Goal: Task Accomplishment & Management: Manage account settings

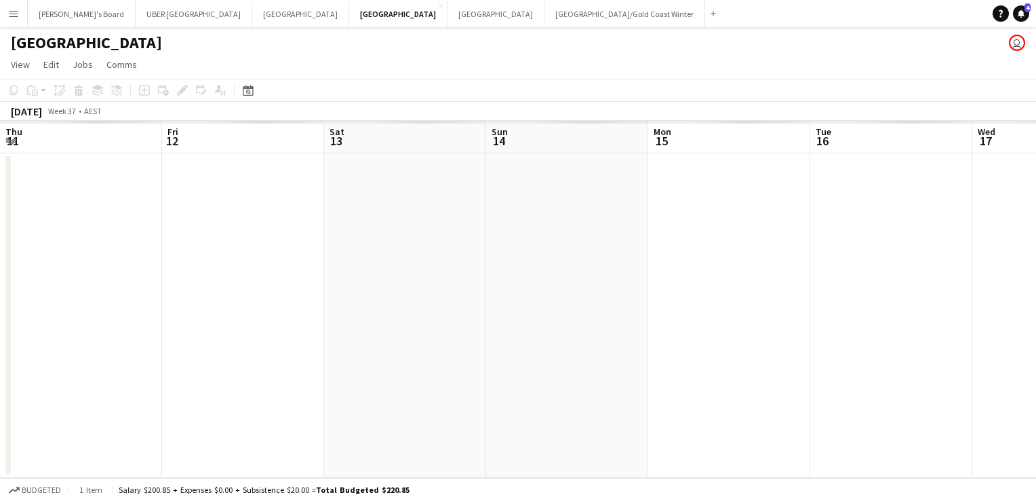
scroll to position [0, 369]
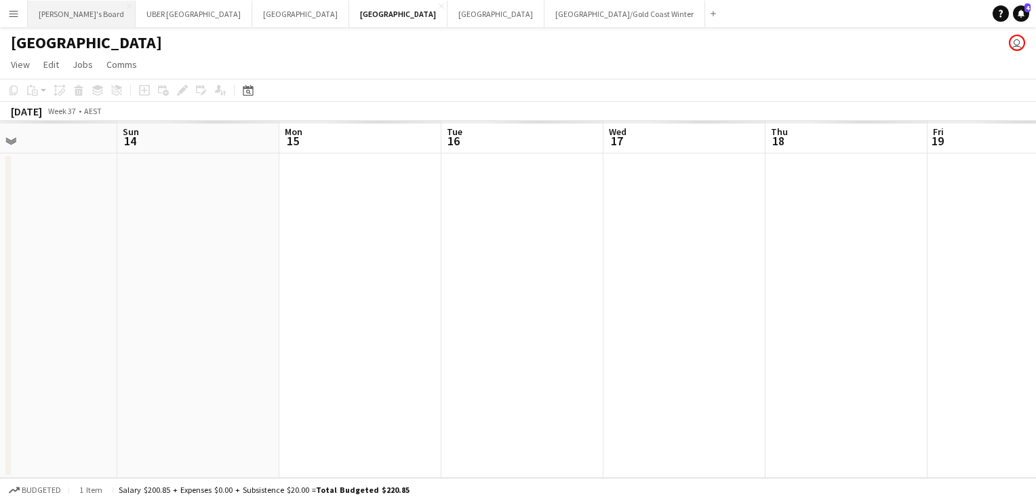
click at [52, 15] on button "Tennille's Board Close" at bounding box center [82, 14] width 108 height 26
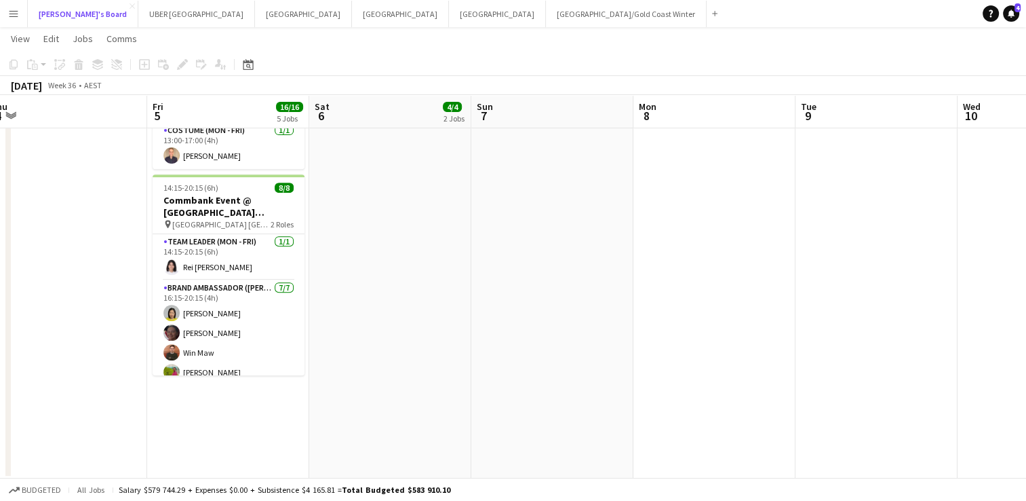
scroll to position [536, 0]
click at [214, 253] on app-card-role "Team Leader (Mon - Fri) 1/1 14:15-20:15 (6h) Rei Aeriel Quijano" at bounding box center [229, 256] width 152 height 46
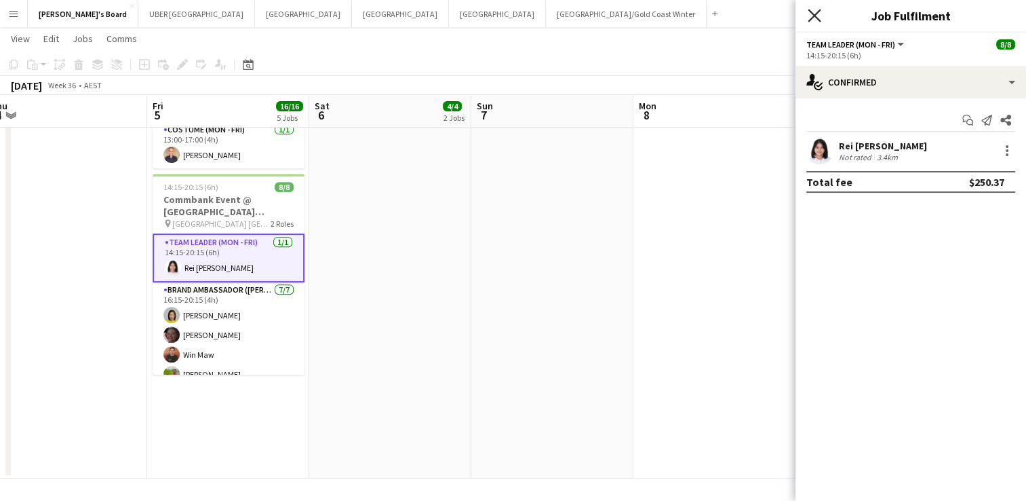
click at [812, 18] on icon at bounding box center [814, 15] width 13 height 13
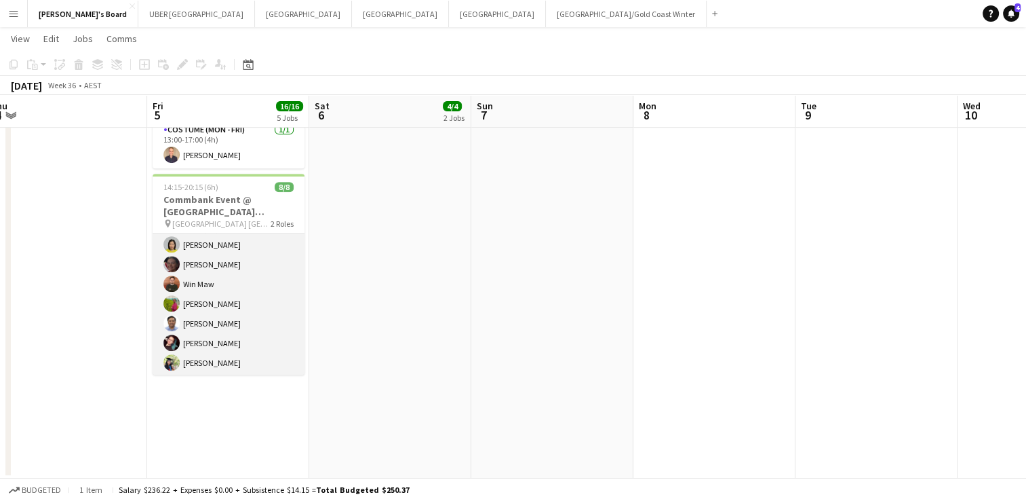
scroll to position [0, 0]
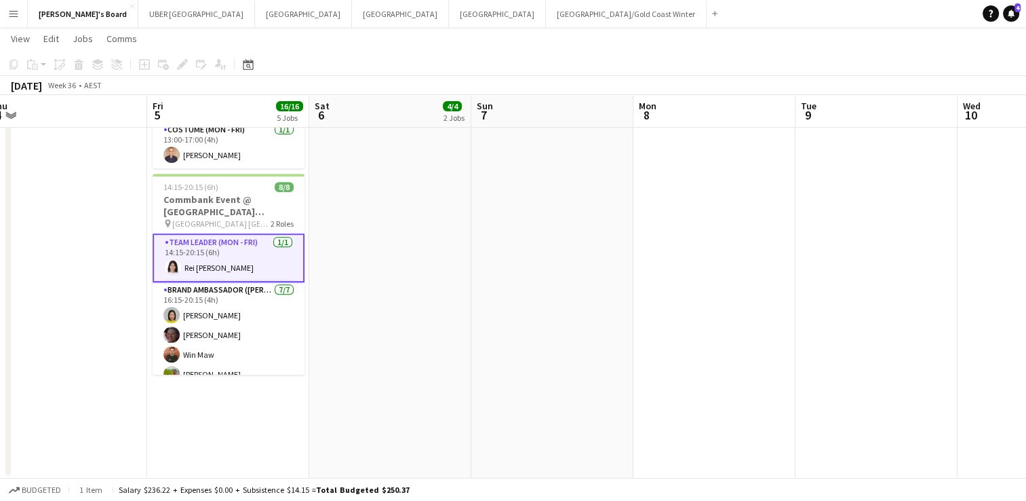
click at [206, 251] on app-card-role "Team Leader (Mon - Fri) 1/1 14:15-20:15 (6h) Rei Aeriel Quijano" at bounding box center [229, 257] width 152 height 49
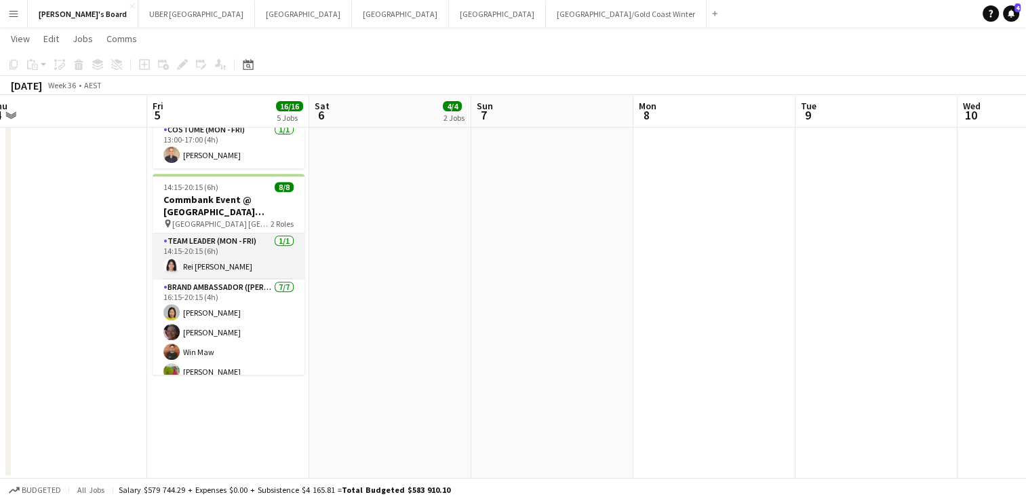
click at [206, 251] on app-card-role "Team Leader (Mon - Fri) 1/1 14:15-20:15 (6h) Rei Aeriel Quijano" at bounding box center [229, 256] width 152 height 46
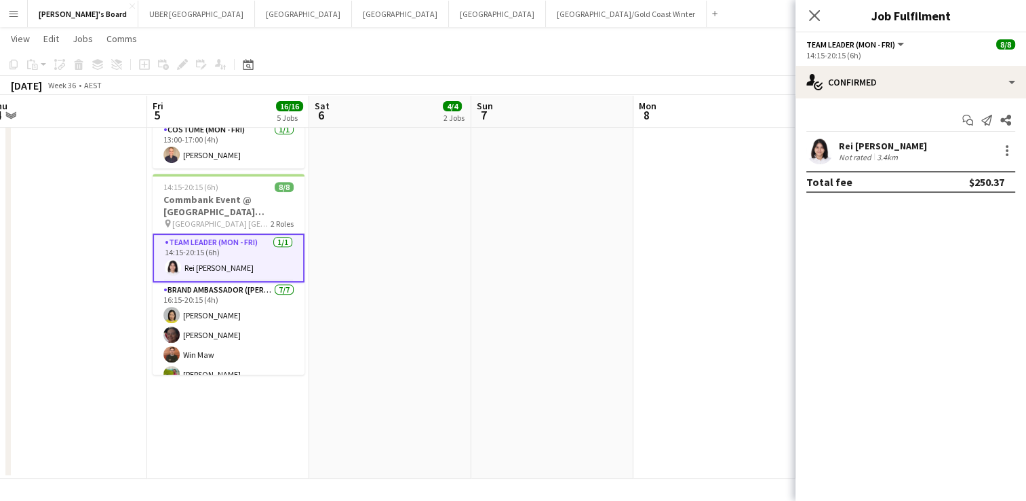
click at [857, 143] on div "Rei [PERSON_NAME]" at bounding box center [883, 146] width 88 height 12
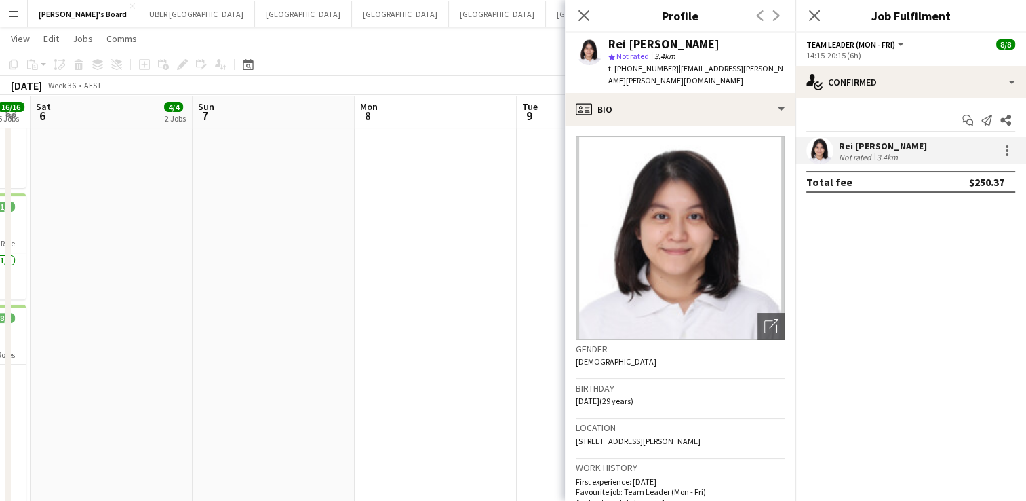
drag, startPoint x: 712, startPoint y: 43, endPoint x: 610, endPoint y: 45, distance: 101.1
click at [610, 45] on div "Rei [PERSON_NAME]" at bounding box center [696, 44] width 176 height 12
copy div "Rei [PERSON_NAME]"
drag, startPoint x: 663, startPoint y: 67, endPoint x: 627, endPoint y: 66, distance: 36.6
click at [627, 66] on span "t. +61459897943" at bounding box center [643, 68] width 71 height 10
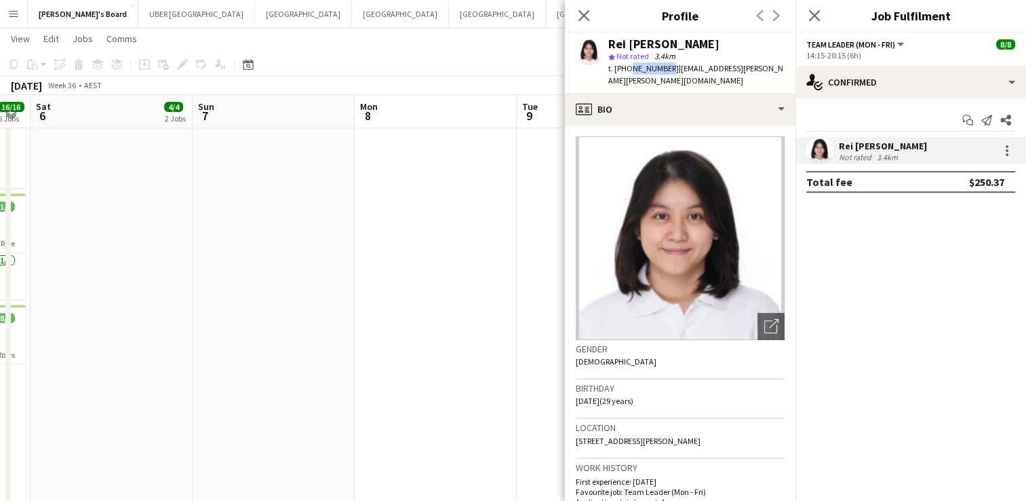
copy span "459897943"
click at [813, 16] on icon at bounding box center [814, 15] width 13 height 13
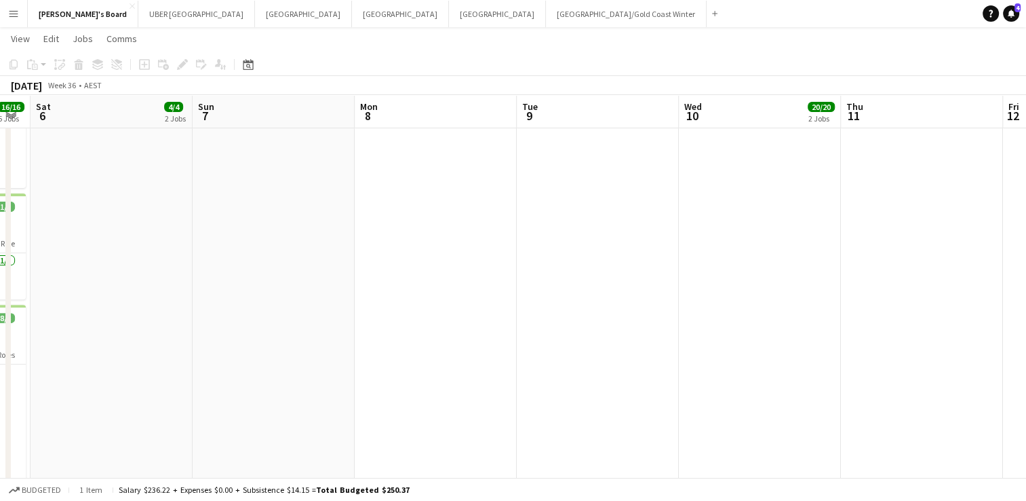
scroll to position [0, 285]
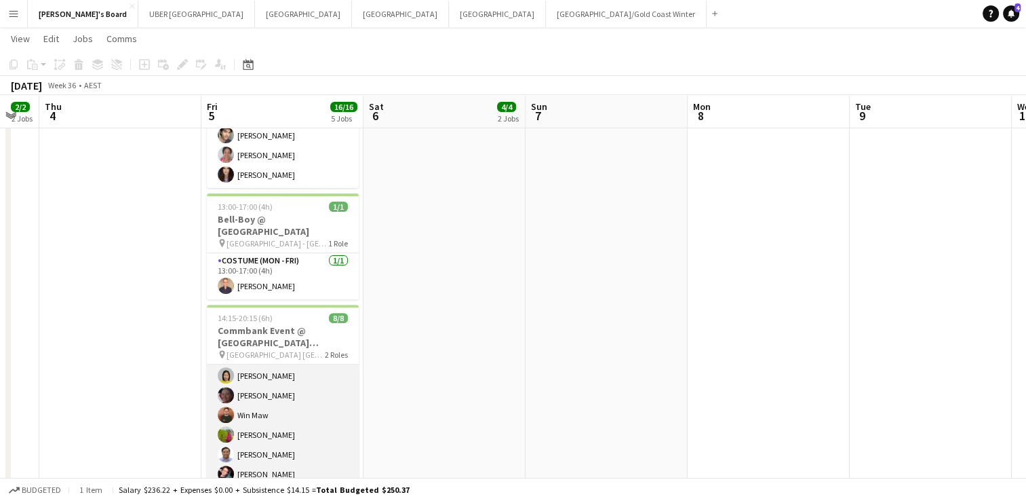
click at [260, 362] on app-card-role "Brand Ambassador (Mon - Fri) 7/7 16:15-20:15 (4h) Yadana Ni Ni Elisa Lewis Win …" at bounding box center [283, 425] width 152 height 164
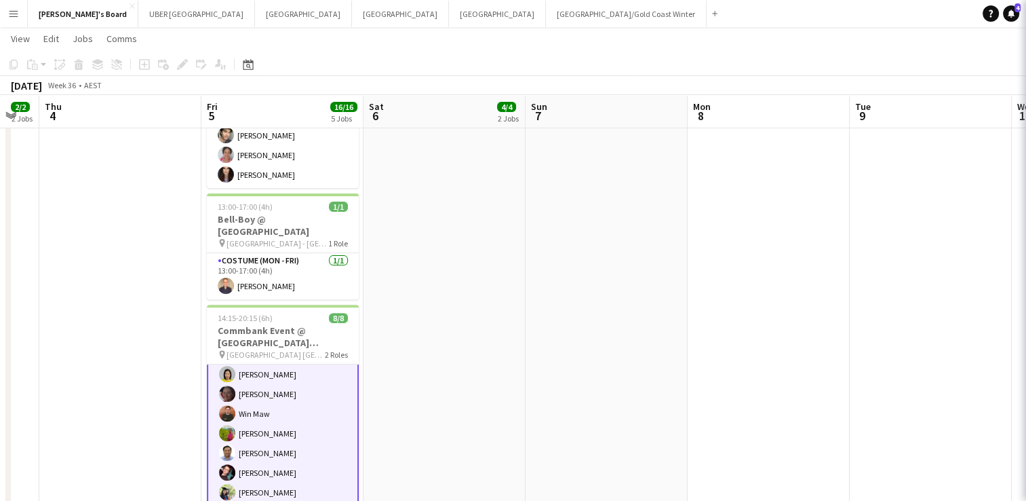
scroll to position [70, 0]
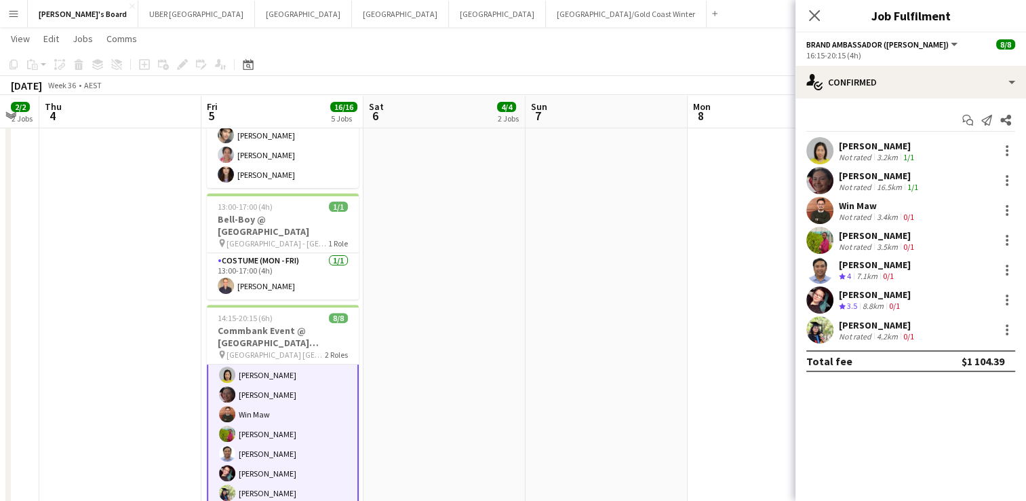
click at [861, 148] on div "[PERSON_NAME]" at bounding box center [878, 146] width 78 height 12
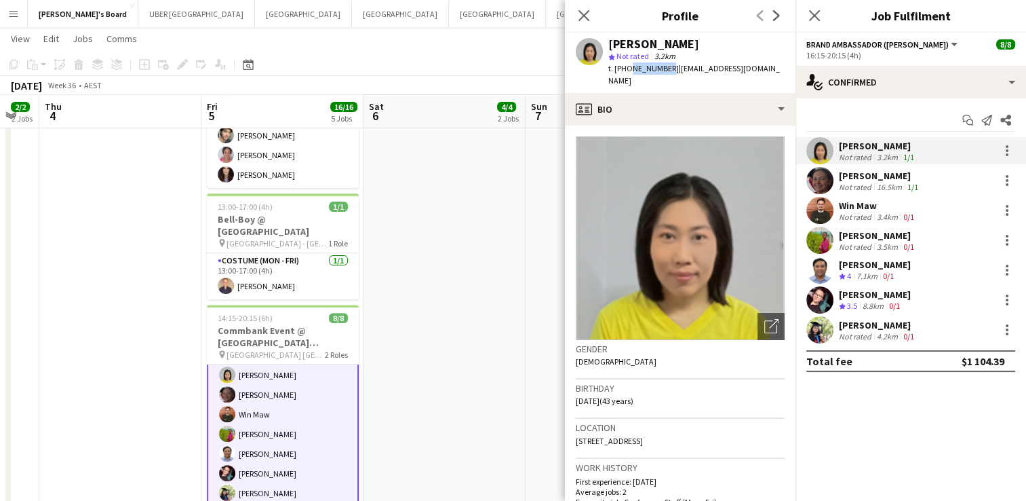
drag, startPoint x: 662, startPoint y: 66, endPoint x: 628, endPoint y: 69, distance: 34.1
click at [628, 69] on span "t. +61430023506" at bounding box center [643, 68] width 71 height 10
copy span "430023506"
click at [871, 177] on div "[PERSON_NAME]" at bounding box center [880, 176] width 82 height 12
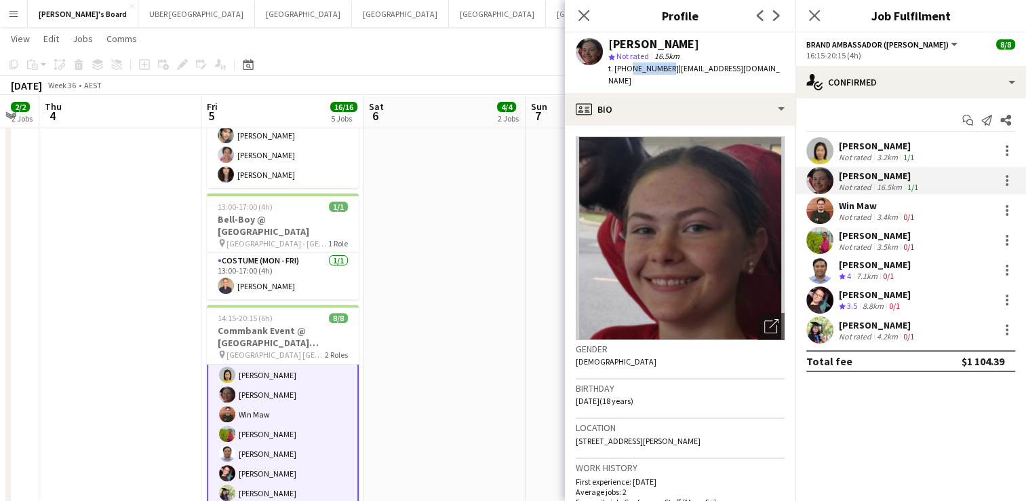
drag, startPoint x: 662, startPoint y: 67, endPoint x: 627, endPoint y: 69, distance: 34.7
click at [627, 69] on span "t. +61435521228" at bounding box center [643, 68] width 71 height 10
copy span "435521228"
click at [839, 207] on div "Win Maw" at bounding box center [878, 205] width 78 height 12
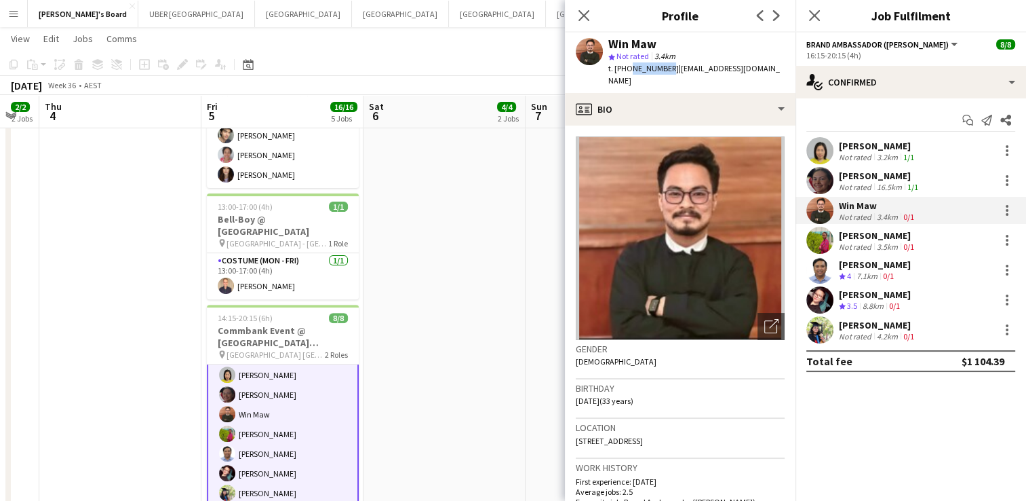
drag, startPoint x: 663, startPoint y: 66, endPoint x: 627, endPoint y: 66, distance: 36.6
click at [627, 66] on span "t. +61492920620" at bounding box center [643, 68] width 71 height 10
copy span "492920620"
click at [859, 233] on div "[PERSON_NAME]" at bounding box center [878, 235] width 78 height 12
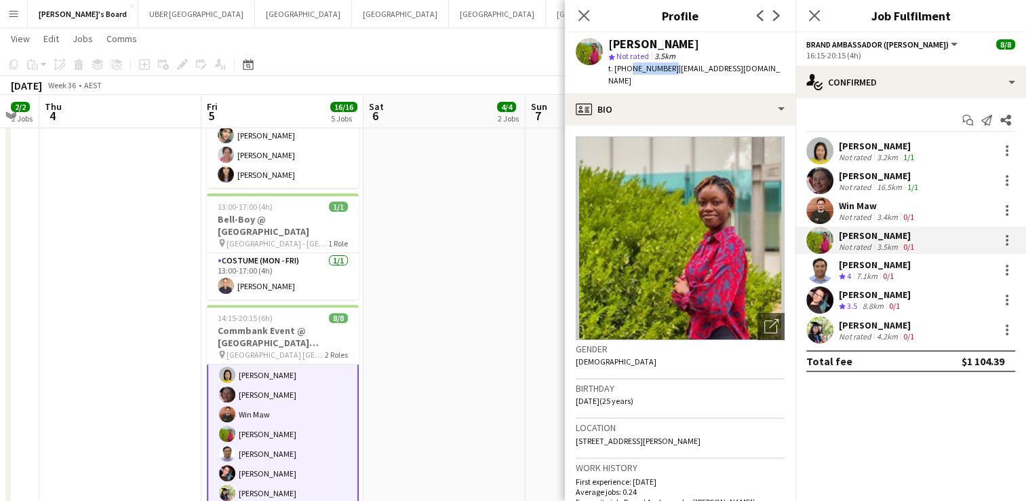
drag, startPoint x: 665, startPoint y: 69, endPoint x: 627, endPoint y: 71, distance: 37.3
click at [627, 71] on div "t. +61414928197 | ritaagha96@gmail.com" at bounding box center [696, 74] width 176 height 24
copy span "414928197"
click at [870, 265] on div "[PERSON_NAME]" at bounding box center [875, 264] width 72 height 12
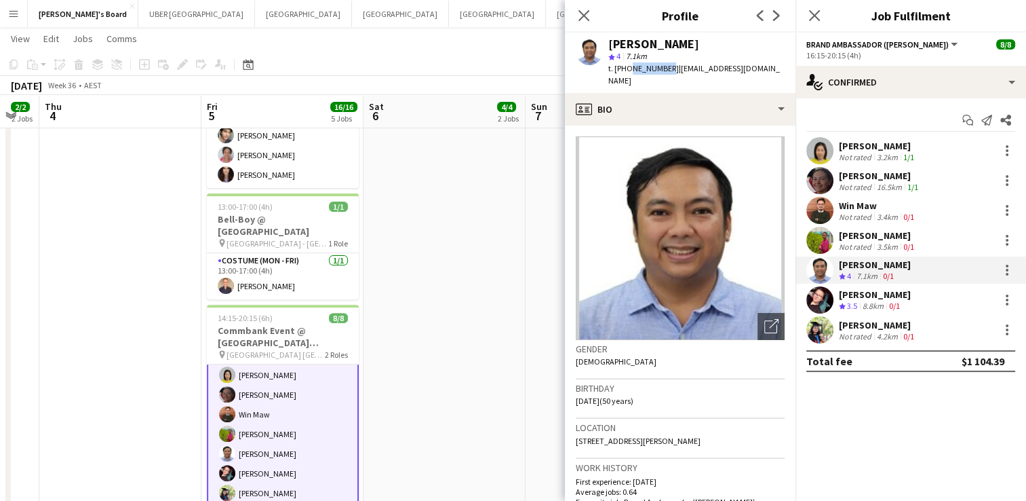
drag, startPoint x: 662, startPoint y: 69, endPoint x: 627, endPoint y: 69, distance: 34.6
click at [627, 69] on span "t. +61422680436" at bounding box center [643, 68] width 71 height 10
copy span "422680436"
drag, startPoint x: 917, startPoint y: 293, endPoint x: 839, endPoint y: 289, distance: 78.1
click at [839, 289] on div "Kathy Huynh Tran Crew rating 3.5 8.8km 0/1" at bounding box center [911, 299] width 231 height 27
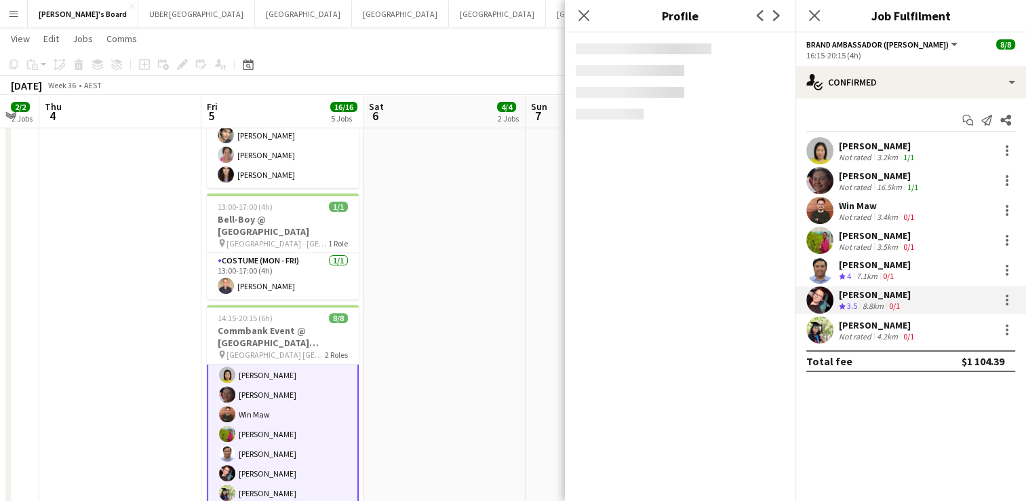
copy div "[PERSON_NAME]"
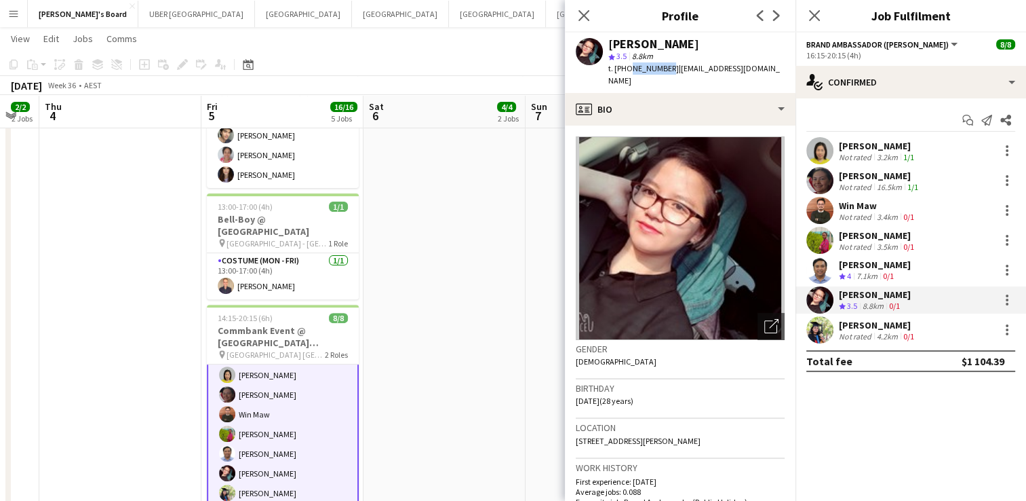
drag, startPoint x: 662, startPoint y: 69, endPoint x: 626, endPoint y: 70, distance: 36.0
click at [626, 70] on span "t. +61406726573" at bounding box center [643, 68] width 71 height 10
copy span "406726573"
click at [883, 328] on div "[PERSON_NAME]" at bounding box center [878, 325] width 78 height 12
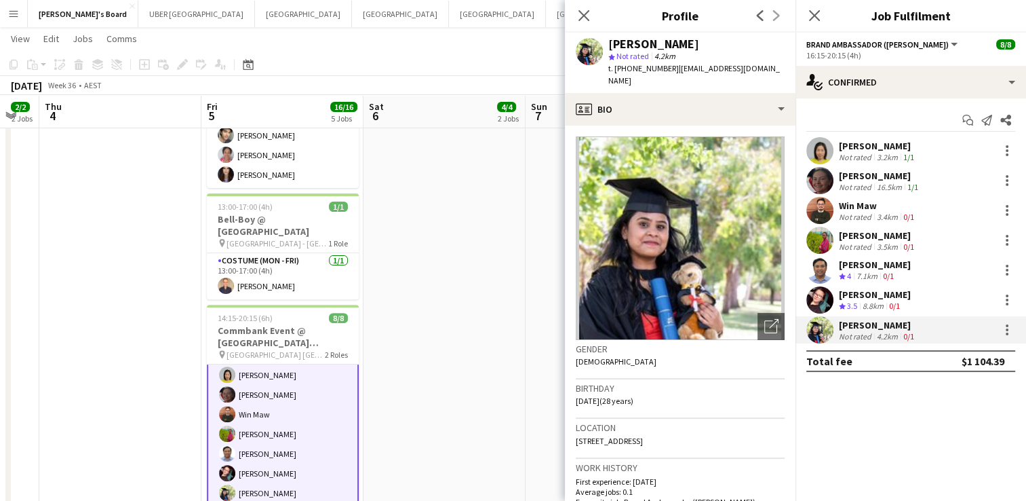
drag, startPoint x: 918, startPoint y: 322, endPoint x: 839, endPoint y: 322, distance: 79.4
click at [839, 322] on div "[PERSON_NAME]" at bounding box center [878, 325] width 78 height 12
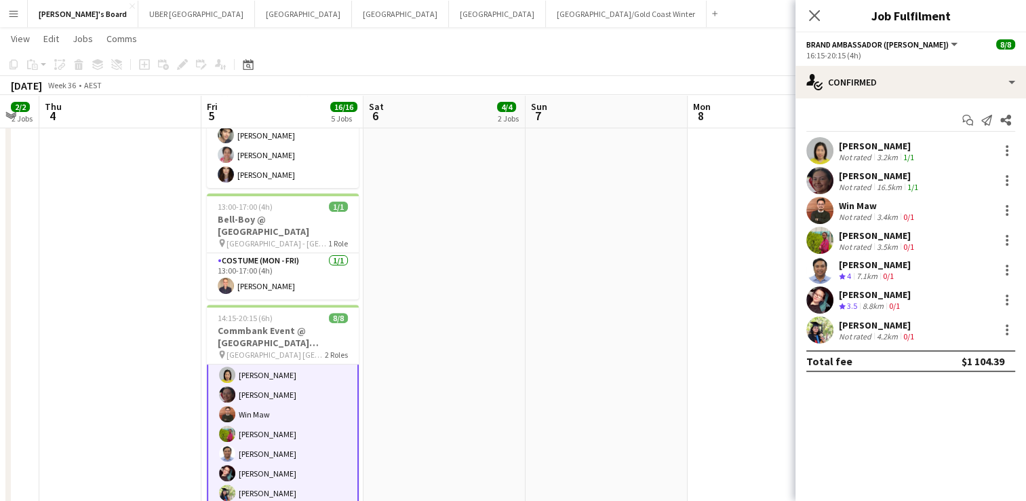
copy div "[PERSON_NAME]"
click at [852, 319] on div "[PERSON_NAME]" at bounding box center [878, 325] width 78 height 12
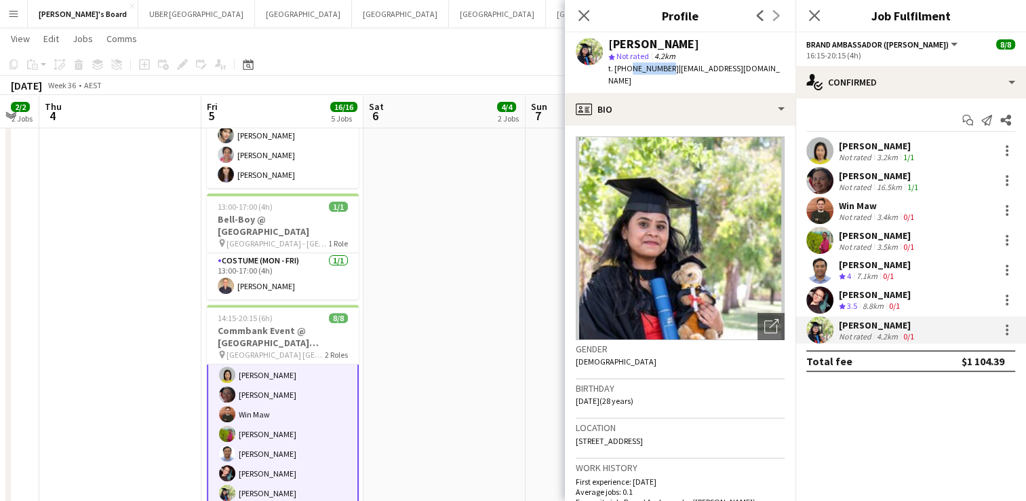
drag, startPoint x: 661, startPoint y: 68, endPoint x: 627, endPoint y: 69, distance: 34.6
click at [627, 69] on span "t. +61466131478" at bounding box center [643, 68] width 71 height 10
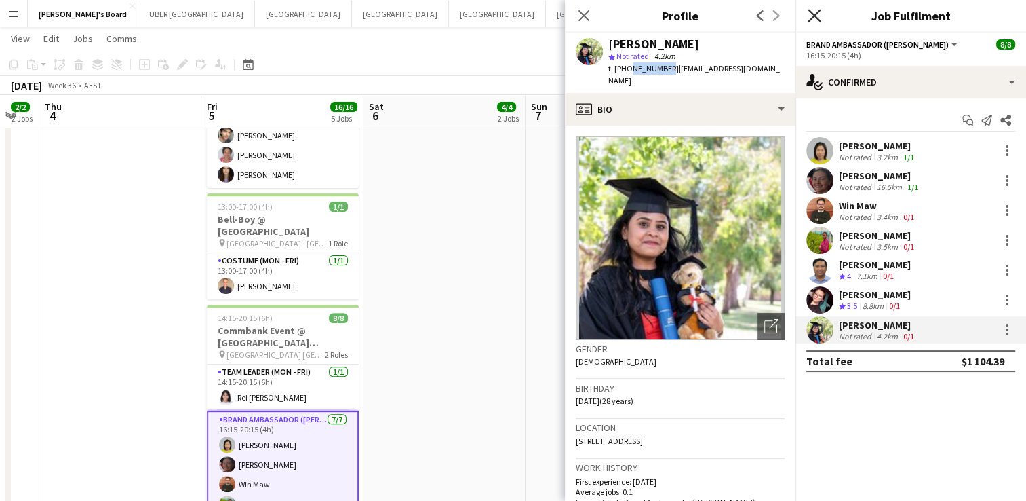
click at [811, 14] on icon at bounding box center [814, 15] width 13 height 13
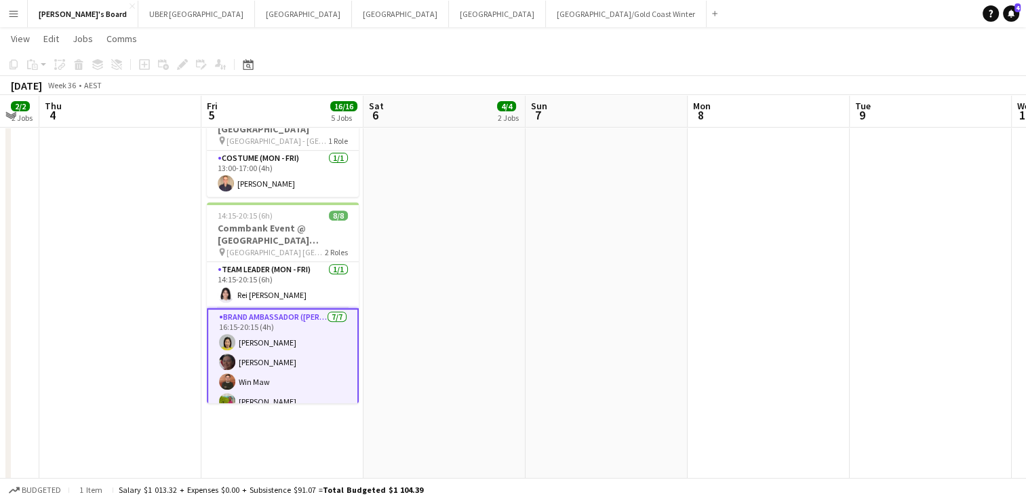
scroll to position [507, 0]
click at [291, 309] on app-card-role "Brand Ambassador (Mon - Fri) 7/7 16:15-20:15 (4h) Yadana Ni Ni Elisa Lewis Win …" at bounding box center [283, 392] width 152 height 167
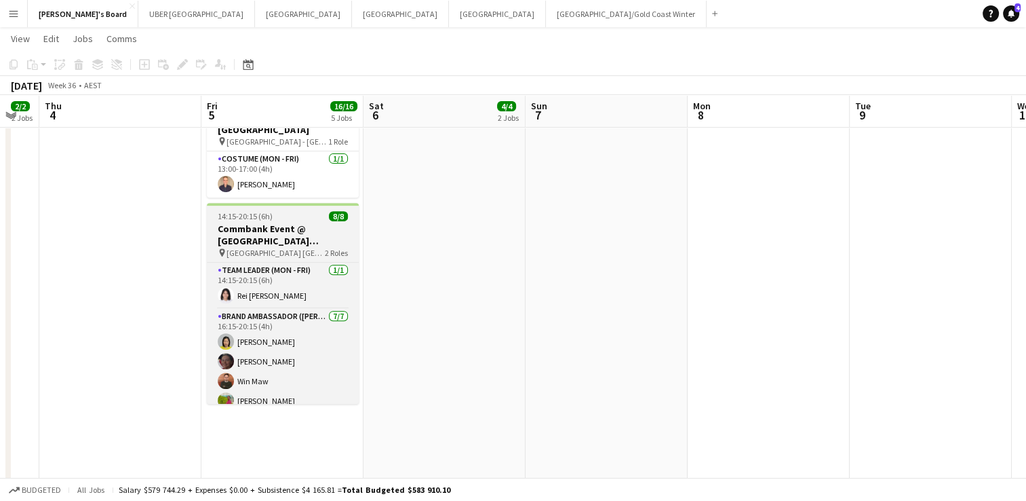
click at [312, 233] on h3 "Commbank Event @ [GEOGRAPHIC_DATA] [GEOGRAPHIC_DATA]" at bounding box center [283, 234] width 152 height 24
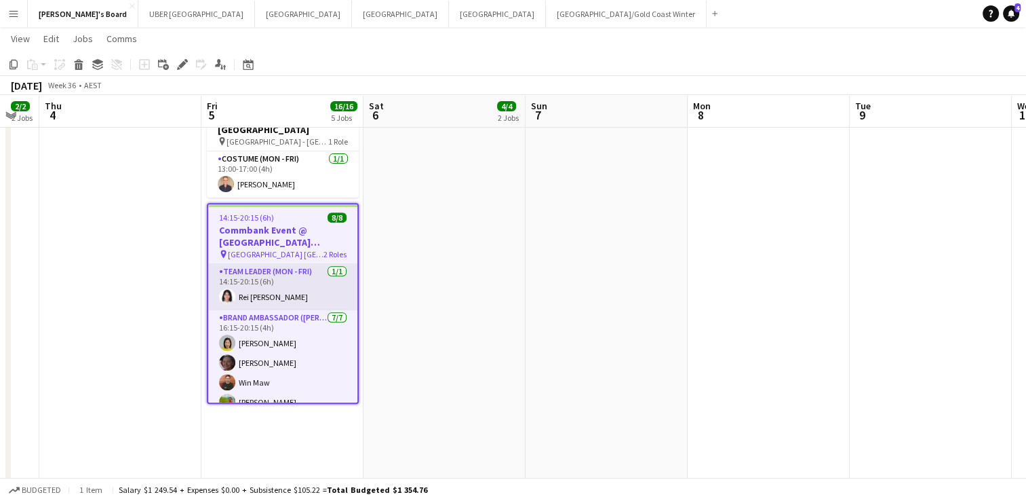
click at [298, 275] on app-card-role "Team Leader (Mon - Fri) 1/1 14:15-20:15 (6h) Rei Aeriel Quijano" at bounding box center [282, 287] width 149 height 46
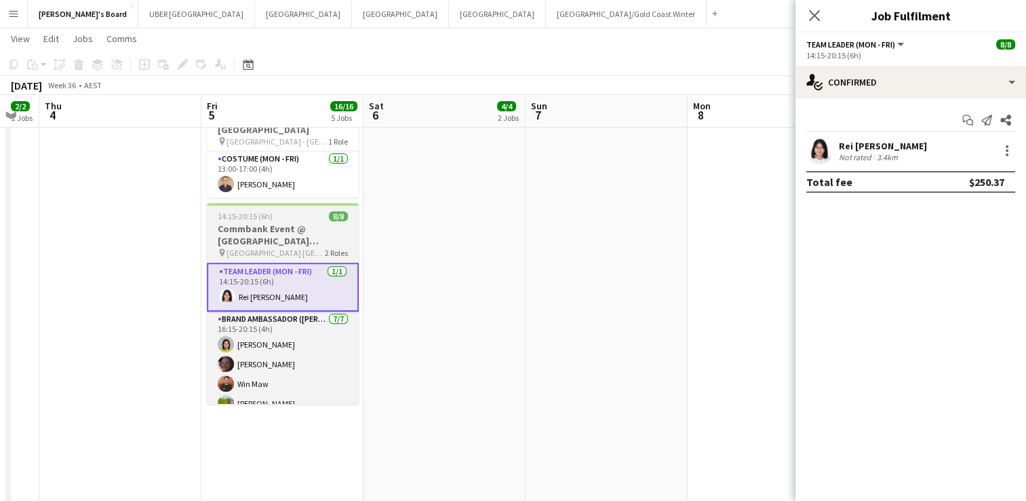
click at [307, 247] on div "pin GIO Stadium Canberra 2 Roles" at bounding box center [283, 252] width 152 height 11
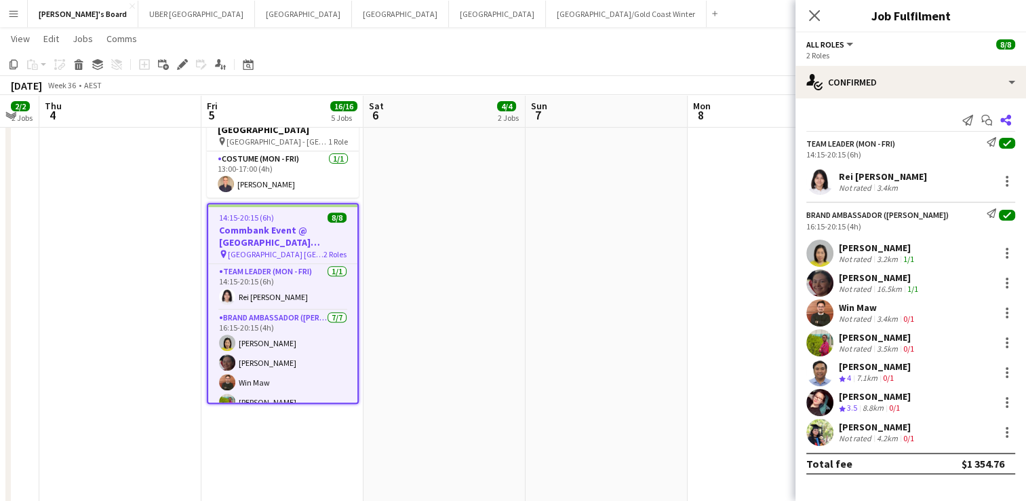
click at [1004, 117] on icon "Share" at bounding box center [1005, 120] width 11 height 11
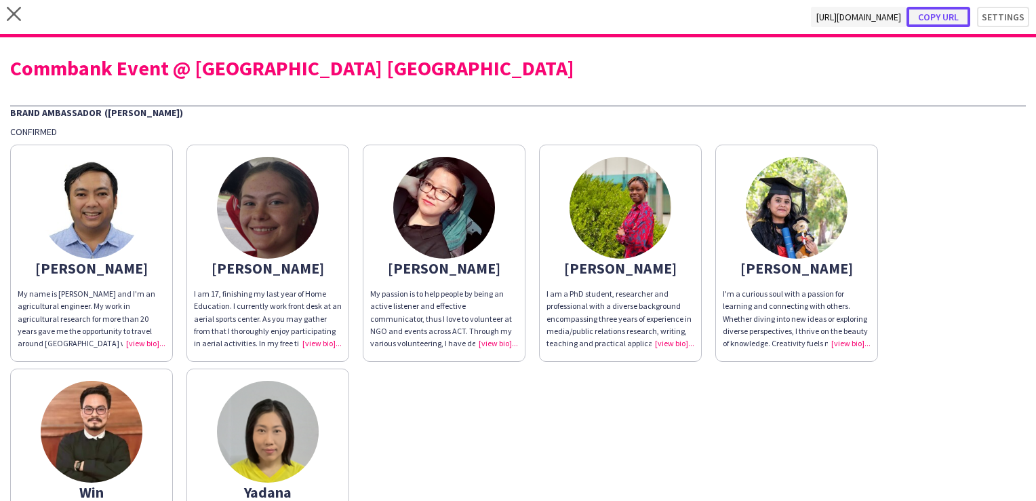
click at [933, 17] on button "Copy url" at bounding box center [939, 17] width 64 height 20
click at [17, 14] on icon "close" at bounding box center [14, 14] width 14 height 14
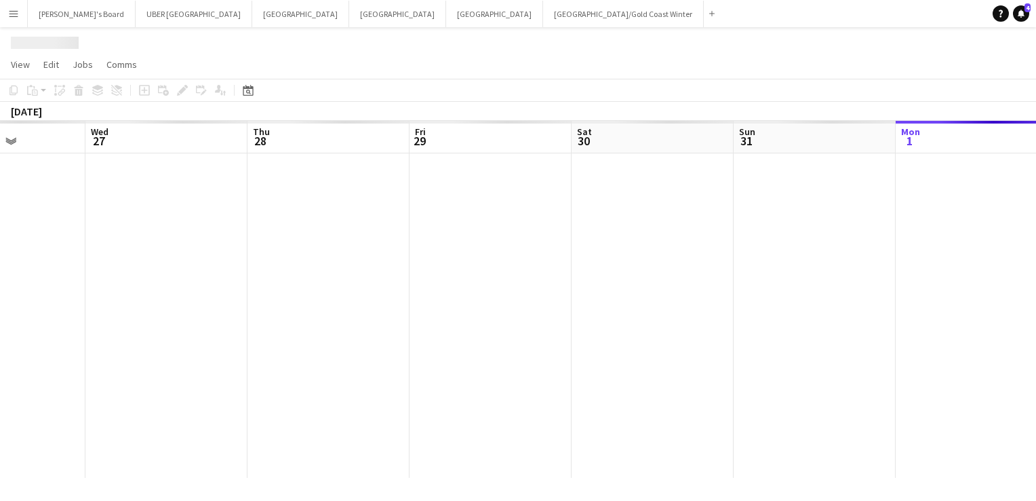
scroll to position [0, 369]
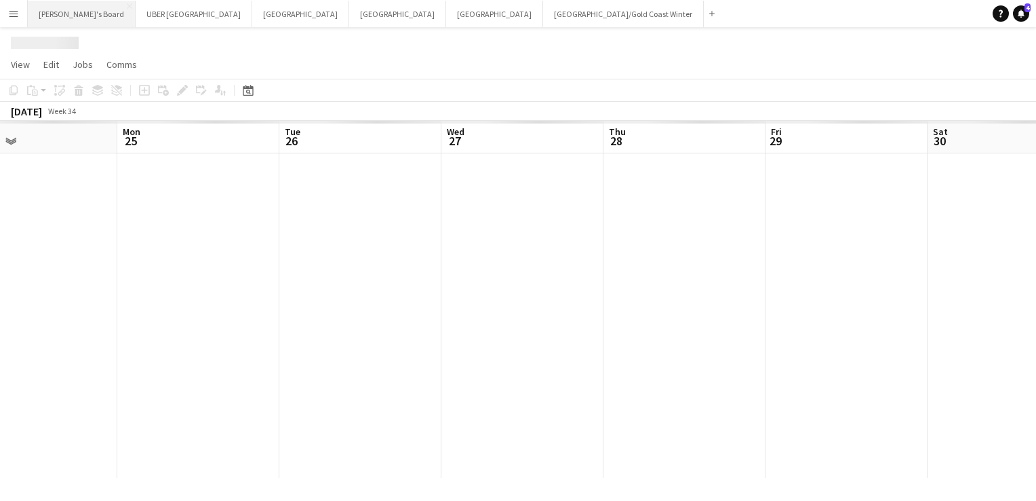
click at [53, 17] on button "Tennille's Board Close" at bounding box center [82, 14] width 108 height 26
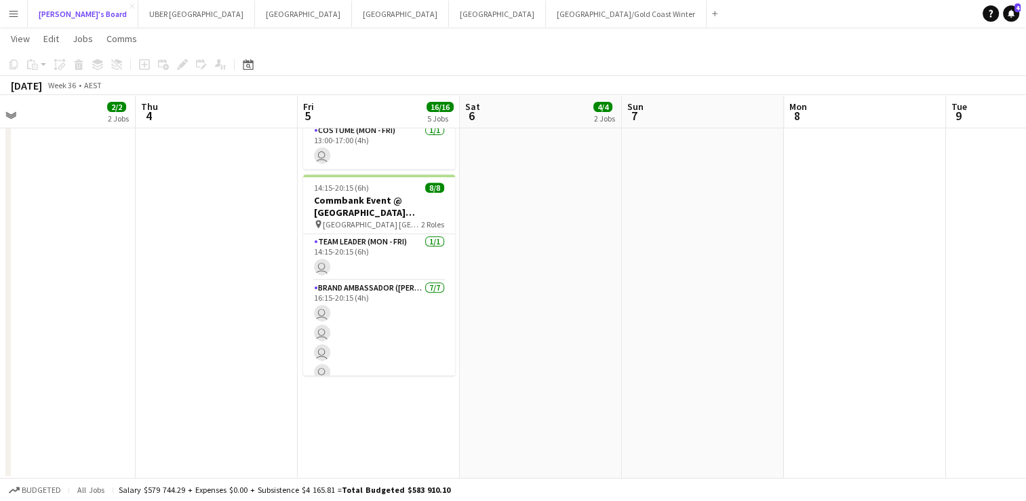
scroll to position [536, 0]
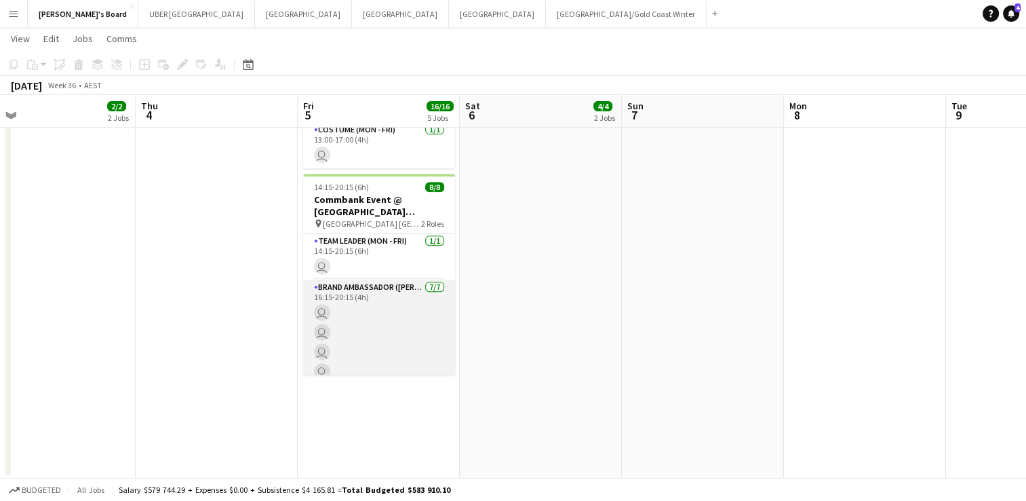
click at [378, 345] on app-card-role "Brand Ambassador (Mon - Fri) 7/7 16:15-20:15 (4h) user user user user user user…" at bounding box center [379, 361] width 152 height 164
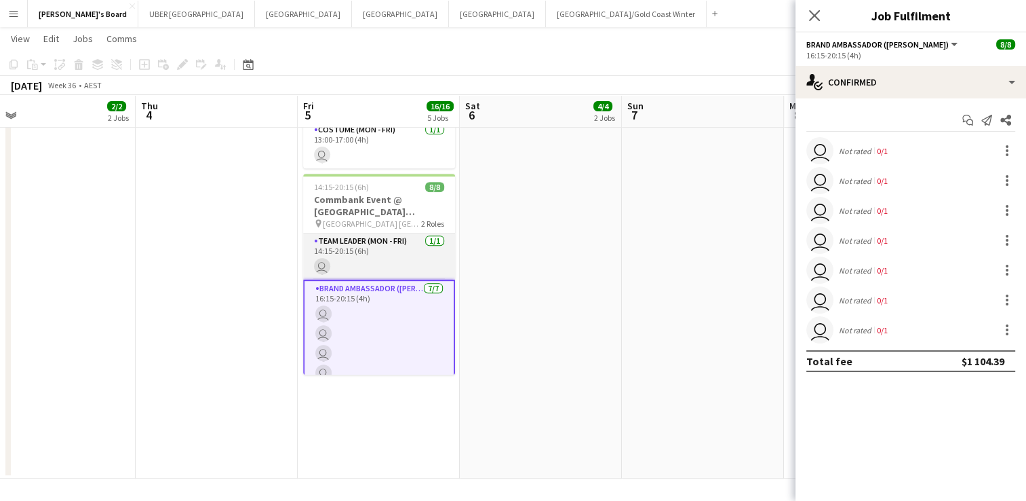
click at [394, 248] on app-card-role "Team Leader (Mon - Fri) 1/1 14:15-20:15 (6h) user" at bounding box center [379, 256] width 152 height 46
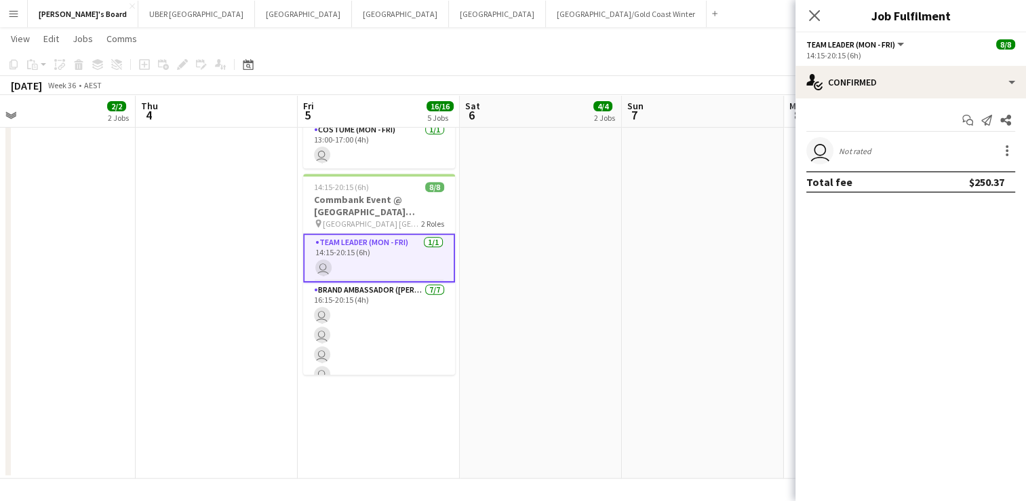
click at [802, 20] on div "Close pop-in" at bounding box center [815, 15] width 38 height 31
click at [811, 19] on icon at bounding box center [814, 15] width 13 height 13
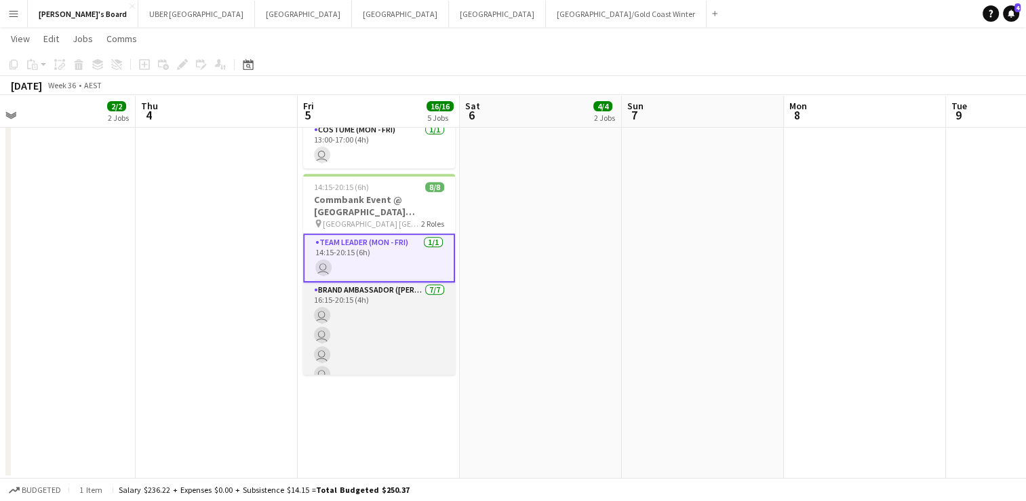
click at [343, 338] on app-card-role "Brand Ambassador (Mon - Fri) 7/7 16:15-20:15 (4h) user user user user user user…" at bounding box center [379, 364] width 152 height 164
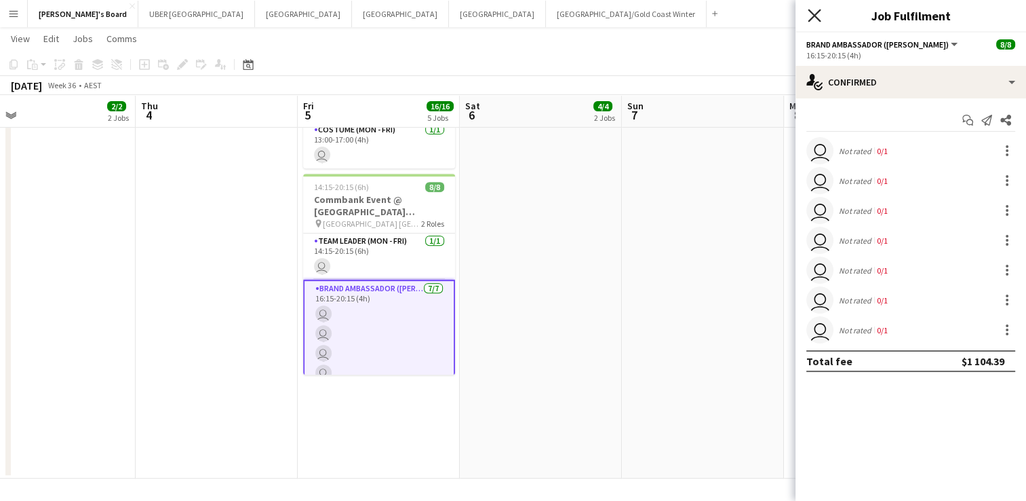
click at [817, 20] on icon "Close pop-in" at bounding box center [814, 15] width 13 height 13
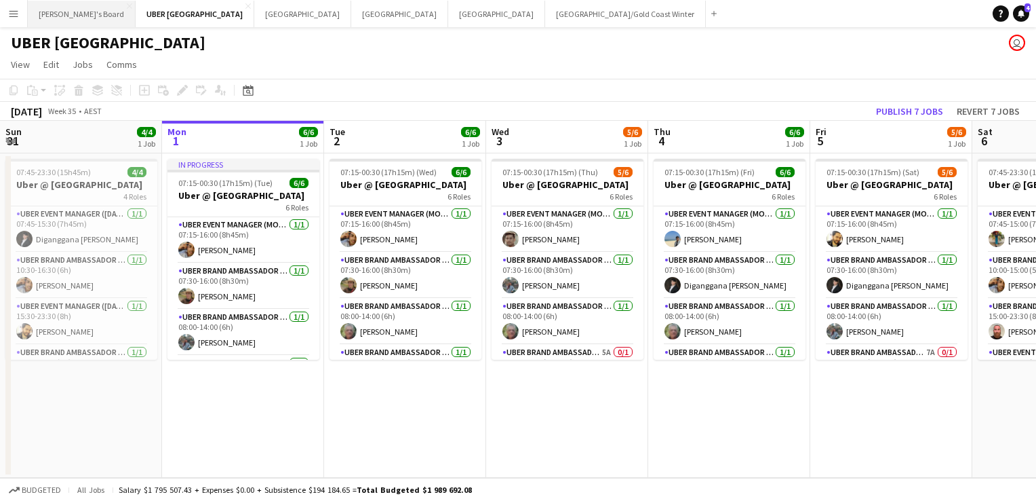
click at [50, 17] on button "Tennille's Board Close" at bounding box center [82, 14] width 108 height 26
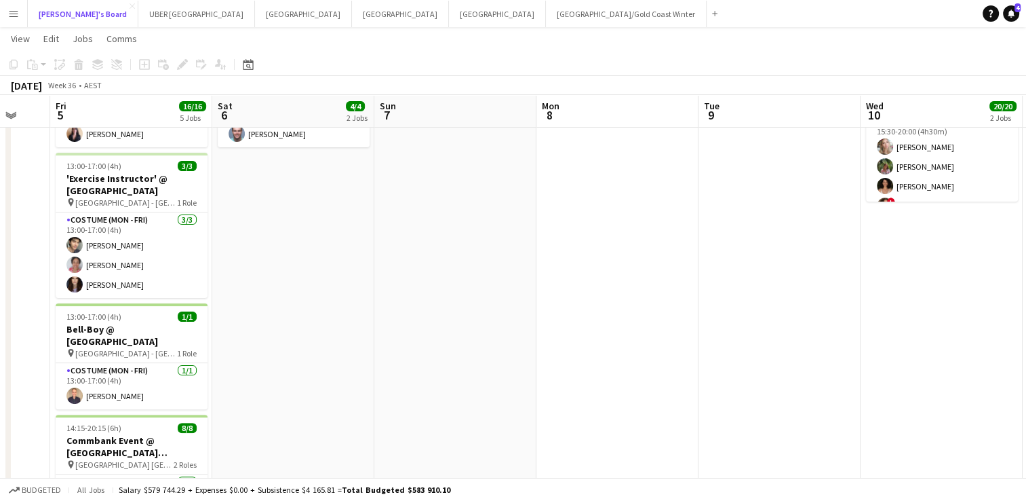
scroll to position [536, 0]
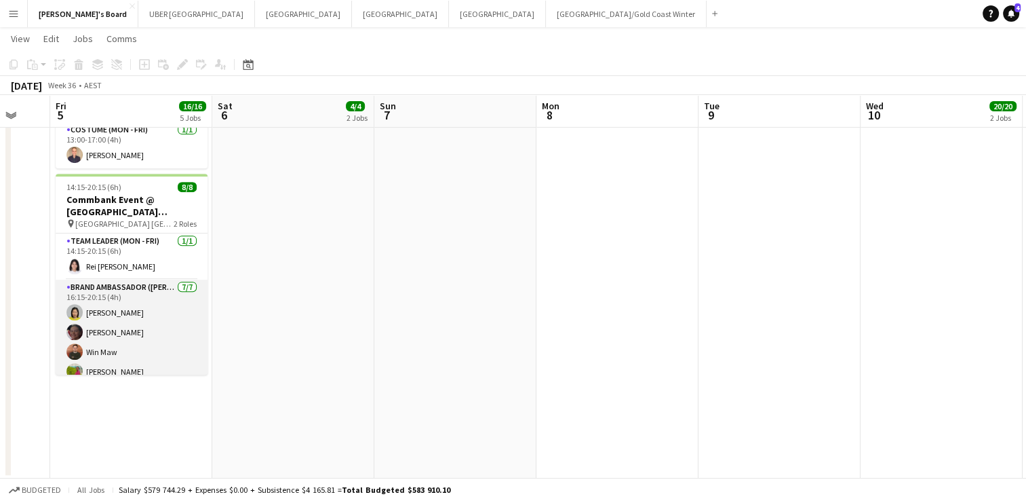
click at [148, 313] on app-card-role "Brand Ambassador (Mon - Fri) 7/7 16:15-20:15 (4h) Yadana Ni Ni Elisa Lewis Win …" at bounding box center [132, 361] width 152 height 164
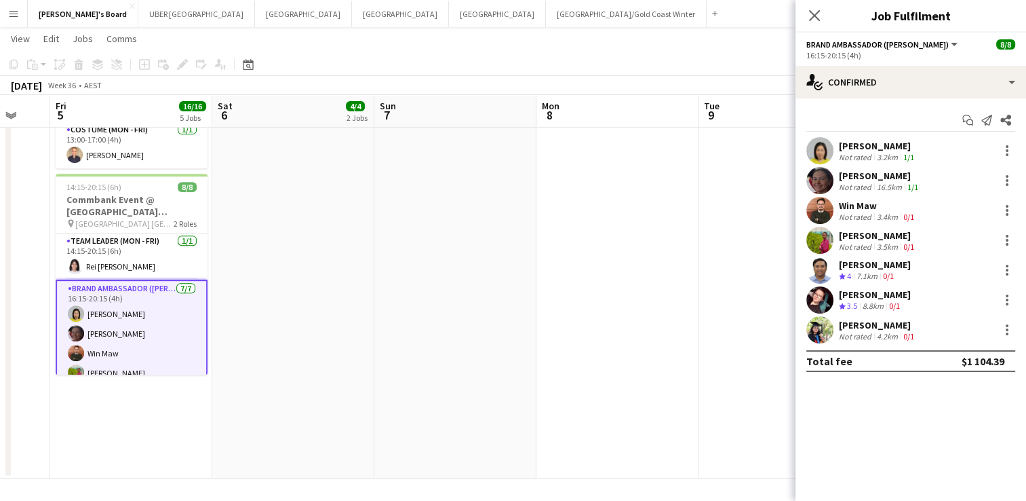
click at [884, 267] on div "[PERSON_NAME]" at bounding box center [875, 264] width 72 height 12
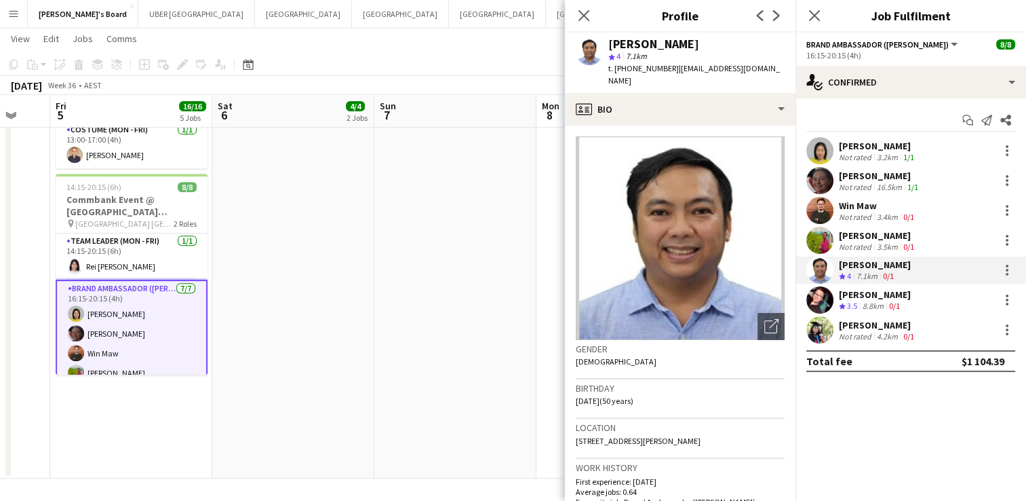
click at [849, 290] on div "[PERSON_NAME]" at bounding box center [875, 294] width 72 height 12
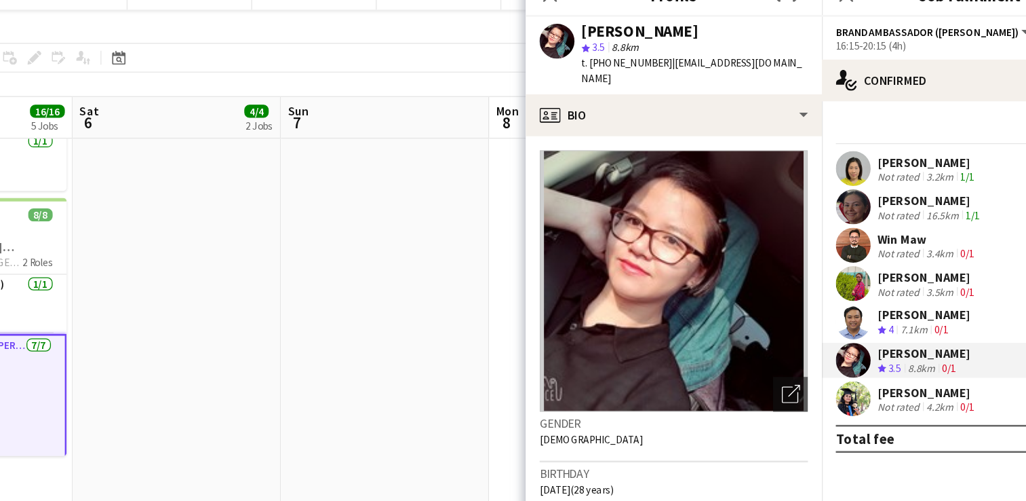
click at [856, 323] on div "[PERSON_NAME]" at bounding box center [878, 325] width 78 height 12
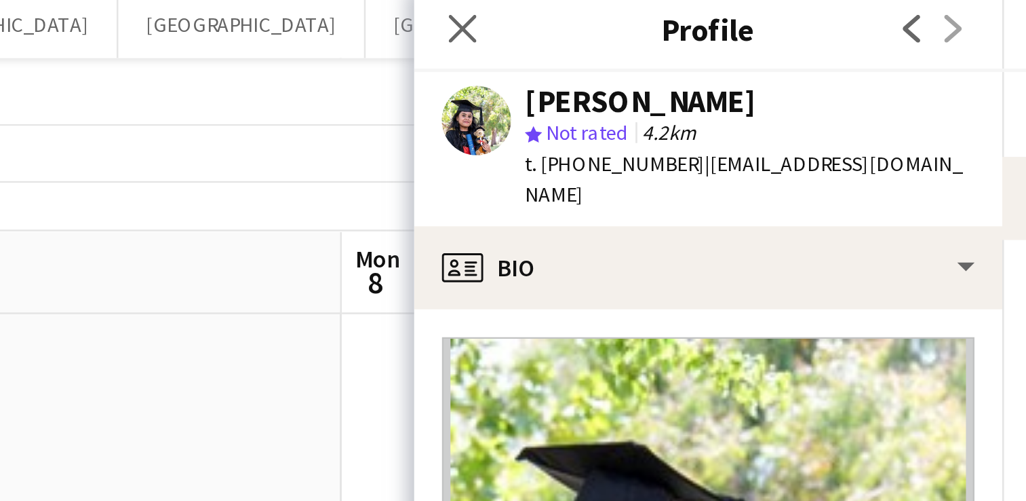
scroll to position [516, 0]
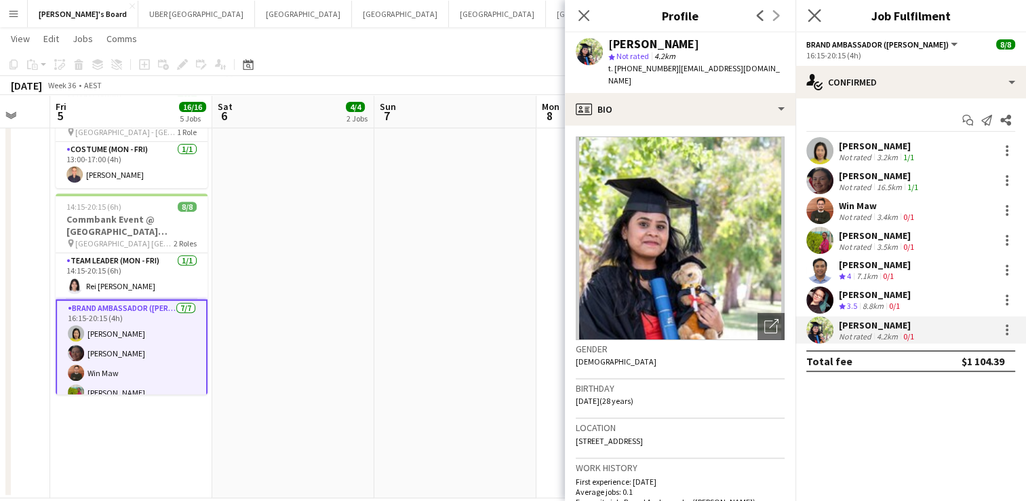
click at [823, 16] on app-icon "Close pop-in" at bounding box center [815, 16] width 20 height 20
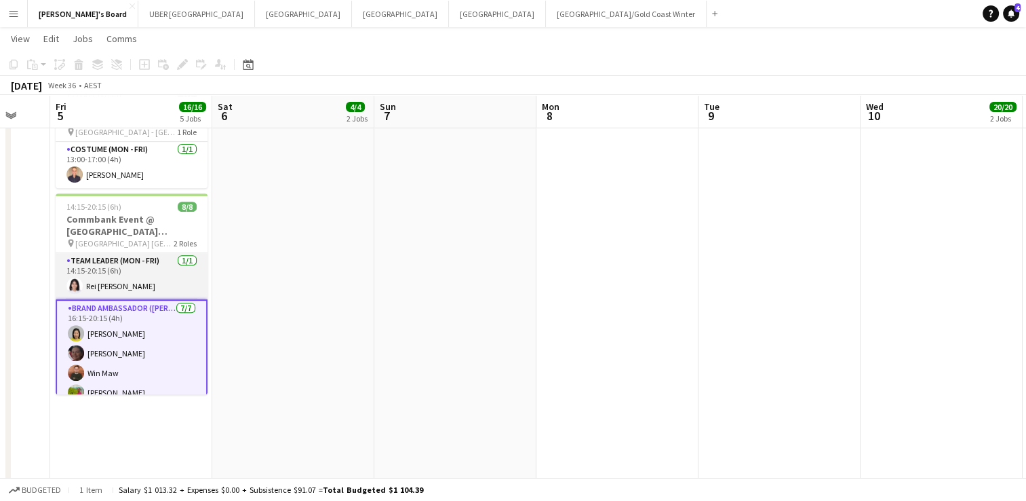
click at [121, 264] on app-card-role "Team Leader (Mon - Fri) 1/1 14:15-20:15 (6h) Rei Aeriel Quijano" at bounding box center [132, 276] width 152 height 46
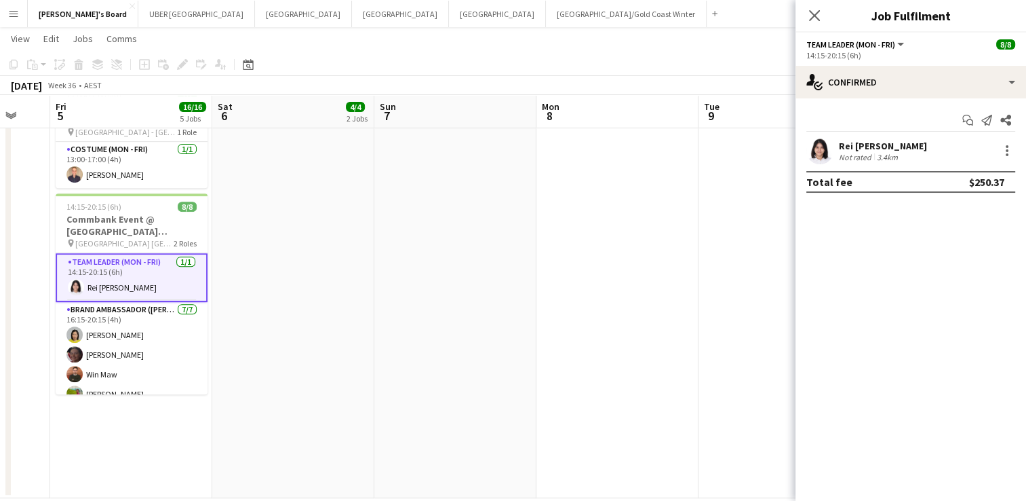
click at [893, 145] on div "Rei [PERSON_NAME]" at bounding box center [883, 146] width 88 height 12
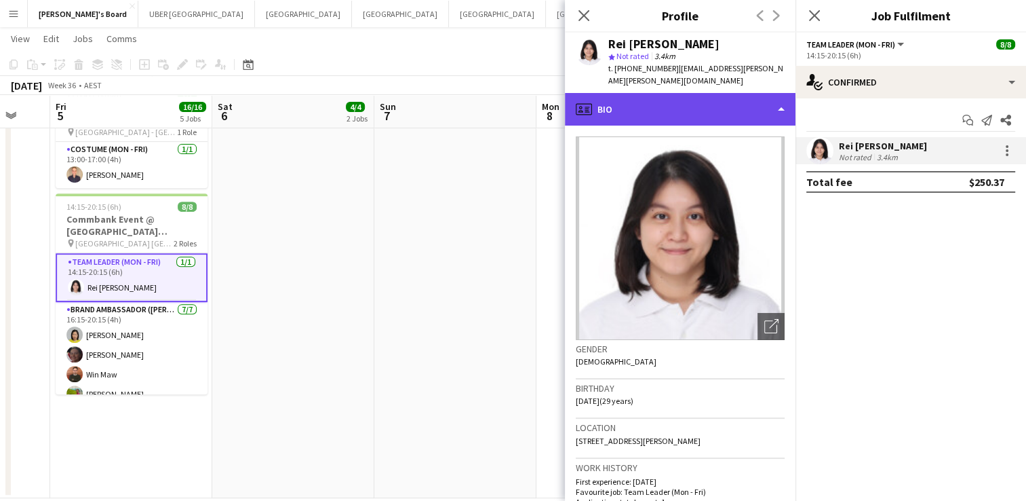
click at [713, 93] on div "profile Bio" at bounding box center [680, 109] width 231 height 33
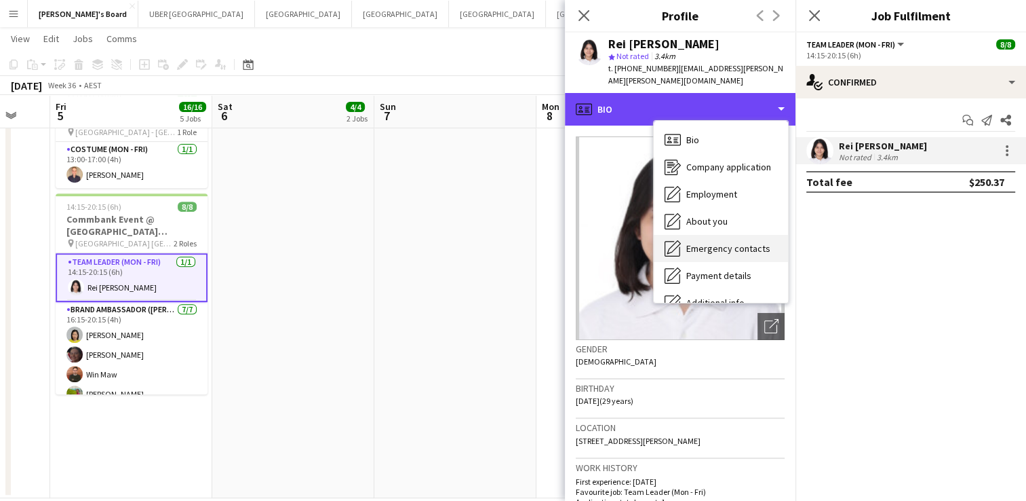
scroll to position [0, 0]
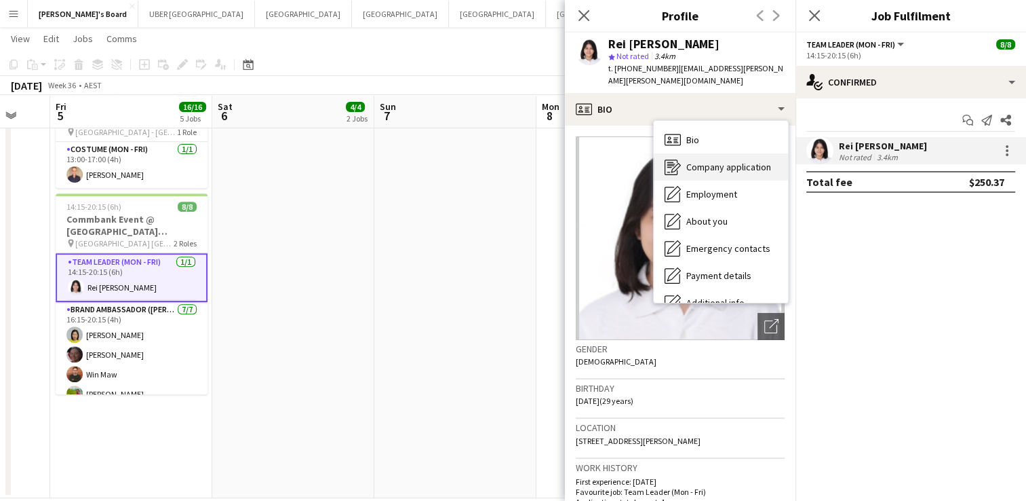
click at [701, 161] on span "Company application" at bounding box center [728, 167] width 85 height 12
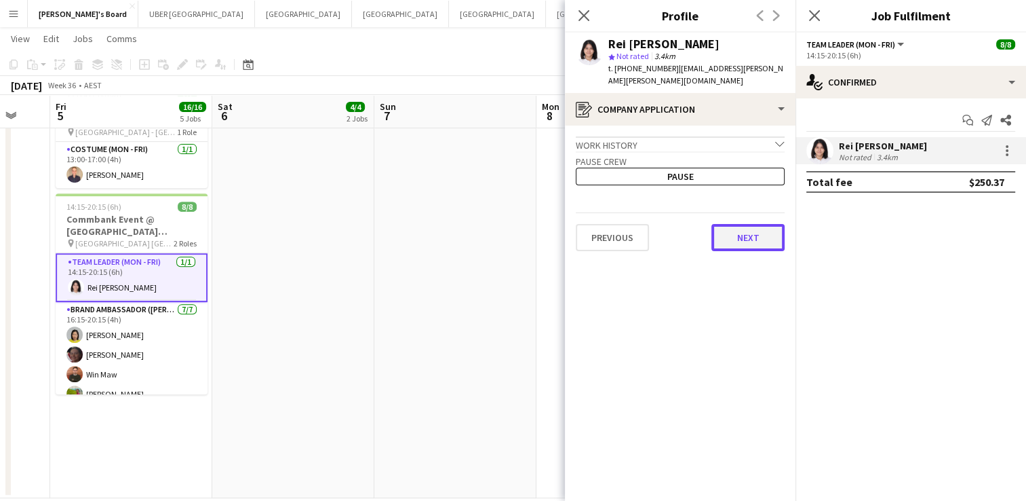
click at [760, 224] on button "Next" at bounding box center [748, 237] width 73 height 27
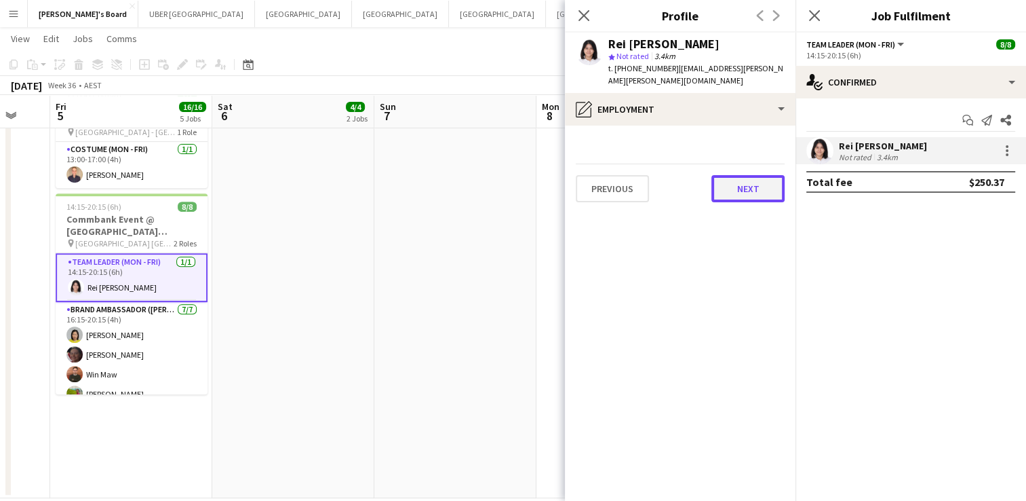
click at [744, 175] on button "Next" at bounding box center [748, 188] width 73 height 27
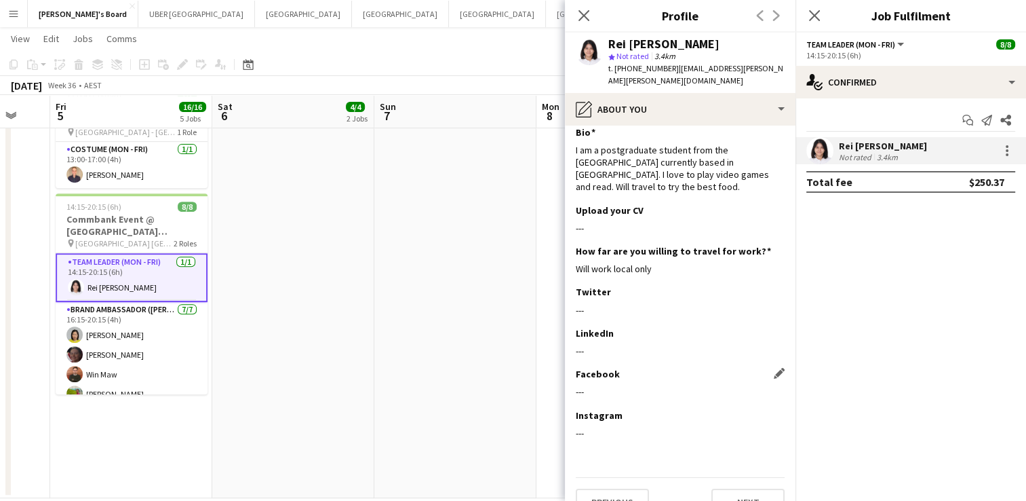
scroll to position [9, 0]
click at [727, 490] on button "Next" at bounding box center [748, 503] width 73 height 27
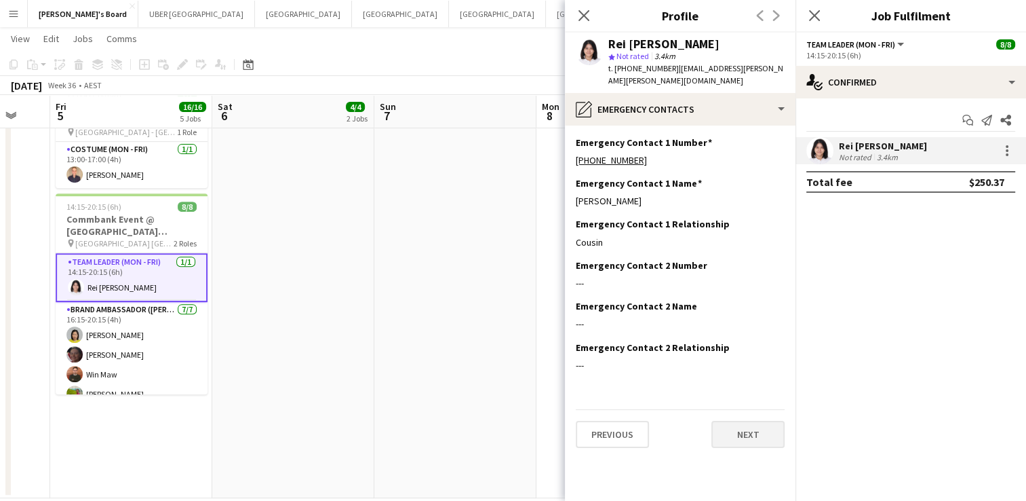
scroll to position [0, 0]
click at [744, 421] on button "Next" at bounding box center [748, 434] width 73 height 27
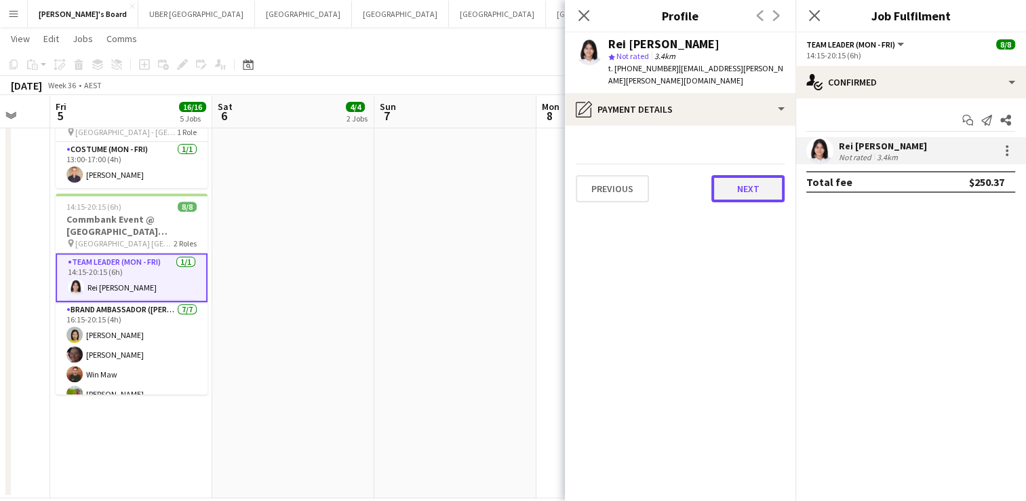
click at [751, 175] on button "Next" at bounding box center [748, 188] width 73 height 27
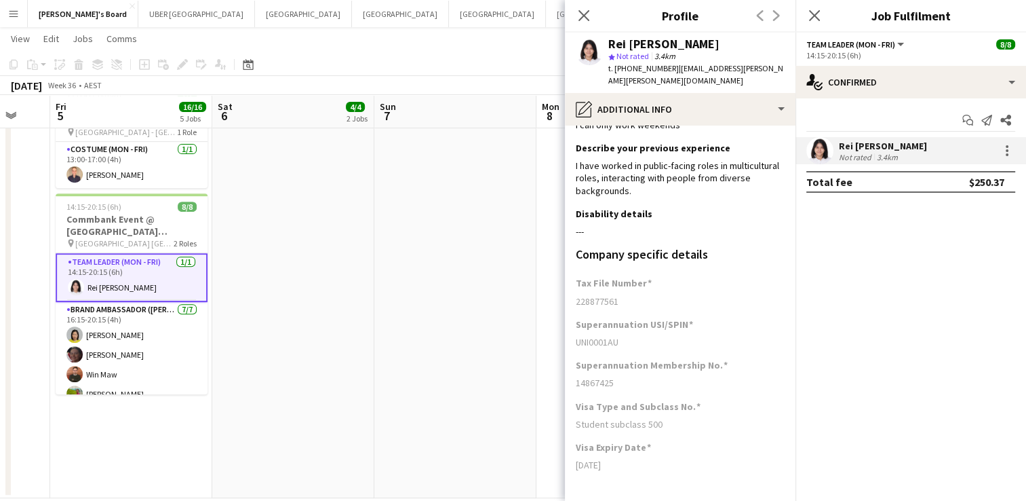
scroll to position [79, 0]
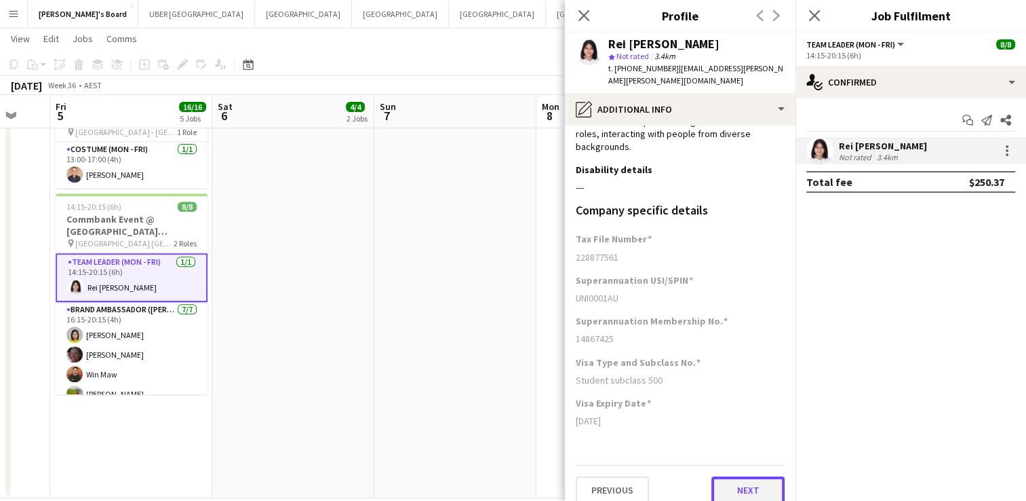
click at [732, 476] on button "Next" at bounding box center [748, 489] width 73 height 27
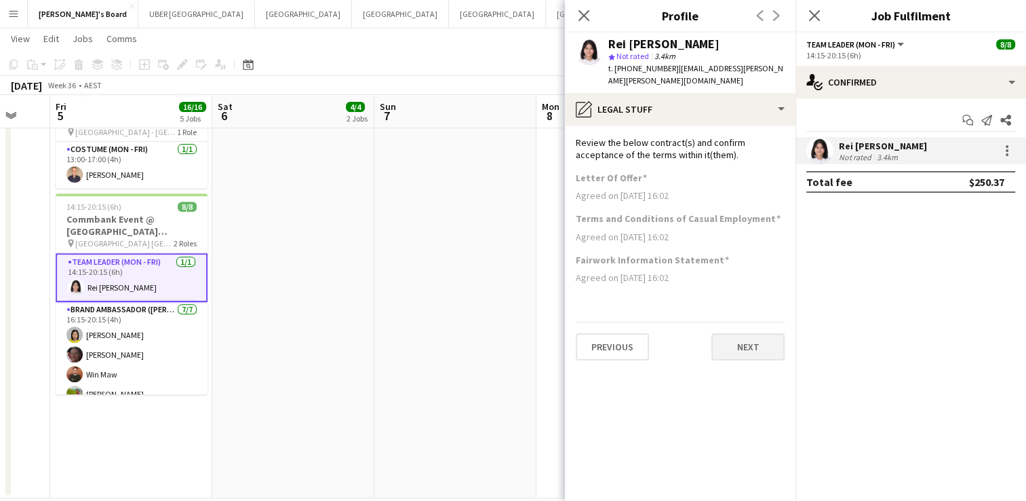
scroll to position [0, 0]
click at [754, 333] on button "Next" at bounding box center [748, 346] width 73 height 27
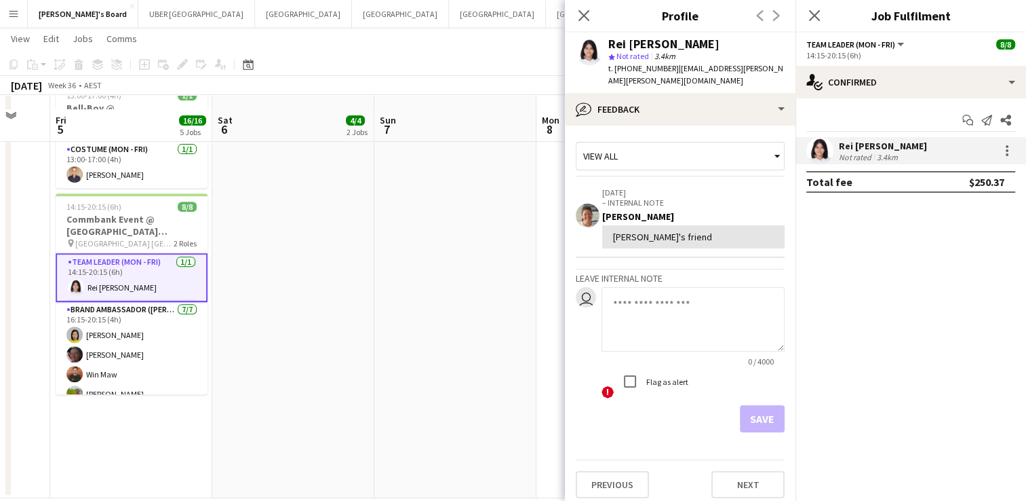
scroll to position [536, 0]
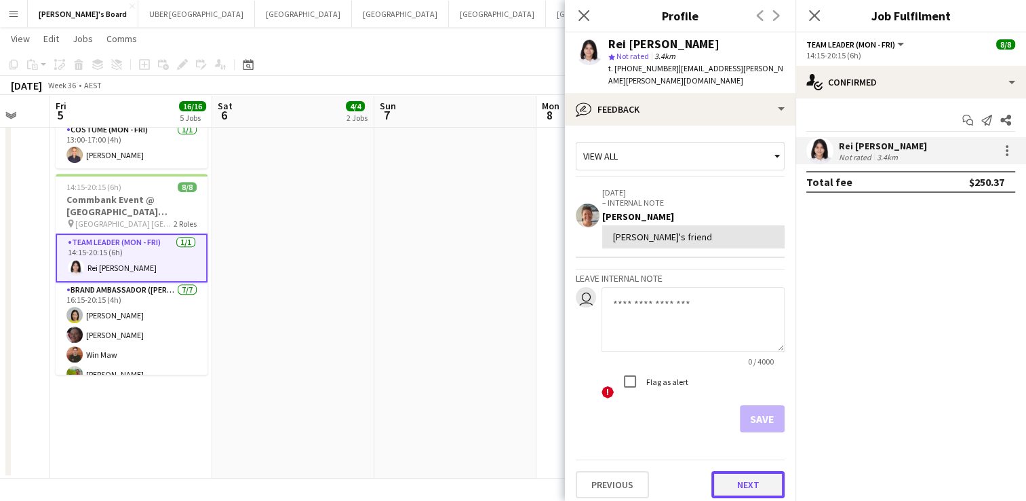
click at [733, 471] on button "Next" at bounding box center [748, 484] width 73 height 27
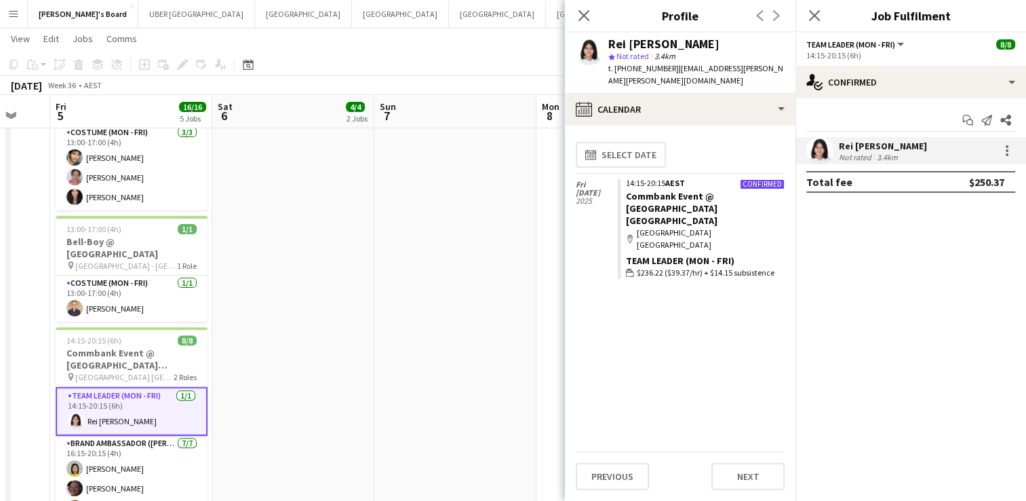
scroll to position [383, 0]
click at [747, 475] on button "Next" at bounding box center [748, 476] width 73 height 27
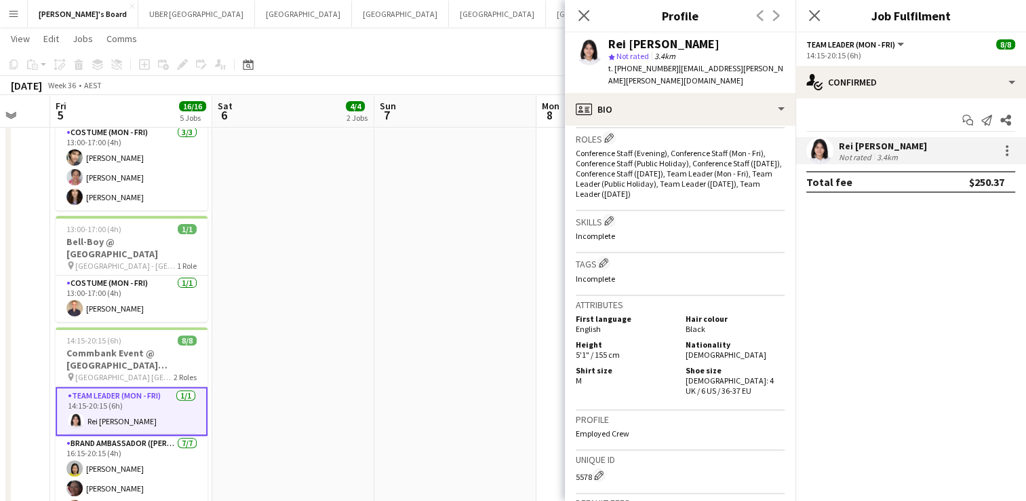
scroll to position [424, 0]
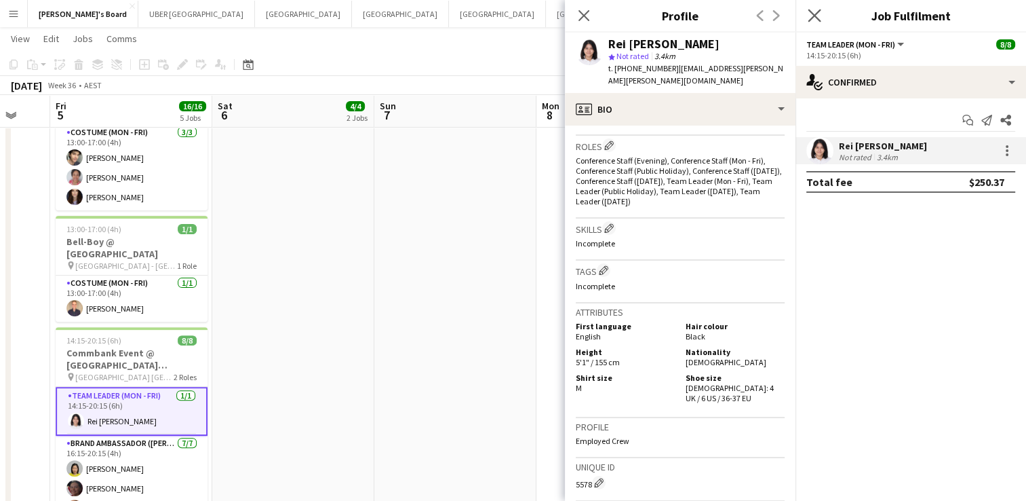
drag, startPoint x: 817, startPoint y: 15, endPoint x: 805, endPoint y: 15, distance: 11.5
click at [805, 15] on div "Close pop-in" at bounding box center [815, 15] width 38 height 31
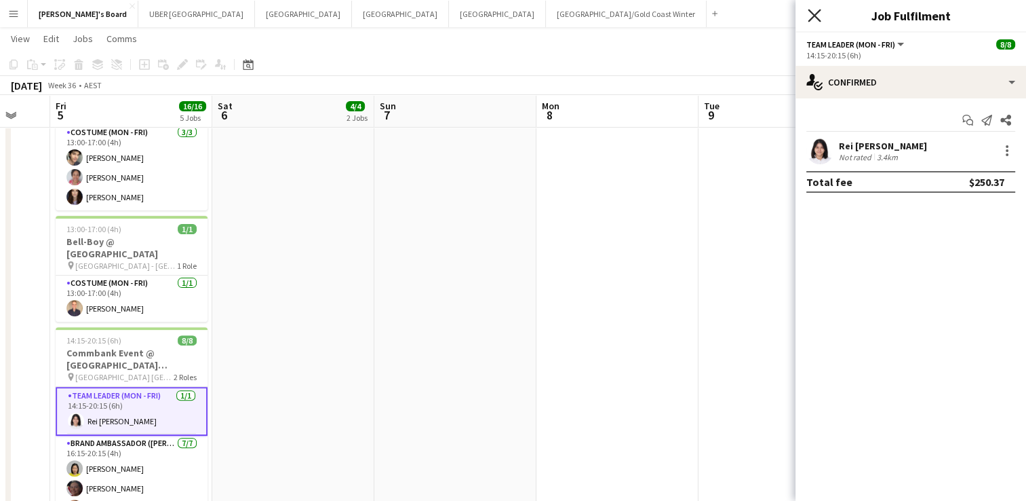
click at [810, 14] on icon "Close pop-in" at bounding box center [814, 15] width 13 height 13
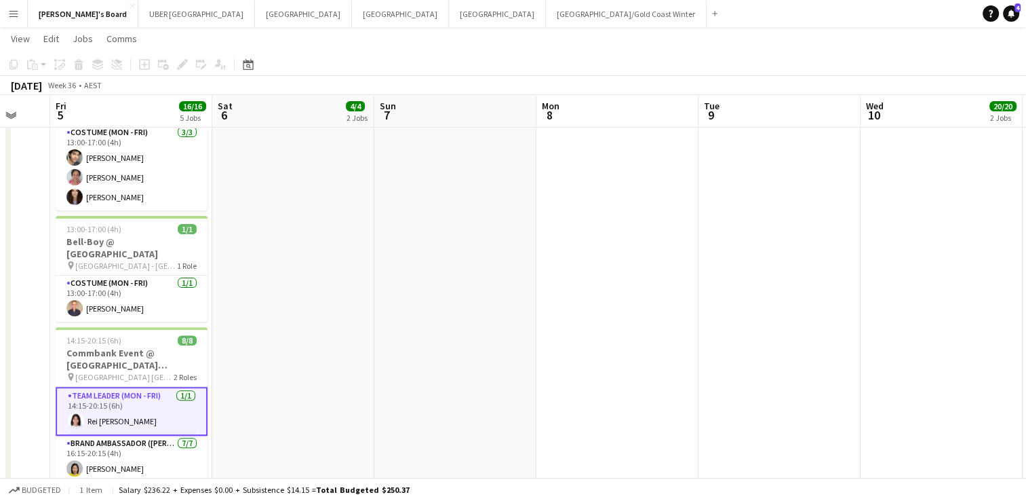
click at [109, 411] on app-card-role "Team Leader (Mon - Fri) 1/1 14:15-20:15 (6h) Rei Aeriel Quijano" at bounding box center [132, 411] width 152 height 49
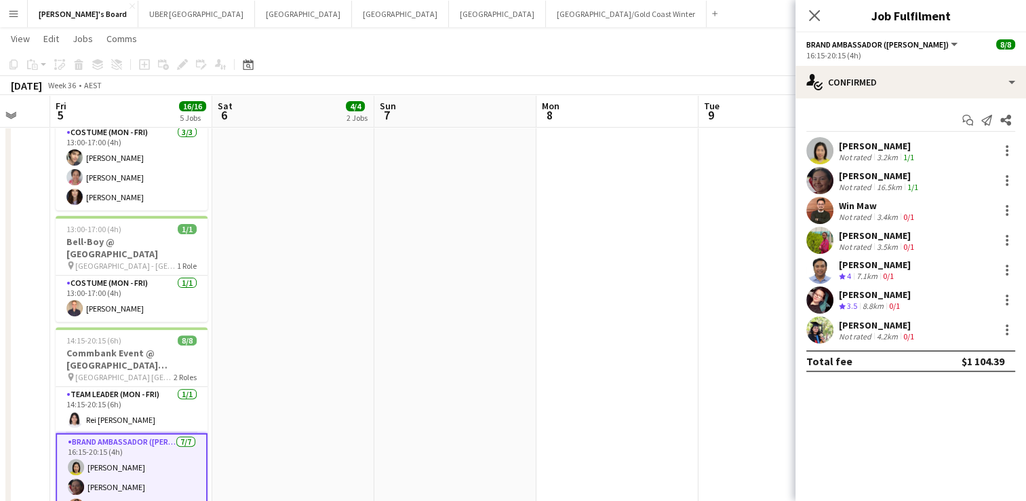
click at [858, 142] on div "[PERSON_NAME]" at bounding box center [878, 146] width 78 height 12
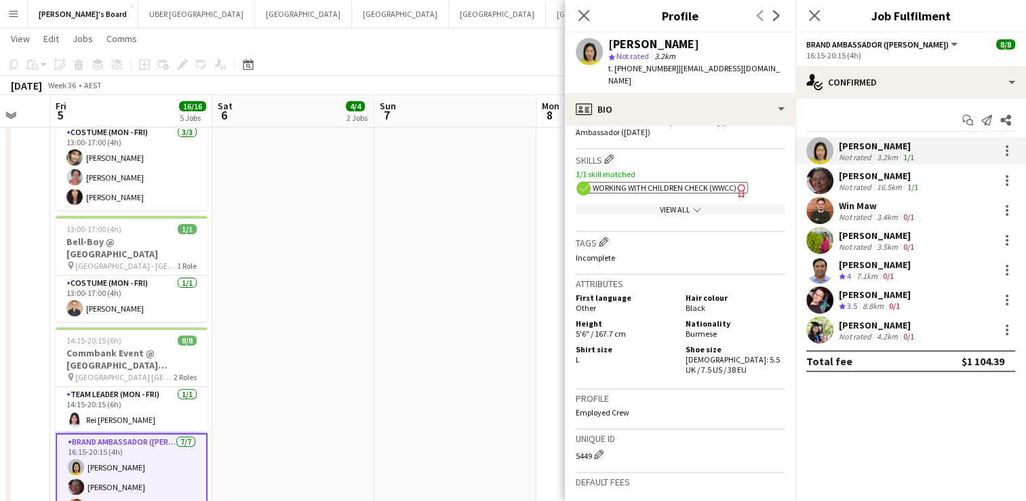
scroll to position [529, 0]
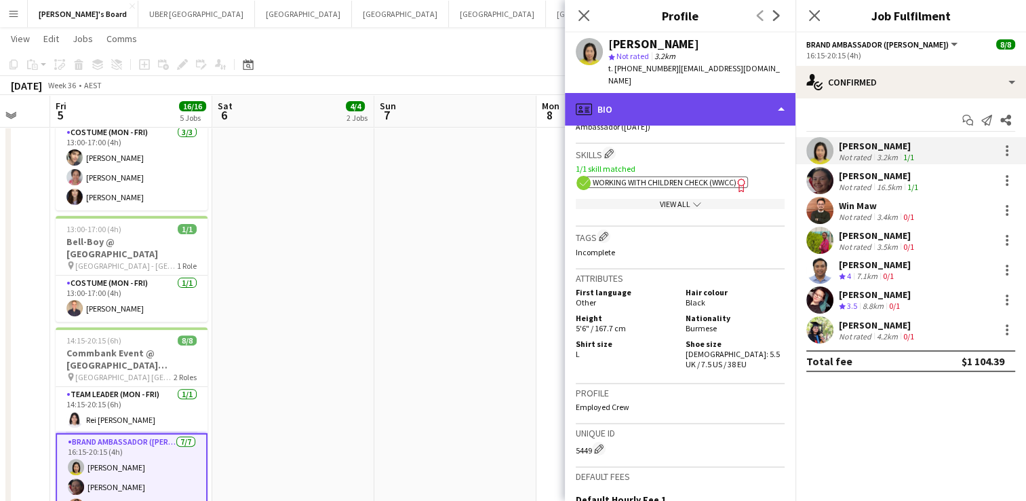
click at [654, 93] on div "profile Bio" at bounding box center [680, 109] width 231 height 33
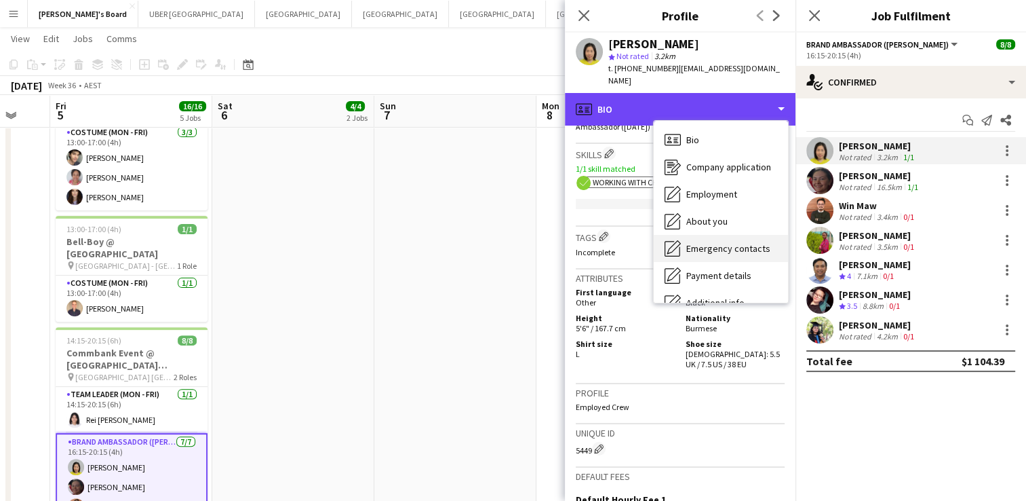
scroll to position [100, 0]
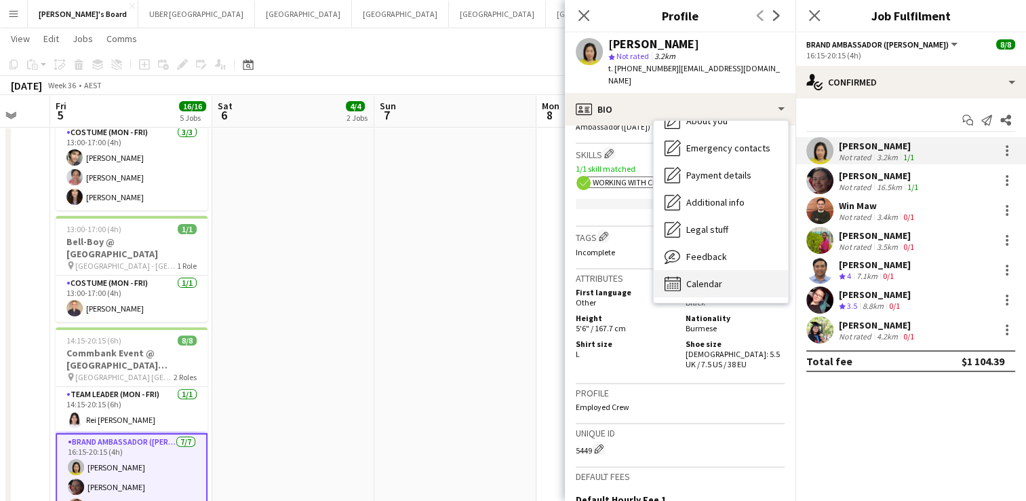
click at [696, 278] on div "Calendar Calendar" at bounding box center [721, 283] width 134 height 27
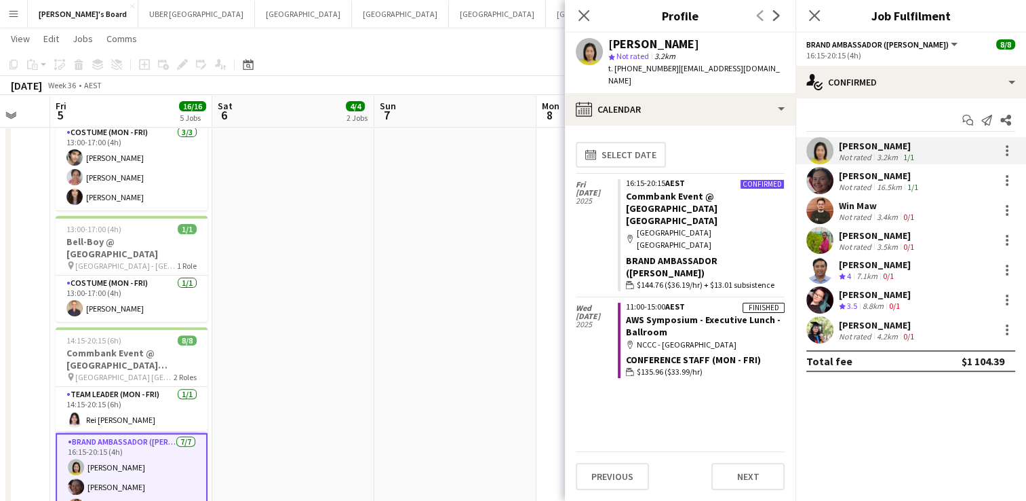
click at [868, 176] on div "[PERSON_NAME]" at bounding box center [880, 176] width 82 height 12
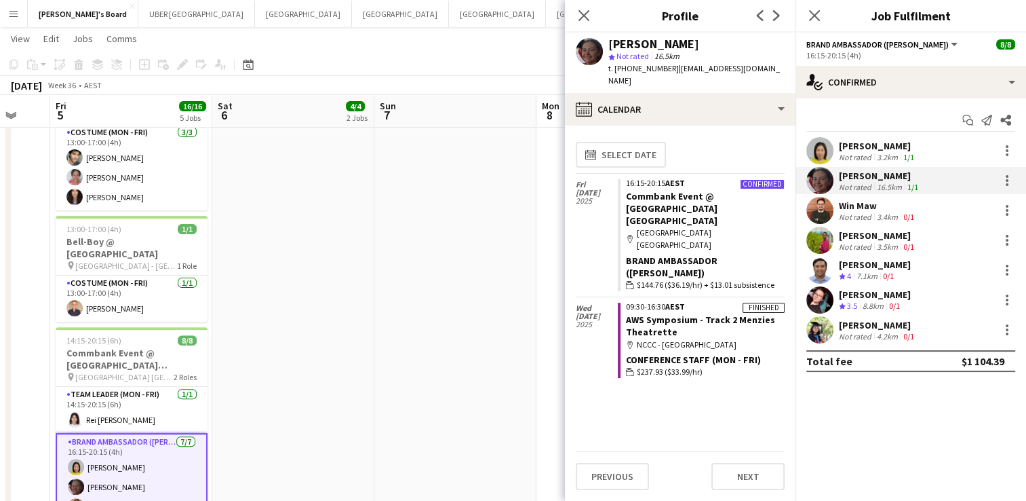
click at [863, 204] on div "Win Maw" at bounding box center [878, 205] width 78 height 12
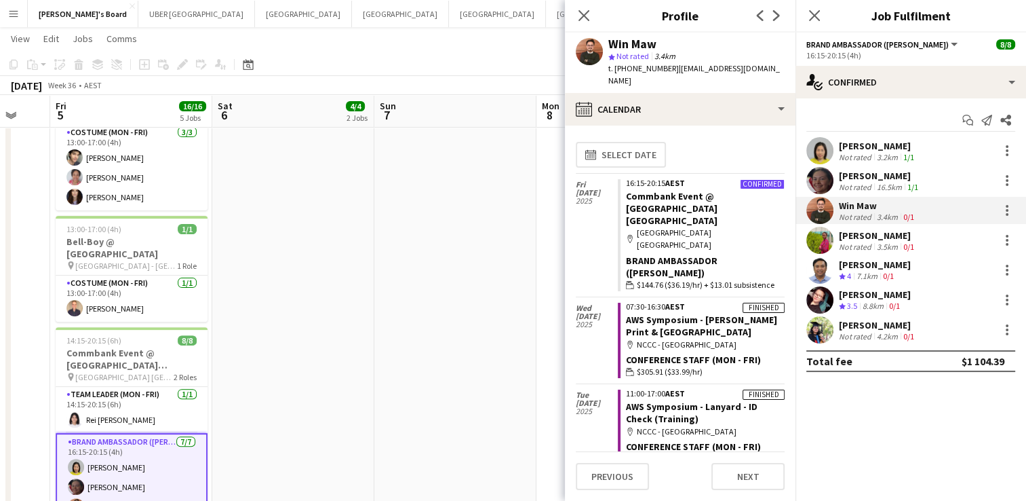
click at [854, 235] on div "[PERSON_NAME]" at bounding box center [878, 235] width 78 height 12
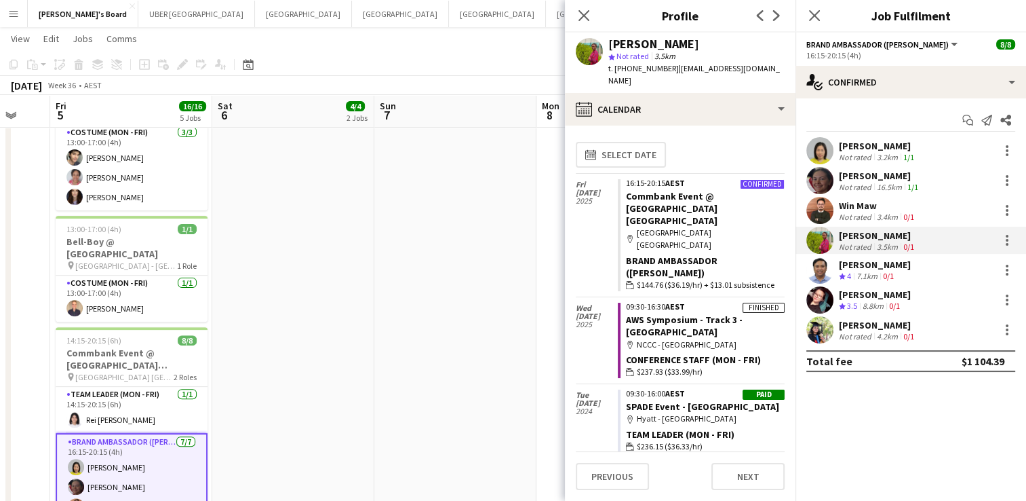
click at [847, 202] on div "Win Maw" at bounding box center [878, 205] width 78 height 12
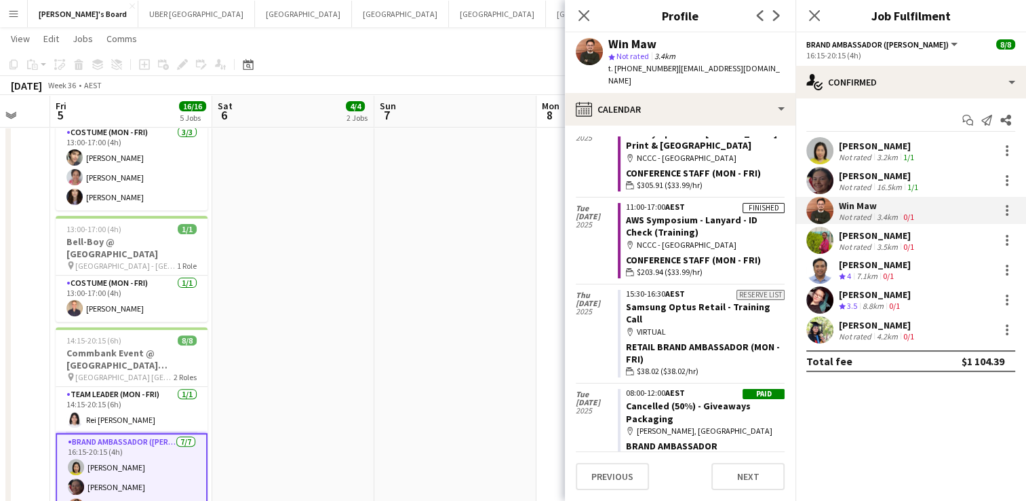
scroll to position [0, 0]
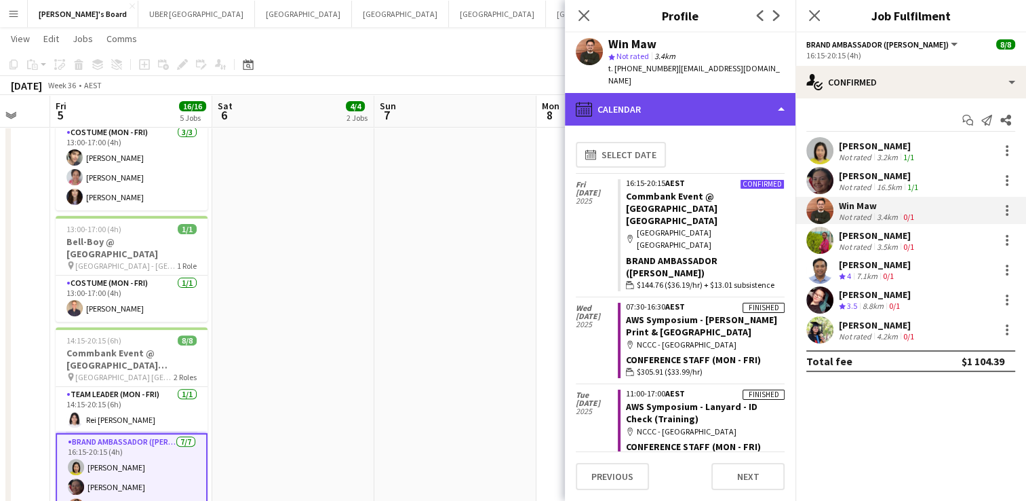
click at [692, 104] on div "calendar-full Calendar" at bounding box center [680, 109] width 231 height 33
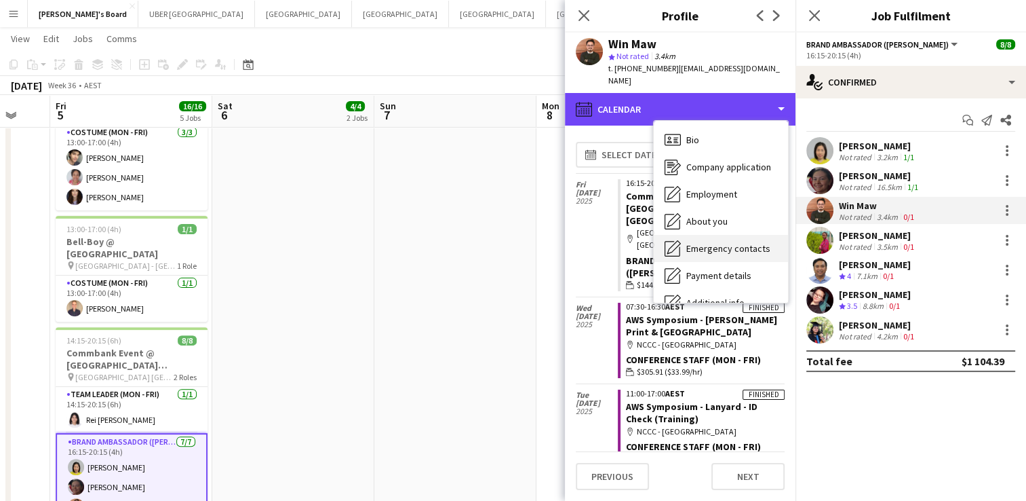
scroll to position [100, 0]
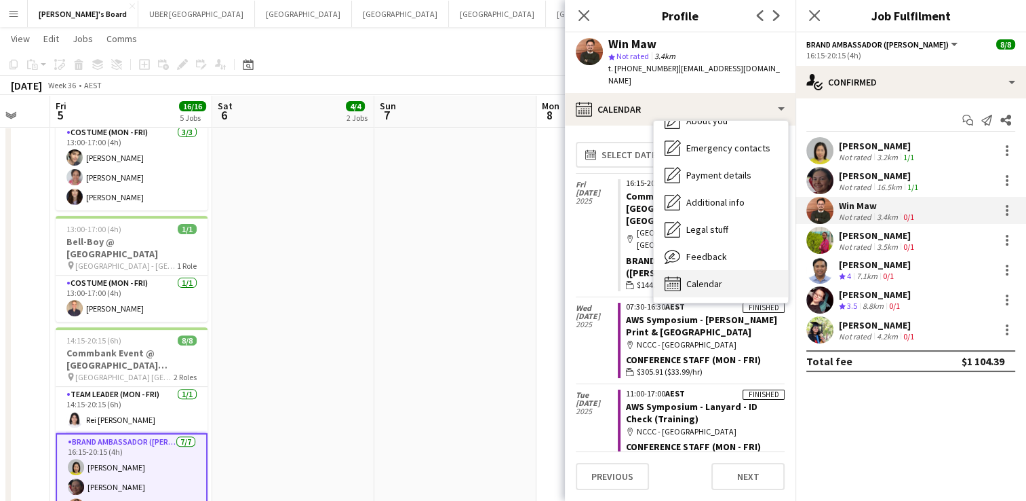
click at [689, 277] on span "Calendar" at bounding box center [704, 283] width 36 height 12
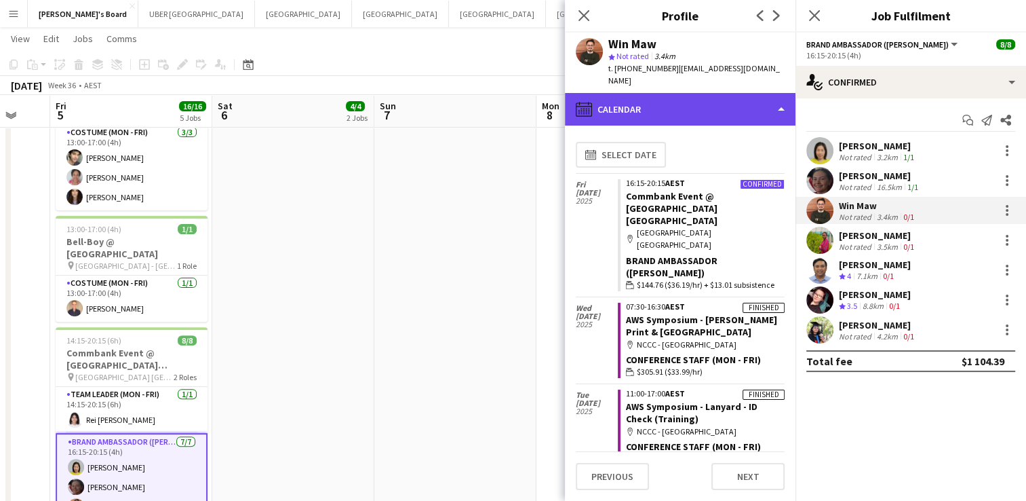
click at [694, 98] on div "calendar-full Calendar" at bounding box center [680, 109] width 231 height 33
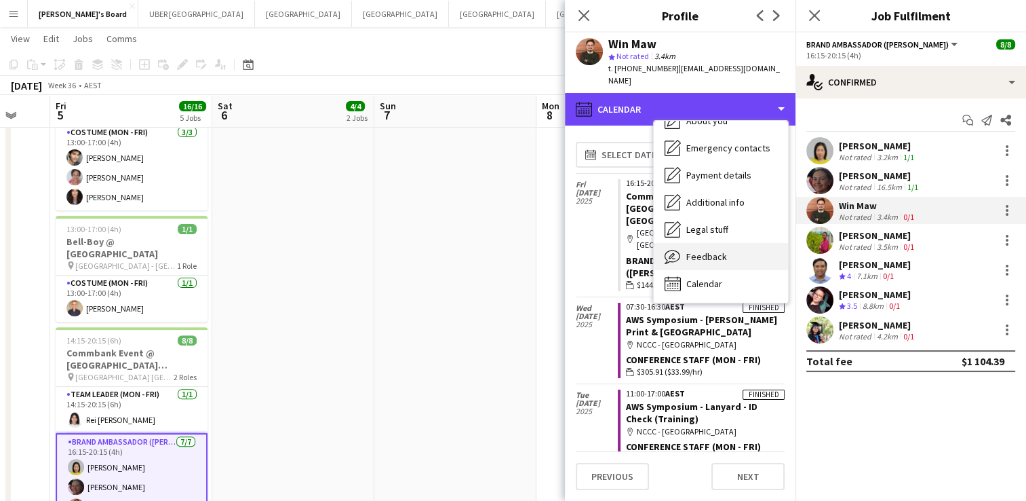
scroll to position [536, 0]
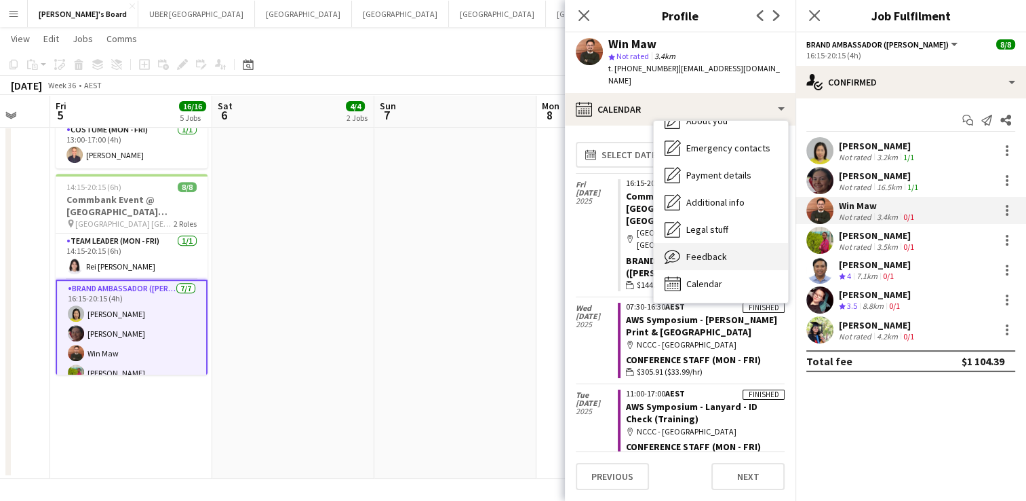
click at [707, 250] on span "Feedback" at bounding box center [706, 256] width 41 height 12
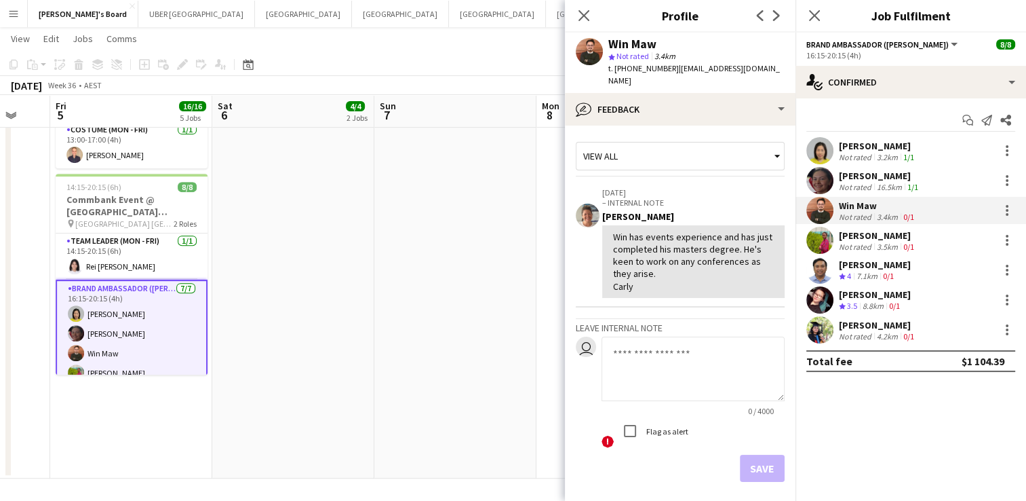
click at [905, 292] on div "[PERSON_NAME]" at bounding box center [875, 294] width 72 height 12
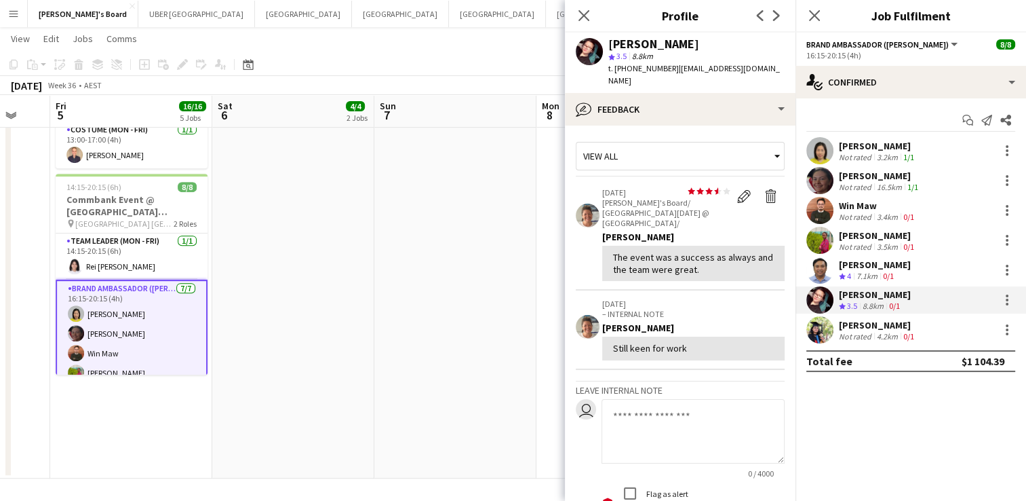
click at [871, 315] on div "Yadana Ni Ni Not rated 3.2km 1/1 Elisa Lewis Not rated 16.5km 1/1 Win Maw Not r…" at bounding box center [911, 240] width 231 height 206
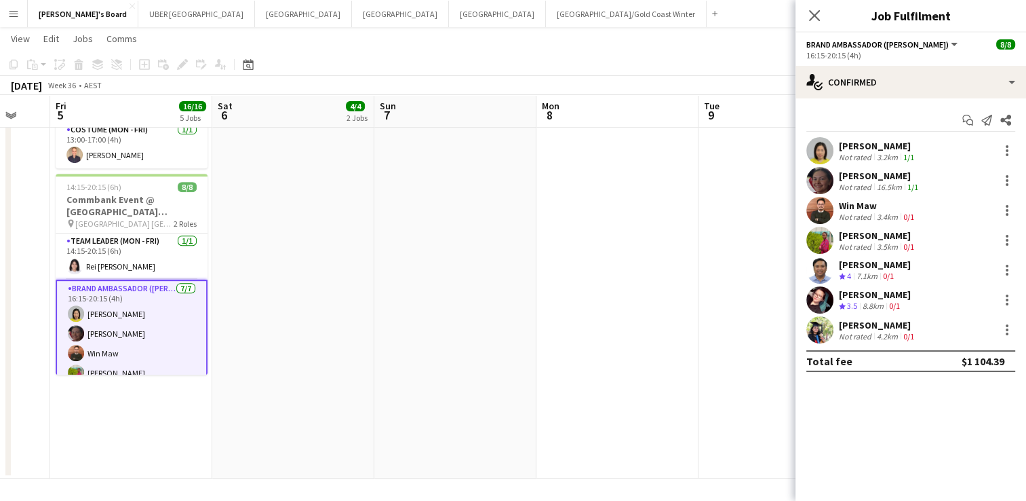
click at [871, 319] on div "[PERSON_NAME]" at bounding box center [878, 325] width 78 height 12
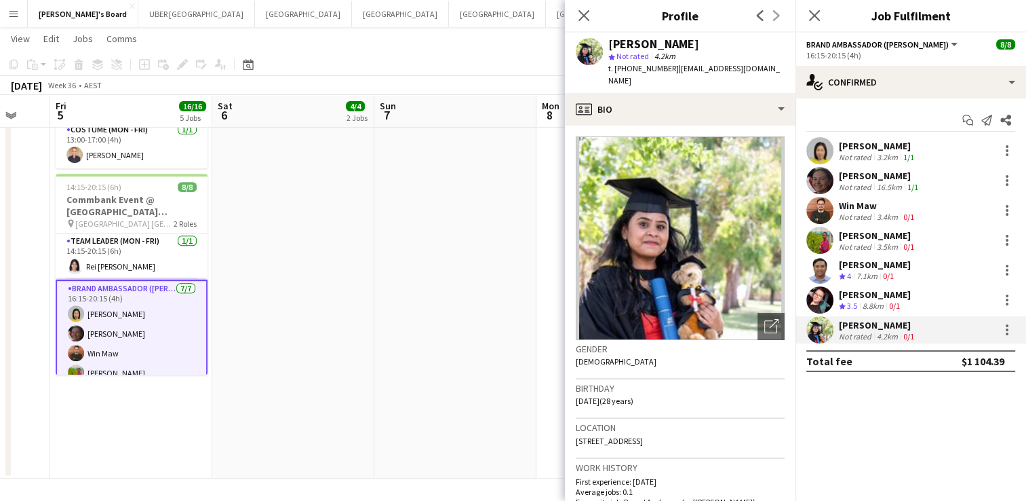
click at [871, 290] on div "[PERSON_NAME]" at bounding box center [875, 294] width 72 height 12
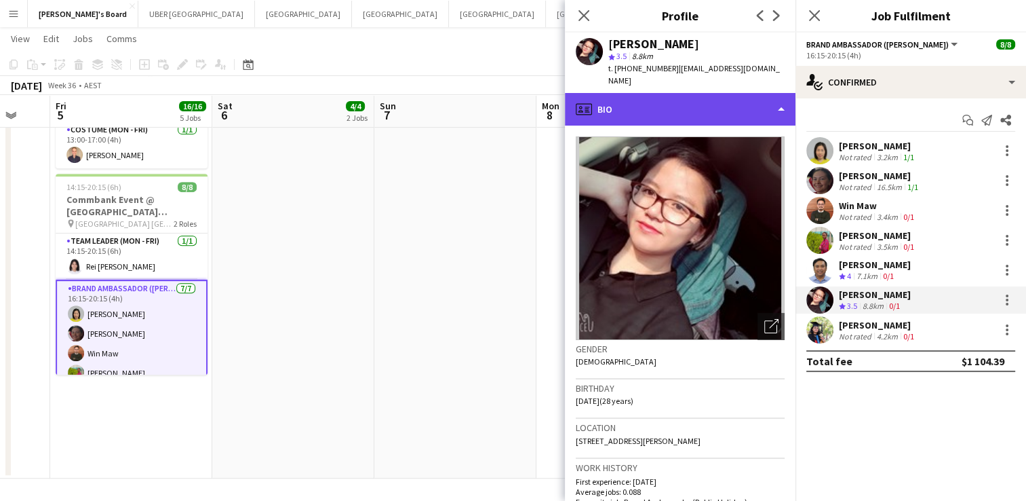
click at [700, 102] on div "profile Bio" at bounding box center [680, 109] width 231 height 33
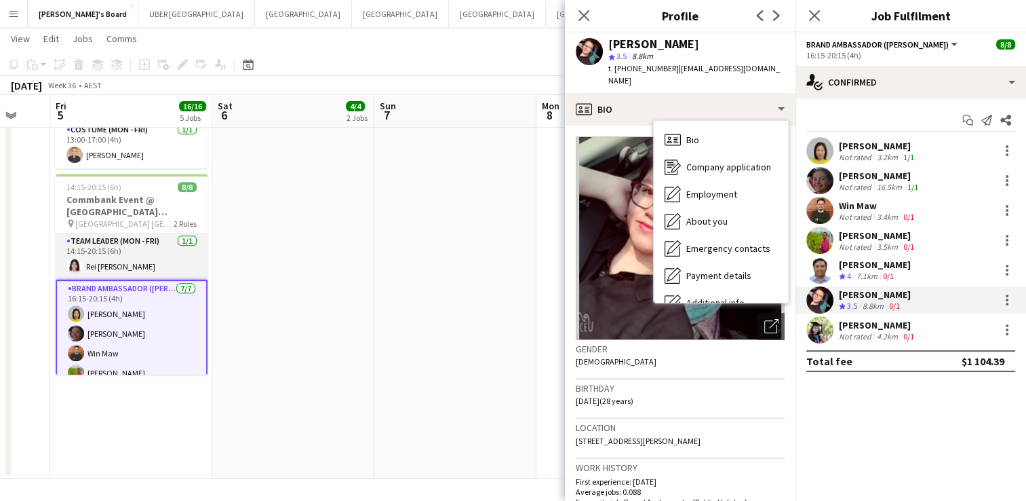
click at [103, 259] on app-card-role "Team Leader (Mon - Fri) 1/1 14:15-20:15 (6h) Rei Aeriel Quijano" at bounding box center [132, 256] width 152 height 46
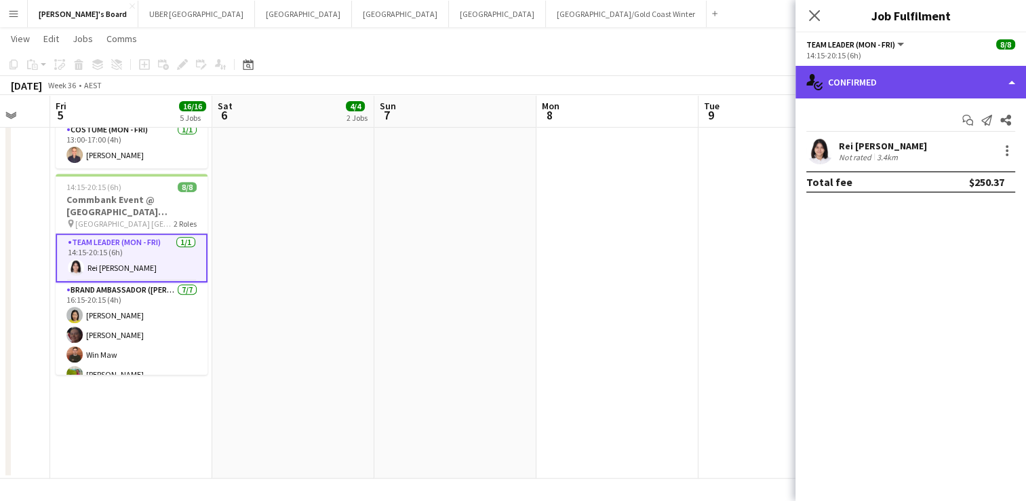
click at [870, 92] on div "single-neutral-actions-check-2 Confirmed" at bounding box center [911, 82] width 231 height 33
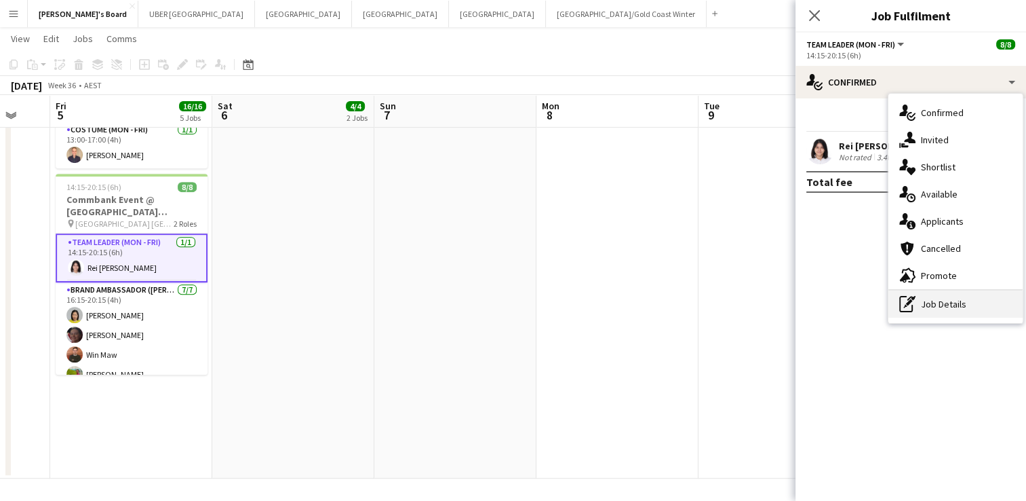
click at [925, 300] on div "pen-write Job Details" at bounding box center [956, 303] width 134 height 27
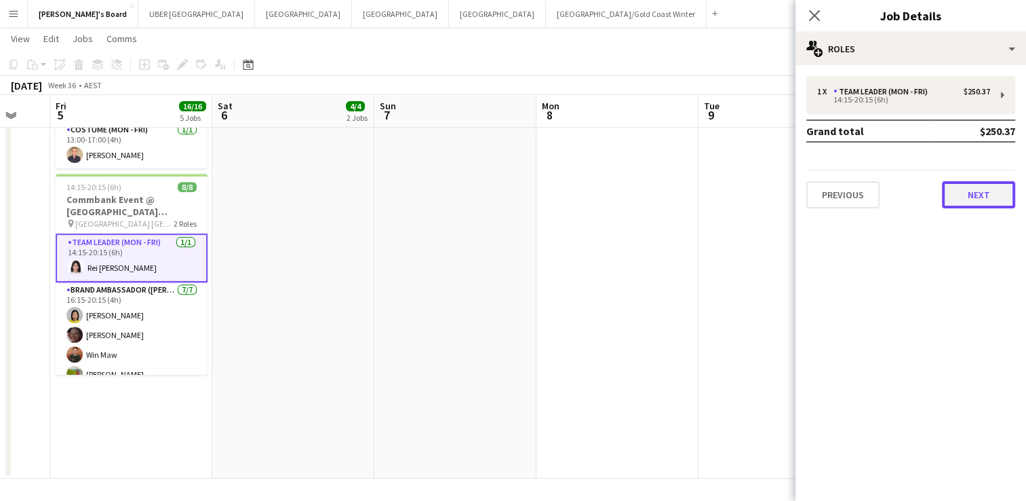
click at [958, 194] on button "Next" at bounding box center [978, 194] width 73 height 27
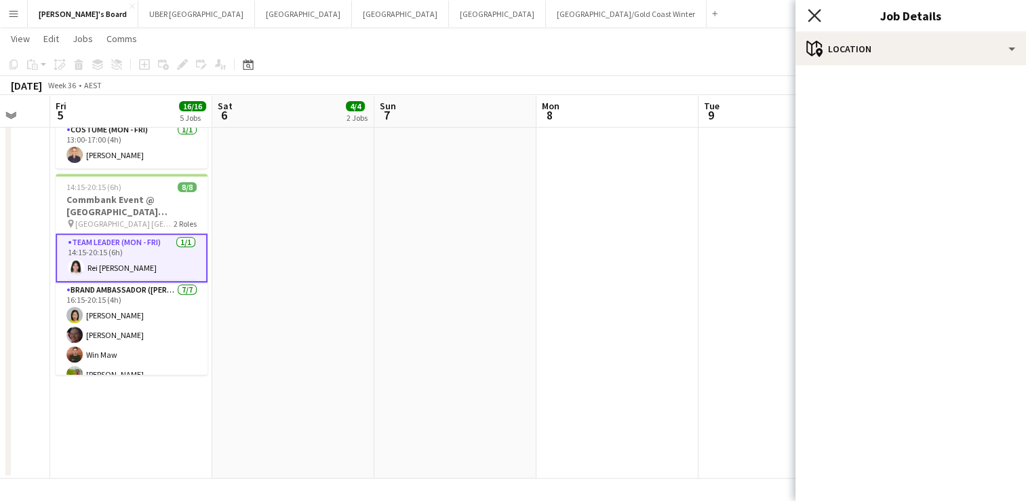
click at [811, 13] on icon at bounding box center [814, 15] width 13 height 13
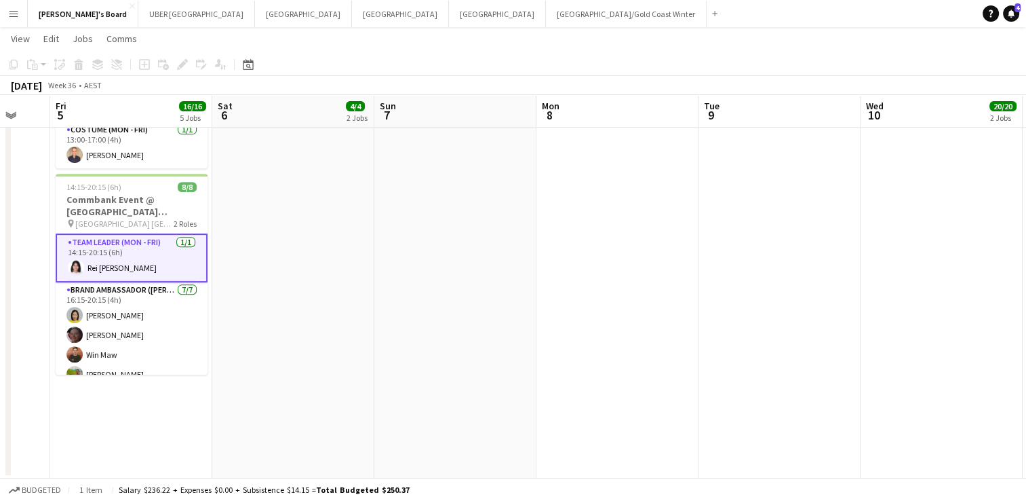
click at [125, 237] on app-card-role "Team Leader (Mon - Fri) 1/1 14:15-20:15 (6h) Rei Aeriel Quijano" at bounding box center [132, 257] width 152 height 49
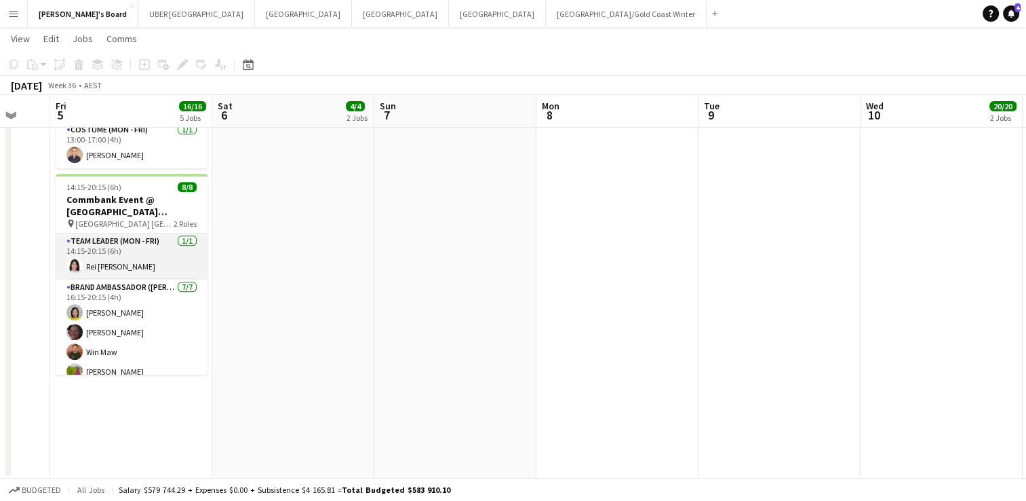
click at [117, 261] on app-card-role "Team Leader (Mon - Fri) 1/1 14:15-20:15 (6h) Rei Aeriel Quijano" at bounding box center [132, 256] width 152 height 46
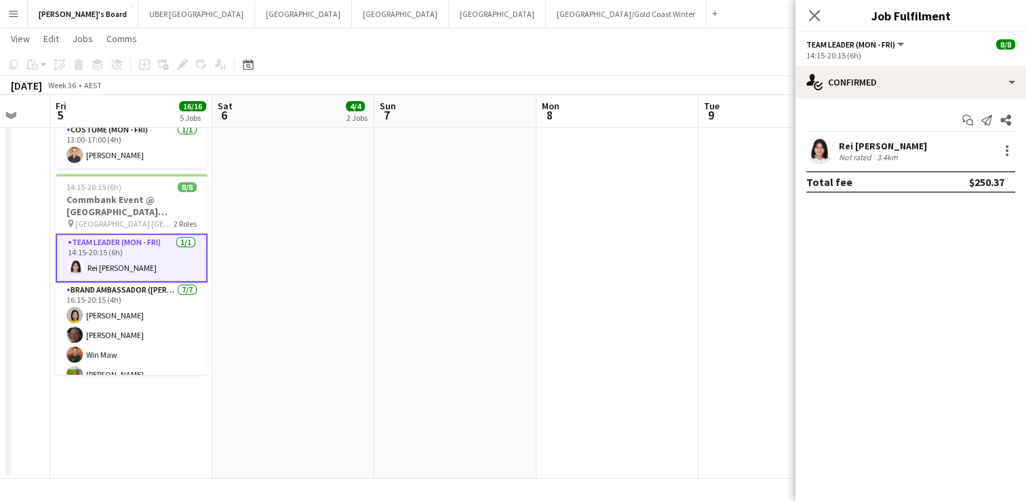
click at [134, 233] on app-card-role "Team Leader (Mon - Fri) 1/1 14:15-20:15 (6h) Rei Aeriel Quijano" at bounding box center [132, 257] width 152 height 49
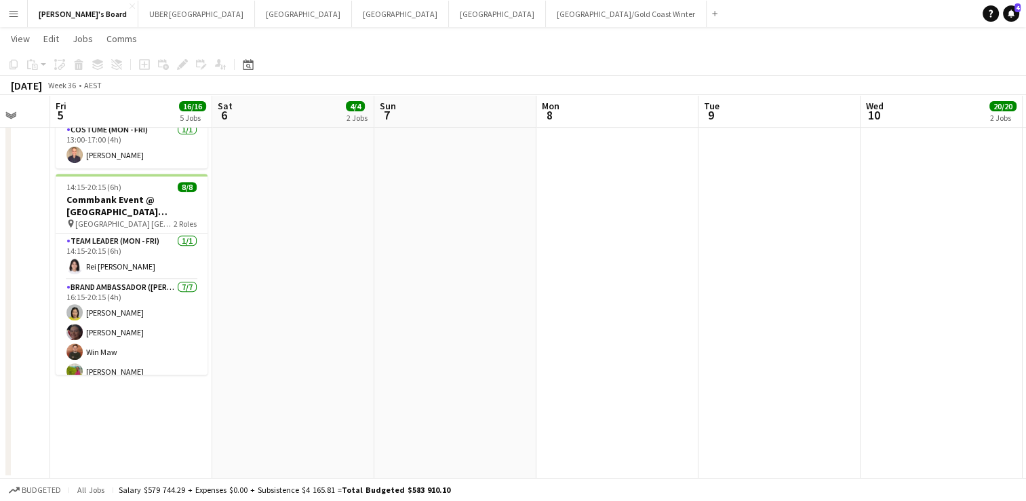
click at [110, 216] on app-job-card "14:15-20:15 (6h) 8/8 Commbank Event @ GIO Stadium Canberra pin GIO Stadium Canb…" at bounding box center [132, 274] width 152 height 201
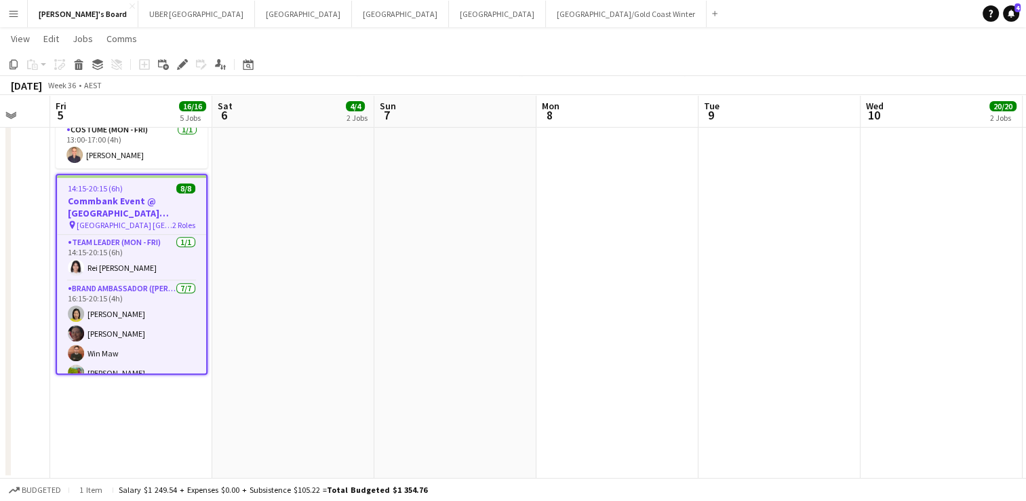
click at [134, 200] on h3 "Commbank Event @ [GEOGRAPHIC_DATA] [GEOGRAPHIC_DATA]" at bounding box center [131, 207] width 149 height 24
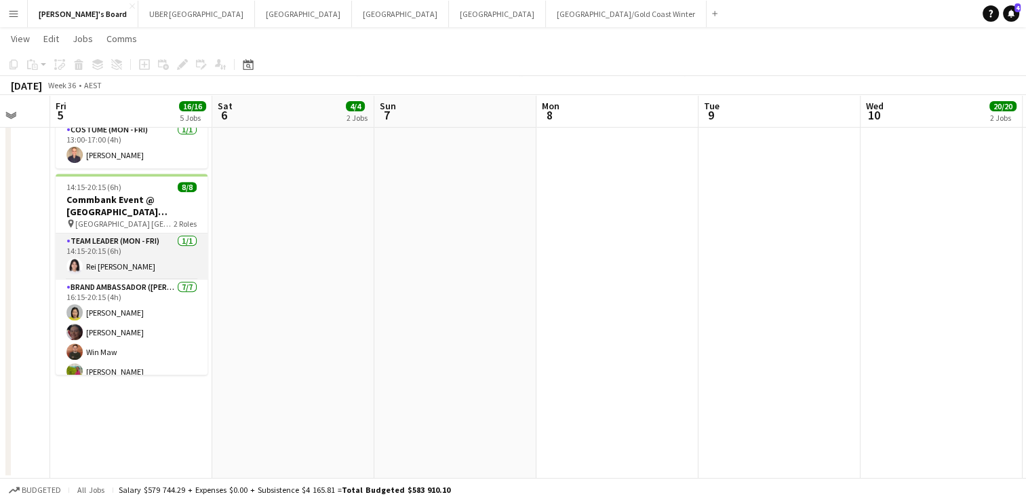
click at [129, 233] on app-card-role "Team Leader (Mon - Fri) 1/1 14:15-20:15 (6h) Rei Aeriel Quijano" at bounding box center [132, 256] width 152 height 46
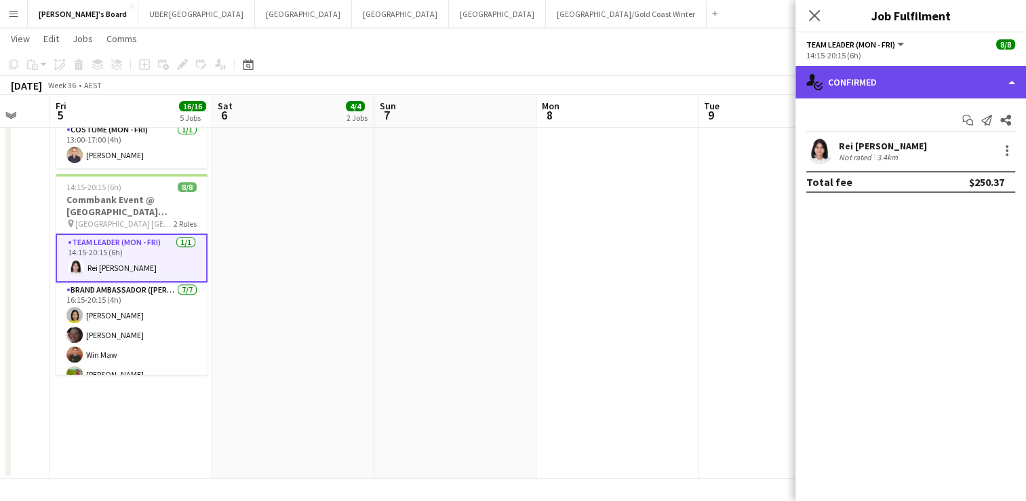
click at [909, 80] on div "single-neutral-actions-check-2 Confirmed" at bounding box center [911, 82] width 231 height 33
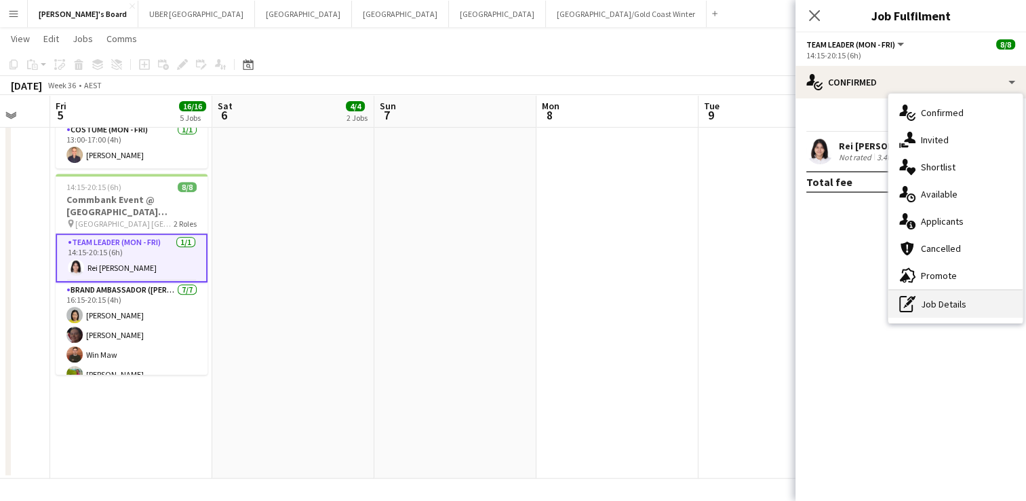
click at [929, 294] on div "pen-write Job Details" at bounding box center [956, 303] width 134 height 27
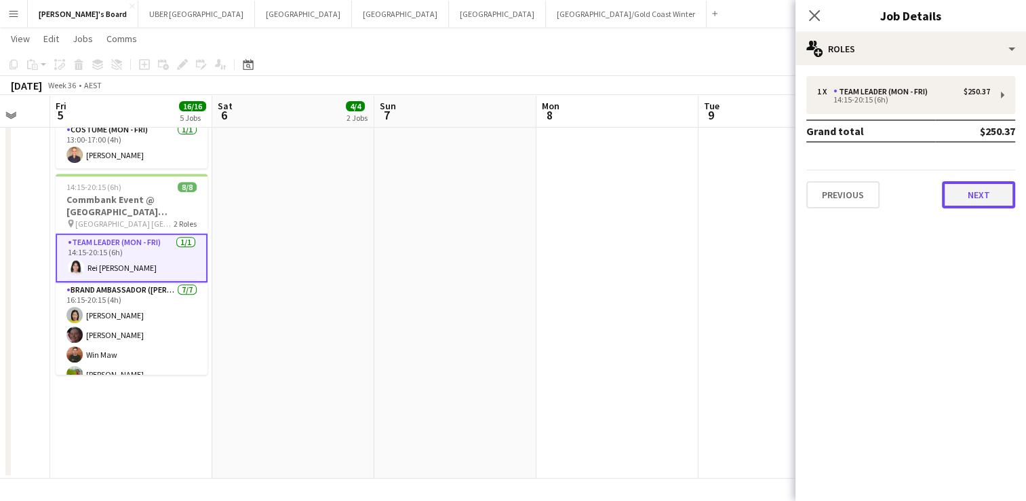
click at [979, 194] on button "Next" at bounding box center [978, 194] width 73 height 27
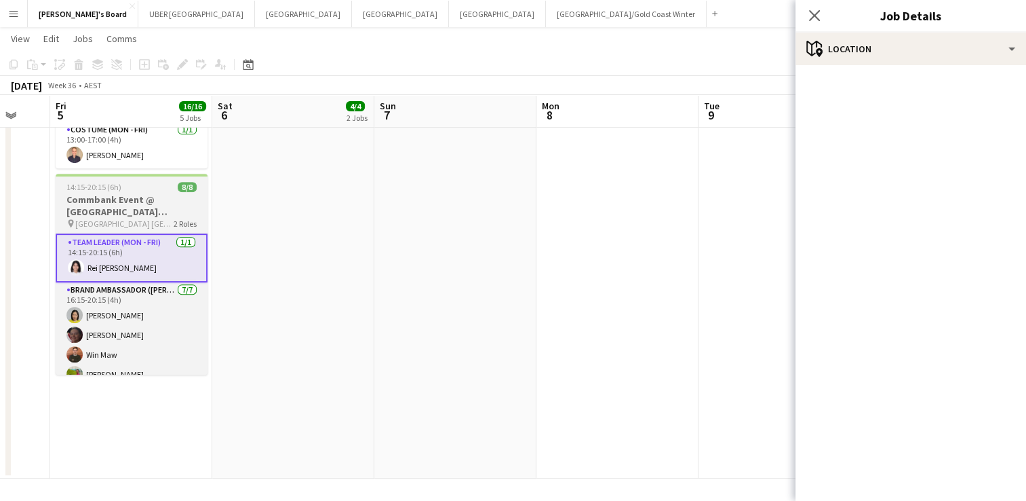
click at [119, 193] on h3 "Commbank Event @ [GEOGRAPHIC_DATA] [GEOGRAPHIC_DATA]" at bounding box center [132, 205] width 152 height 24
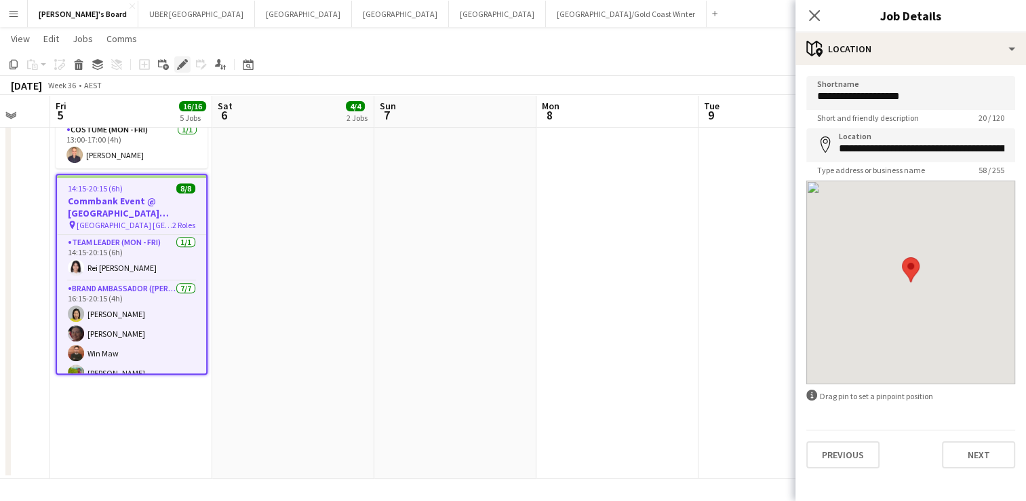
click at [179, 64] on icon at bounding box center [181, 64] width 7 height 7
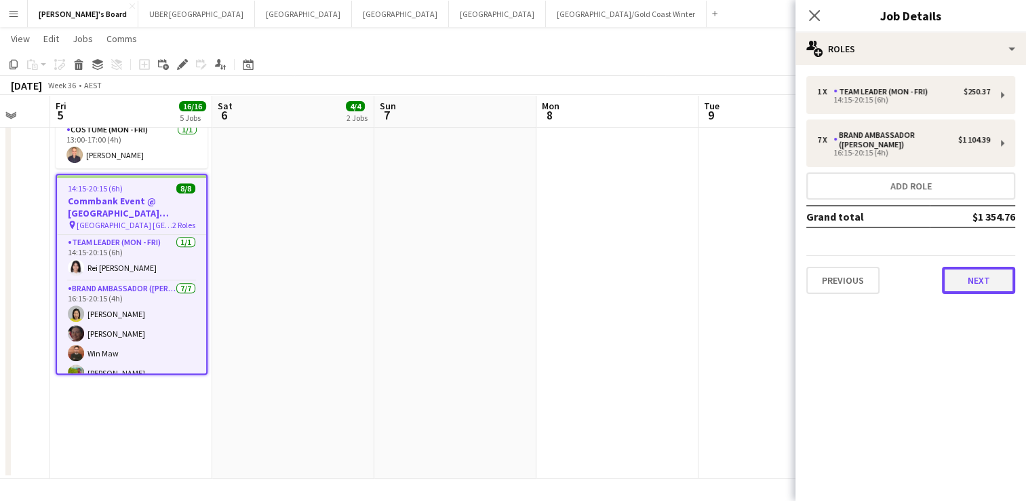
click at [973, 284] on button "Next" at bounding box center [978, 280] width 73 height 27
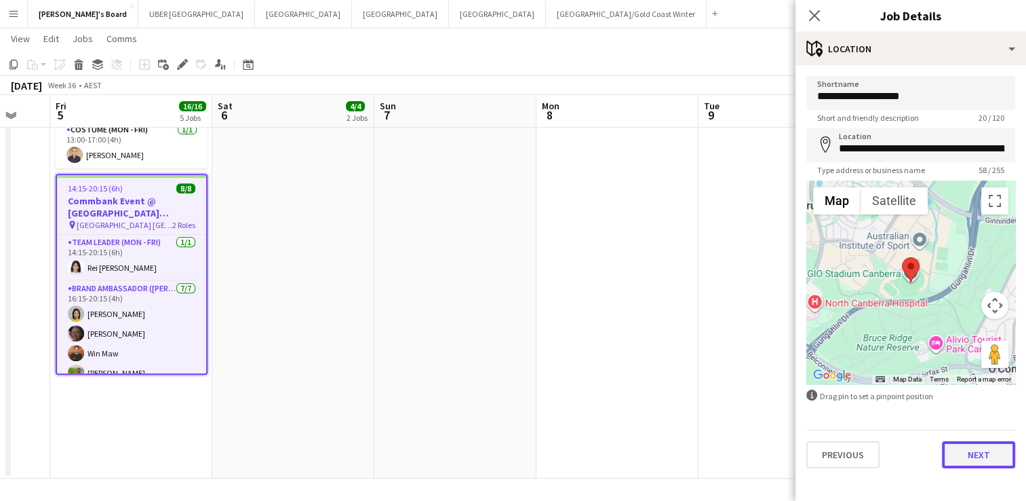
click at [969, 456] on button "Next" at bounding box center [978, 454] width 73 height 27
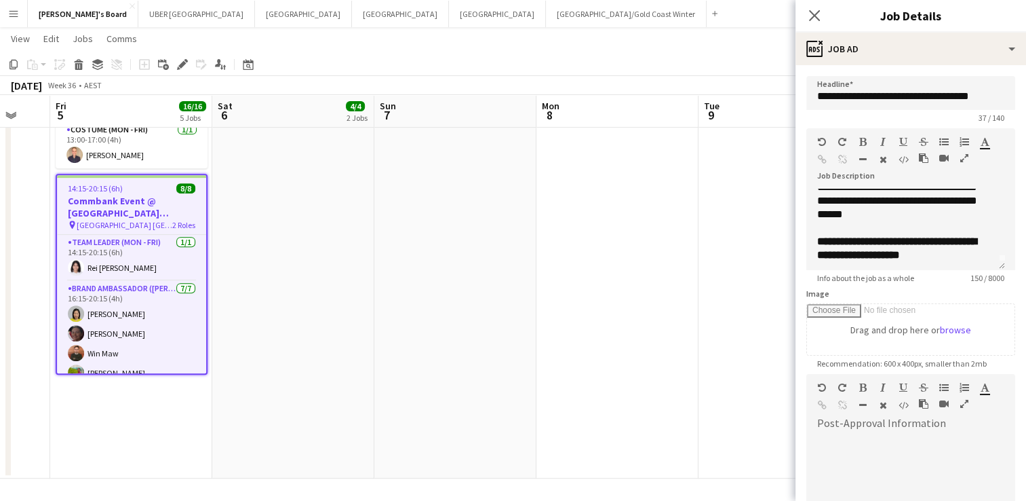
scroll to position [0, 0]
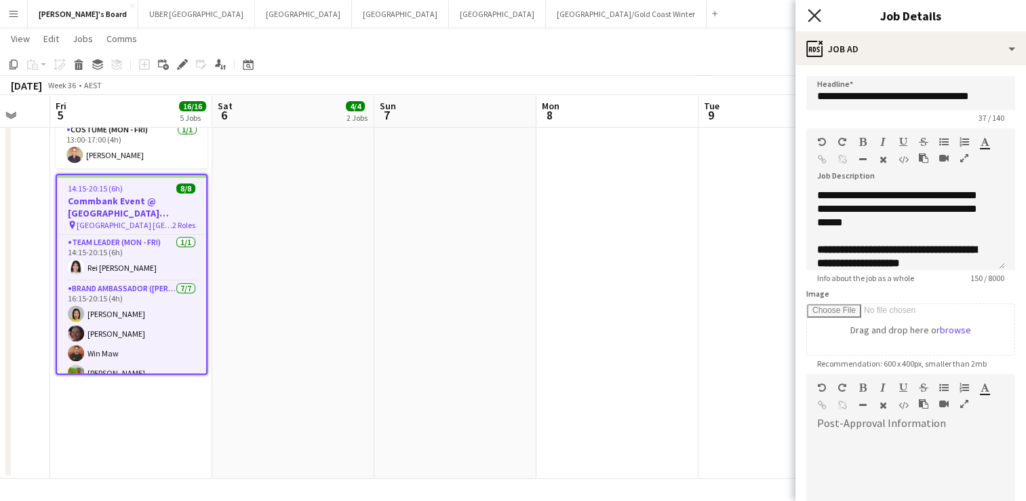
click at [814, 14] on icon at bounding box center [814, 15] width 13 height 13
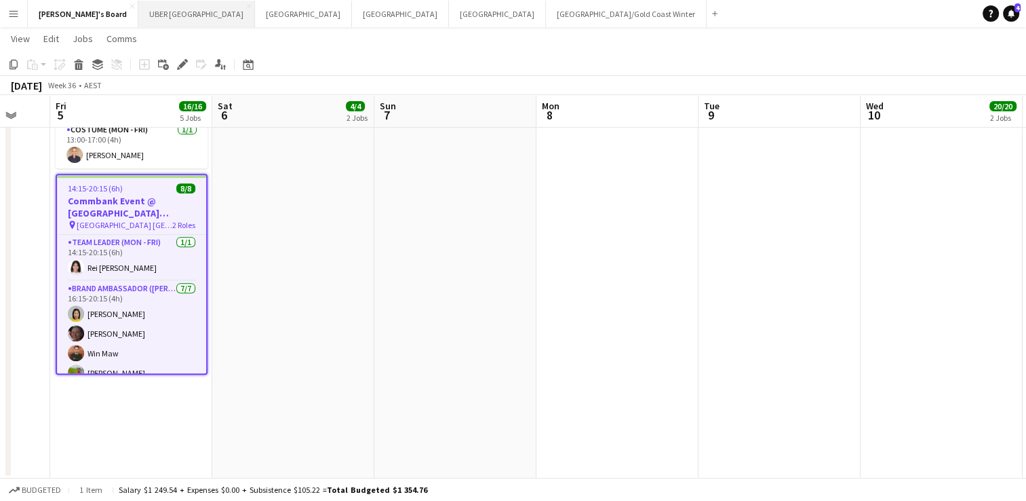
click at [151, 10] on button "UBER Melbourne Close" at bounding box center [196, 14] width 117 height 26
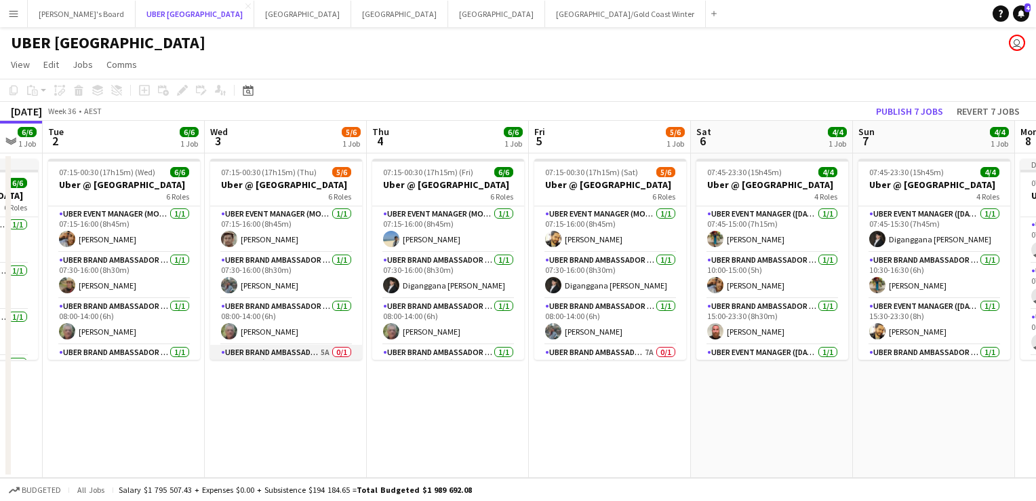
scroll to position [123, 0]
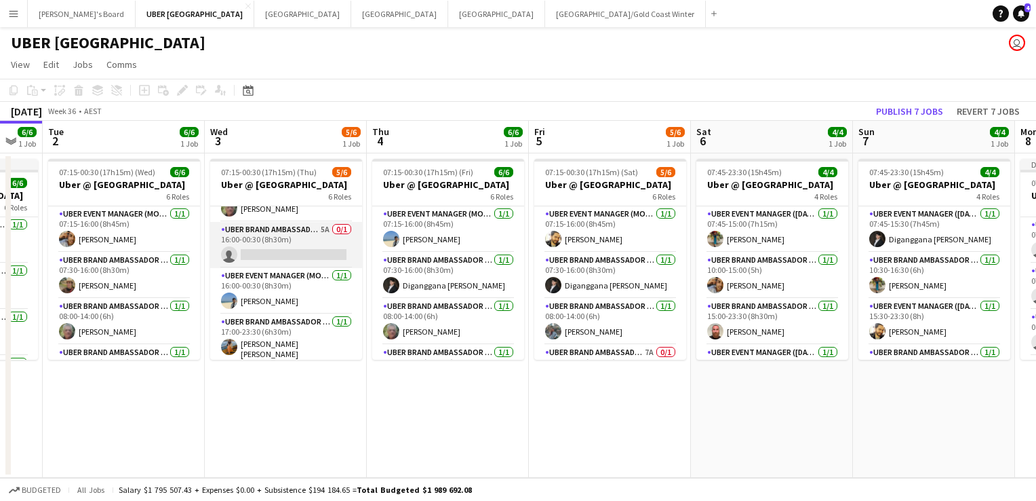
click at [288, 232] on app-card-role "UBER Brand Ambassador (Mon - Fri) 5A 0/1 16:00-00:30 (8h30m) single-neutral-act…" at bounding box center [286, 245] width 152 height 46
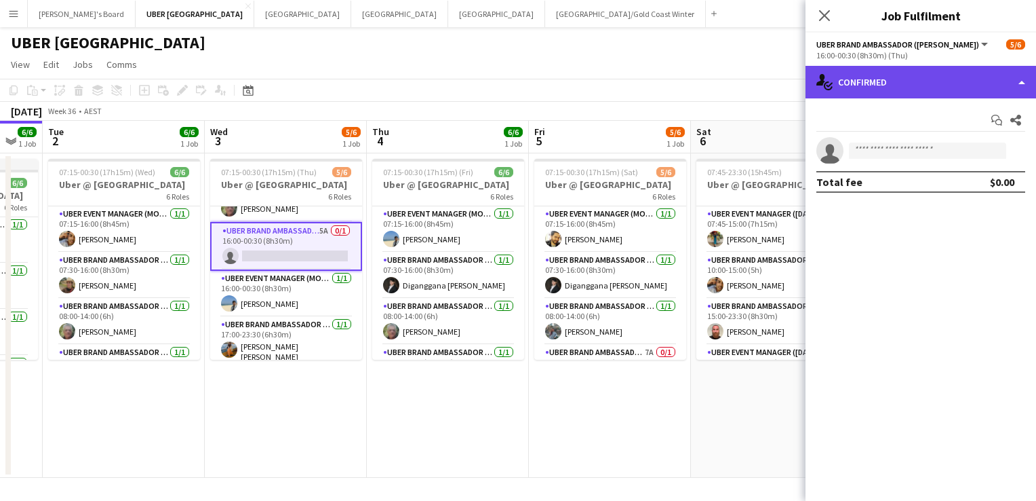
click at [914, 81] on div "single-neutral-actions-check-2 Confirmed" at bounding box center [921, 82] width 231 height 33
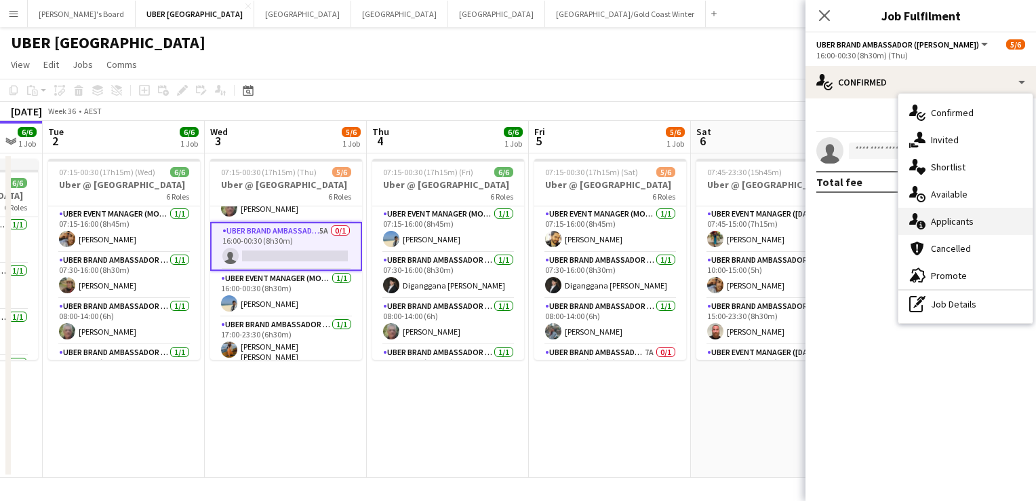
click at [965, 216] on div "single-neutral-actions-information Applicants" at bounding box center [966, 221] width 134 height 27
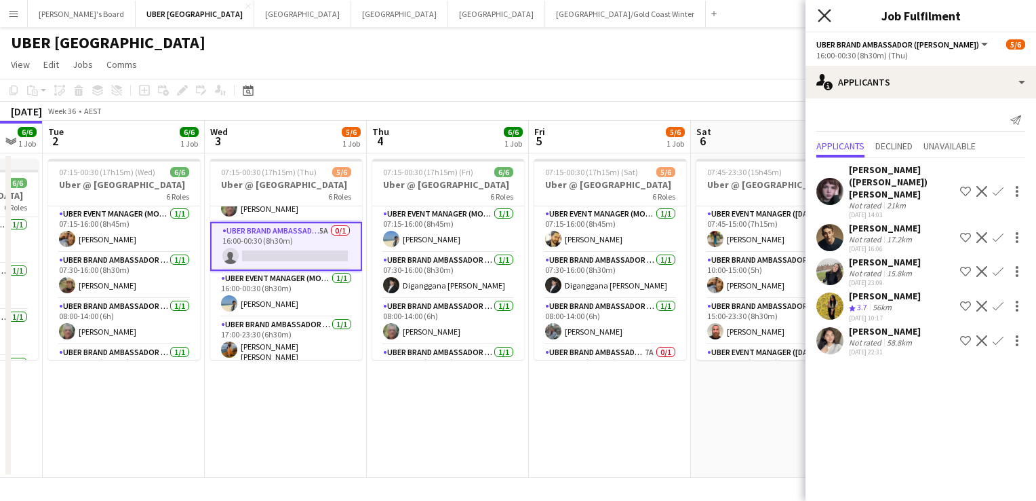
click at [828, 15] on icon "Close pop-in" at bounding box center [824, 15] width 13 height 13
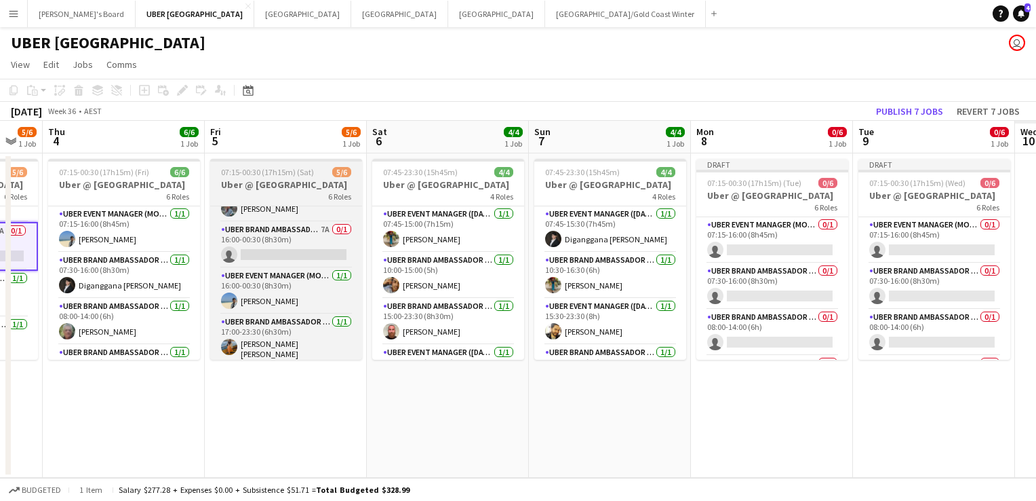
scroll to position [0, 475]
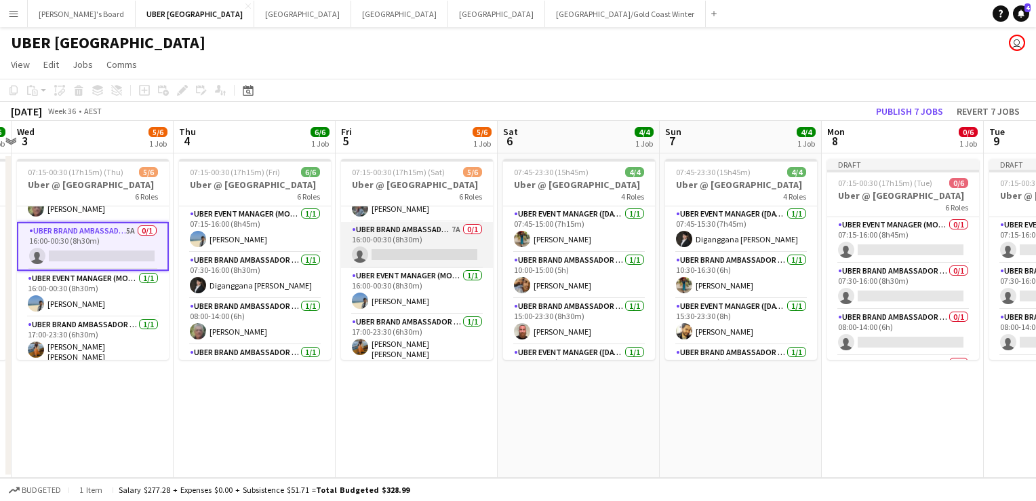
click at [395, 248] on app-card-role "UBER Brand Ambassador (Mon - Fri) 7A 0/1 16:00-00:30 (8h30m) single-neutral-act…" at bounding box center [417, 245] width 152 height 46
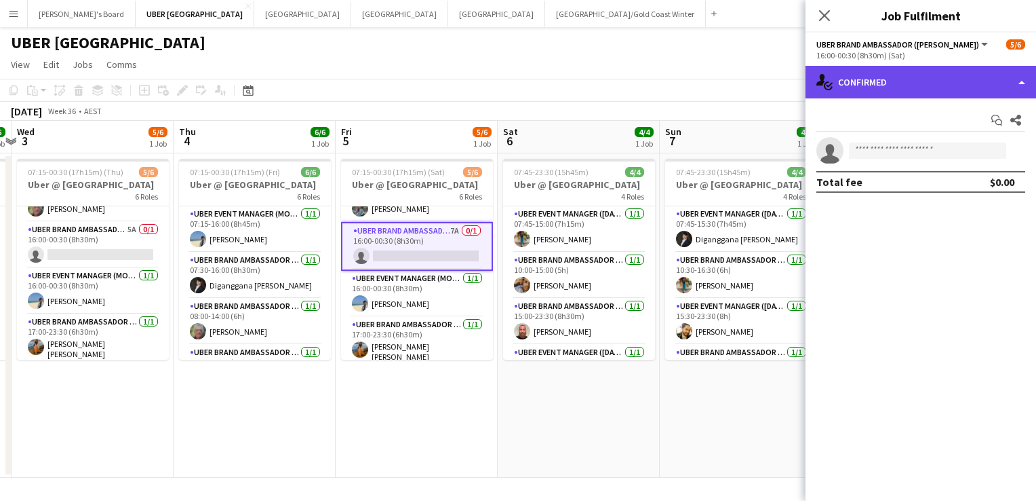
click at [927, 77] on div "single-neutral-actions-check-2 Confirmed" at bounding box center [921, 82] width 231 height 33
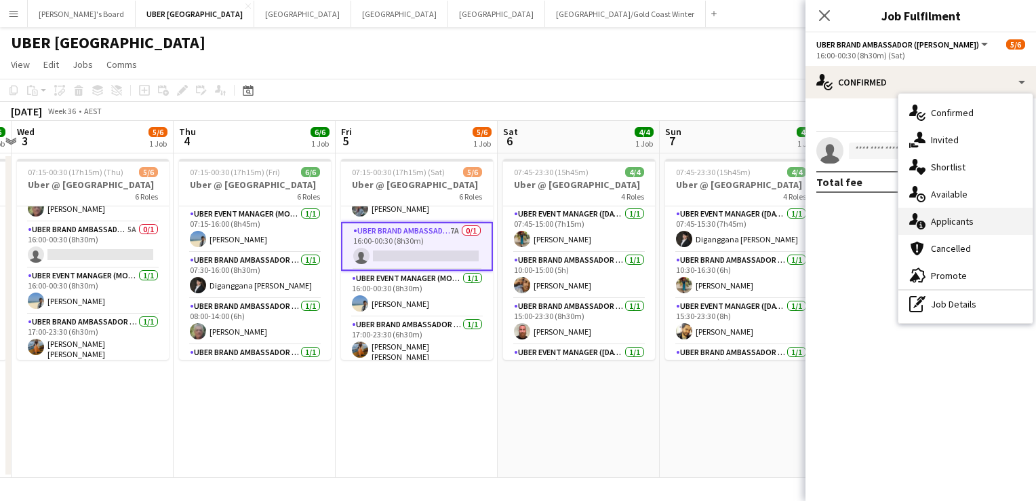
click at [966, 217] on div "single-neutral-actions-information Applicants" at bounding box center [966, 221] width 134 height 27
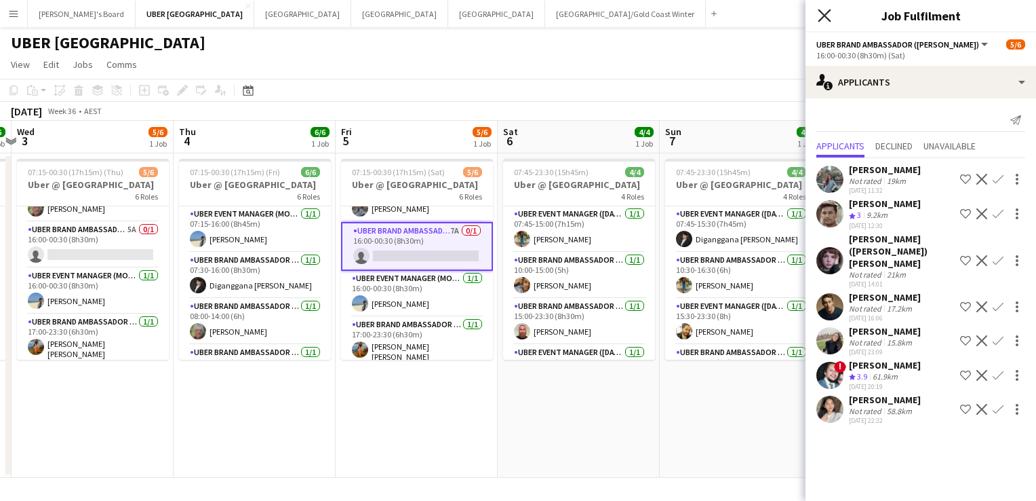
click at [822, 9] on icon "Close pop-in" at bounding box center [824, 15] width 13 height 13
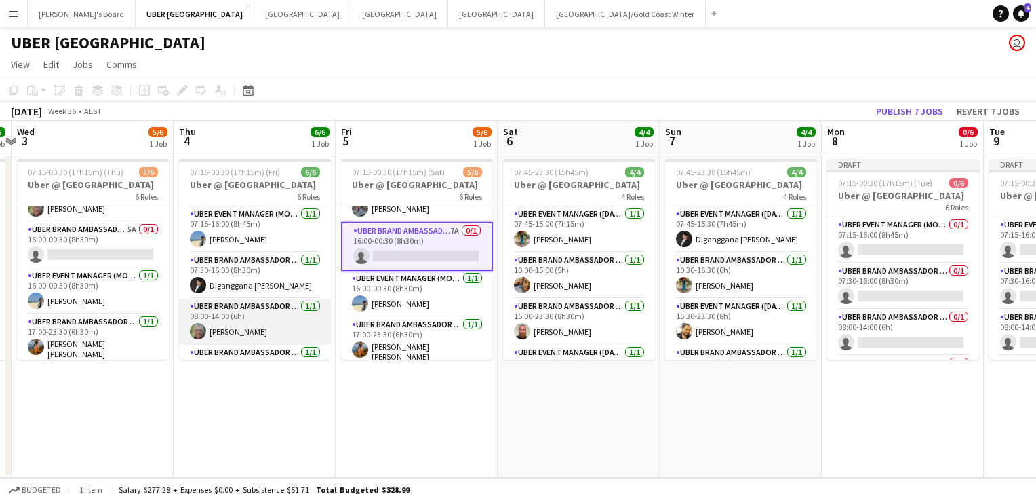
scroll to position [123, 0]
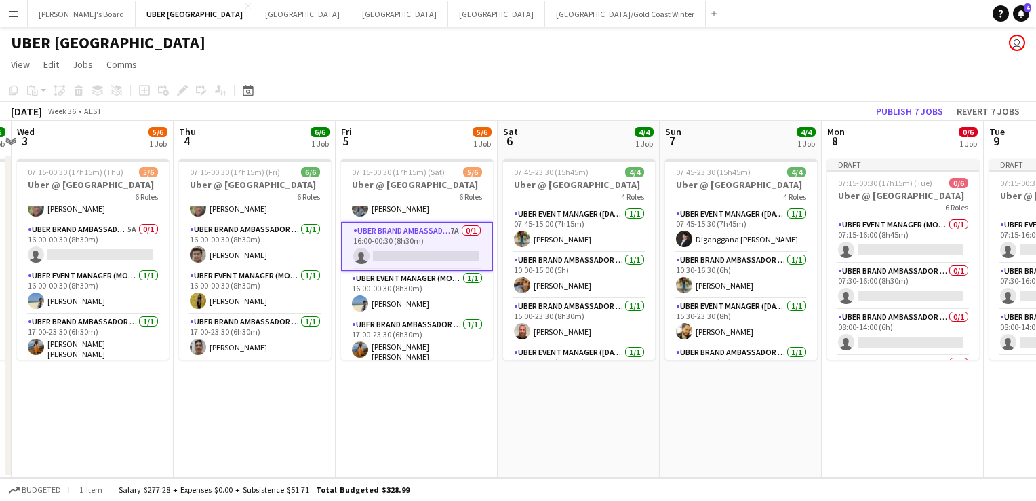
click at [361, 253] on app-card-role "UBER Brand Ambassador (Mon - Fri) 7A 0/1 16:00-00:30 (8h30m) single-neutral-act…" at bounding box center [417, 246] width 152 height 49
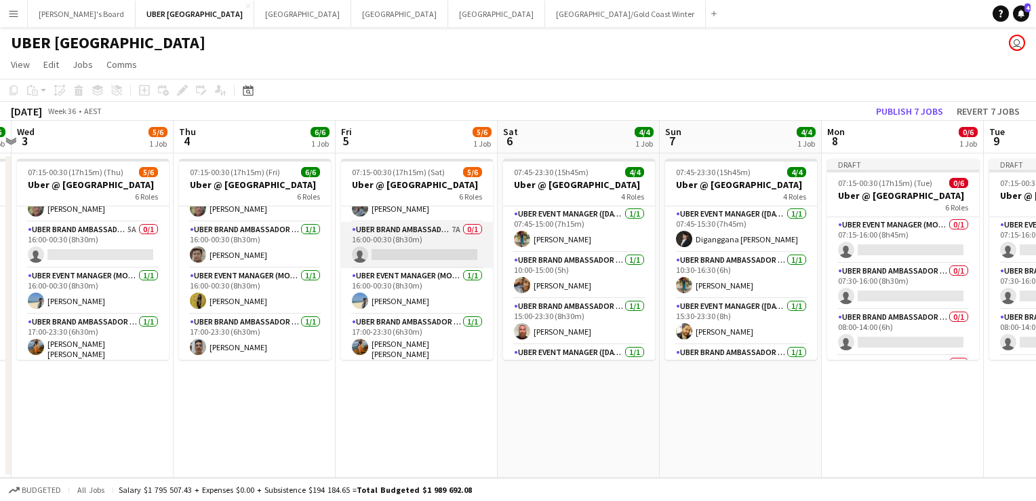
click at [451, 240] on app-card-role "UBER Brand Ambassador (Mon - Fri) 7A 0/1 16:00-00:30 (8h30m) single-neutral-act…" at bounding box center [417, 245] width 152 height 46
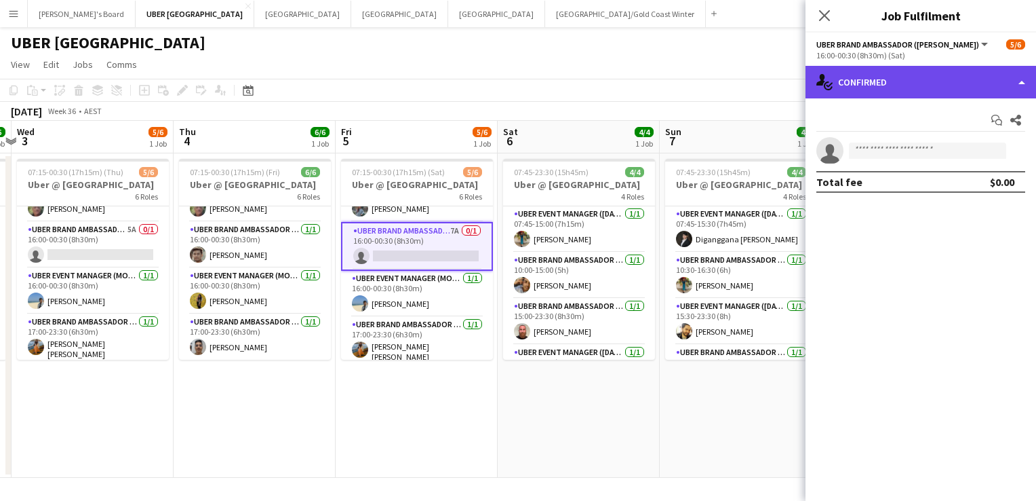
click at [918, 79] on div "single-neutral-actions-check-2 Confirmed" at bounding box center [921, 82] width 231 height 33
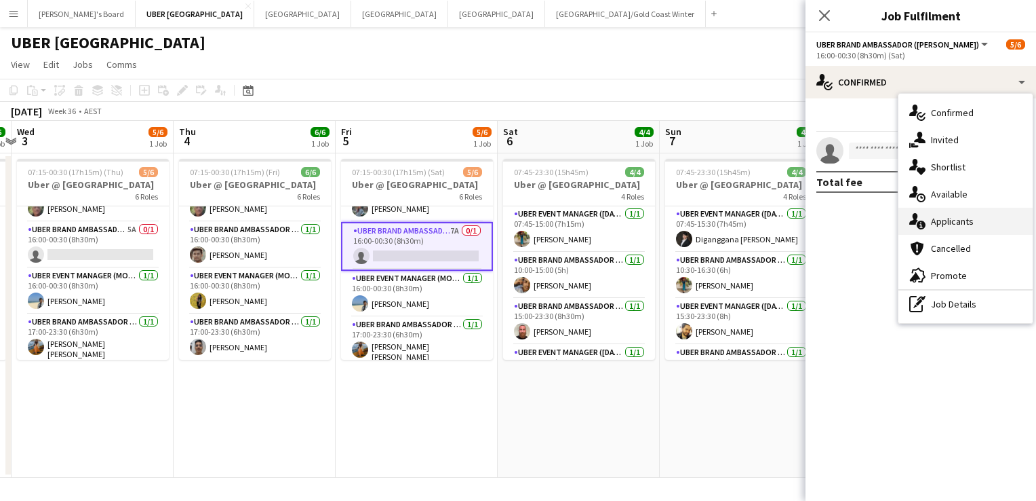
click at [969, 212] on div "single-neutral-actions-information Applicants" at bounding box center [966, 221] width 134 height 27
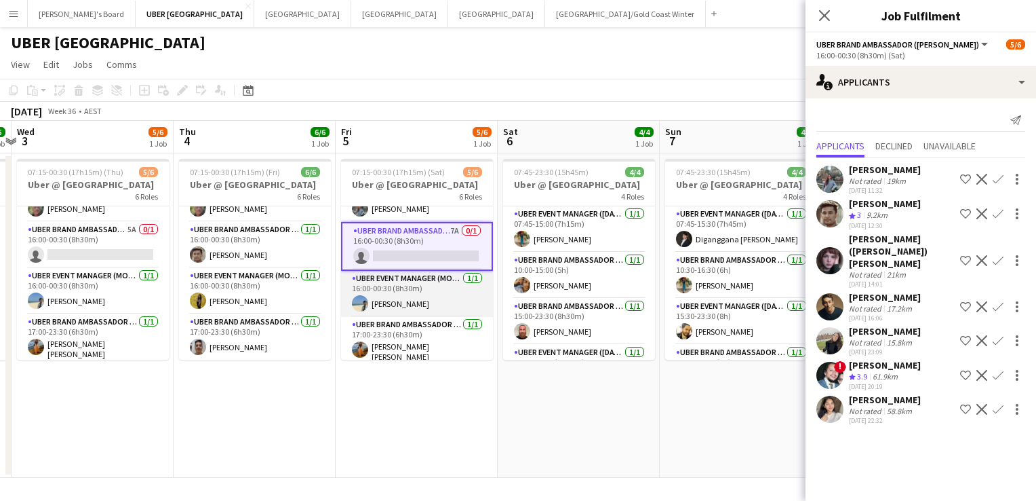
scroll to position [93, 0]
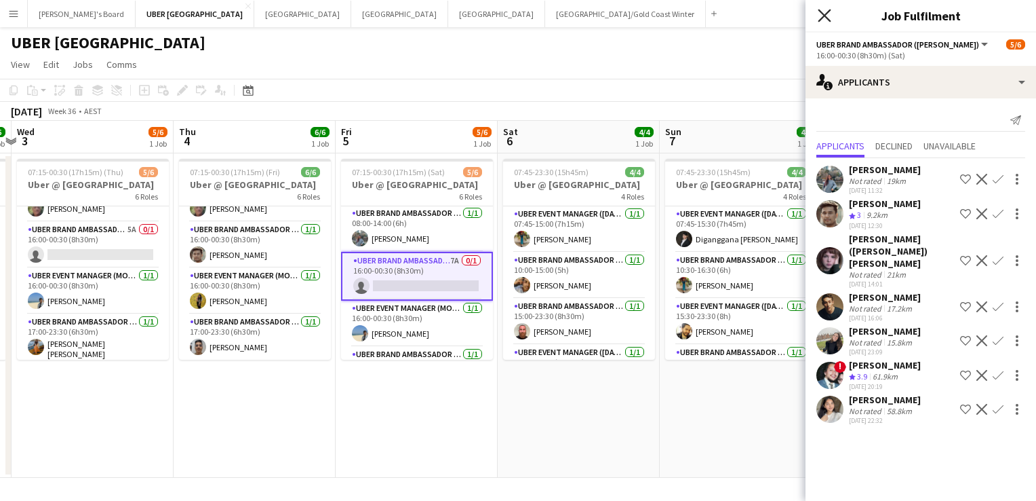
click at [821, 18] on icon at bounding box center [824, 15] width 13 height 13
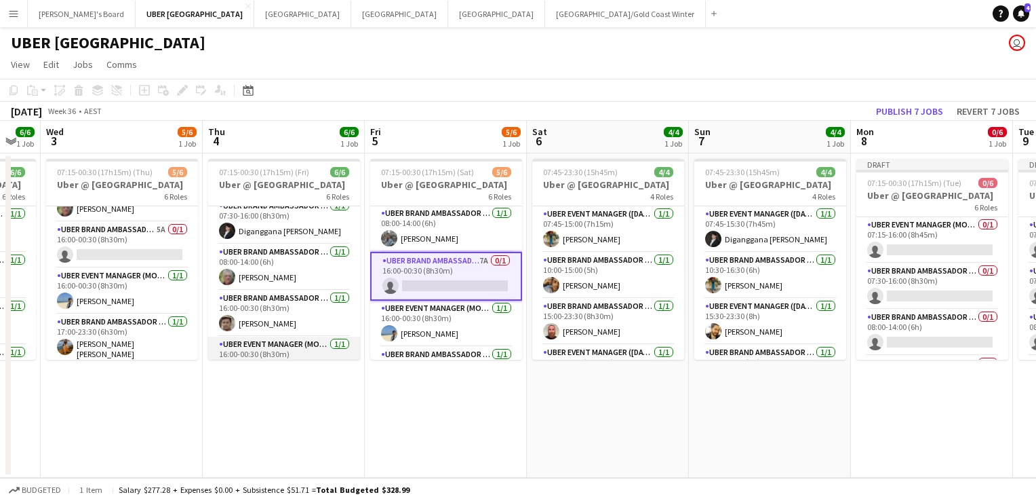
scroll to position [123, 0]
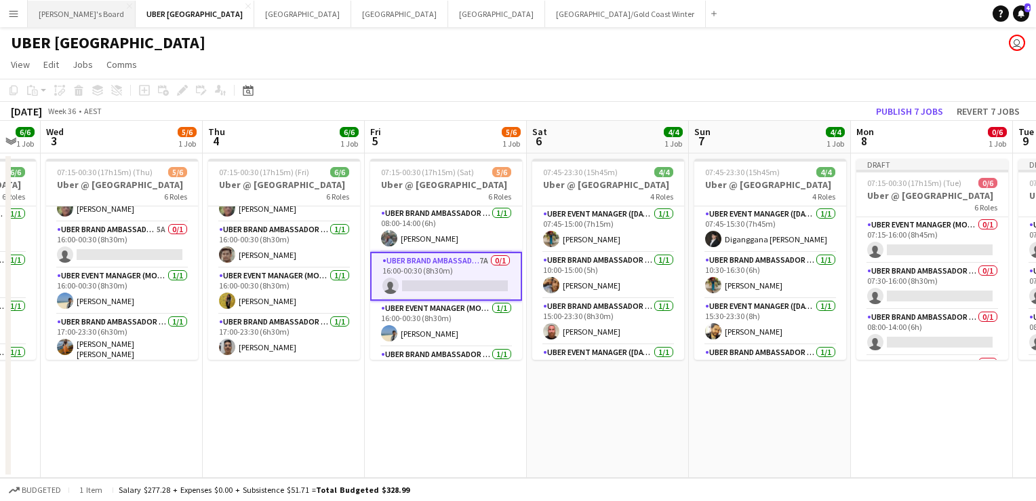
click at [63, 12] on button "Tennille's Board Close" at bounding box center [82, 14] width 108 height 26
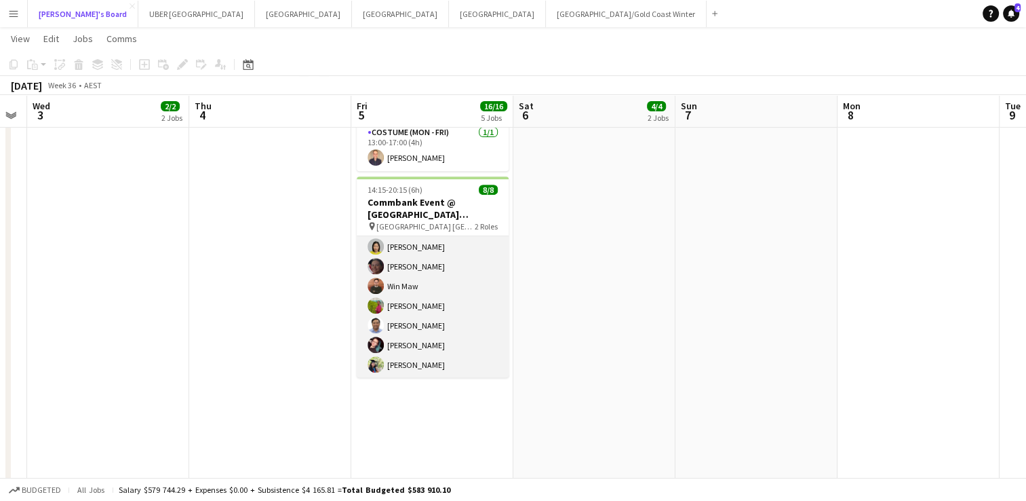
scroll to position [68, 0]
click at [392, 332] on app-card-role "Brand Ambassador (Mon - Fri) 7/7 16:15-20:15 (4h) Yadana Ni Ni Elisa Lewis Win …" at bounding box center [433, 296] width 152 height 164
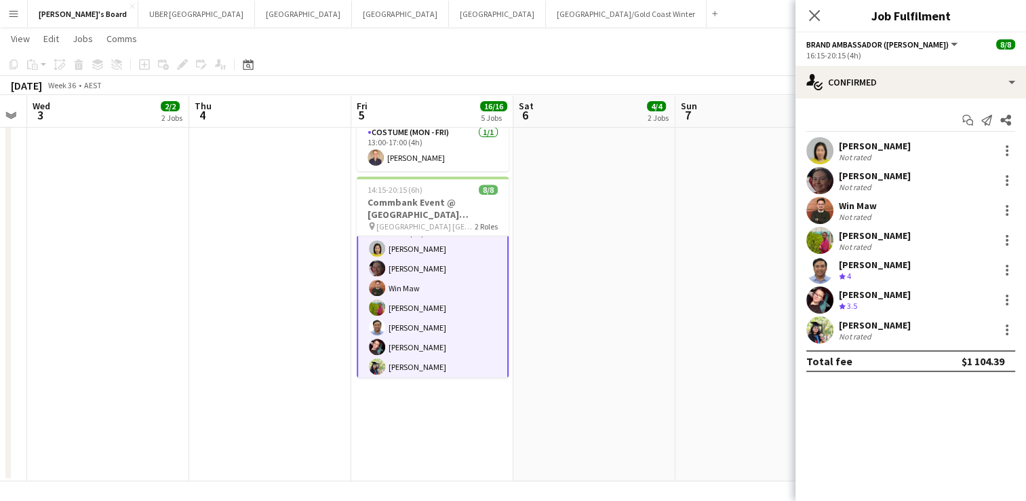
scroll to position [69, 0]
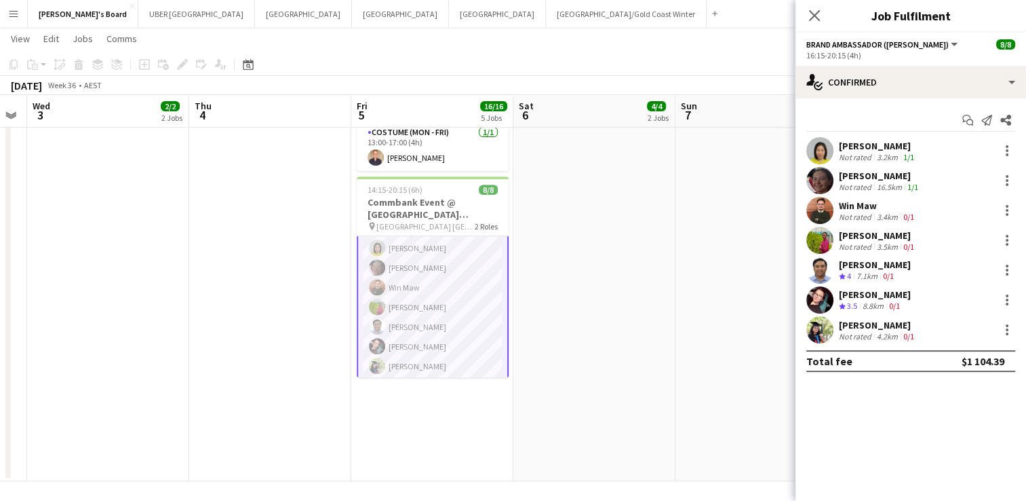
click at [871, 289] on div "[PERSON_NAME]" at bounding box center [875, 294] width 72 height 12
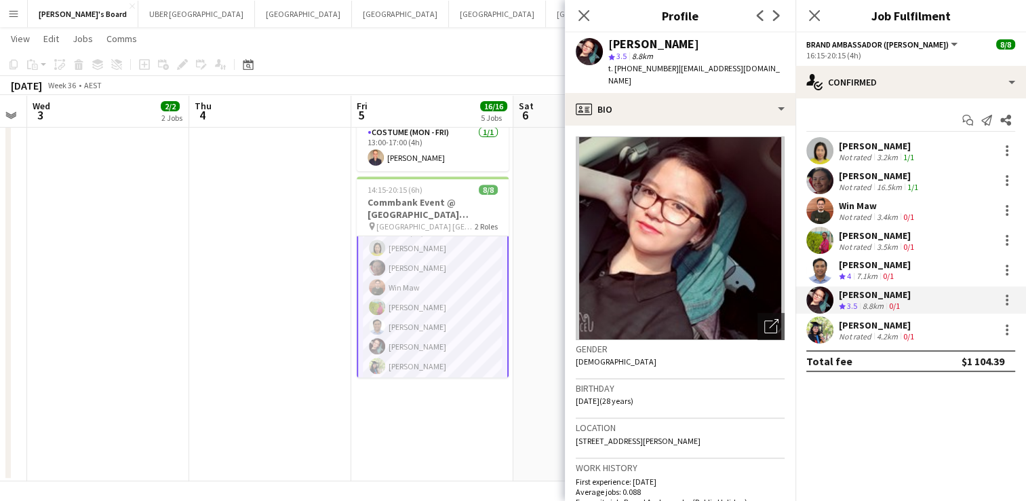
click at [866, 144] on div "[PERSON_NAME]" at bounding box center [878, 146] width 78 height 12
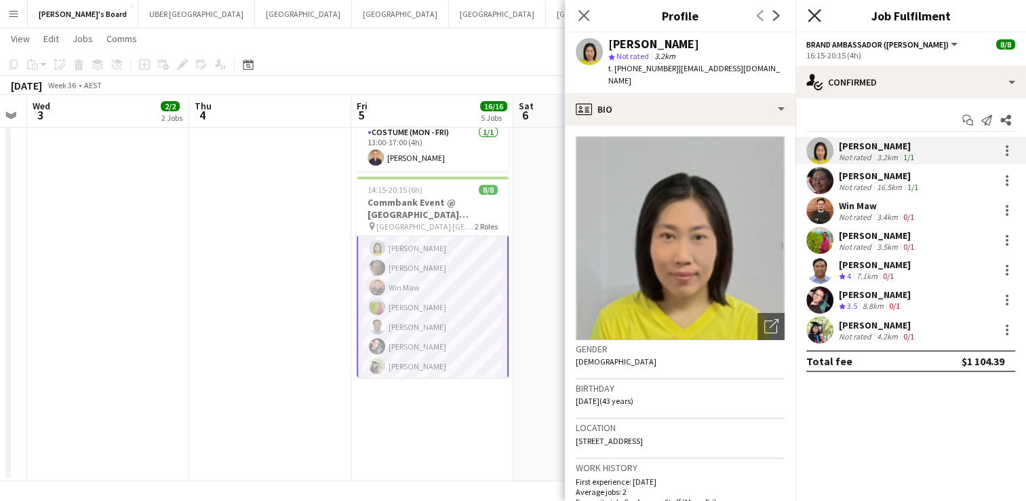
click at [814, 22] on icon "Close pop-in" at bounding box center [814, 15] width 13 height 13
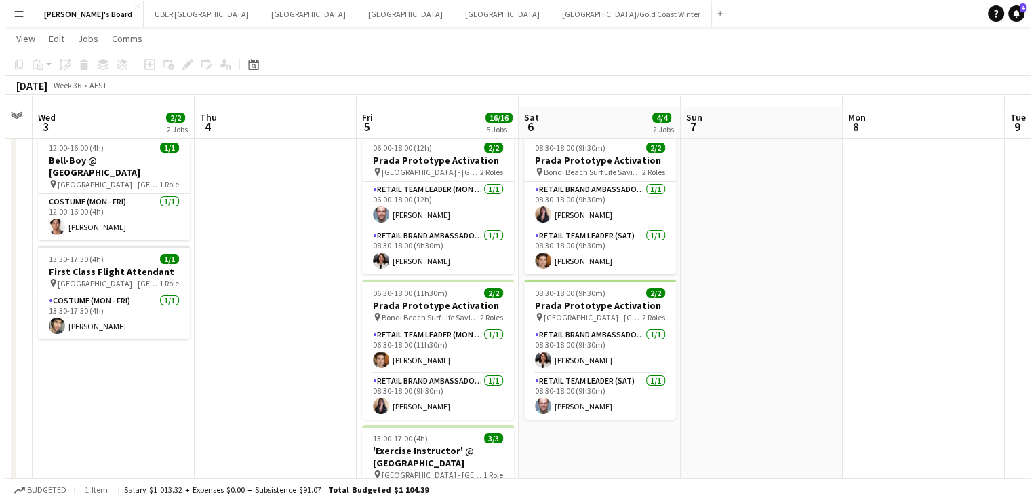
scroll to position [0, 0]
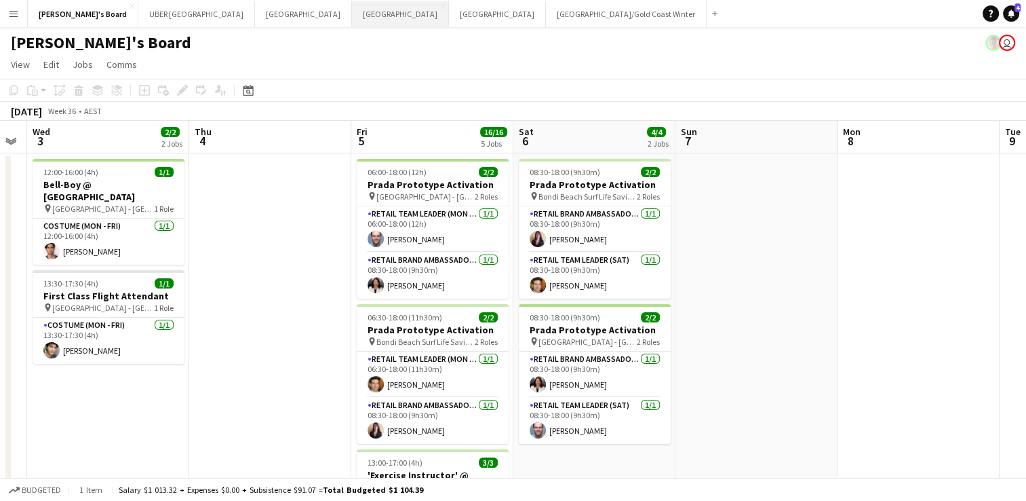
click at [352, 16] on button "Sydney Close" at bounding box center [400, 14] width 97 height 26
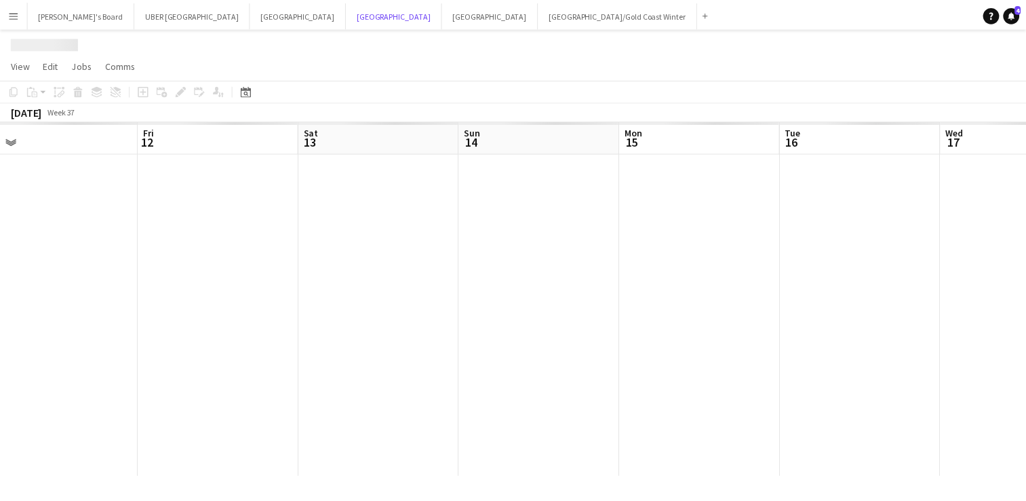
scroll to position [0, 322]
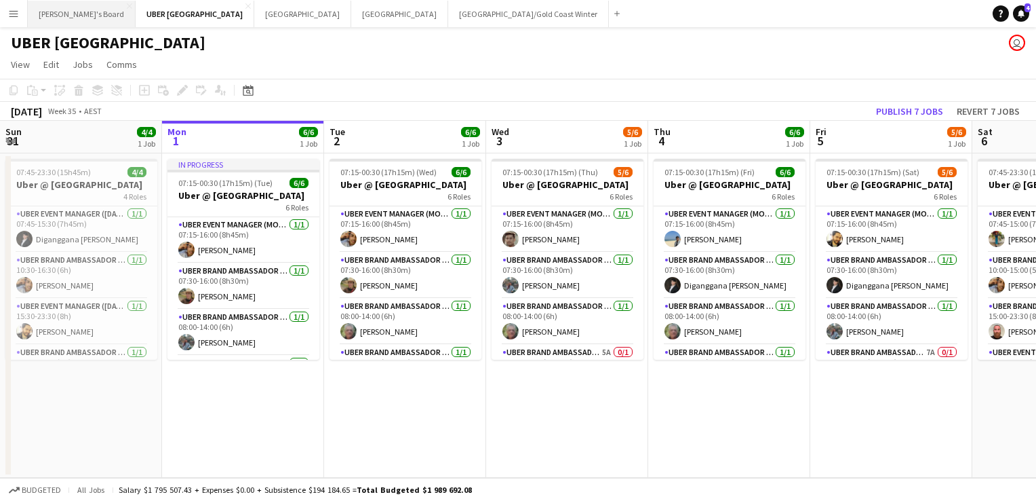
click at [60, 18] on button "Tennille's Board Close" at bounding box center [82, 14] width 108 height 26
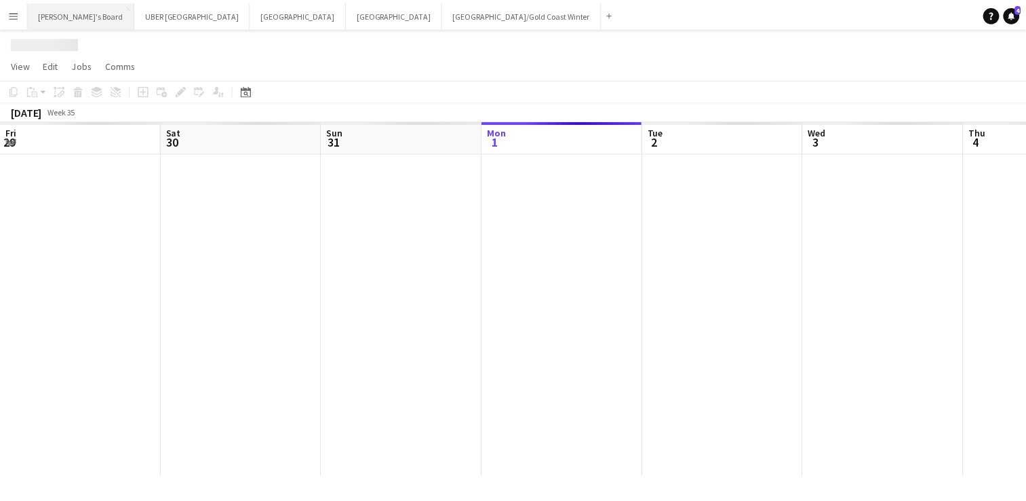
scroll to position [0, 324]
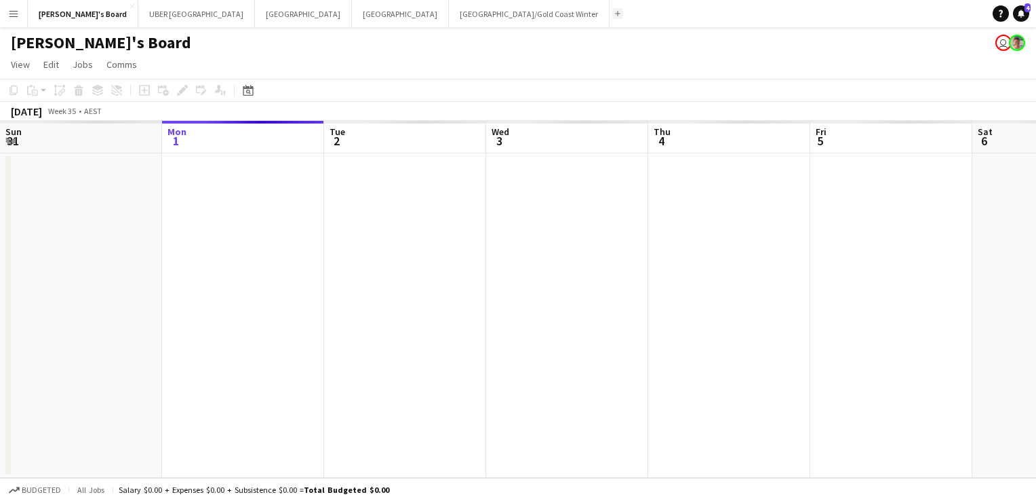
click at [612, 9] on button "Add" at bounding box center [617, 13] width 11 height 11
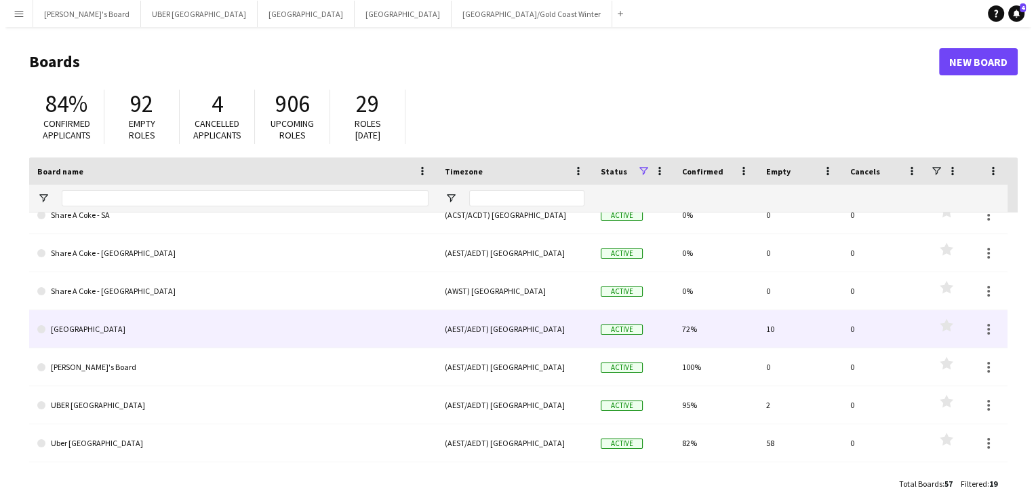
scroll to position [434, 0]
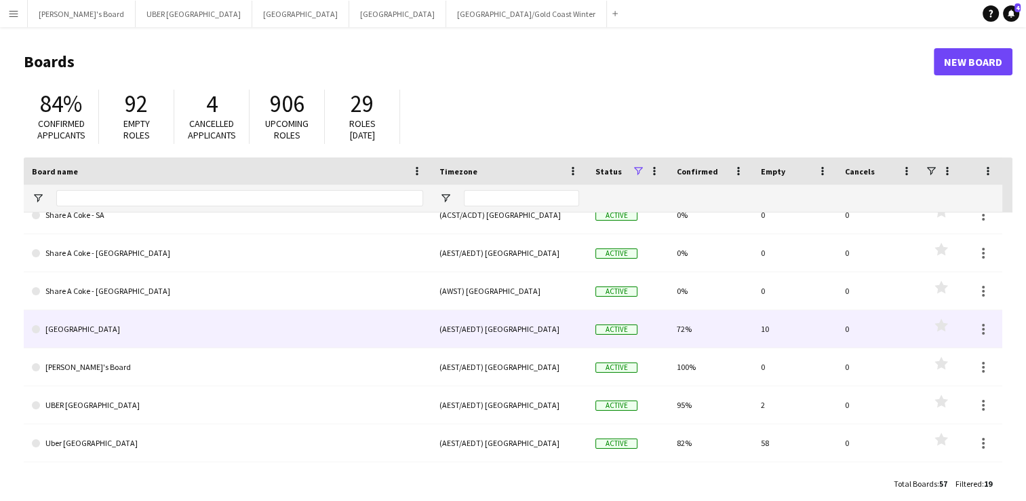
click at [71, 327] on link "[GEOGRAPHIC_DATA]" at bounding box center [227, 329] width 391 height 38
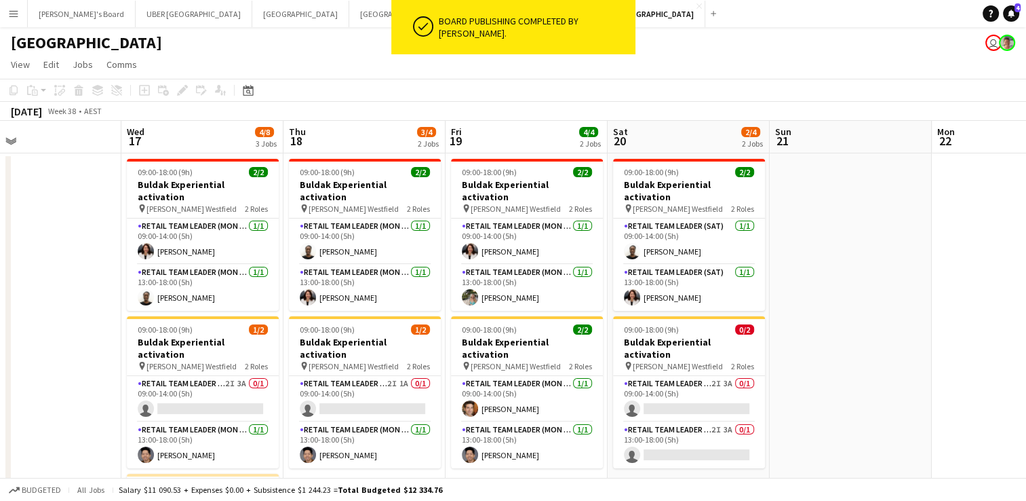
scroll to position [0, 364]
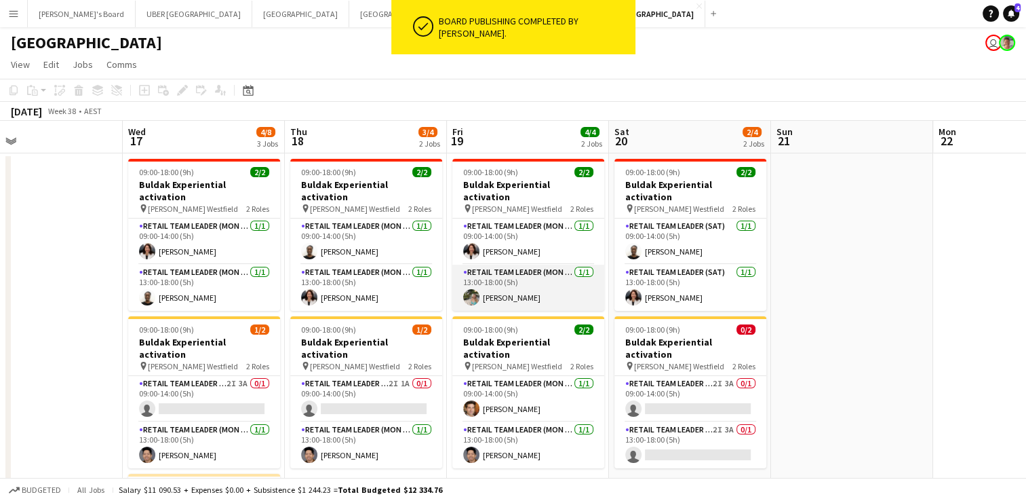
click at [513, 278] on app-card-role "RETAIL Team Leader (Mon - Fri) 1/1 13:00-18:00 (5h) Alexandra Mansell" at bounding box center [528, 288] width 152 height 46
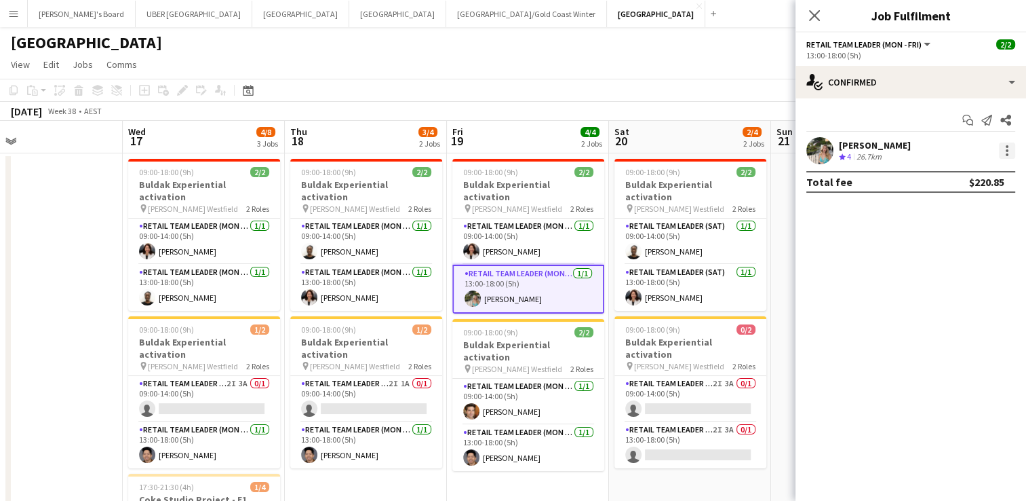
click at [1007, 145] on div at bounding box center [1007, 146] width 3 height 3
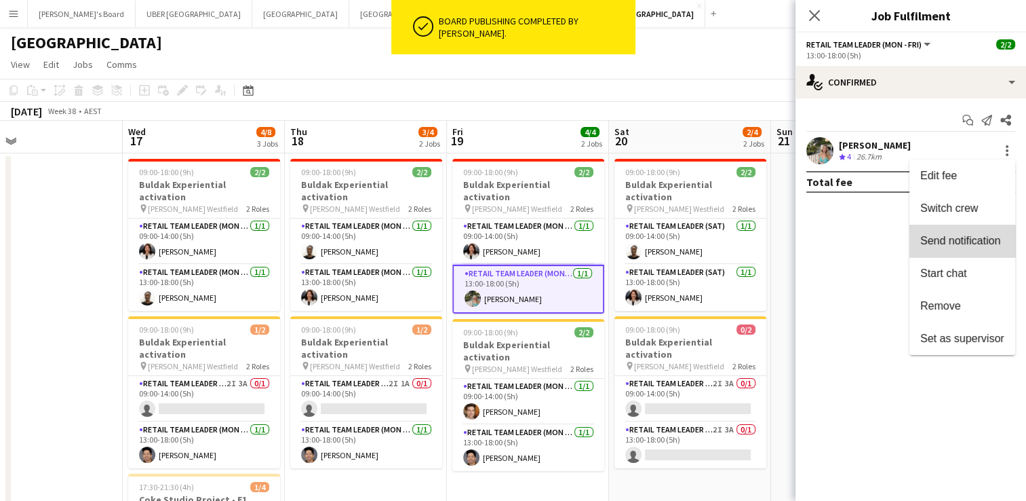
click at [962, 243] on span "Send notification" at bounding box center [960, 241] width 80 height 12
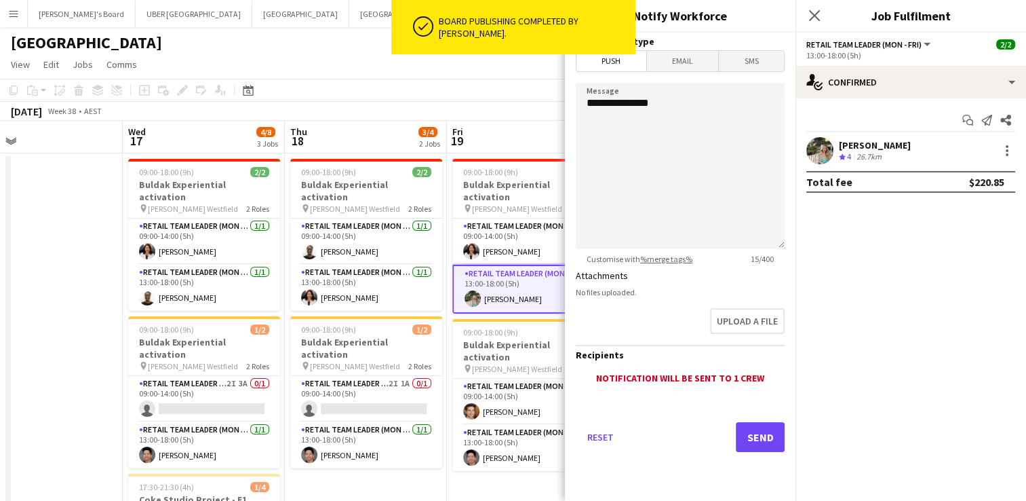
click at [670, 56] on span "Email" at bounding box center [683, 61] width 72 height 20
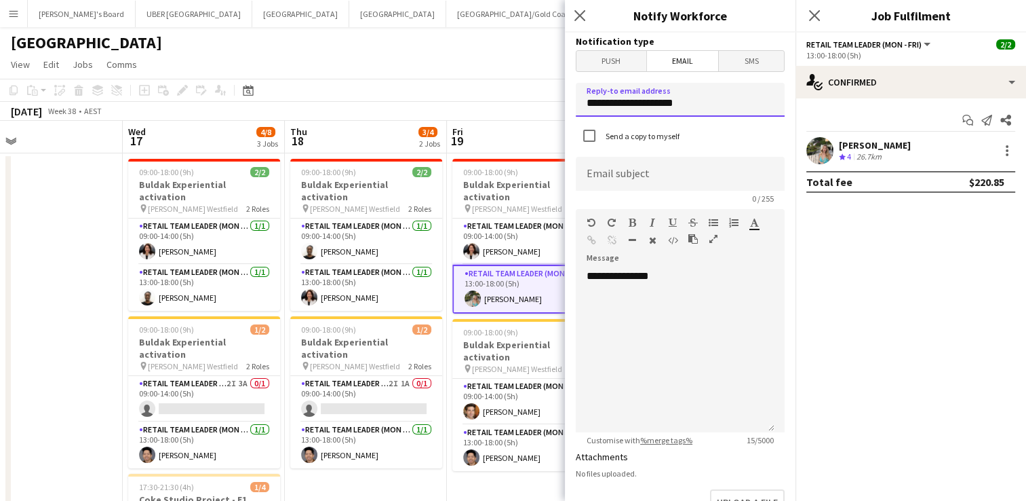
drag, startPoint x: 708, startPoint y: 102, endPoint x: 458, endPoint y: 110, distance: 250.4
click at [458, 110] on body "Menu Boards Boards Boards All jobs Status Workforce Workforce My Workforce Recr…" at bounding box center [513, 359] width 1026 height 718
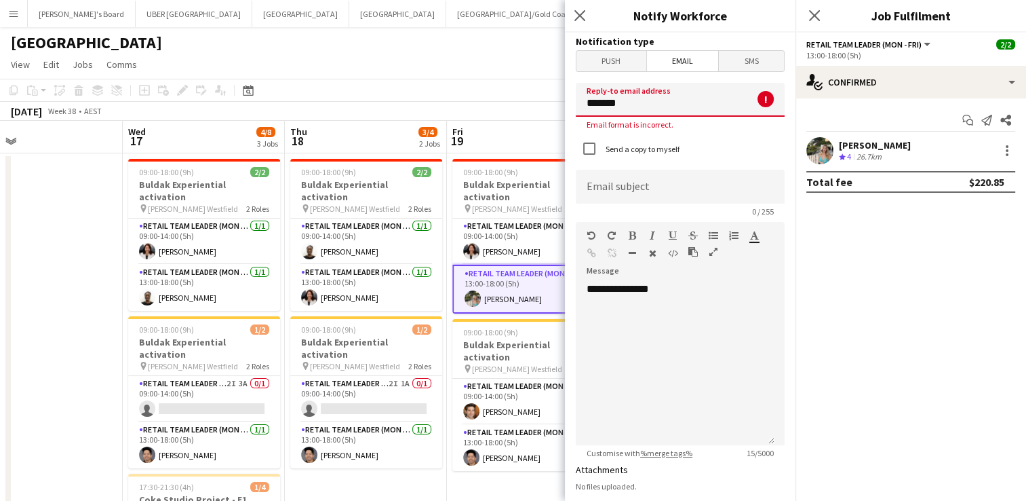
type input "**********"
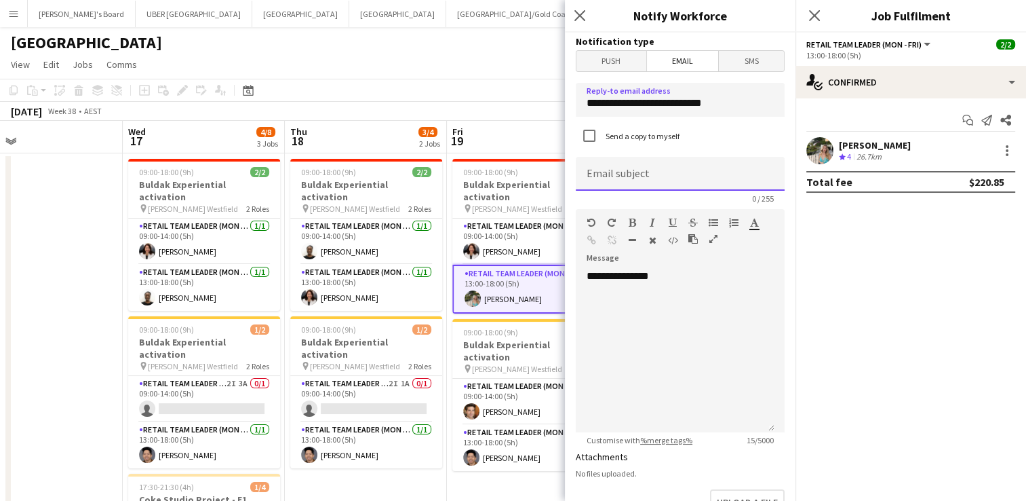
click at [608, 181] on input at bounding box center [680, 174] width 209 height 34
click at [699, 180] on input "**********" at bounding box center [680, 174] width 209 height 34
type input "**********"
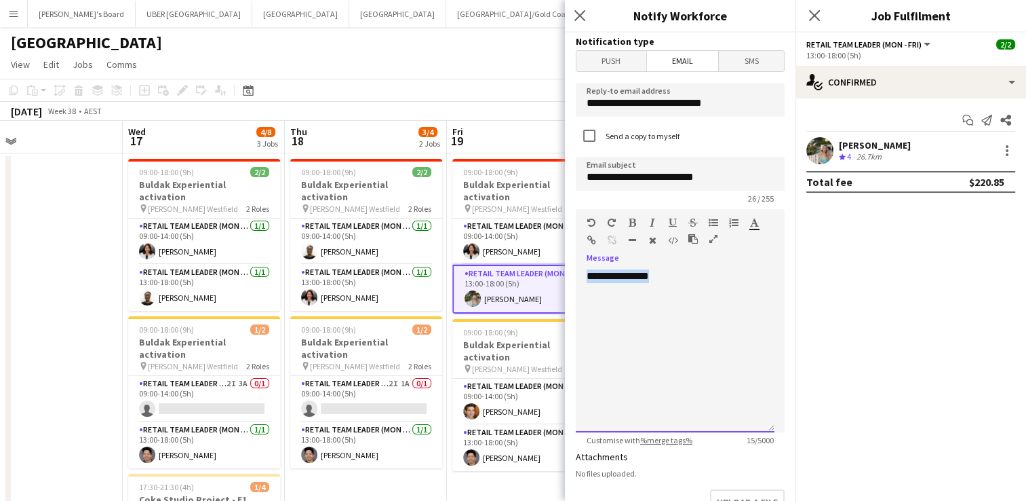
drag, startPoint x: 679, startPoint y: 279, endPoint x: 506, endPoint y: 258, distance: 174.2
click at [506, 258] on body "Menu Boards Boards Boards All jobs Status Workforce Workforce My Workforce Recr…" at bounding box center [513, 359] width 1026 height 718
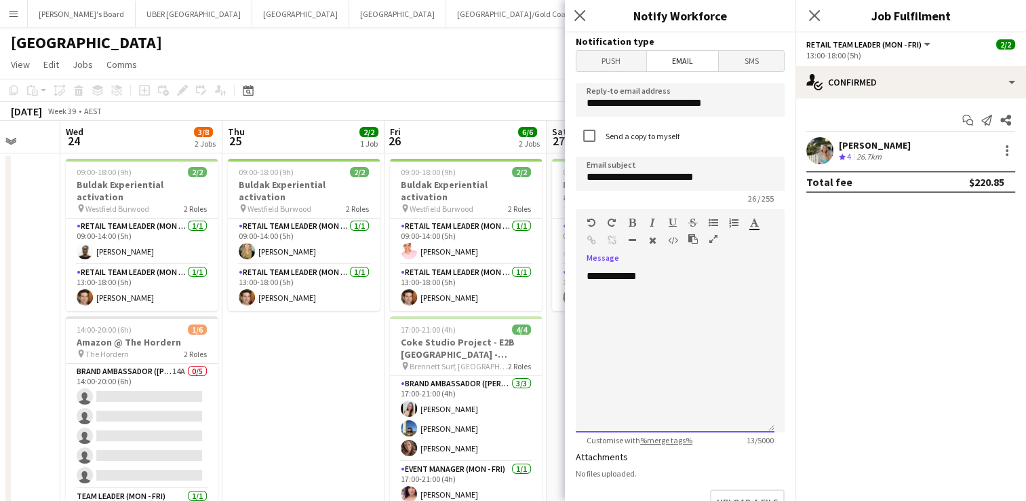
scroll to position [0, 327]
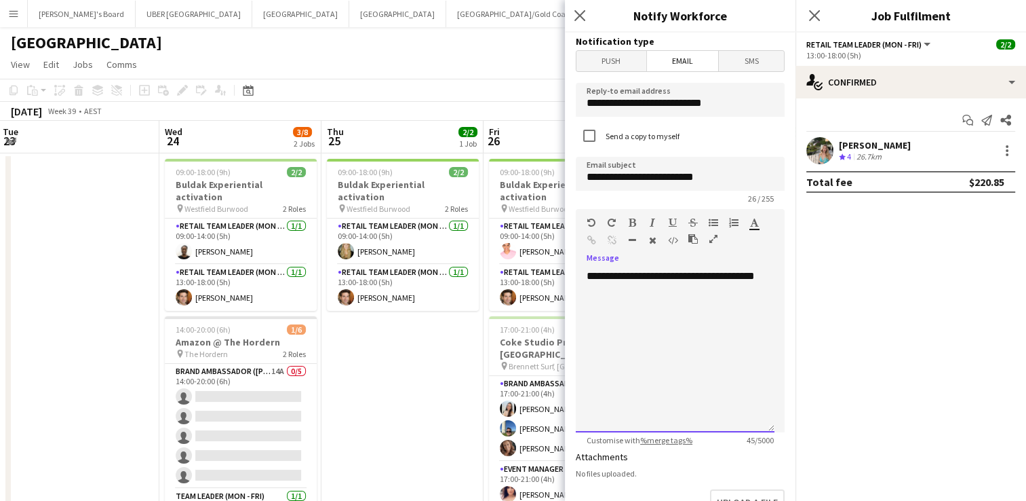
click at [600, 324] on div "**********" at bounding box center [675, 350] width 199 height 163
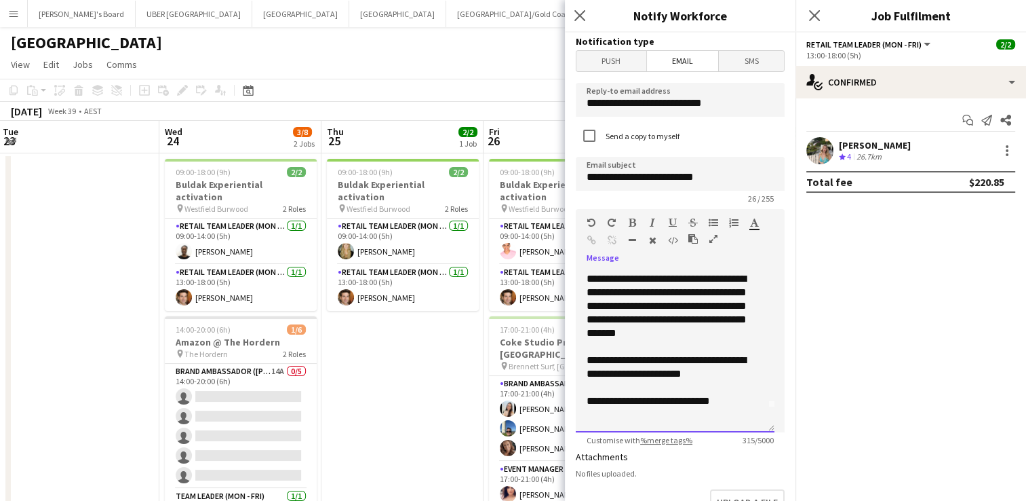
scroll to position [41, 0]
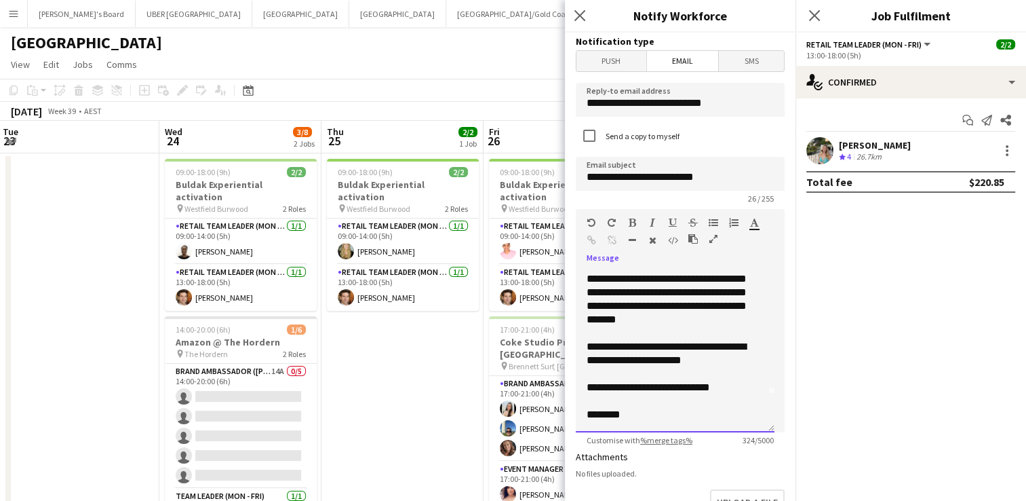
click at [664, 303] on div "**********" at bounding box center [670, 292] width 167 height 68
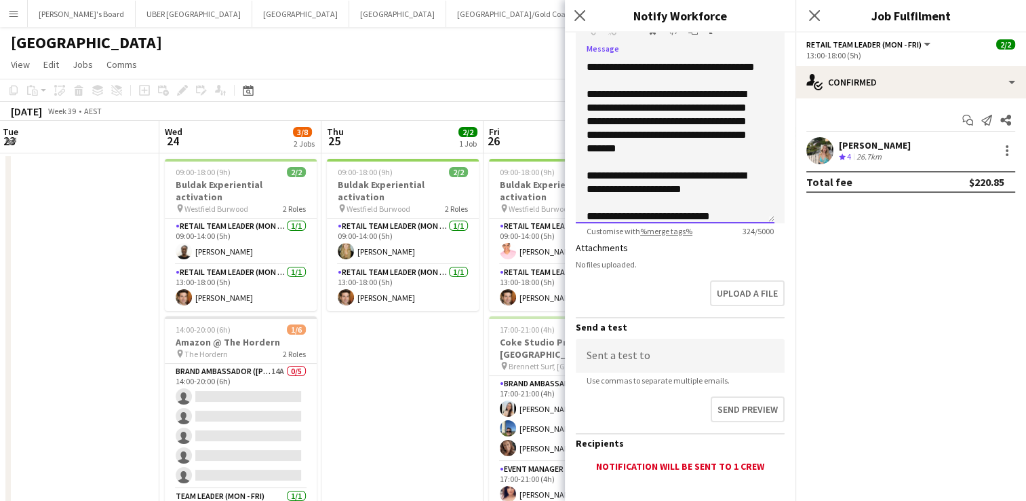
scroll to position [284, 0]
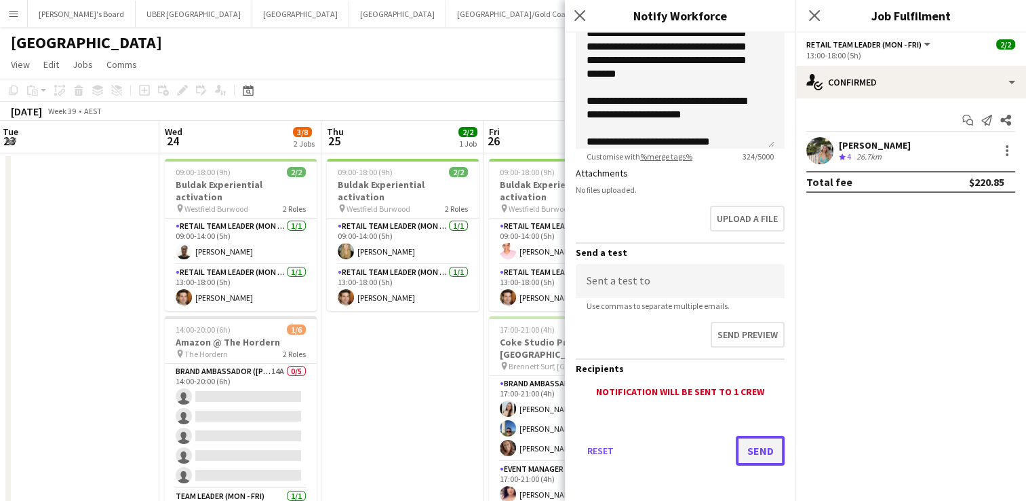
click at [736, 441] on button "Send" at bounding box center [760, 450] width 49 height 30
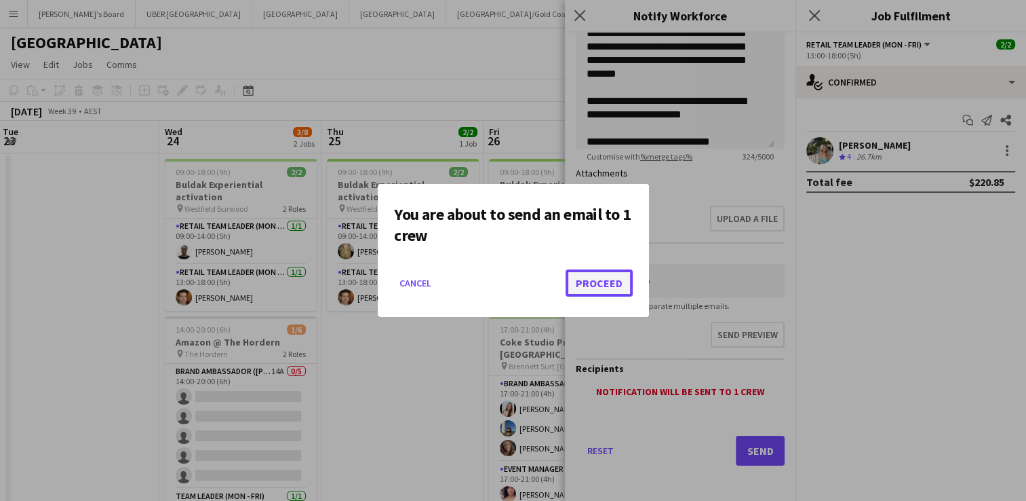
click at [612, 279] on button "Proceed" at bounding box center [599, 282] width 67 height 27
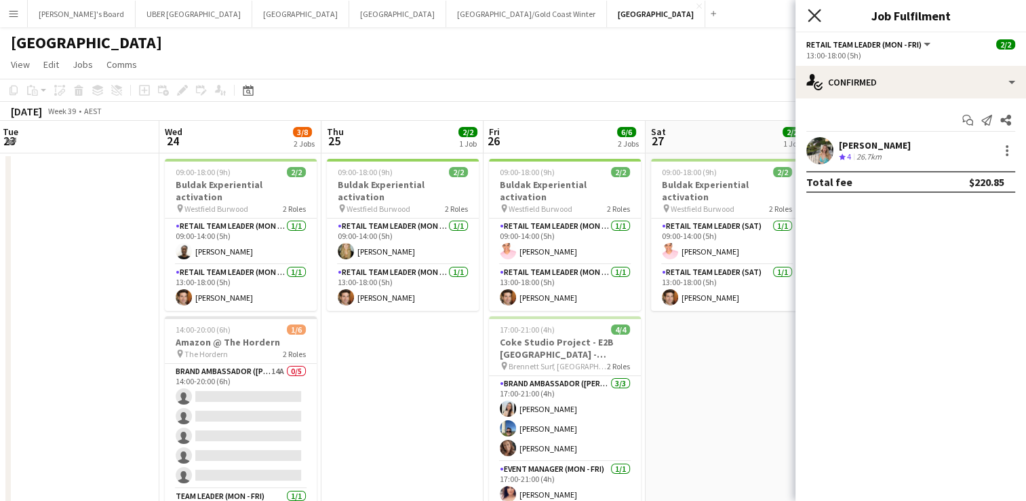
click at [809, 15] on icon "Close pop-in" at bounding box center [814, 15] width 13 height 13
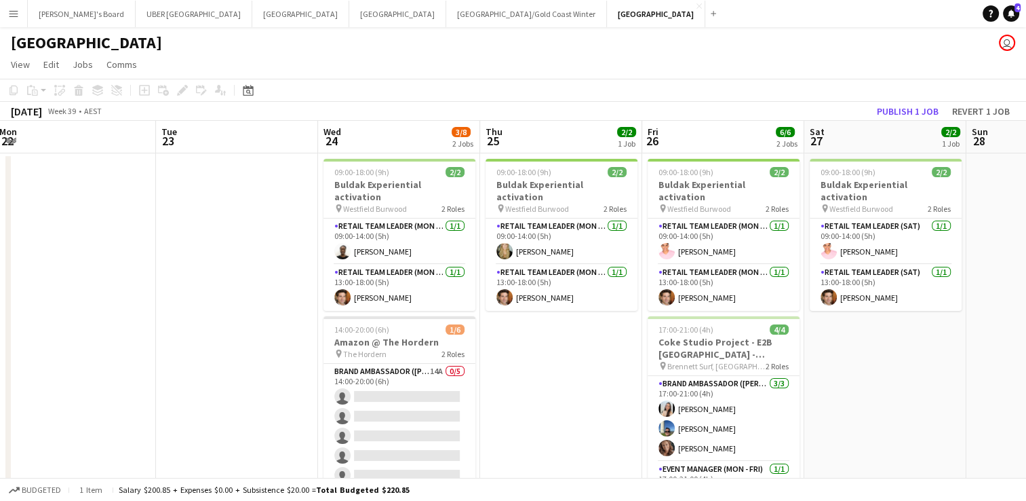
scroll to position [216, 0]
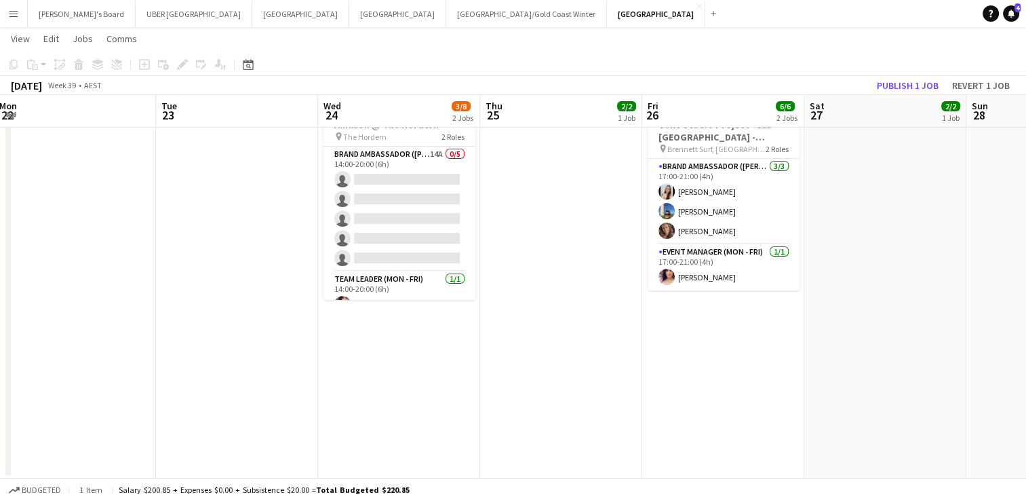
click at [389, 354] on app-date-cell "09:00-18:00 (9h) 2/2 Buldak Experiential activation pin Westfield Burwood 2 Rol…" at bounding box center [399, 207] width 162 height 542
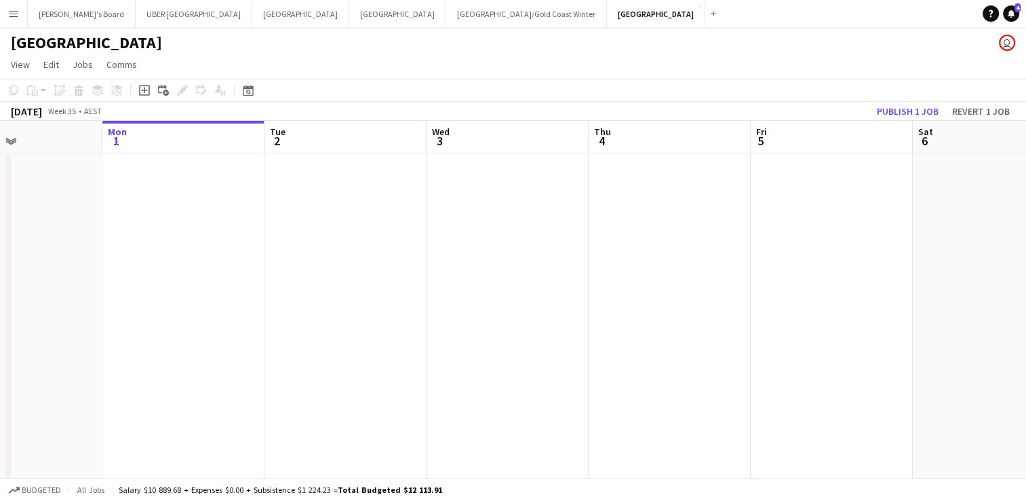
scroll to position [0, 376]
click at [338, 179] on app-date-cell at bounding box center [353, 424] width 162 height 542
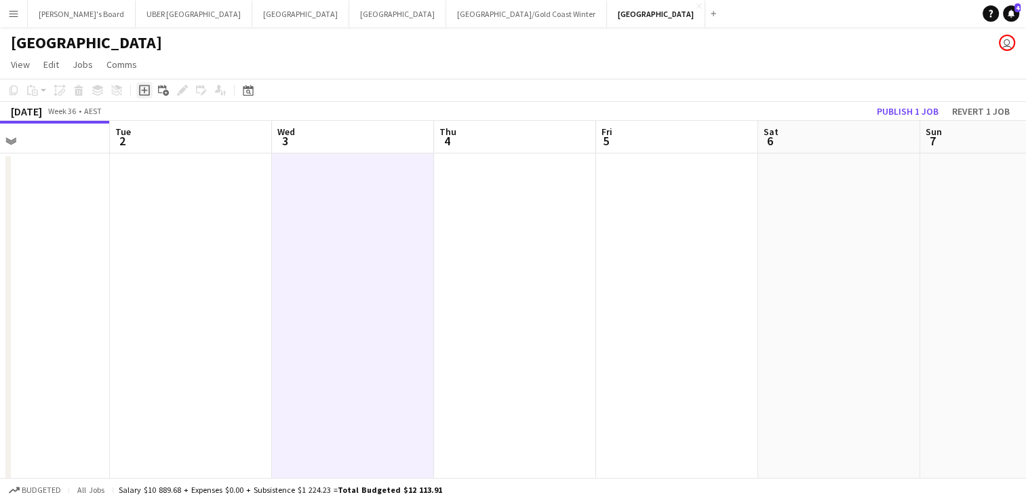
click at [143, 89] on icon "Add job" at bounding box center [144, 90] width 11 height 11
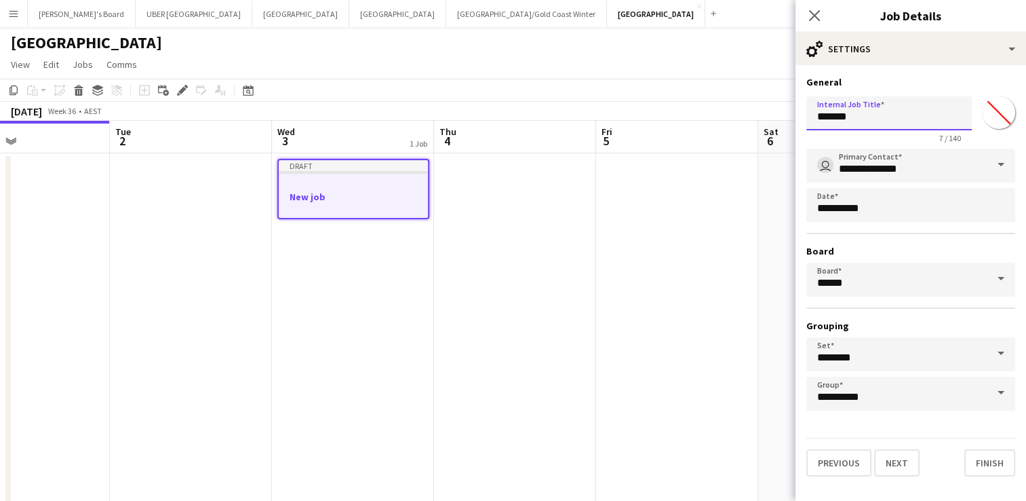
drag, startPoint x: 858, startPoint y: 117, endPoint x: 760, endPoint y: 117, distance: 98.4
click at [760, 117] on body "Menu Boards Boards Boards All jobs Status Workforce Workforce My Workforce Recr…" at bounding box center [513, 359] width 1026 height 718
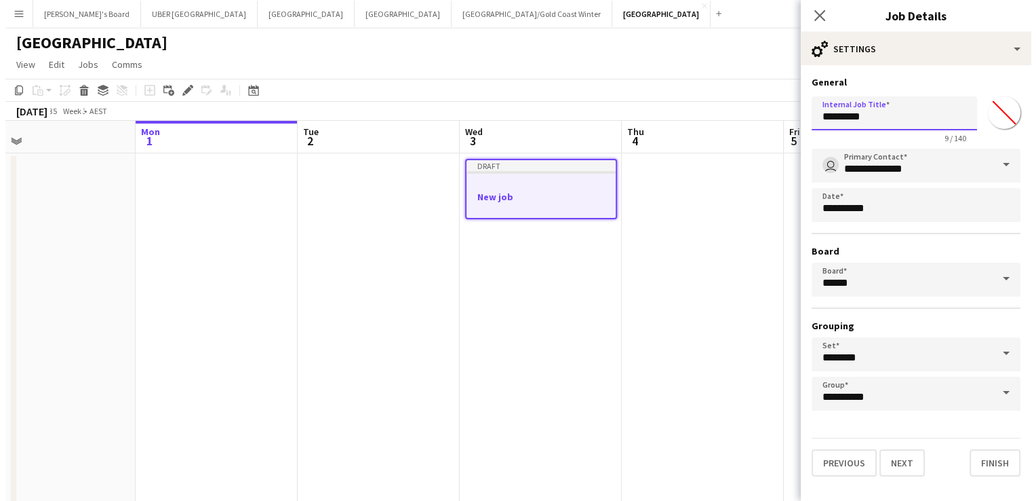
scroll to position [0, 357]
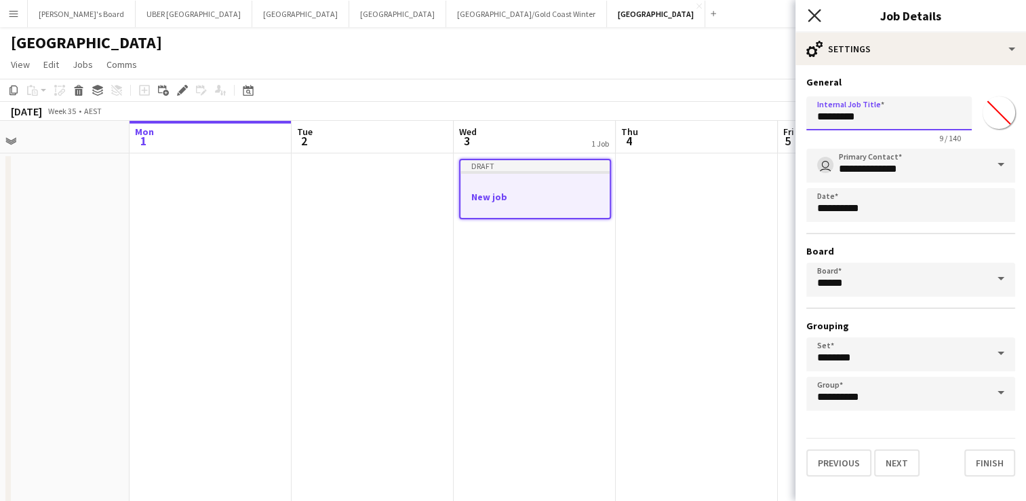
type input "********"
click at [809, 17] on icon "Close pop-in" at bounding box center [814, 15] width 13 height 13
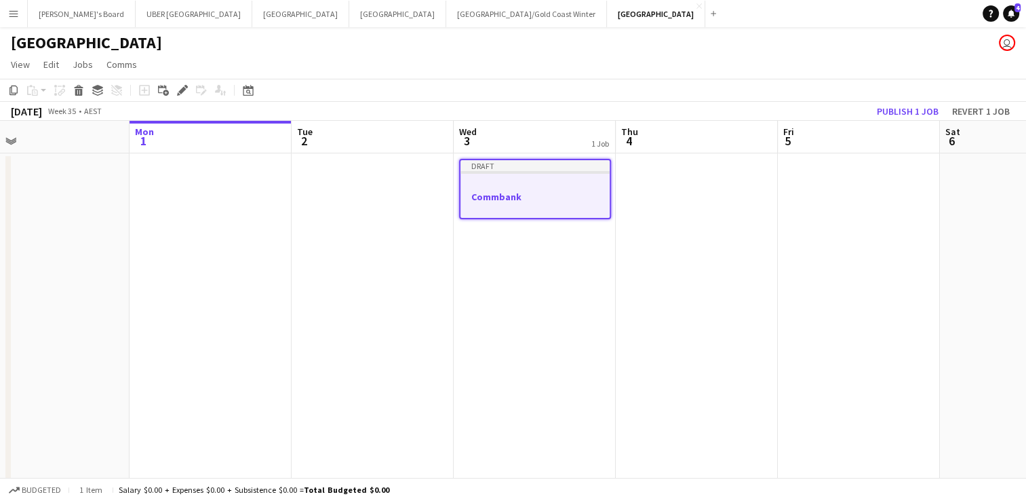
click at [502, 189] on app-job-card "Draft Commbank" at bounding box center [535, 189] width 152 height 60
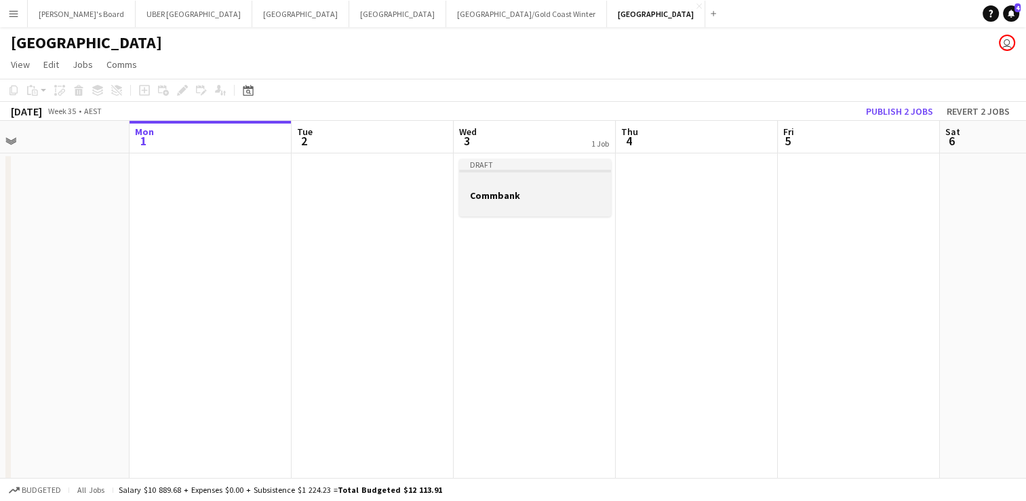
click at [491, 174] on app-job-card "Draft Commbank" at bounding box center [535, 188] width 152 height 58
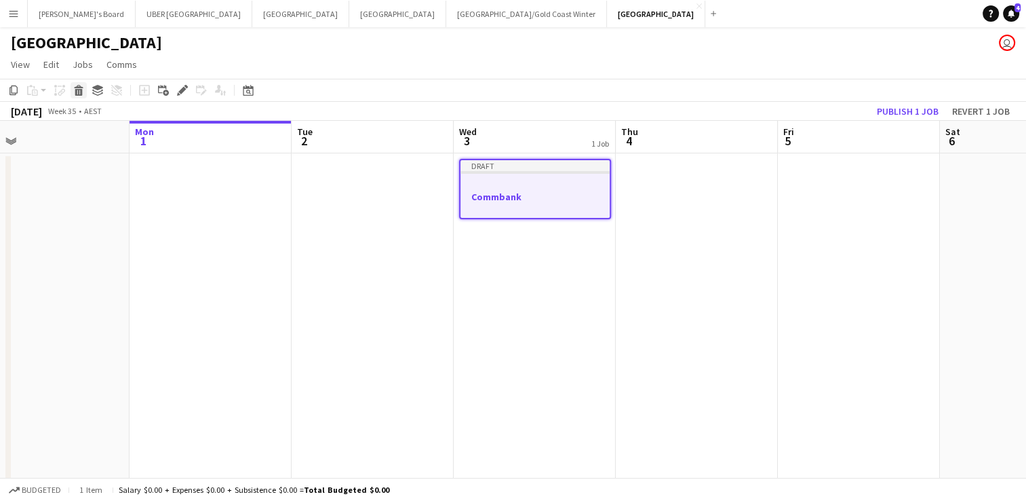
click at [79, 94] on icon "Delete" at bounding box center [78, 90] width 11 height 11
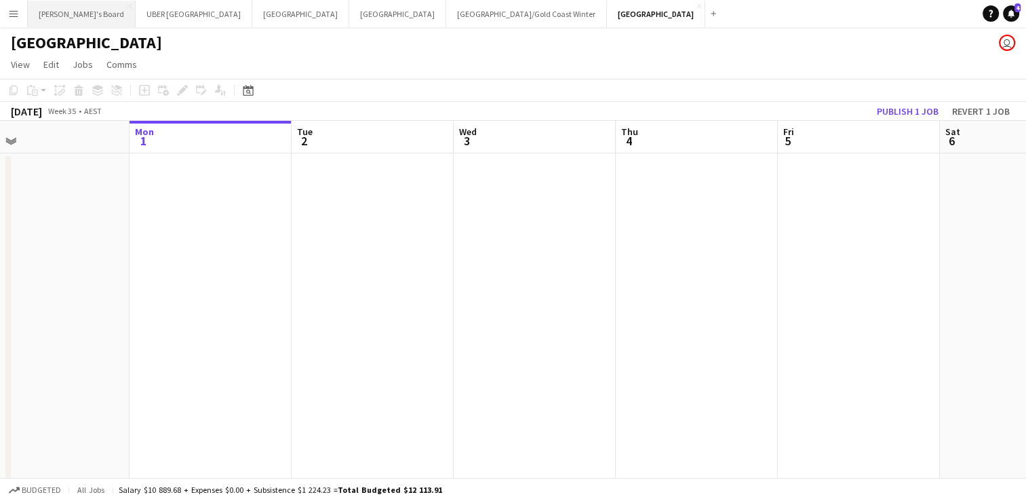
click at [66, 12] on button "Tennille's Board Close" at bounding box center [82, 14] width 108 height 26
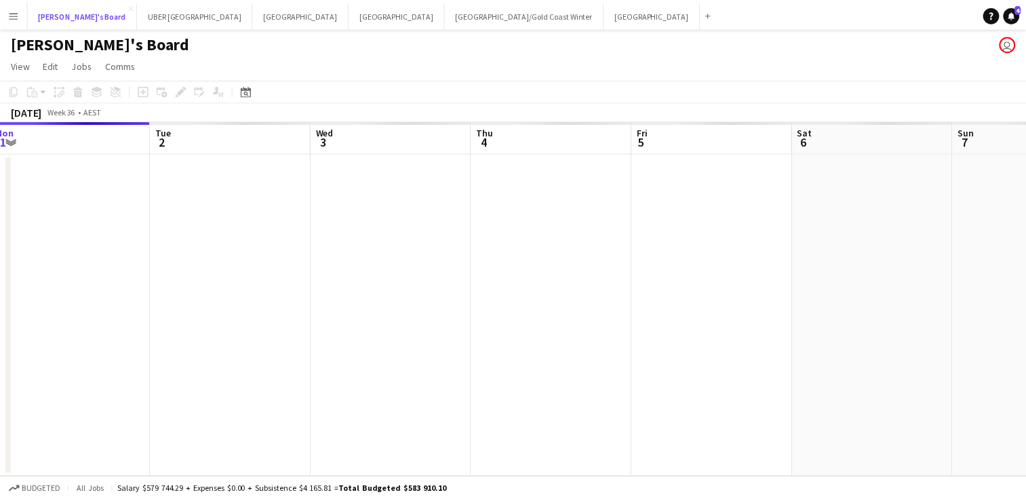
scroll to position [0, 334]
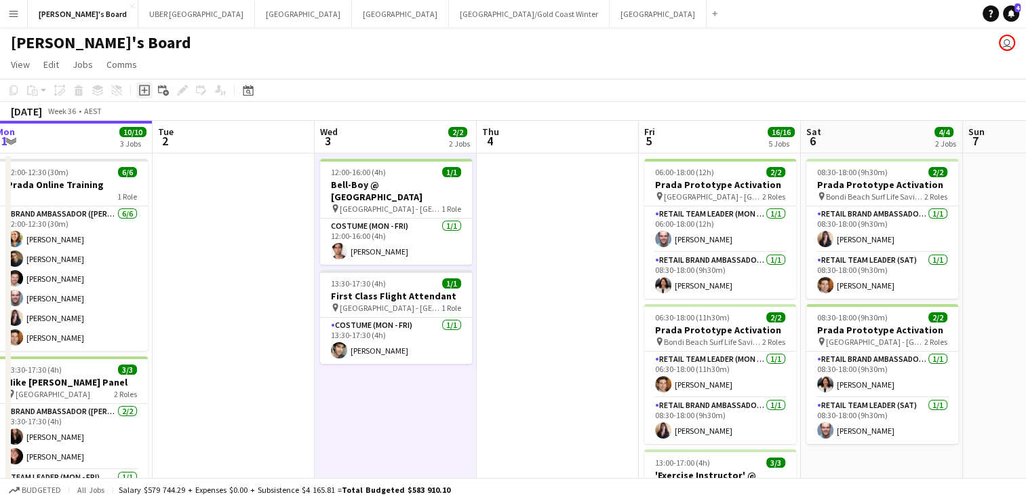
click at [136, 85] on div "Add job" at bounding box center [144, 90] width 16 height 16
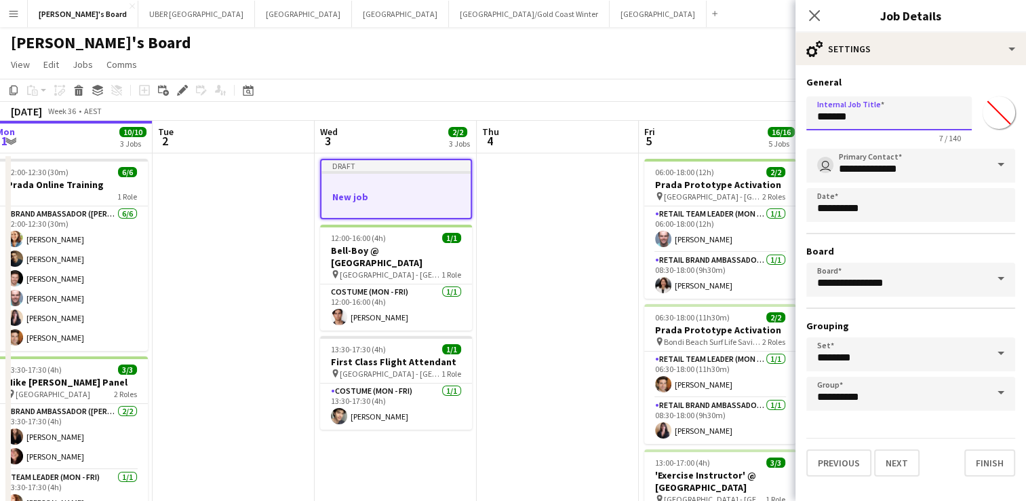
drag, startPoint x: 859, startPoint y: 118, endPoint x: 761, endPoint y: 104, distance: 99.3
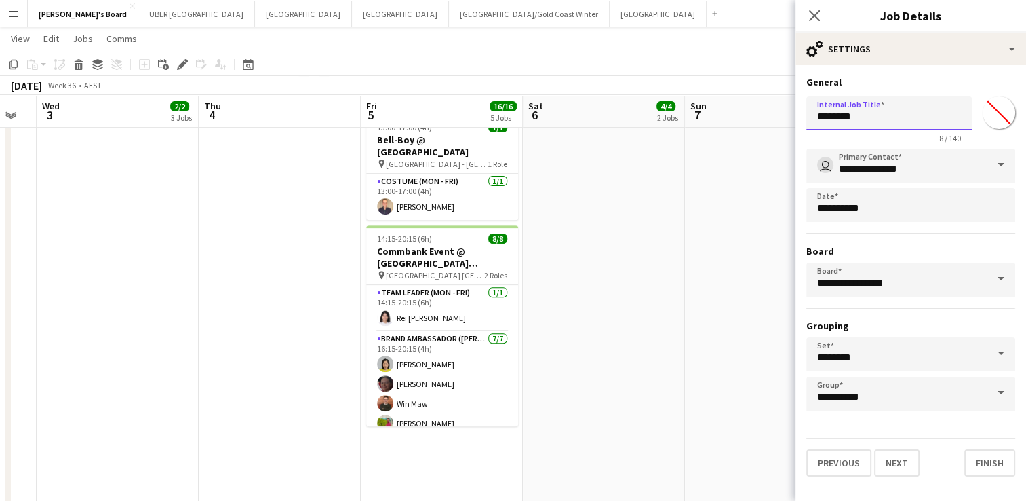
scroll to position [483, 0]
type input "*******"
click at [813, 16] on icon at bounding box center [814, 15] width 13 height 13
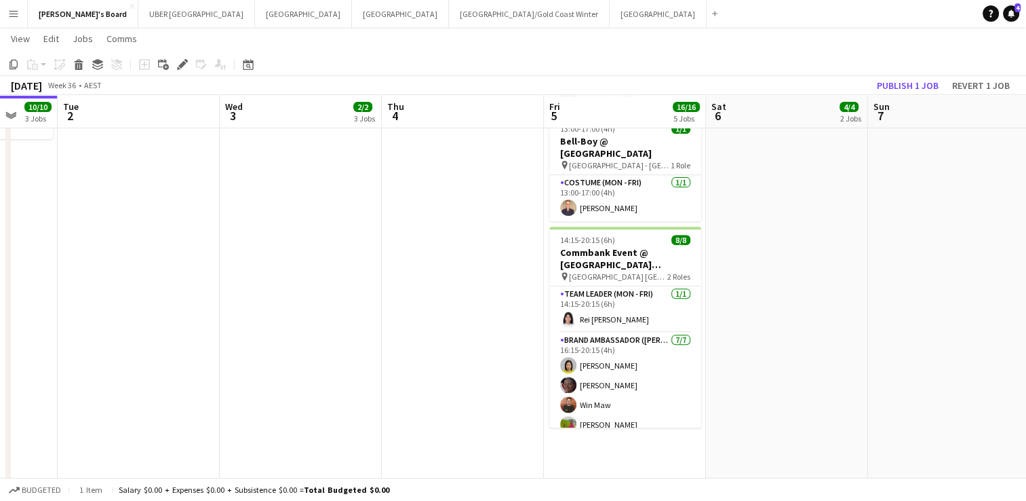
scroll to position [0, 429]
click at [321, 177] on app-date-cell "Draft Commank 12:00-16:00 (4h) 1/1 Bell-Boy @ Ormond House pin Ormond House - M…" at bounding box center [301, 100] width 162 height 862
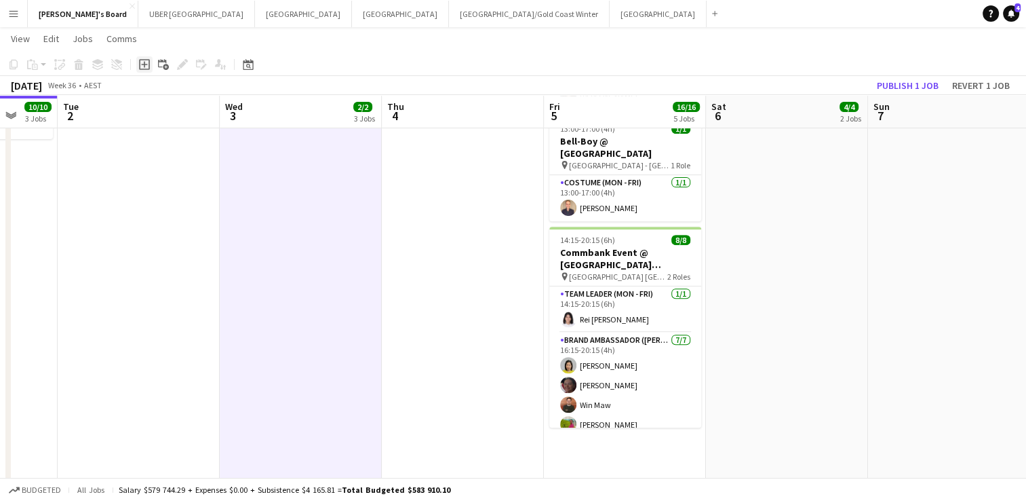
click at [142, 64] on icon at bounding box center [144, 64] width 6 height 6
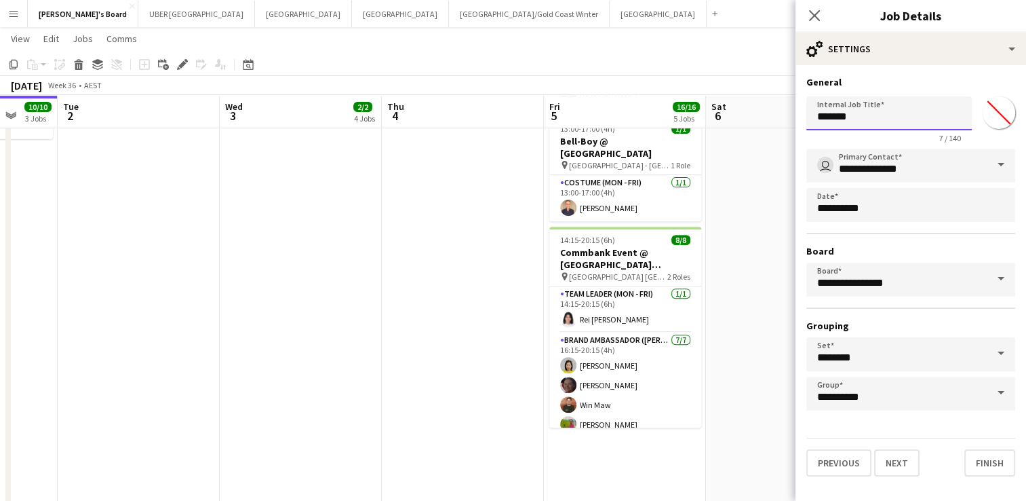
drag, startPoint x: 864, startPoint y: 117, endPoint x: 750, endPoint y: 112, distance: 114.8
click at [750, 112] on body "Menu Boards Boards Boards All jobs Status Workforce Workforce My Workforce Recr…" at bounding box center [513, 35] width 1026 height 1037
type input "**********"
click at [901, 463] on button "Next" at bounding box center [896, 462] width 45 height 27
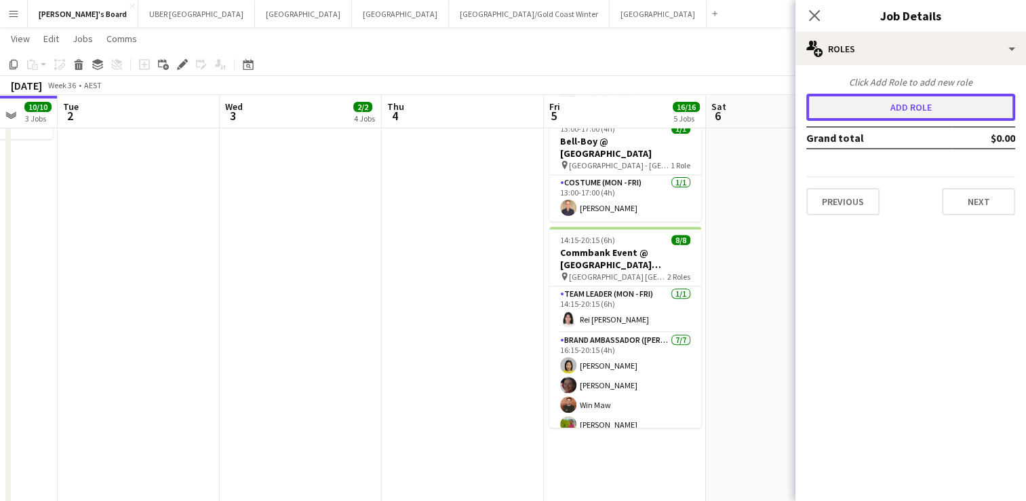
click at [879, 115] on button "Add role" at bounding box center [910, 107] width 209 height 27
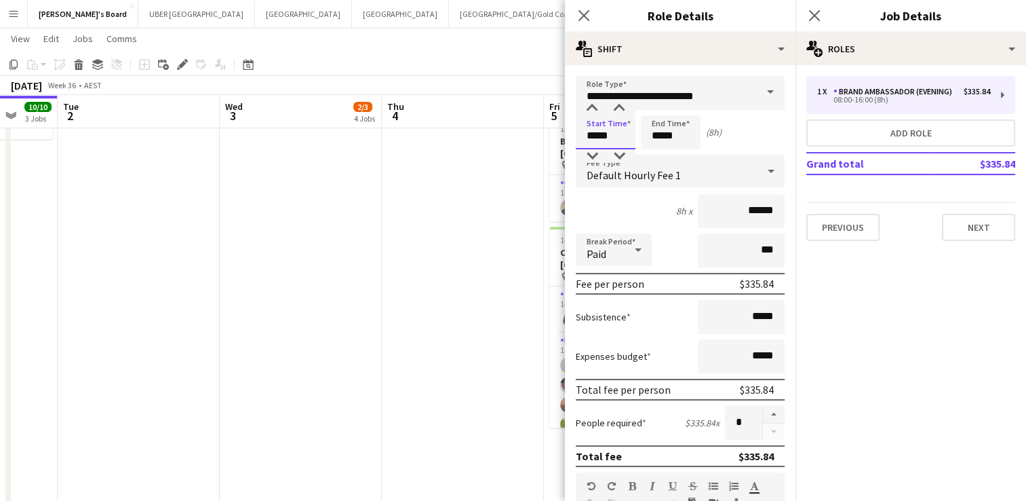
drag, startPoint x: 591, startPoint y: 136, endPoint x: 505, endPoint y: 137, distance: 86.2
click at [505, 137] on body "Menu Boards Boards Boards All jobs Status Workforce Workforce My Workforce Recr…" at bounding box center [513, 35] width 1026 height 1037
type input "*****"
drag, startPoint x: 677, startPoint y: 138, endPoint x: 621, endPoint y: 132, distance: 56.0
click at [621, 132] on div "Start Time ***** End Time ***** (1h)" at bounding box center [680, 132] width 209 height 34
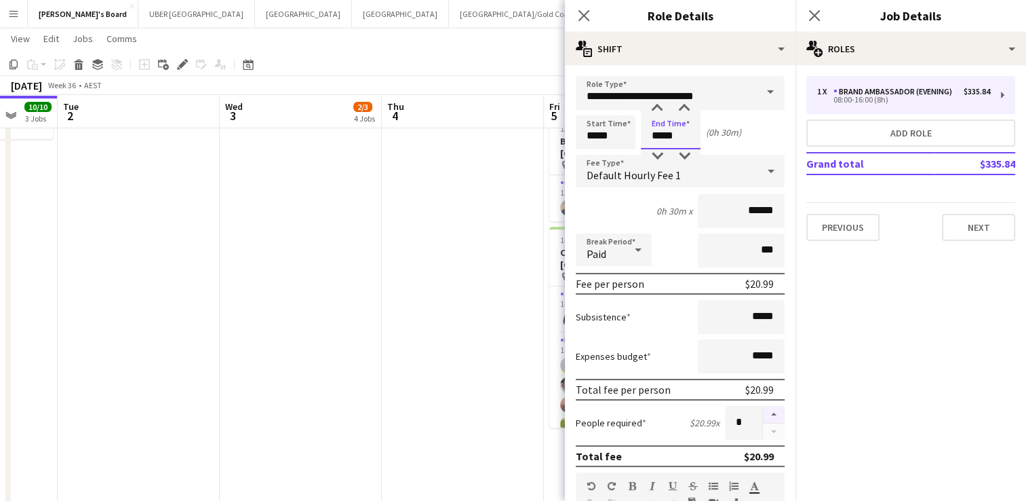
type input "*****"
click at [763, 413] on button "button" at bounding box center [774, 415] width 22 height 18
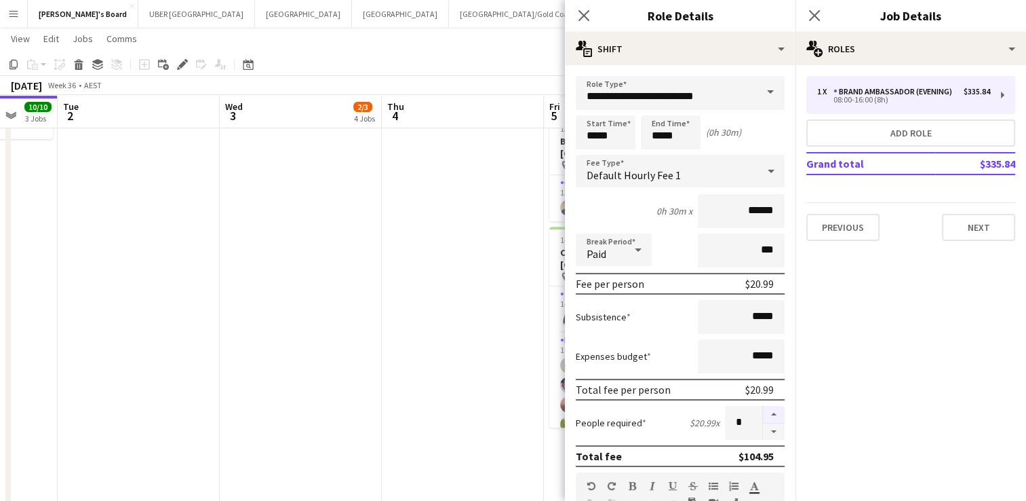
click at [763, 413] on button "button" at bounding box center [774, 415] width 22 height 18
click at [764, 409] on button "button" at bounding box center [774, 415] width 22 height 18
type input "*"
click at [817, 6] on app-icon "Close pop-in" at bounding box center [815, 16] width 20 height 20
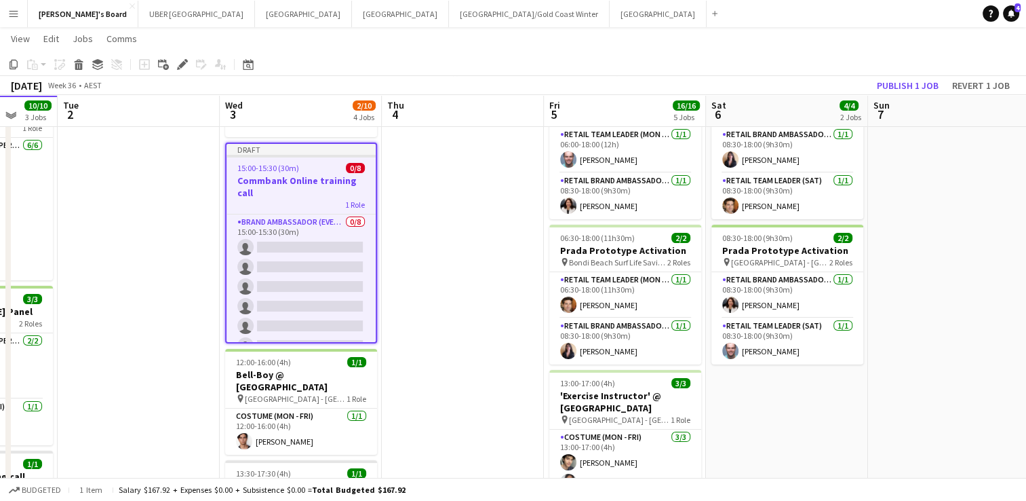
scroll to position [77, 0]
click at [307, 178] on h3 "Commbank Online training call" at bounding box center [301, 187] width 149 height 24
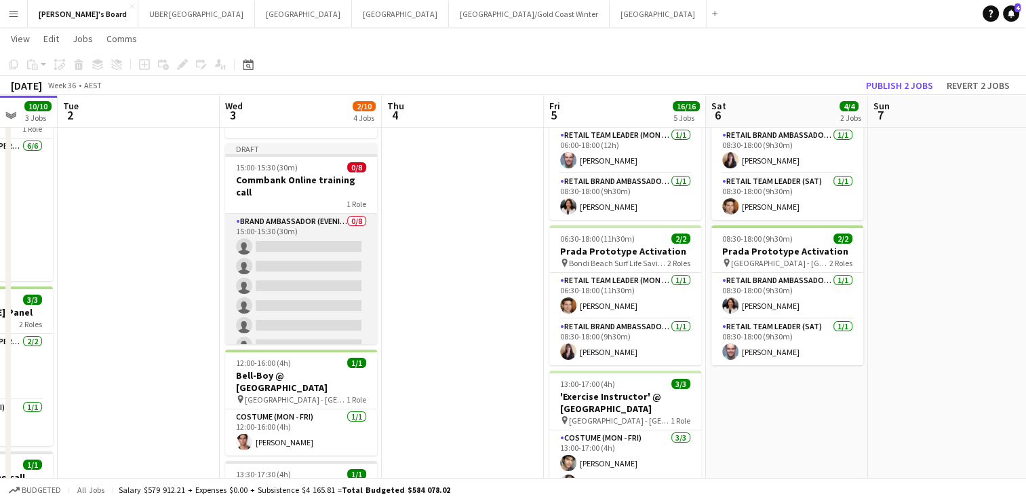
click at [284, 248] on app-card-role "Brand Ambassador (Evening) 0/8 15:00-15:30 (30m) single-neutral-actions single-…" at bounding box center [301, 306] width 152 height 184
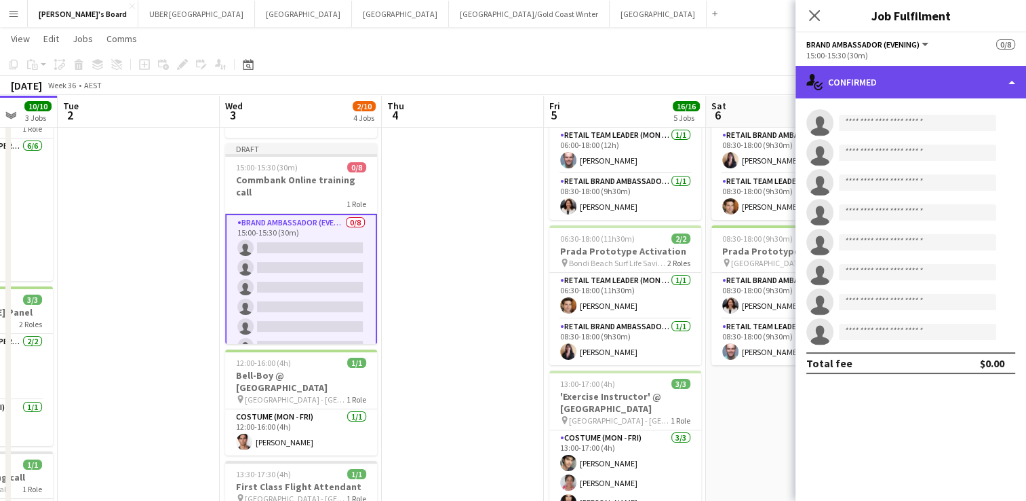
click at [853, 88] on div "single-neutral-actions-check-2 Confirmed" at bounding box center [911, 82] width 231 height 33
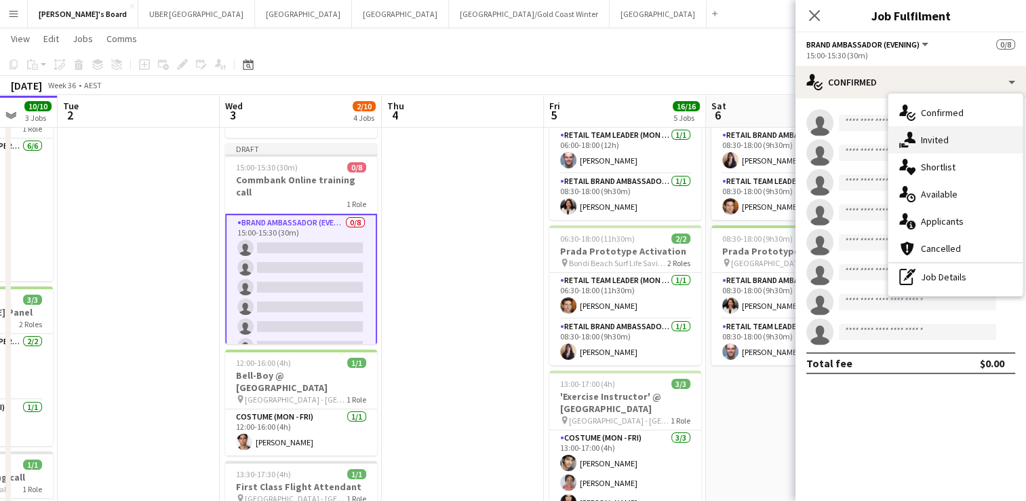
click at [935, 140] on div "single-neutral-actions-share-1 Invited" at bounding box center [956, 139] width 134 height 27
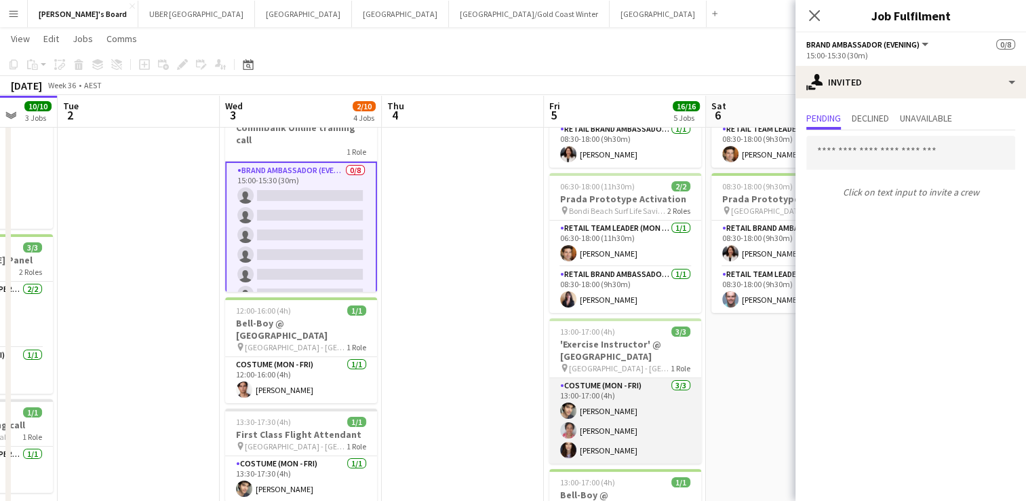
scroll to position [129, 0]
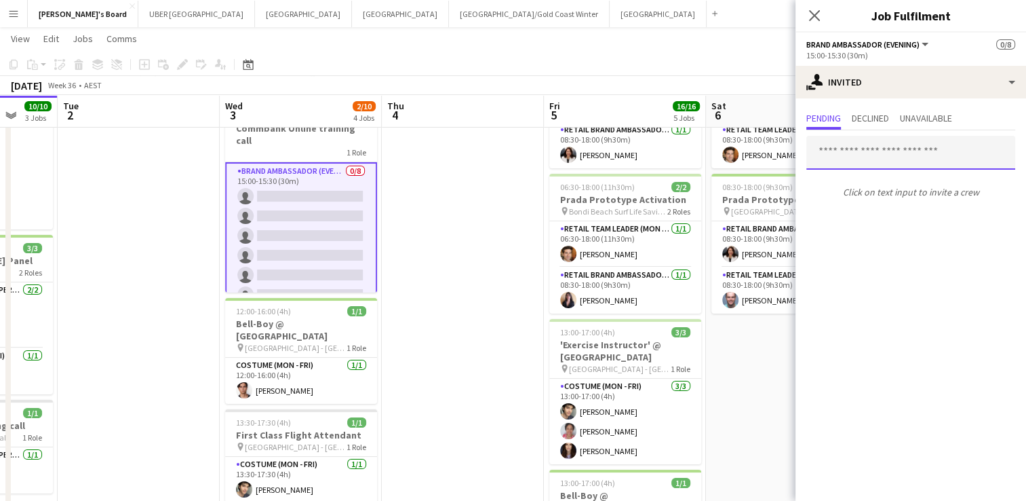
click at [831, 153] on input "text" at bounding box center [910, 153] width 209 height 34
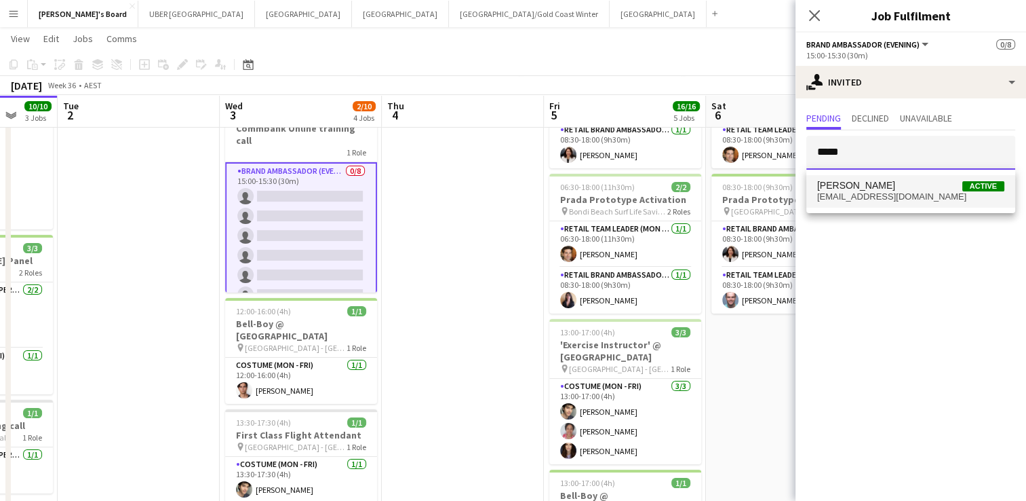
type input "*****"
click at [853, 191] on span "ladyyadana@gmail.com" at bounding box center [910, 196] width 187 height 11
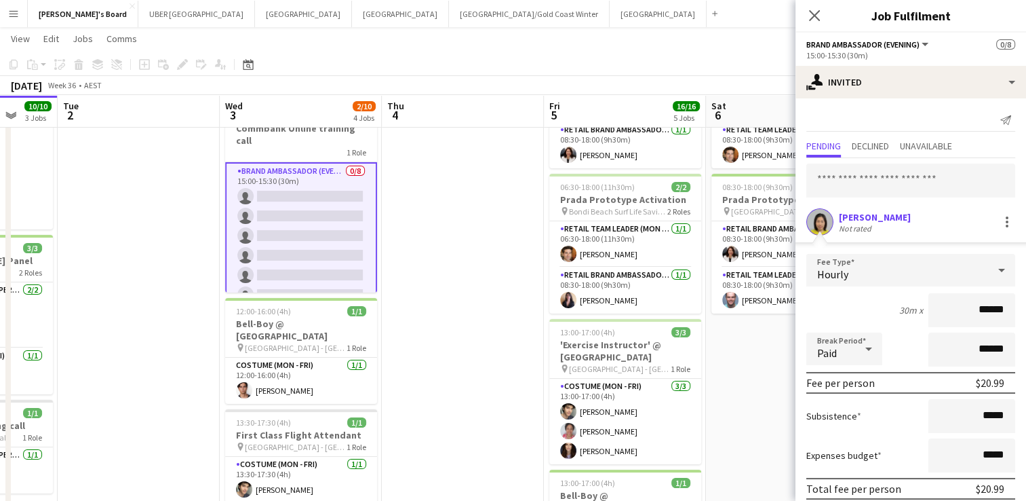
scroll to position [54, 0]
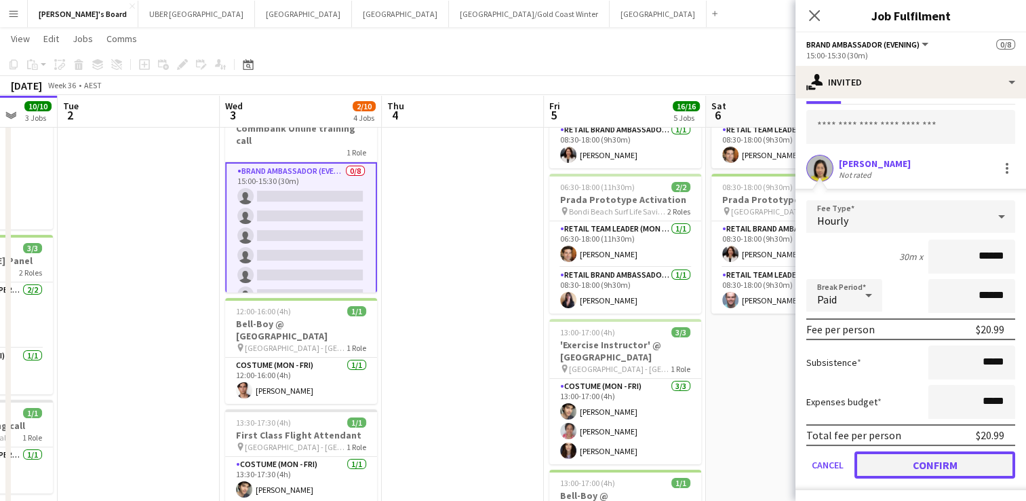
click at [903, 459] on button "Confirm" at bounding box center [935, 464] width 161 height 27
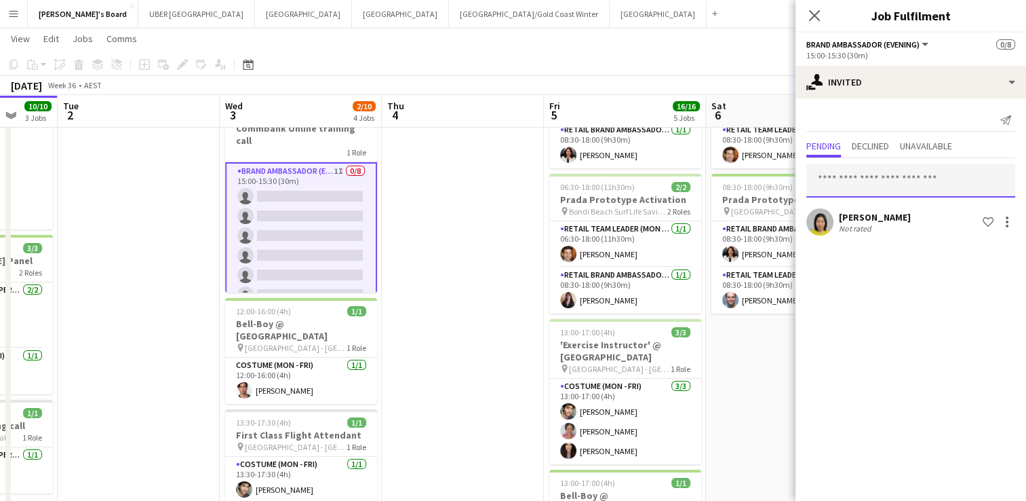
click at [849, 173] on input "text" at bounding box center [910, 180] width 209 height 34
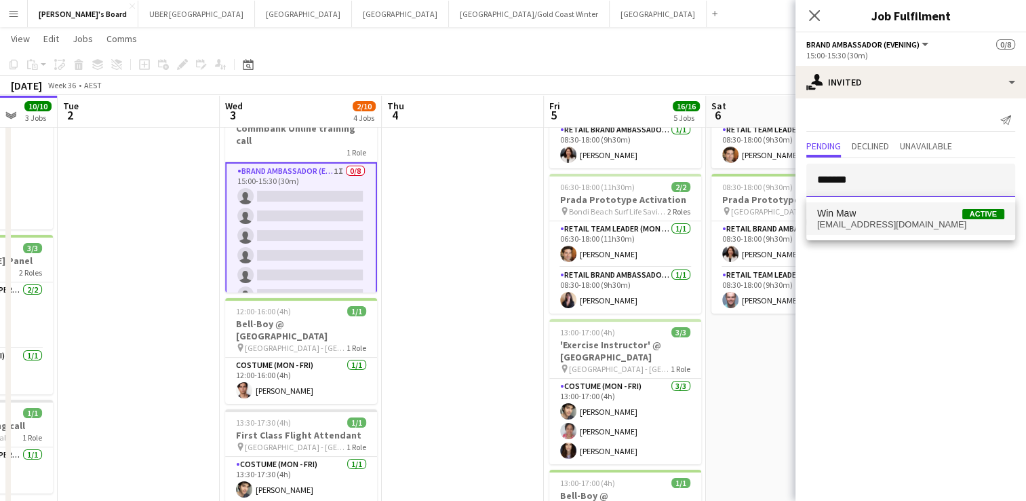
type input "*******"
click at [851, 210] on span "Win Maw" at bounding box center [836, 214] width 39 height 12
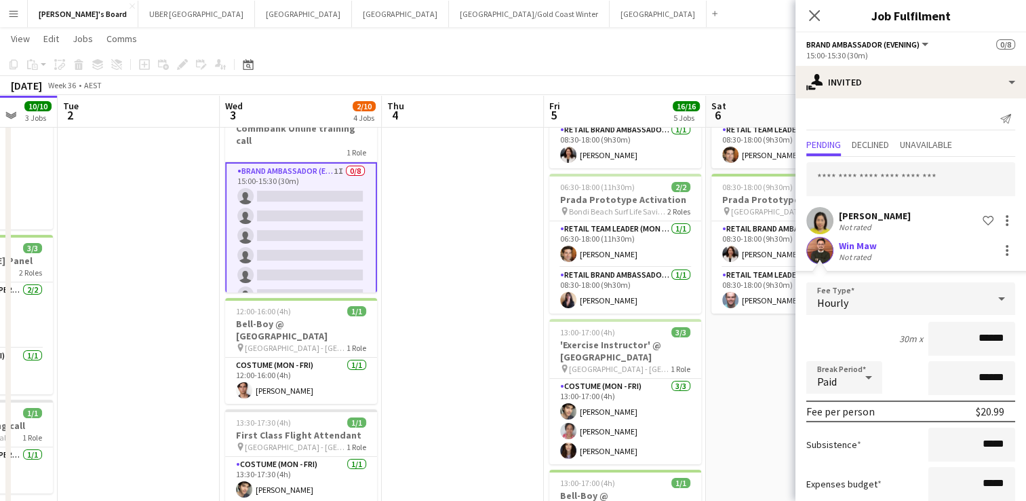
scroll to position [83, 0]
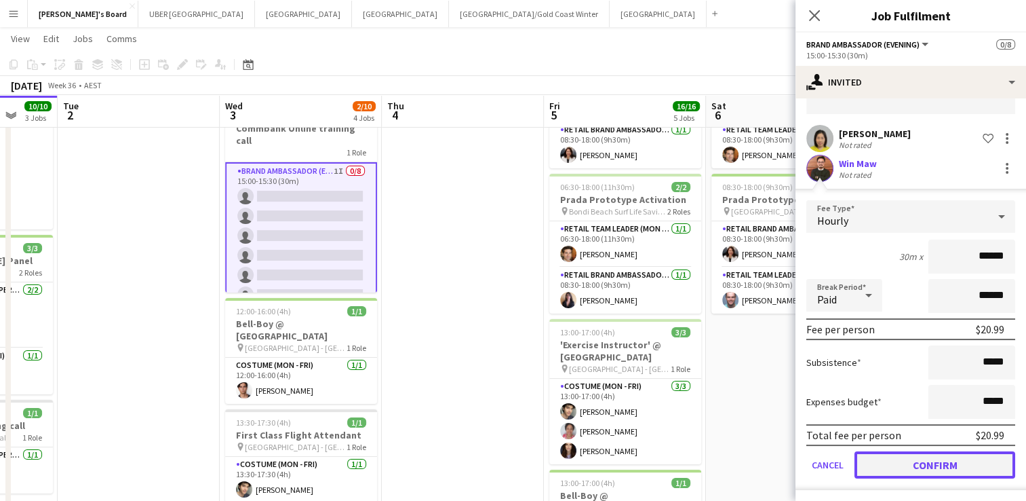
click at [926, 465] on button "Confirm" at bounding box center [935, 464] width 161 height 27
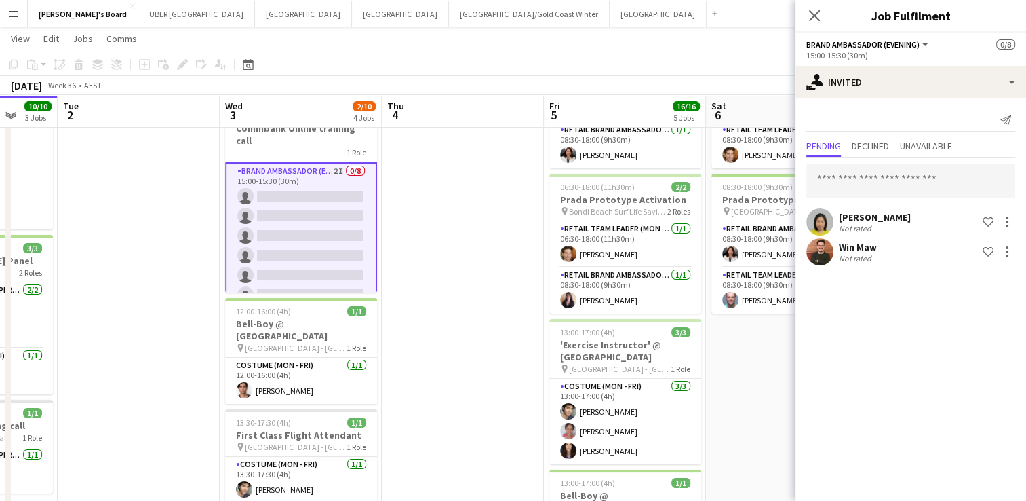
scroll to position [0, 0]
click at [302, 162] on app-card-role "Brand Ambassador (Evening) 2I 0/8 15:00-15:30 (30m) single-neutral-actions sing…" at bounding box center [301, 255] width 152 height 187
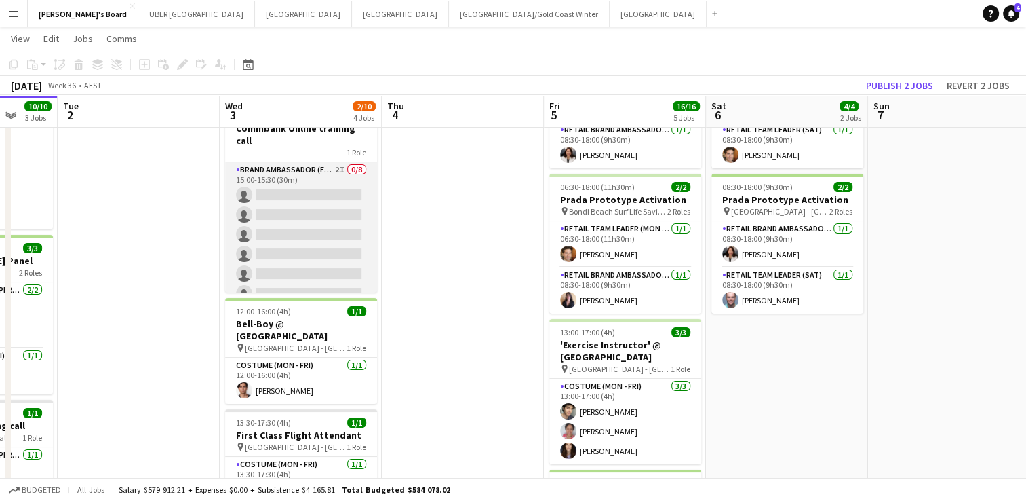
click at [297, 197] on app-card-role "Brand Ambassador (Evening) 2I 0/8 15:00-15:30 (30m) single-neutral-actions sing…" at bounding box center [301, 254] width 152 height 184
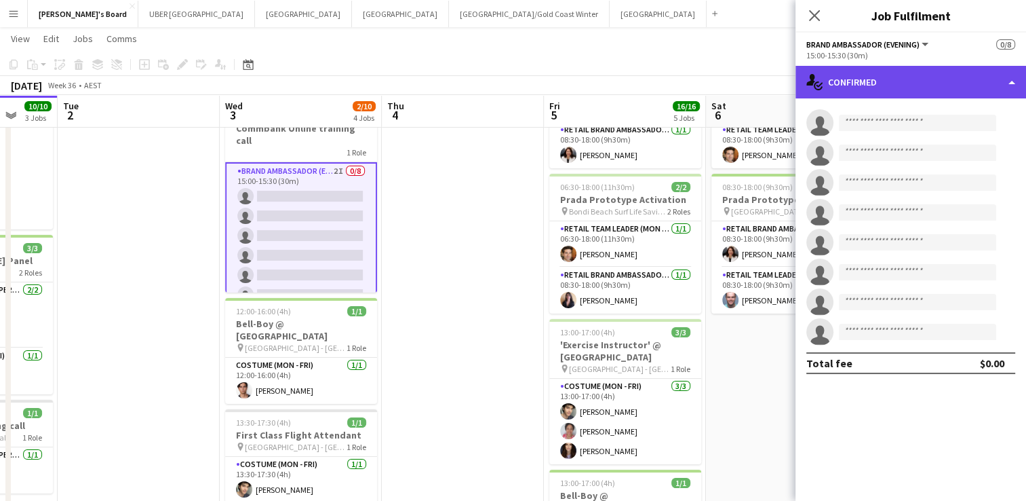
click at [893, 85] on div "single-neutral-actions-check-2 Confirmed" at bounding box center [911, 82] width 231 height 33
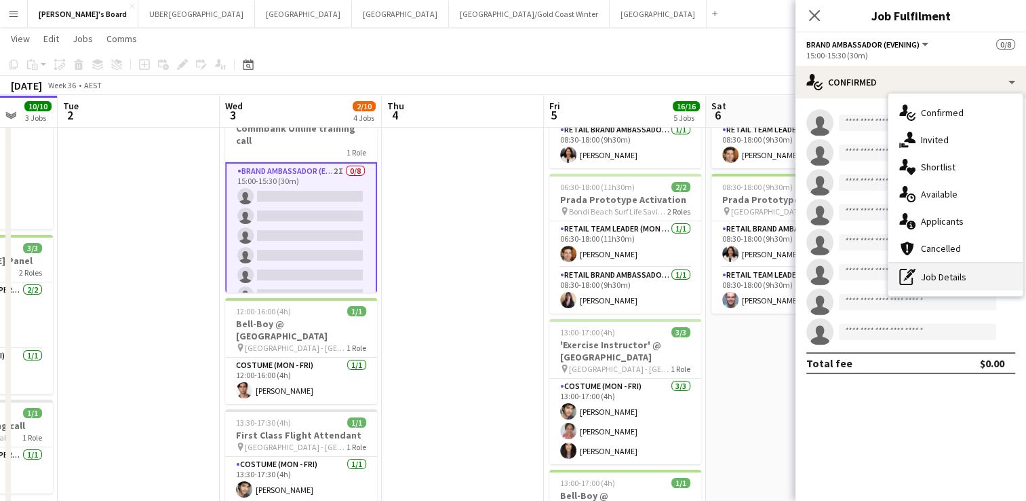
click at [969, 285] on div "pen-write Job Details" at bounding box center [956, 276] width 134 height 27
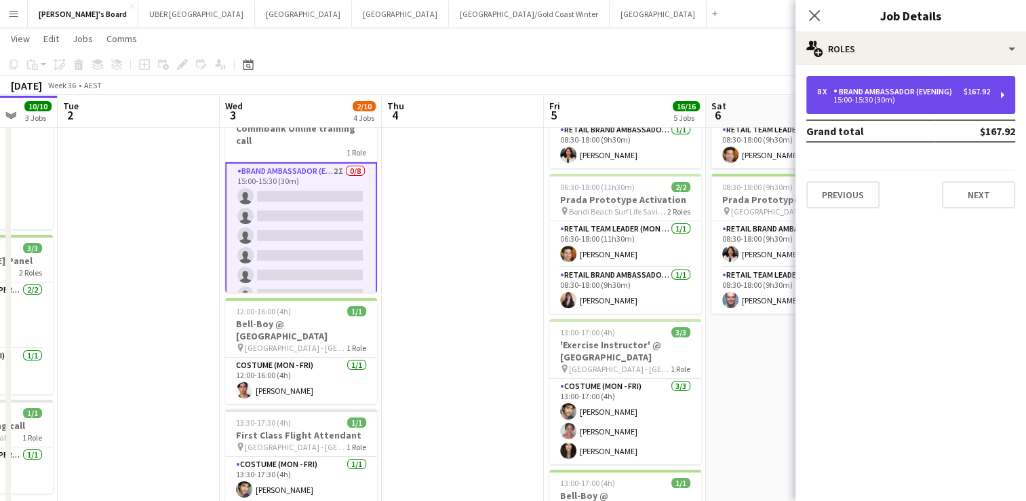
click at [851, 92] on div "Brand Ambassador (Evening)" at bounding box center [896, 91] width 124 height 9
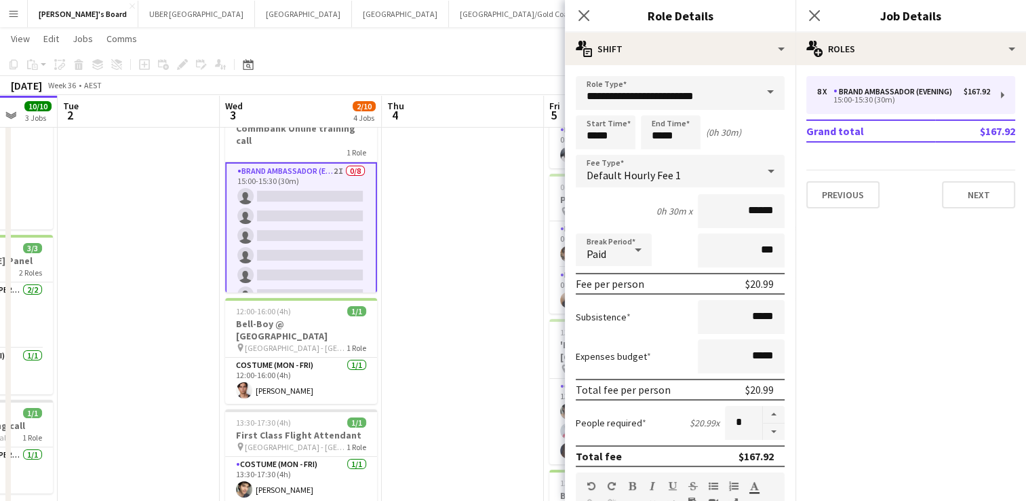
click at [758, 81] on span at bounding box center [770, 92] width 28 height 33
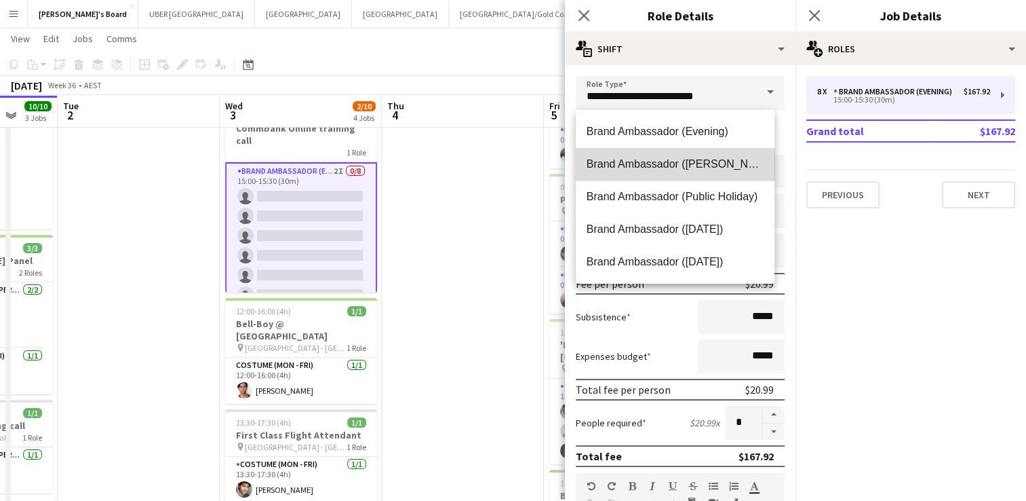
click at [684, 154] on mat-option "Brand Ambassador ([PERSON_NAME])" at bounding box center [675, 164] width 199 height 33
type input "**********"
type input "******"
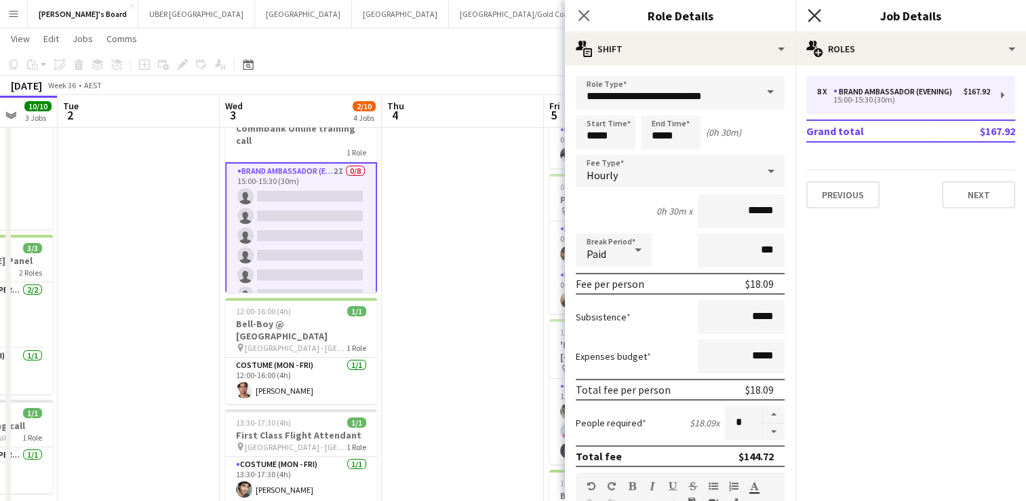
click at [813, 14] on icon at bounding box center [814, 15] width 13 height 13
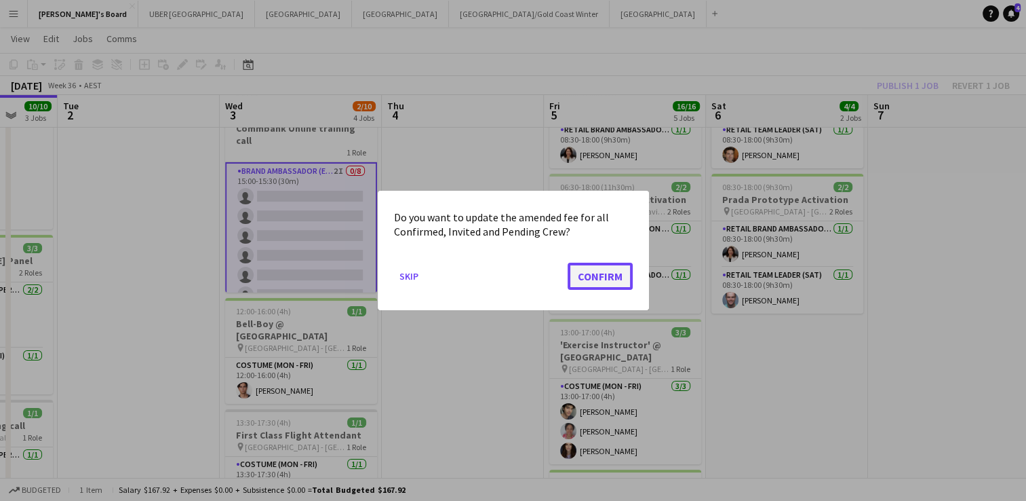
click at [621, 283] on button "Confirm" at bounding box center [600, 275] width 65 height 27
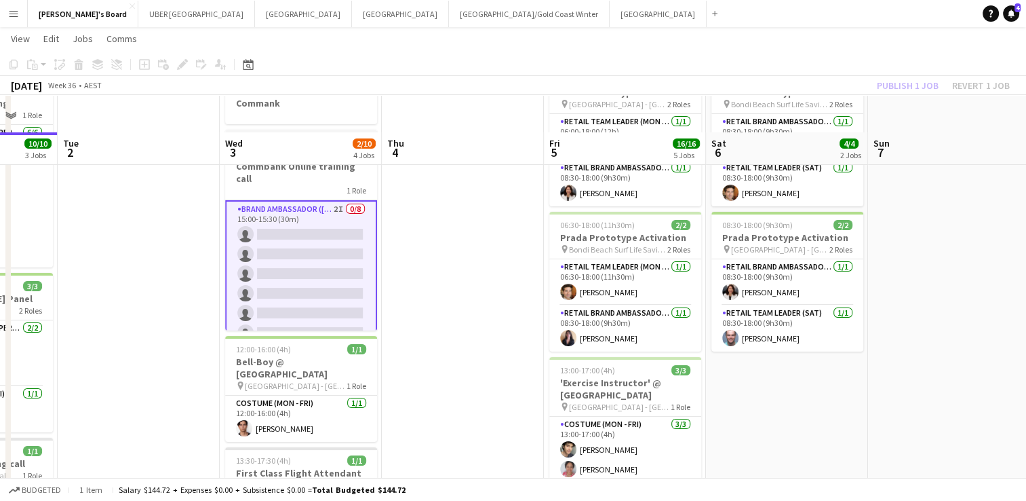
scroll to position [90, 0]
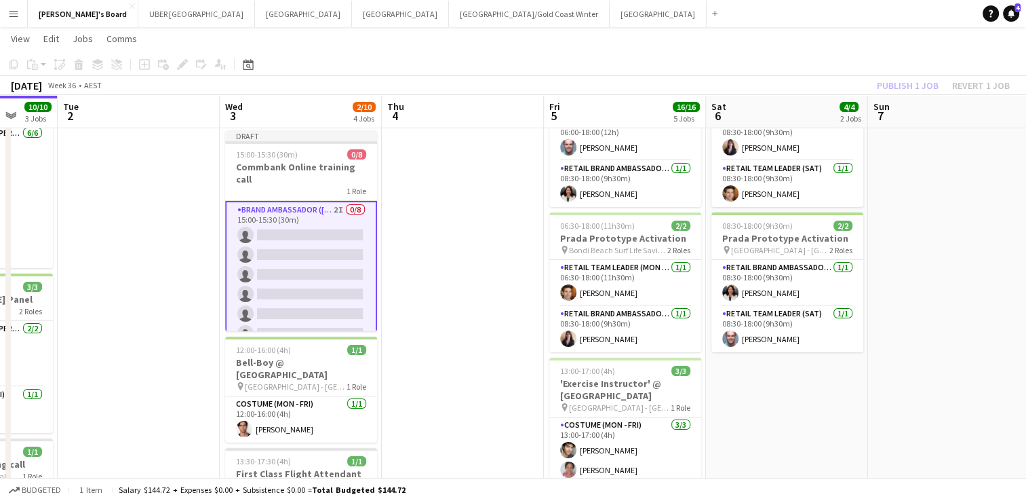
click at [328, 216] on app-card-role "Brand Ambassador (Mon - Fri) 2I 0/8 15:00-15:30 (30m) single-neutral-actions si…" at bounding box center [301, 294] width 152 height 187
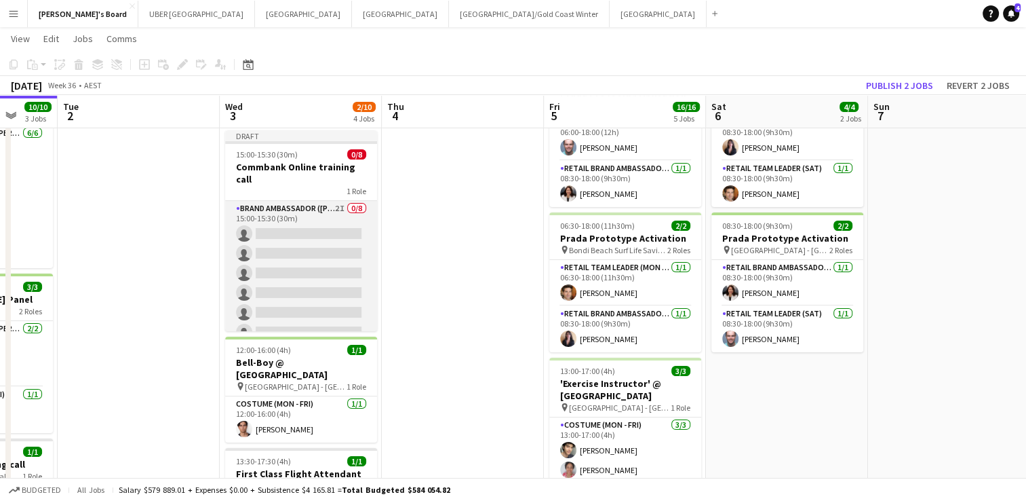
click at [309, 224] on app-card-role "Brand Ambassador (Mon - Fri) 2I 0/8 15:00-15:30 (30m) single-neutral-actions si…" at bounding box center [301, 293] width 152 height 184
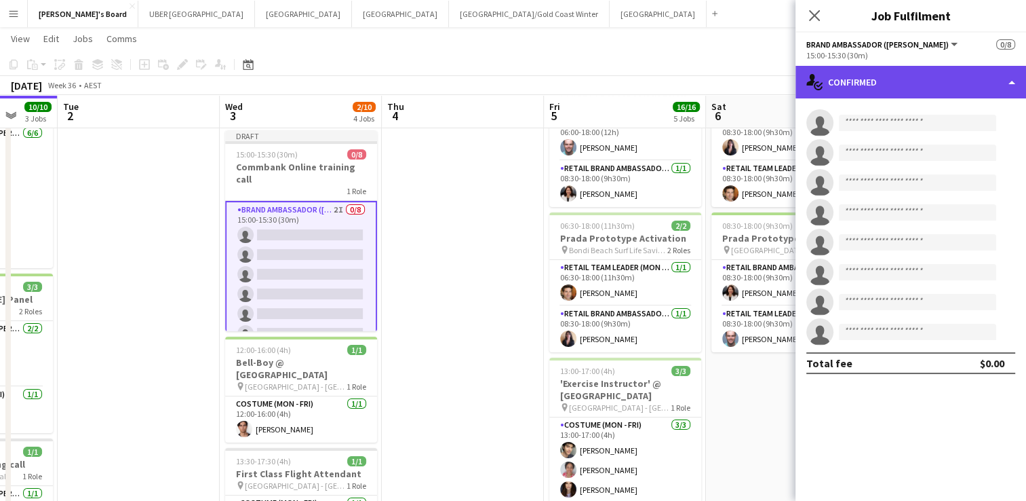
click at [917, 87] on div "single-neutral-actions-check-2 Confirmed" at bounding box center [911, 82] width 231 height 33
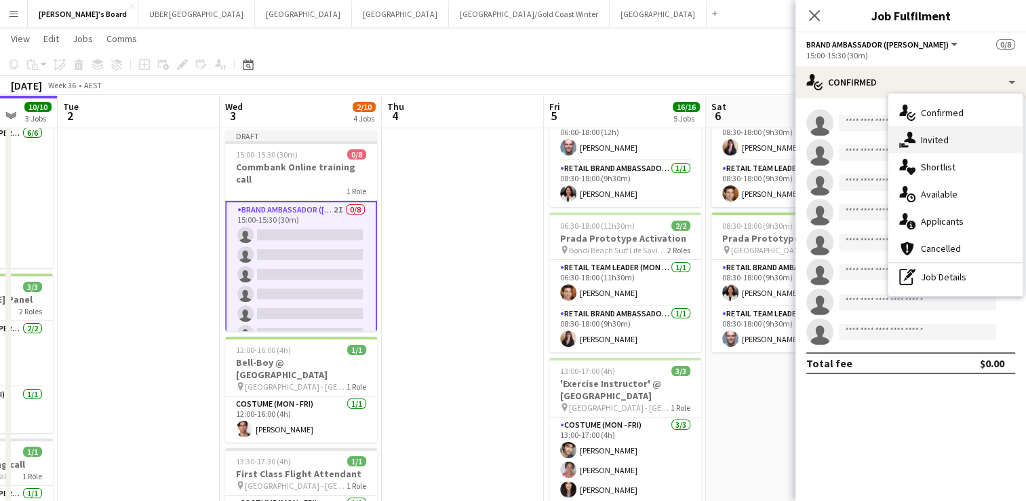
click at [943, 129] on div "single-neutral-actions-share-1 Invited" at bounding box center [956, 139] width 134 height 27
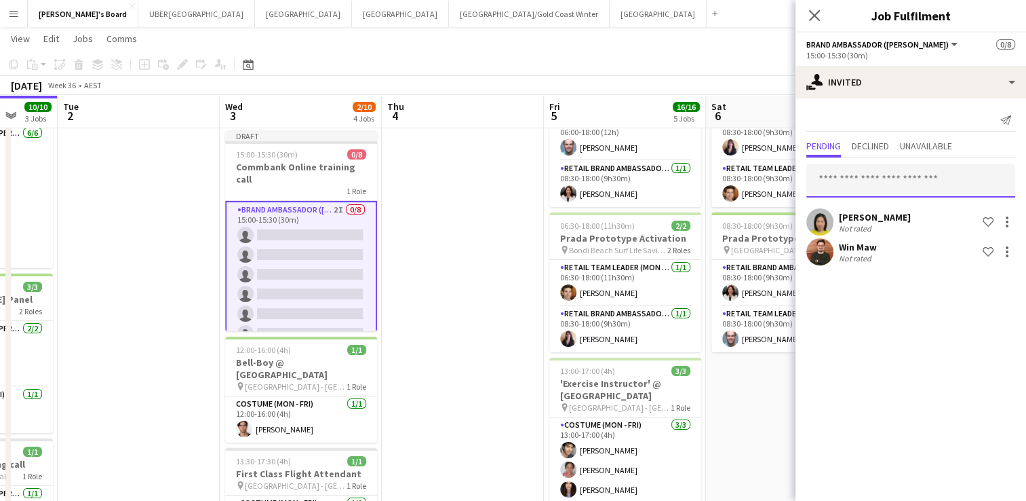
click at [866, 183] on input "text" at bounding box center [910, 180] width 209 height 34
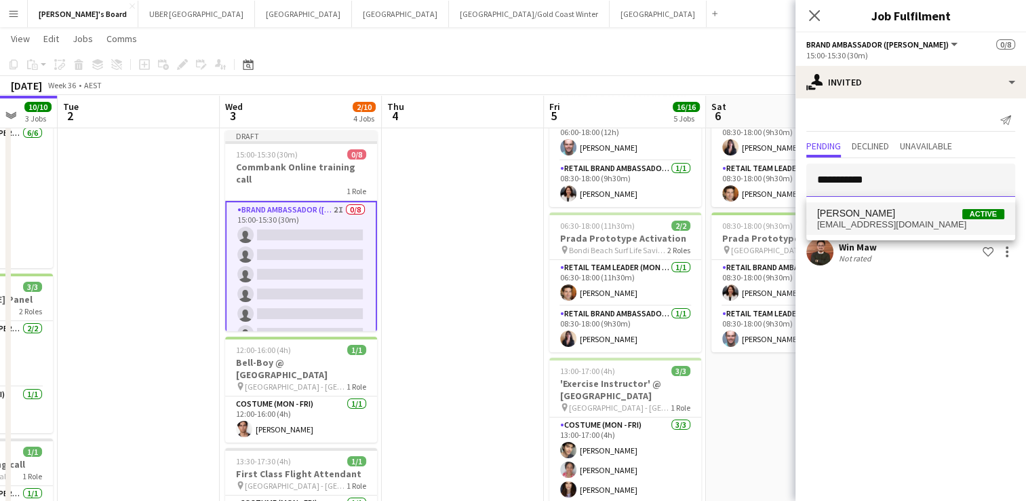
type input "**********"
click at [849, 219] on span "leesglewis@gmail.com" at bounding box center [910, 224] width 187 height 11
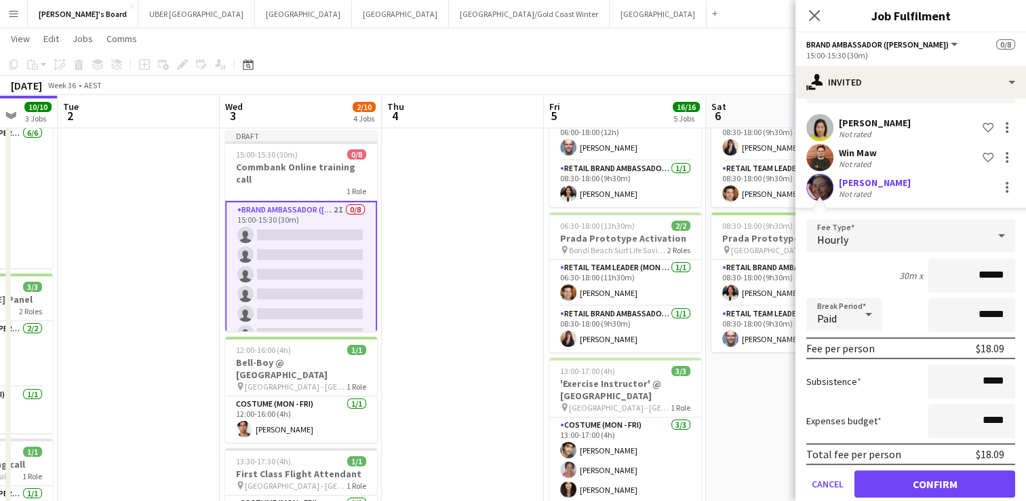
scroll to position [92, 0]
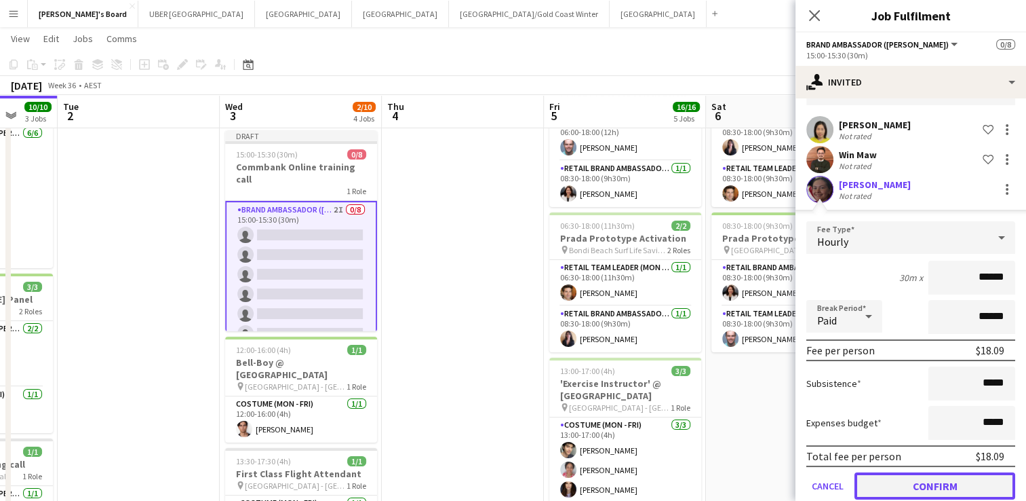
click at [912, 484] on button "Confirm" at bounding box center [935, 485] width 161 height 27
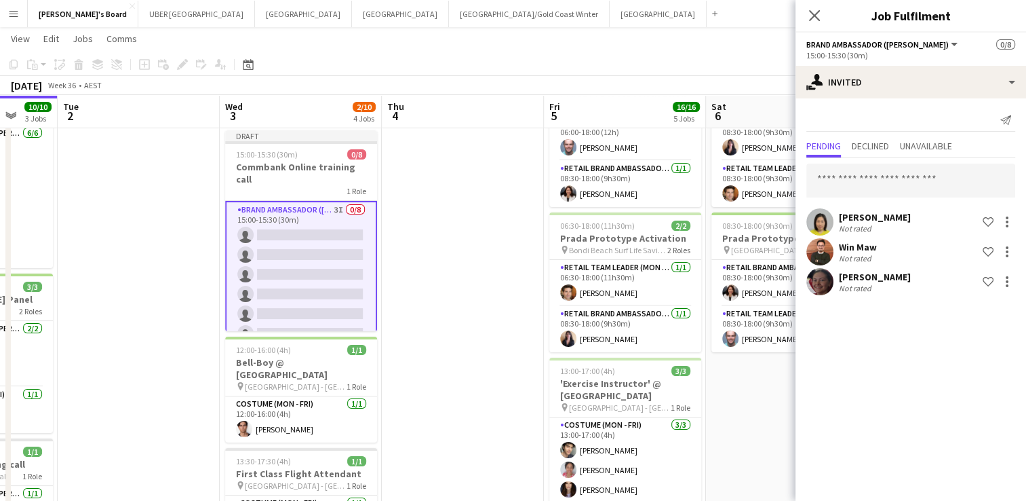
scroll to position [0, 0]
click at [847, 180] on input "text" at bounding box center [910, 180] width 209 height 34
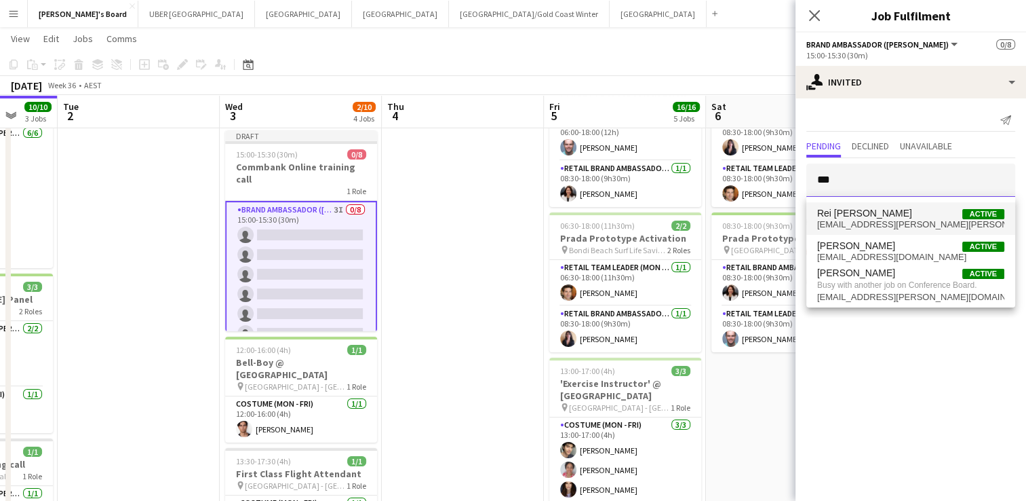
type input "***"
click at [842, 217] on span "Rei [PERSON_NAME]" at bounding box center [864, 214] width 95 height 12
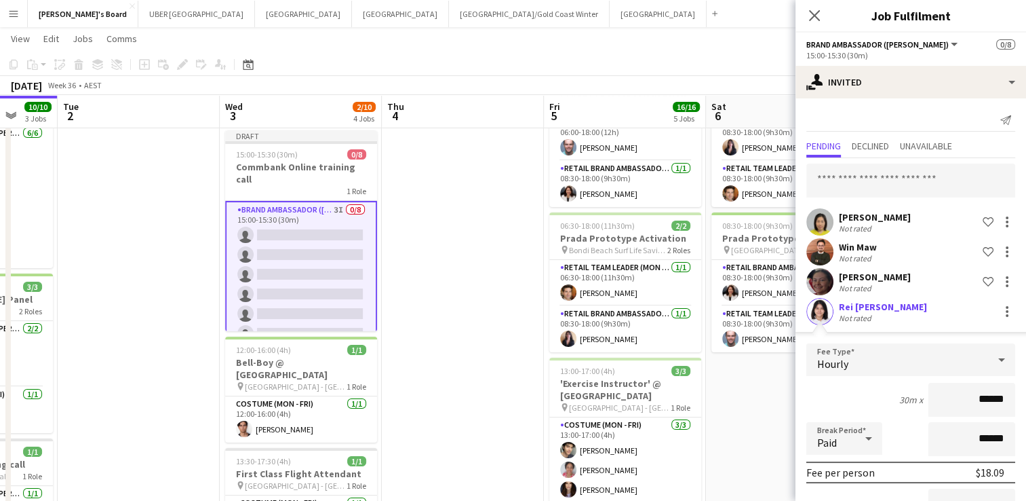
scroll to position [143, 0]
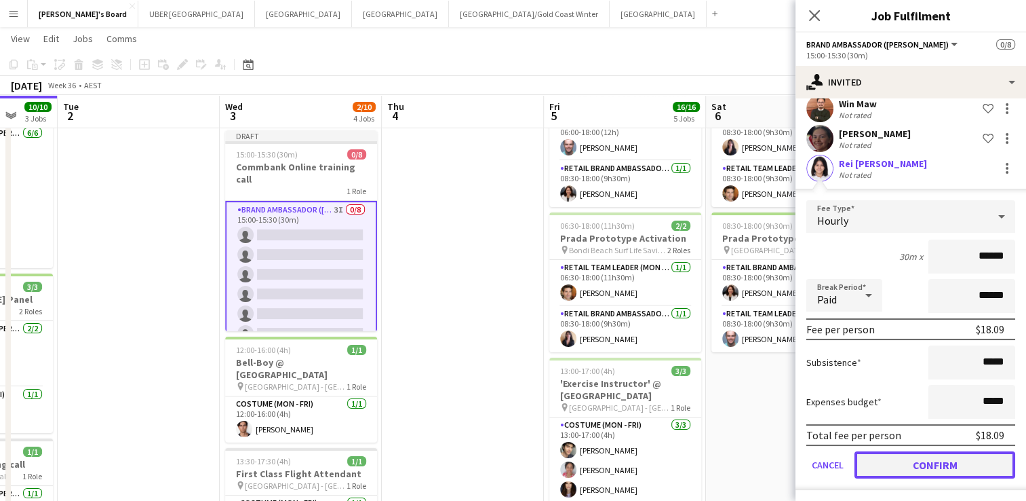
click at [899, 465] on button "Confirm" at bounding box center [935, 464] width 161 height 27
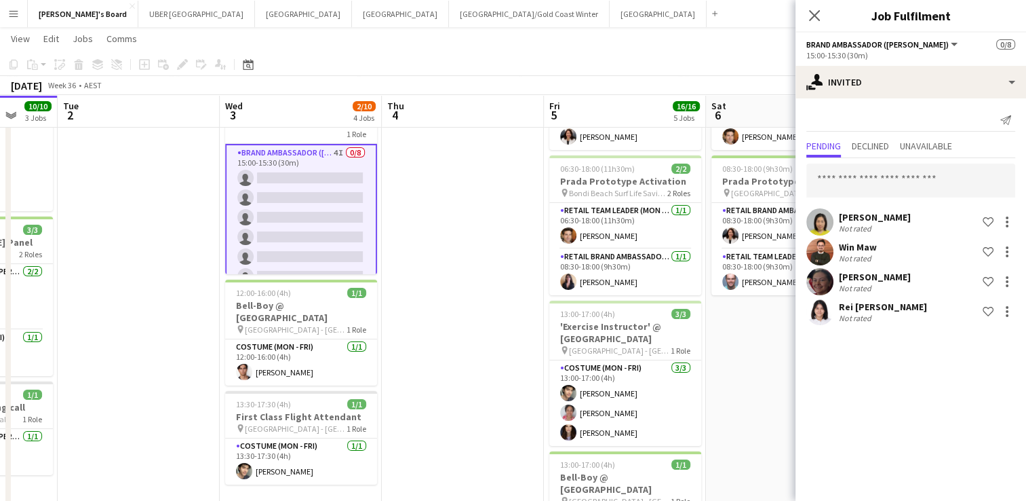
scroll to position [146, 0]
click at [866, 168] on input "text" at bounding box center [910, 180] width 209 height 34
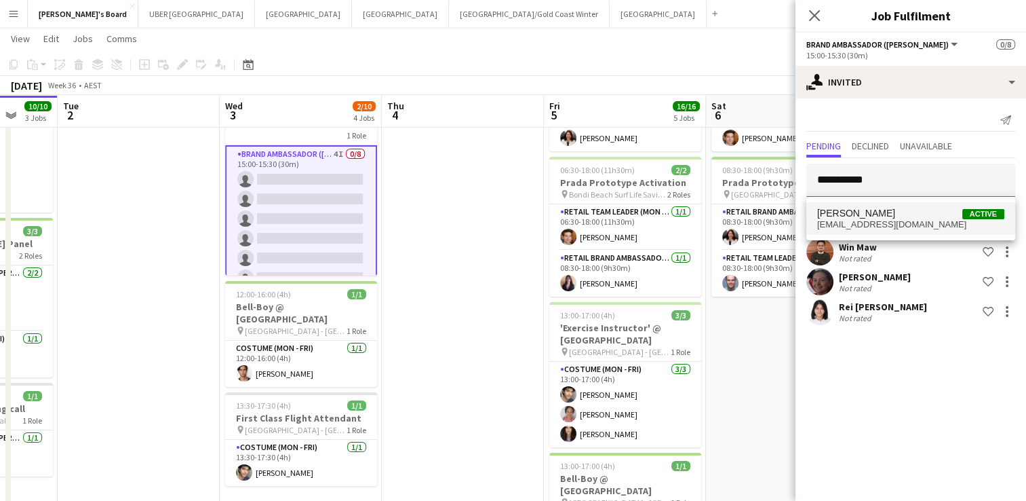
type input "**********"
click at [860, 222] on span "ctcabardo02@gmail.com" at bounding box center [910, 224] width 187 height 11
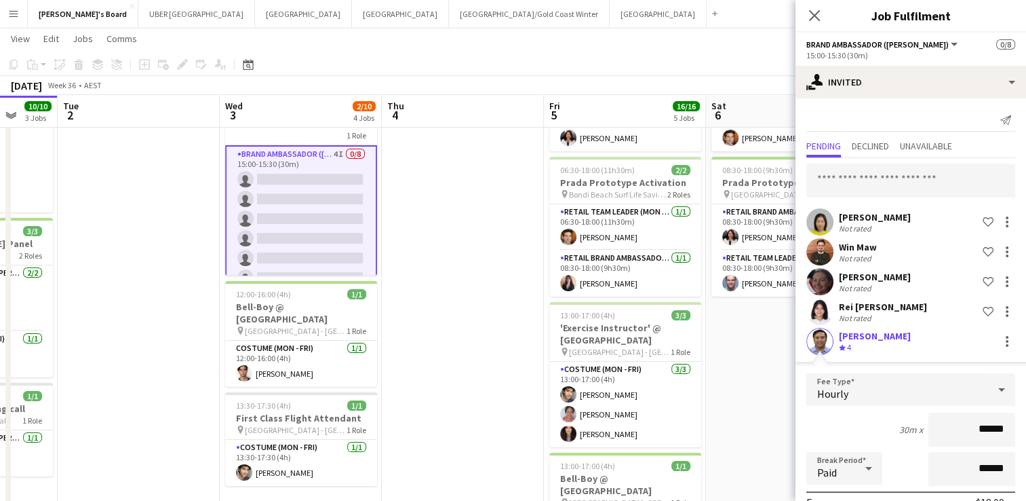
scroll to position [173, 0]
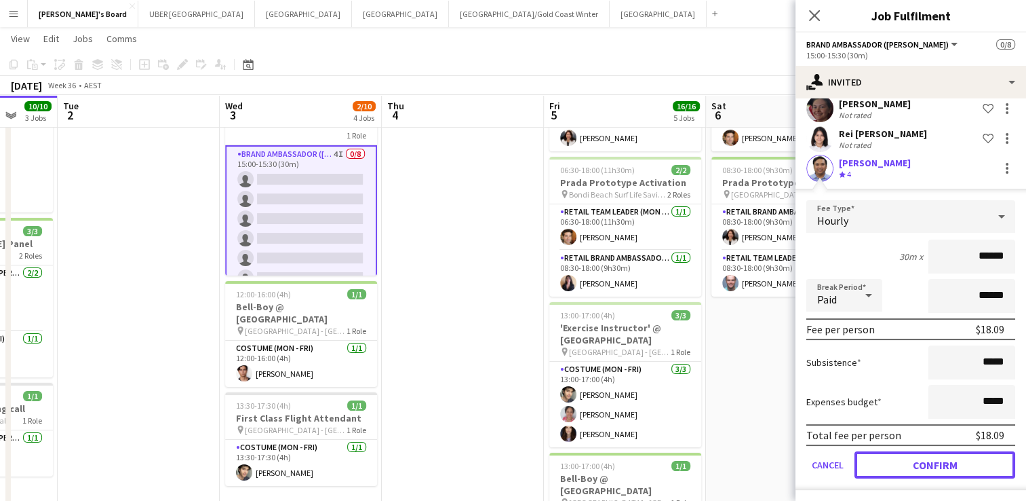
click at [926, 468] on button "Confirm" at bounding box center [935, 464] width 161 height 27
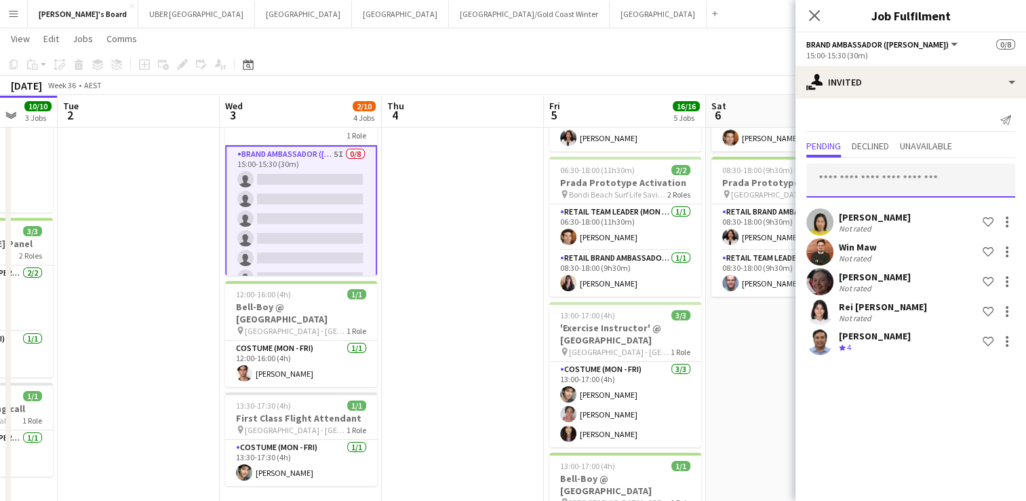
click at [863, 183] on input "text" at bounding box center [910, 180] width 209 height 34
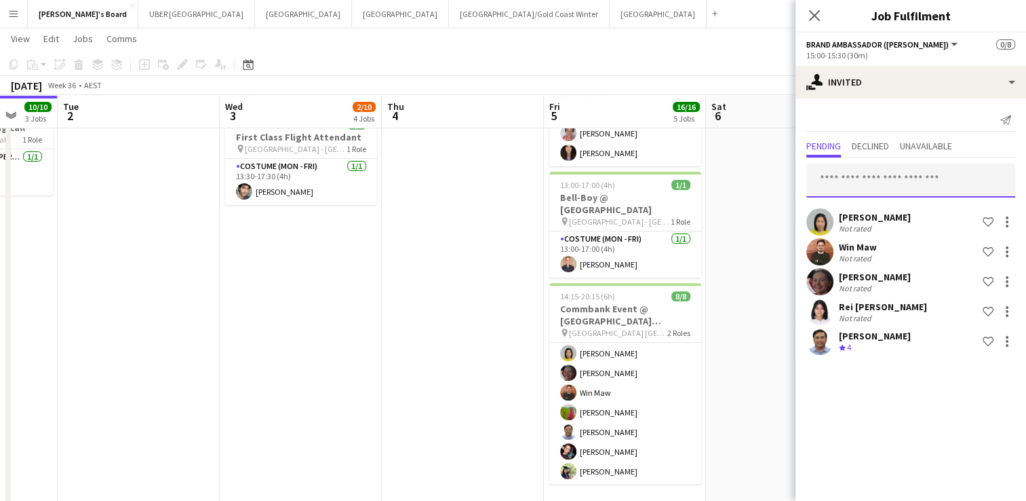
scroll to position [428, 0]
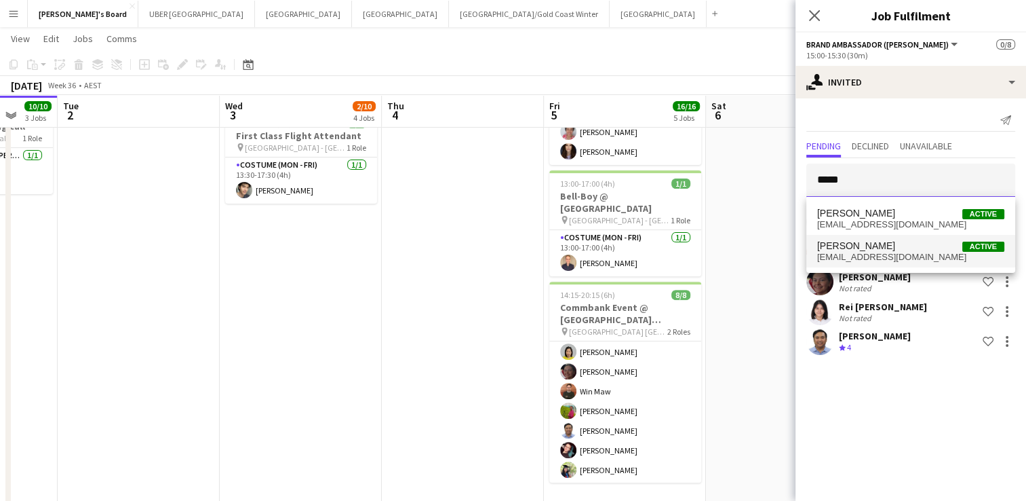
type input "*****"
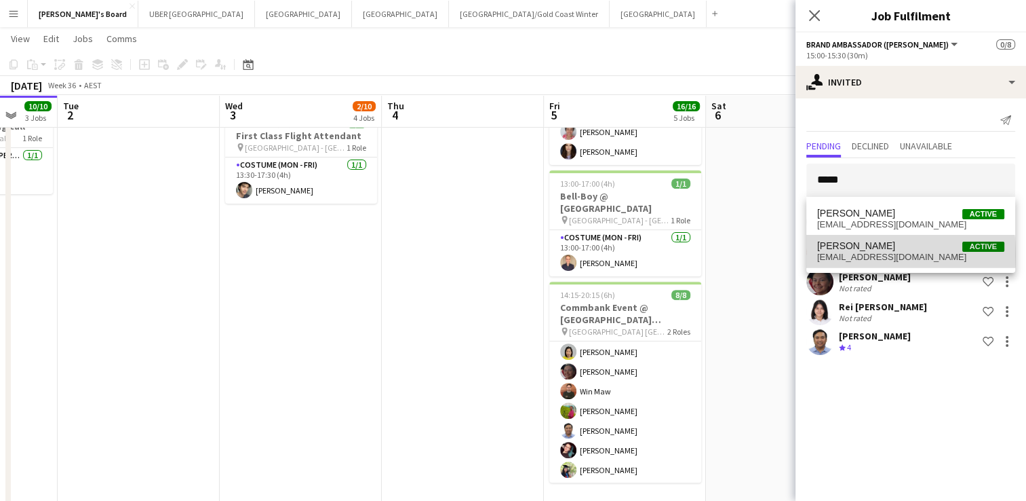
click at [830, 255] on span "kathyht27@gmail.com" at bounding box center [910, 257] width 187 height 11
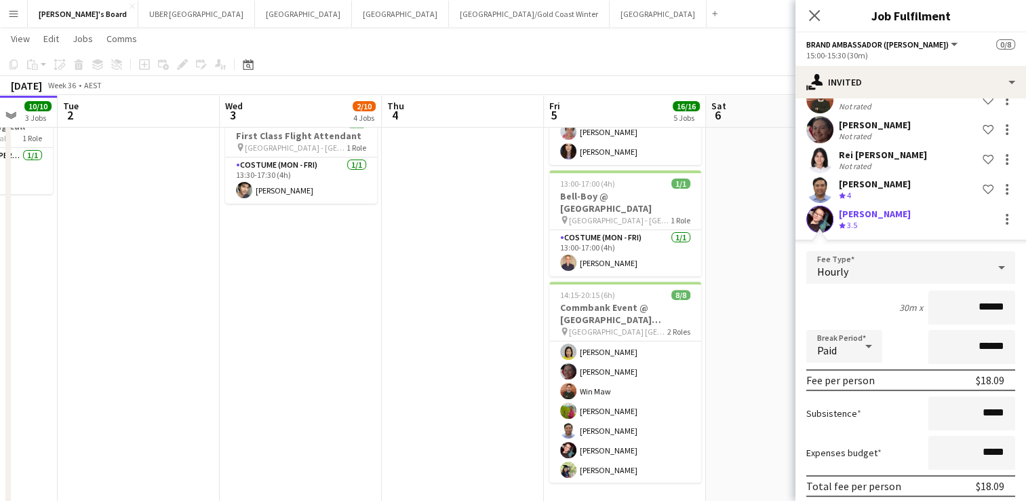
scroll to position [203, 0]
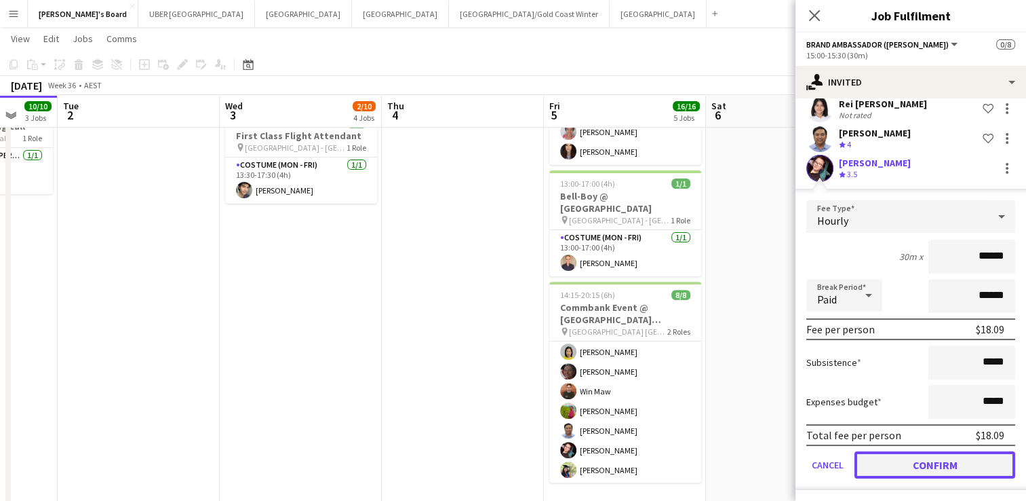
click at [920, 462] on button "Confirm" at bounding box center [935, 464] width 161 height 27
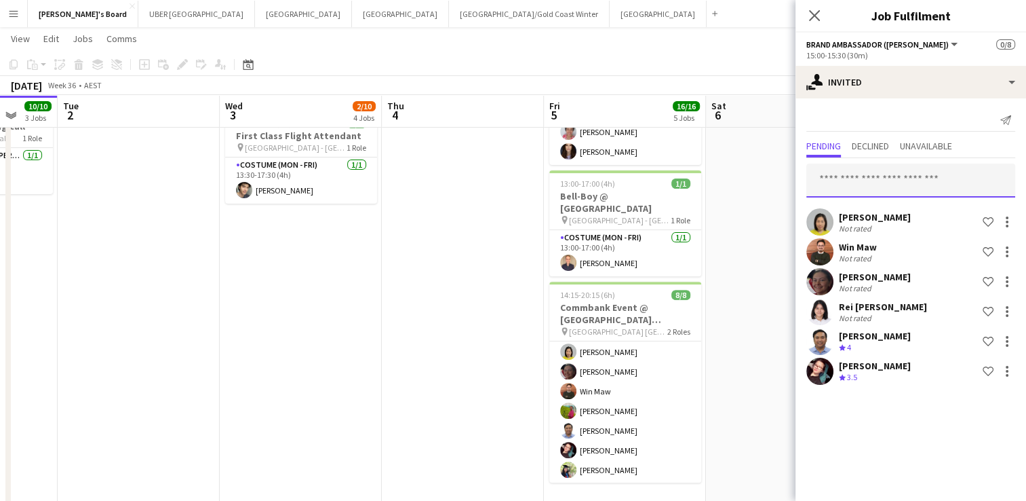
click at [882, 178] on input "text" at bounding box center [910, 180] width 209 height 34
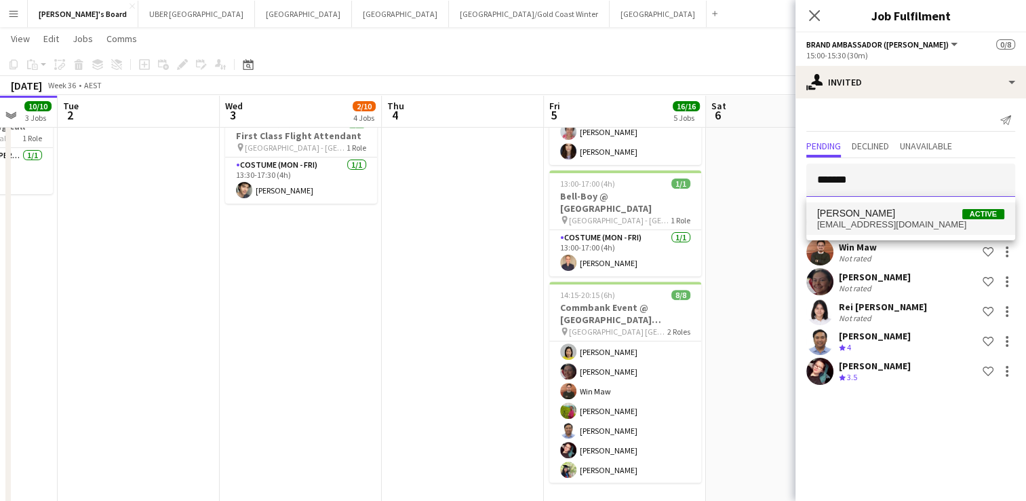
type input "*******"
click at [878, 215] on span "[PERSON_NAME]" at bounding box center [856, 214] width 78 height 12
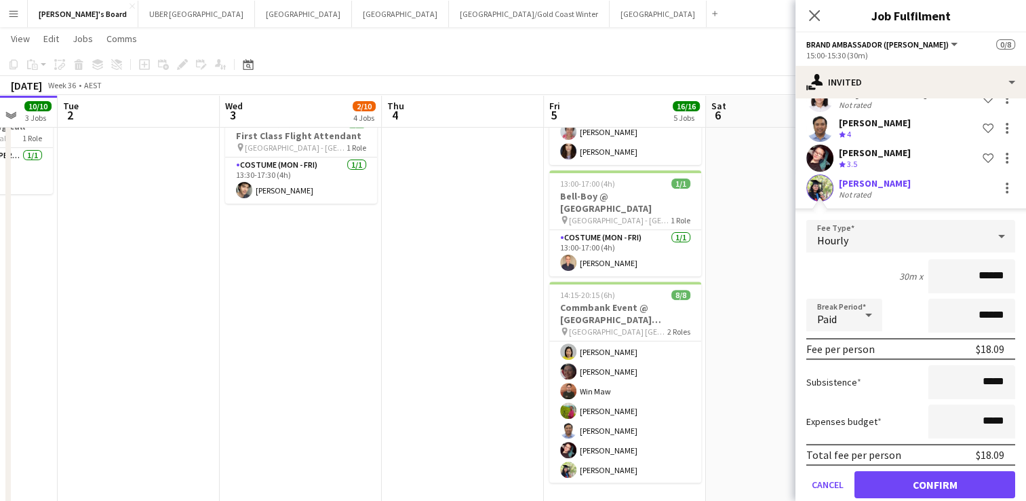
scroll to position [225, 0]
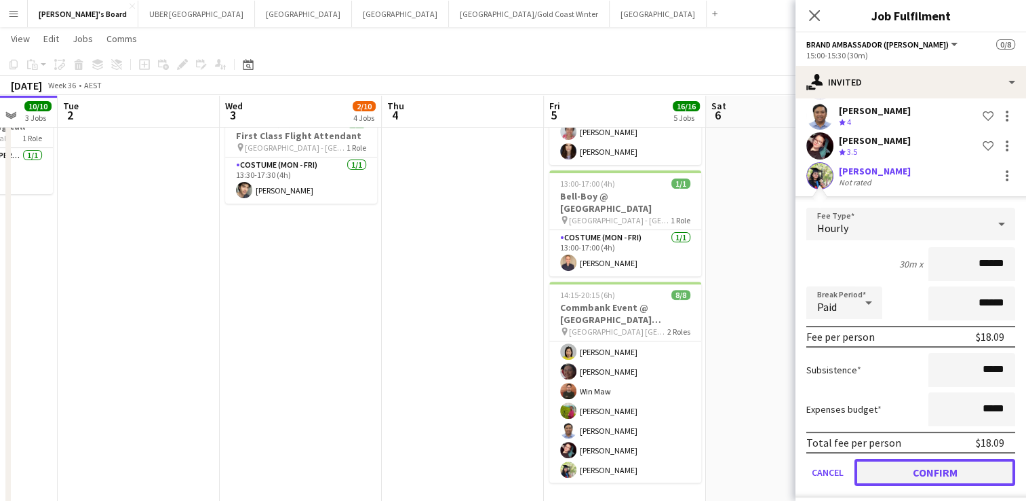
click at [897, 468] on button "Confirm" at bounding box center [935, 472] width 161 height 27
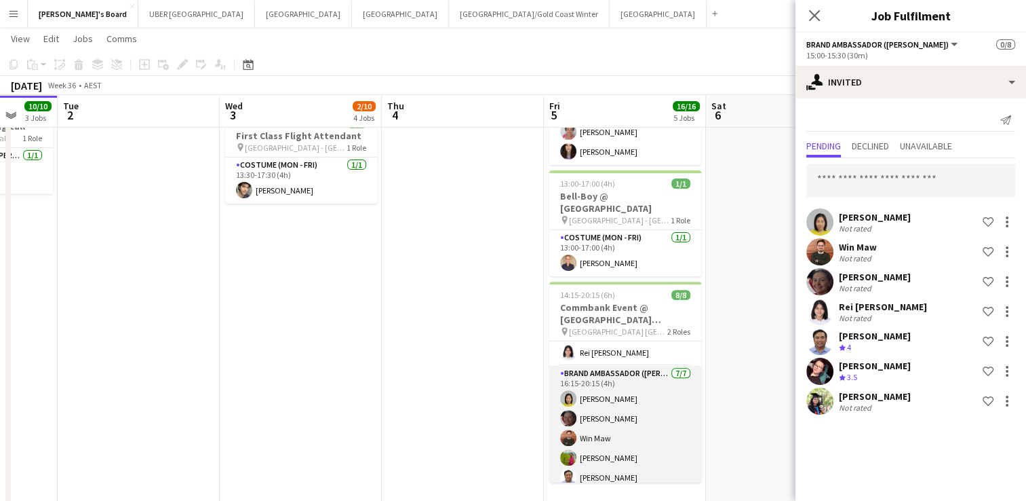
scroll to position [20, 0]
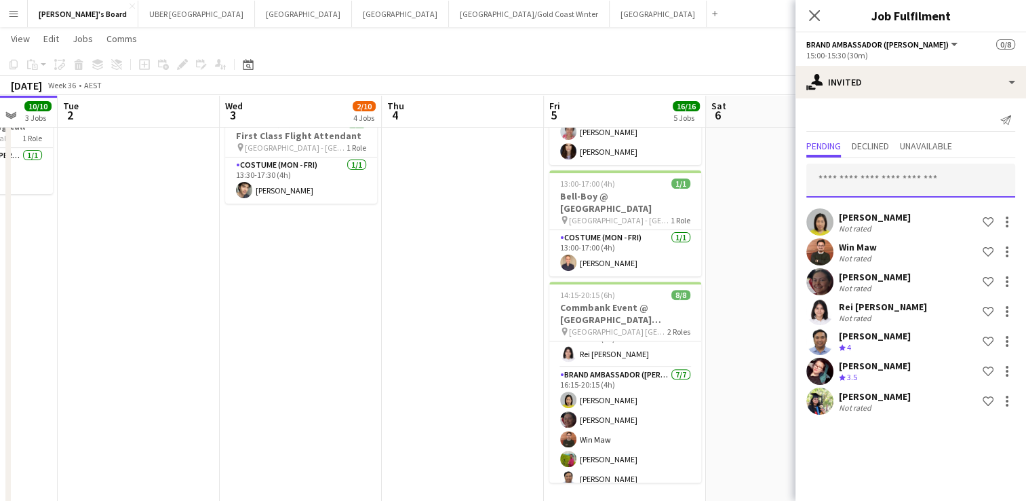
drag, startPoint x: 849, startPoint y: 187, endPoint x: 860, endPoint y: 191, distance: 11.8
click at [860, 191] on input "text" at bounding box center [910, 180] width 209 height 34
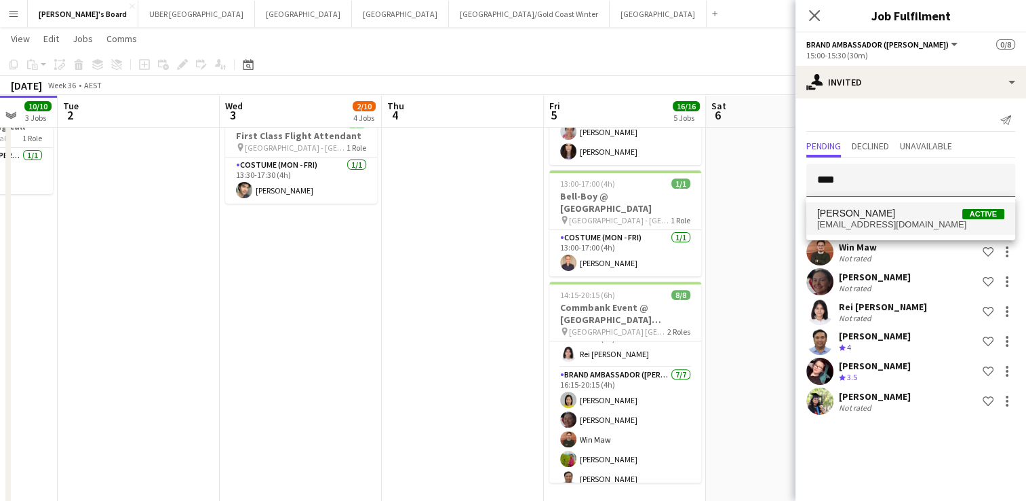
type input "****"
click at [859, 218] on span "Rita Agha Active" at bounding box center [910, 214] width 187 height 12
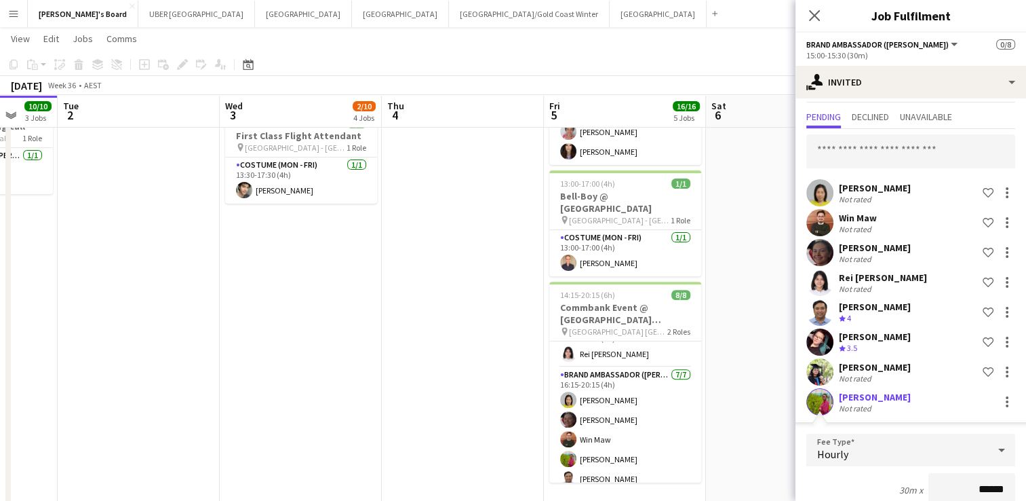
scroll to position [262, 0]
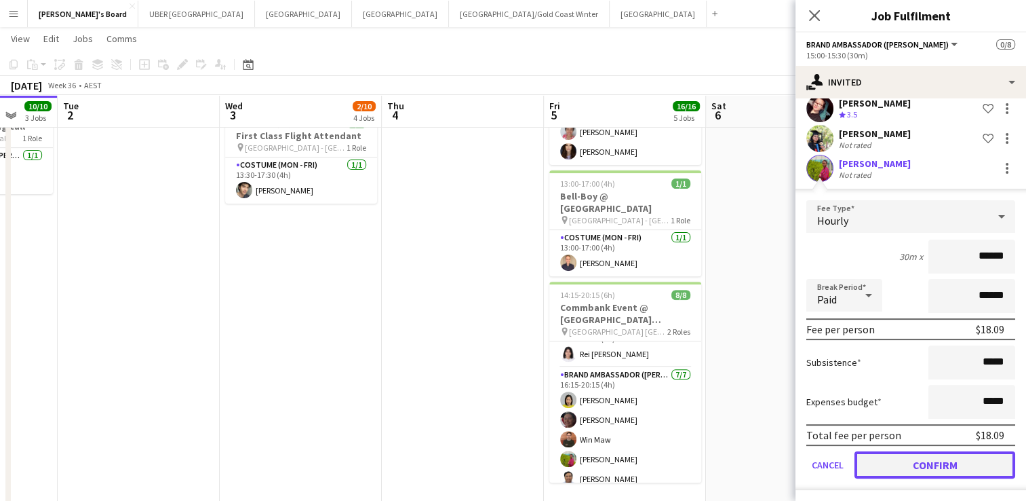
click at [903, 461] on button "Confirm" at bounding box center [935, 464] width 161 height 27
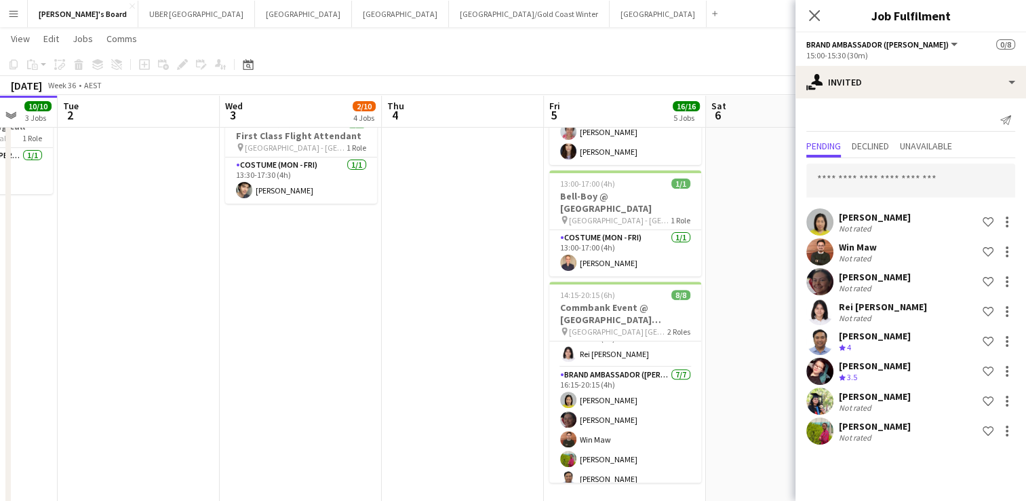
scroll to position [0, 0]
click at [815, 16] on icon at bounding box center [814, 15] width 13 height 13
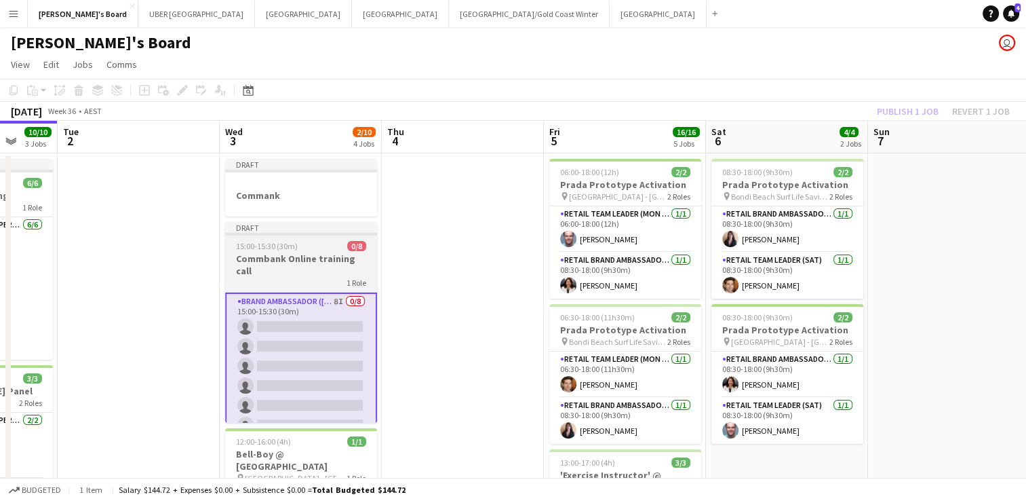
click at [284, 243] on span "15:00-15:30 (30m)" at bounding box center [267, 246] width 62 height 10
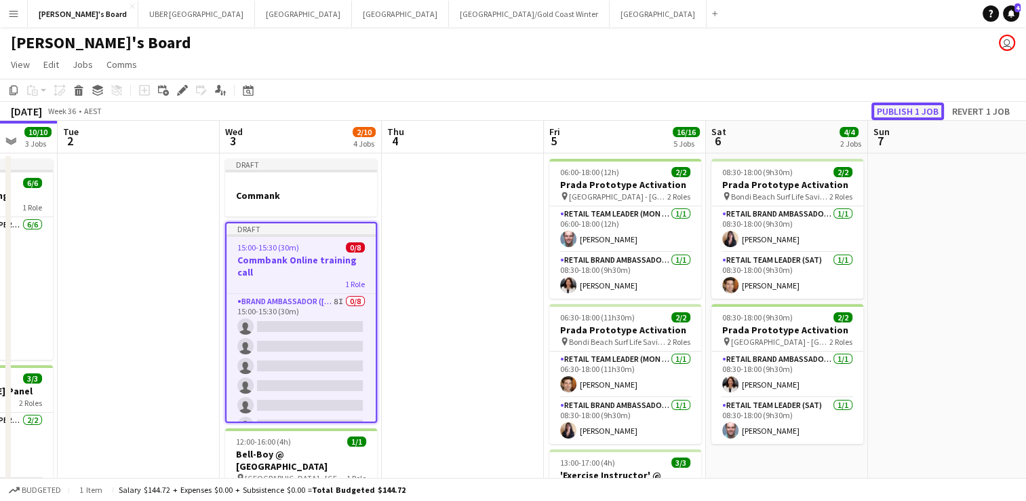
click at [903, 105] on button "Publish 1 job" at bounding box center [908, 111] width 73 height 18
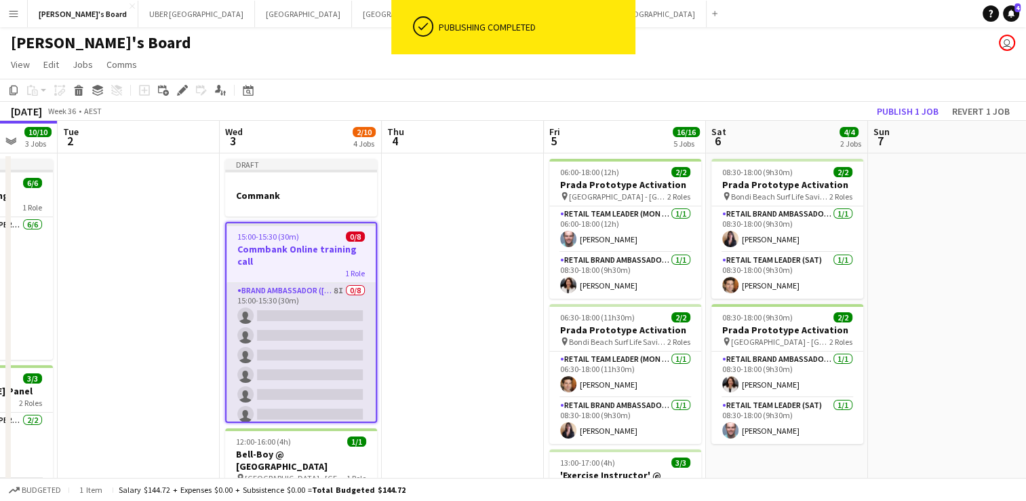
scroll to position [45, 0]
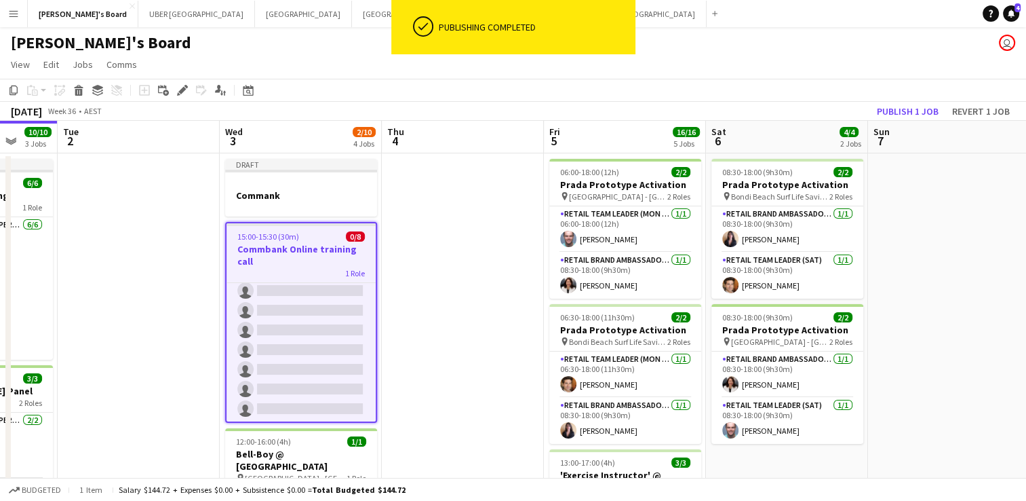
click at [309, 231] on div "15:00-15:30 (30m) 0/8" at bounding box center [301, 236] width 149 height 10
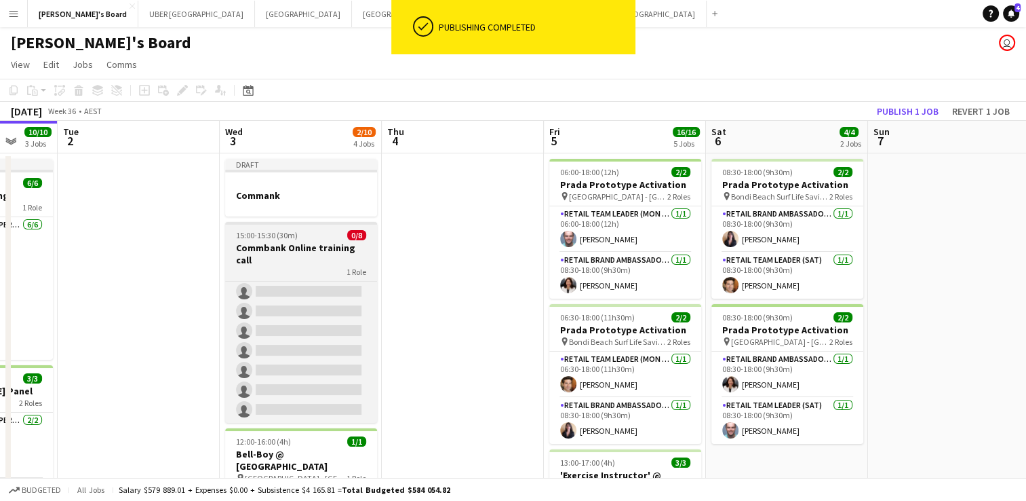
scroll to position [30, 0]
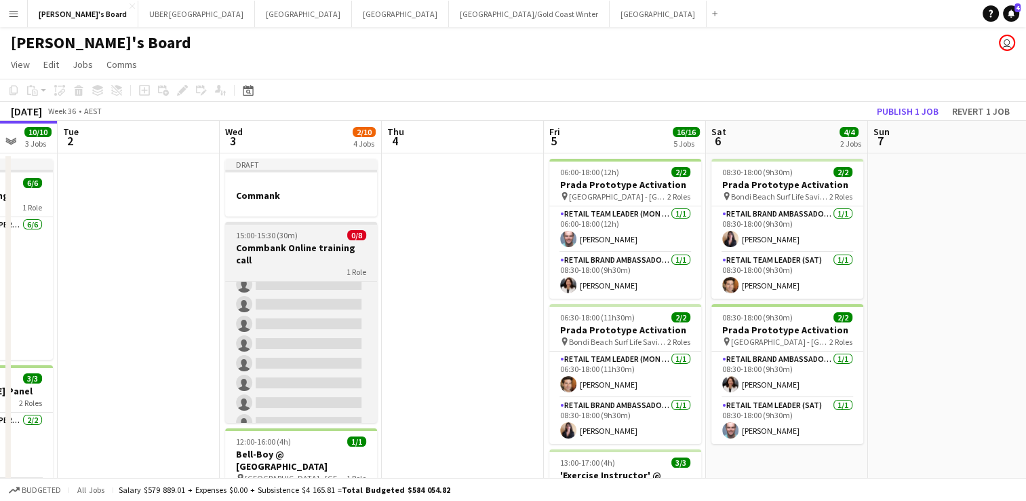
click at [295, 231] on span "15:00-15:30 (30m)" at bounding box center [267, 235] width 62 height 10
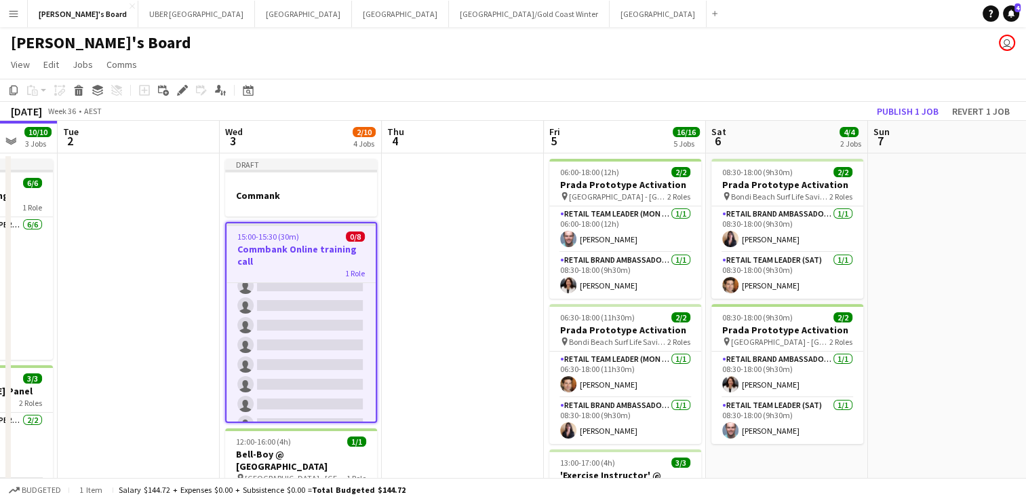
scroll to position [45, 0]
click at [182, 85] on icon "Edit" at bounding box center [182, 90] width 11 height 11
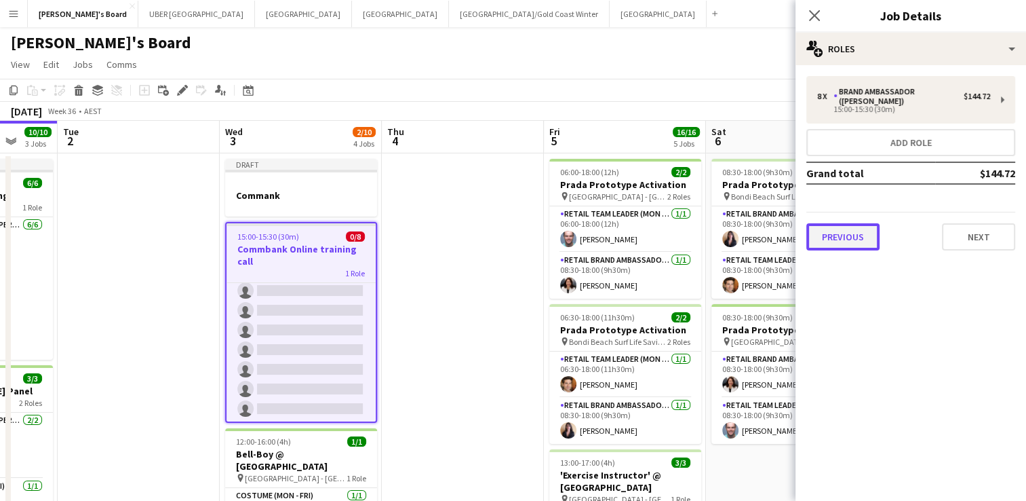
click at [840, 234] on button "Previous" at bounding box center [842, 236] width 73 height 27
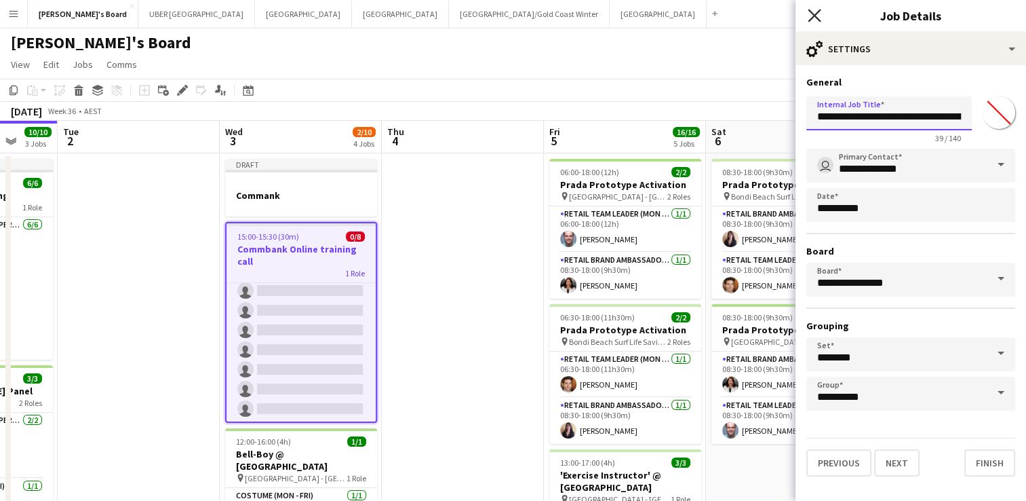
type input "**********"
click at [814, 19] on icon "Close pop-in" at bounding box center [814, 15] width 13 height 13
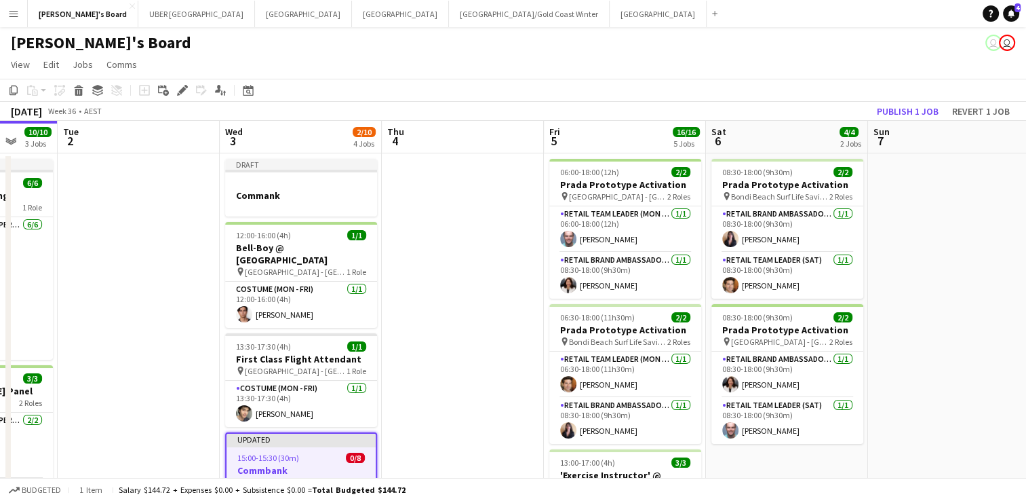
click at [288, 464] on h3 "Commbank [GEOGRAPHIC_DATA] Online training call" at bounding box center [301, 476] width 149 height 24
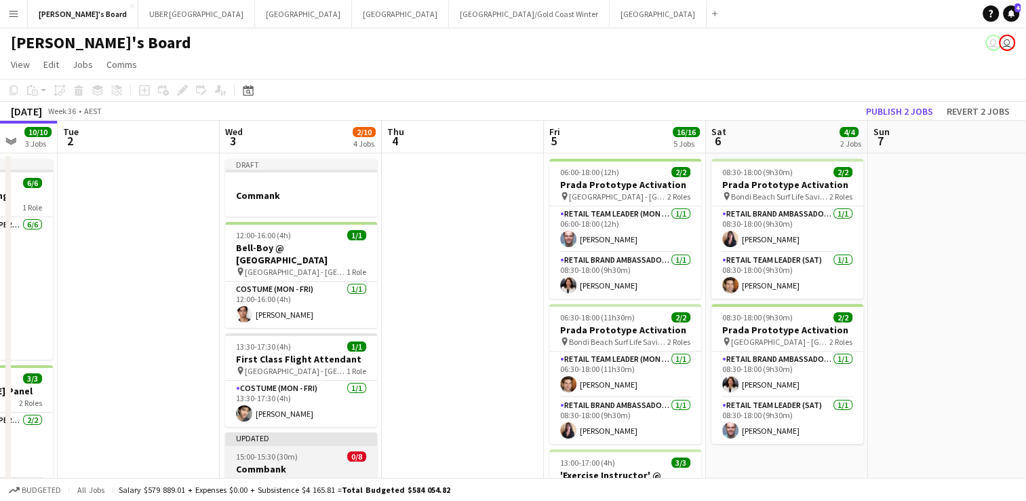
click at [272, 463] on h3 "Commbank [GEOGRAPHIC_DATA] Online training call" at bounding box center [301, 475] width 152 height 24
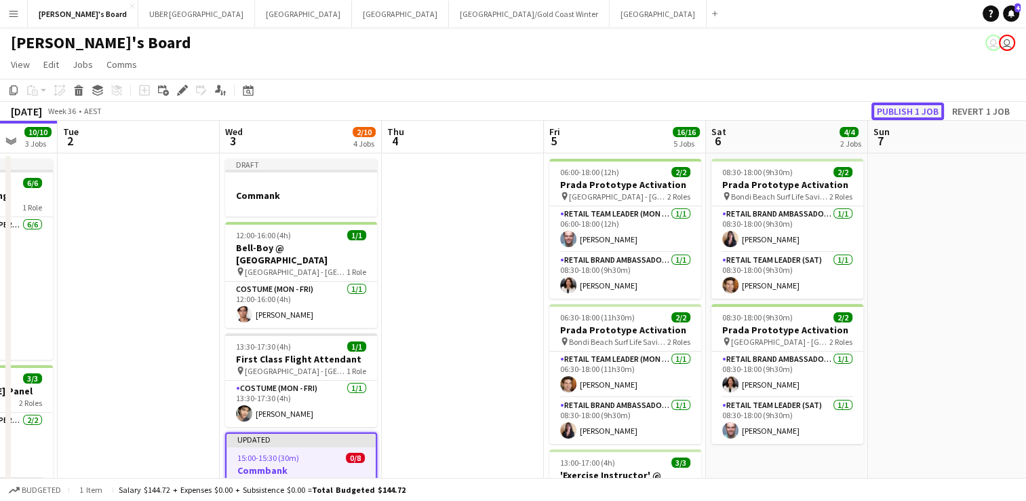
click at [900, 109] on button "Publish 1 job" at bounding box center [908, 111] width 73 height 18
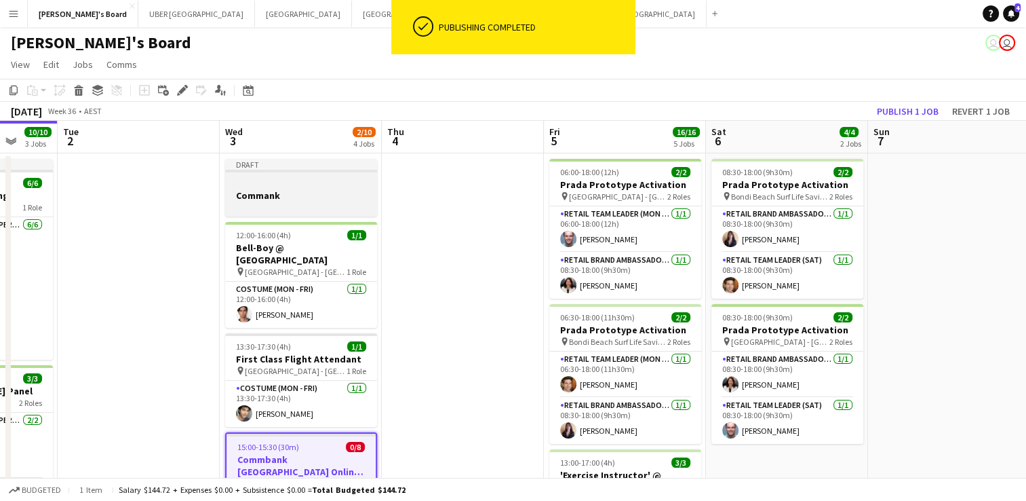
click at [313, 184] on div at bounding box center [301, 183] width 152 height 10
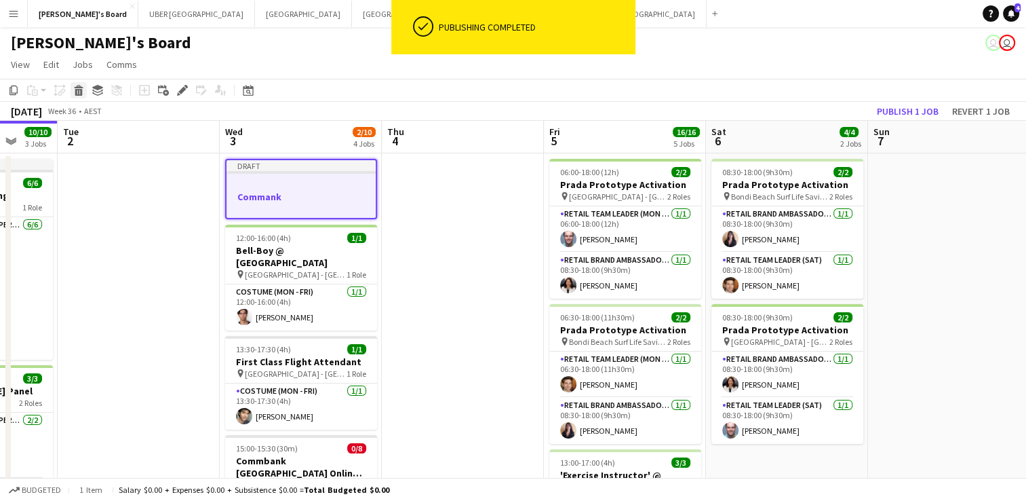
click at [77, 88] on icon at bounding box center [78, 86] width 9 height 3
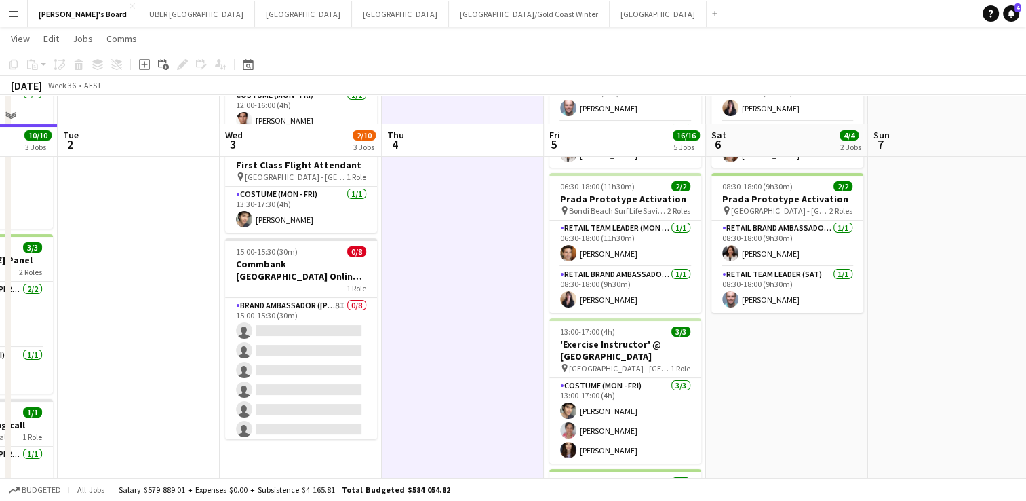
scroll to position [163, 0]
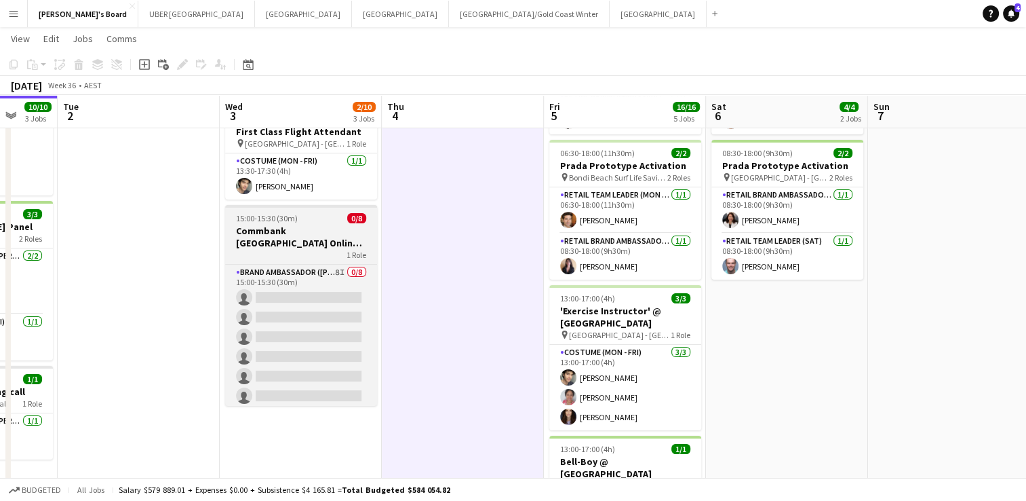
click at [306, 248] on app-job-card "15:00-15:30 (30m) 0/8 Commbank Canberra Online training call 1 Role Brand Ambas…" at bounding box center [301, 305] width 152 height 201
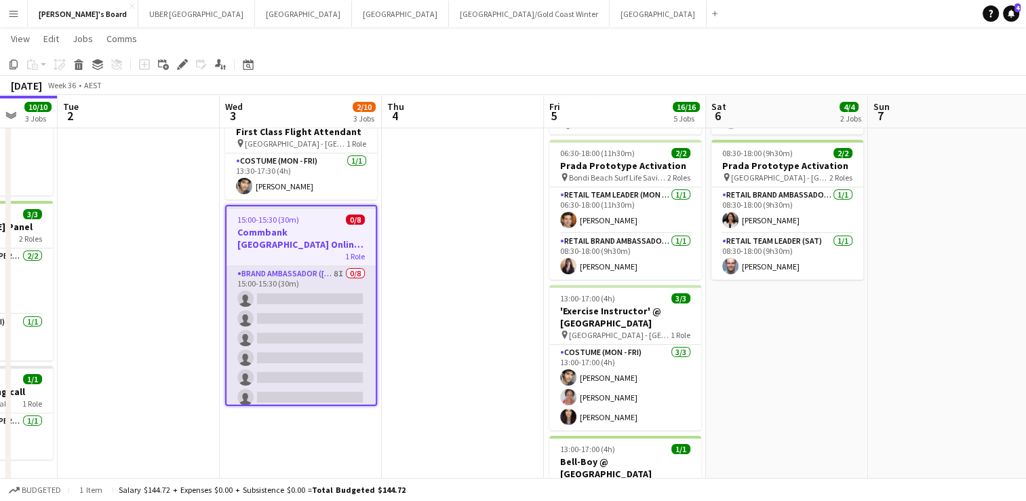
click at [307, 294] on app-card-role "Brand Ambassador (Mon - Fri) 8I 0/8 15:00-15:30 (30m) single-neutral-actions si…" at bounding box center [301, 358] width 149 height 184
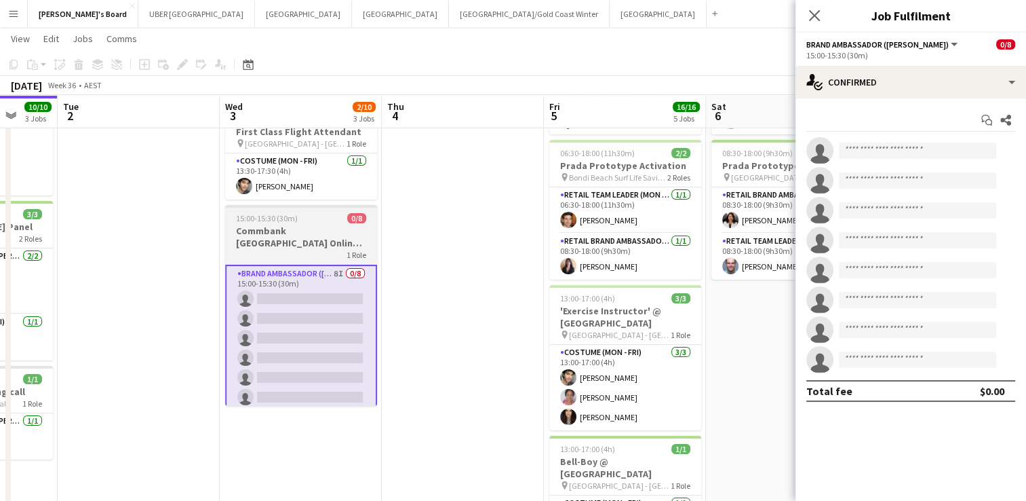
click at [309, 249] on div "1 Role" at bounding box center [301, 254] width 152 height 11
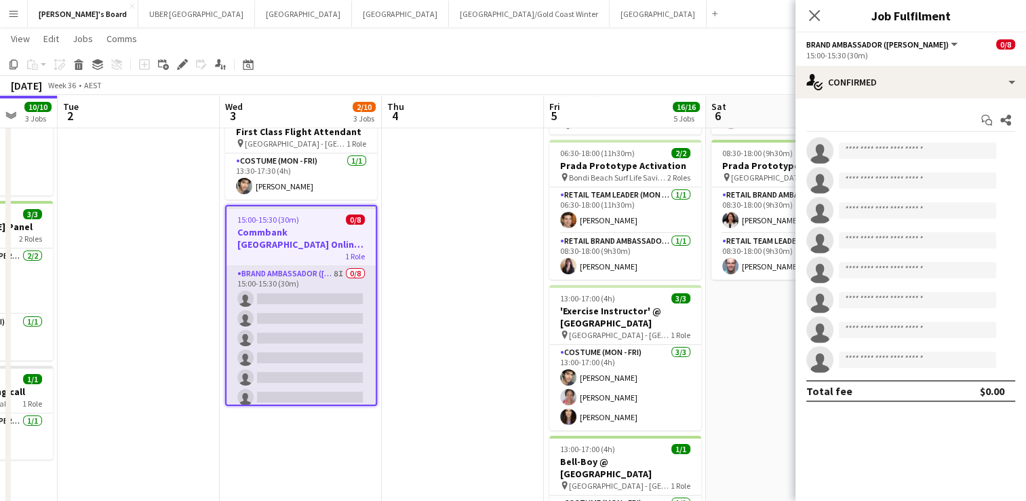
click at [290, 349] on app-card-role "Brand Ambassador (Mon - Fri) 8I 0/8 15:00-15:30 (30m) single-neutral-actions si…" at bounding box center [301, 358] width 149 height 184
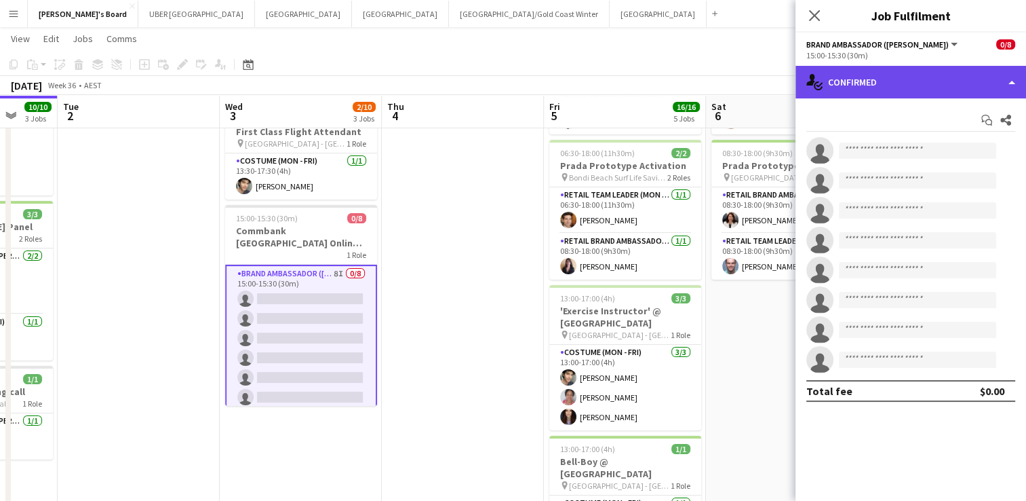
click at [849, 85] on div "single-neutral-actions-check-2 Confirmed" at bounding box center [911, 82] width 231 height 33
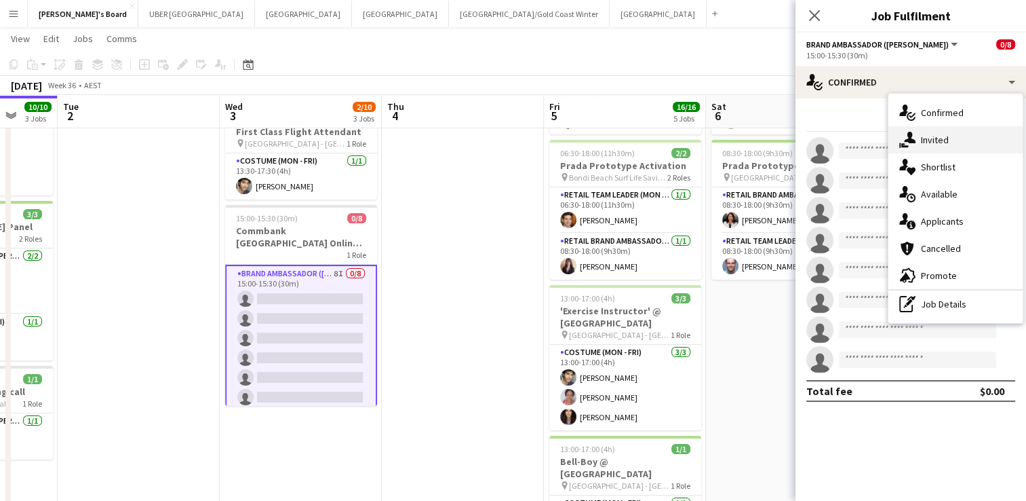
click at [928, 138] on div "single-neutral-actions-share-1 Invited" at bounding box center [956, 139] width 134 height 27
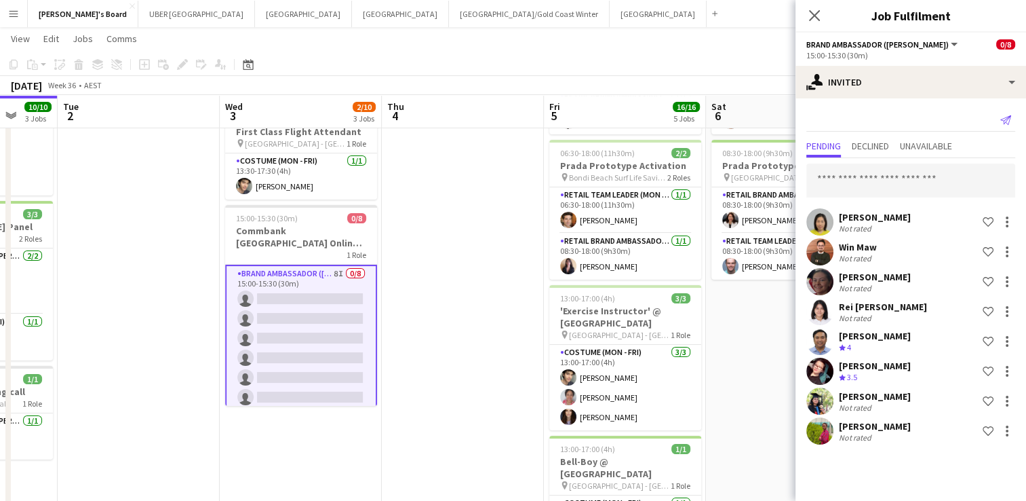
click at [1005, 120] on icon "Send notification" at bounding box center [1005, 120] width 11 height 11
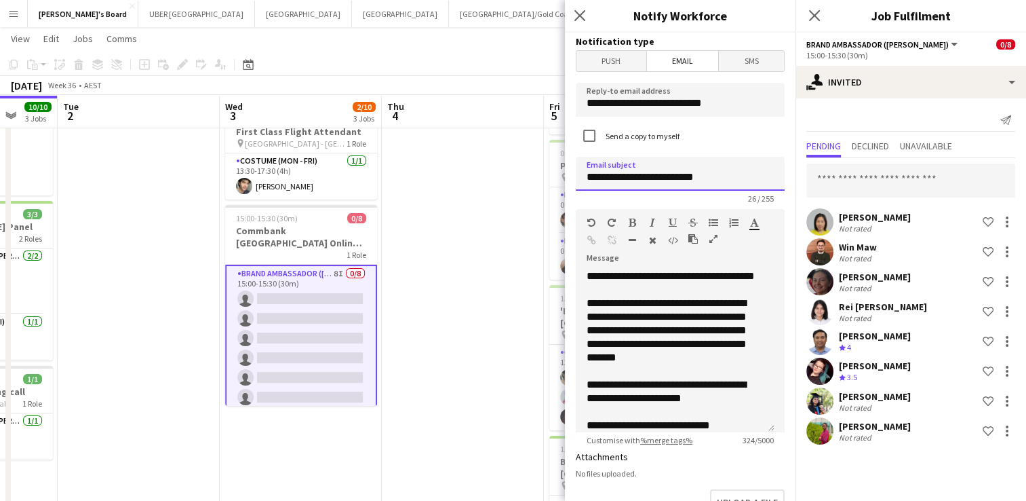
drag, startPoint x: 722, startPoint y: 176, endPoint x: 459, endPoint y: 175, distance: 263.2
click at [459, 175] on body "Menu Boards Boards Boards All jobs Status Workforce Workforce My Workforce Recr…" at bounding box center [513, 355] width 1026 height 1037
type input "**********"
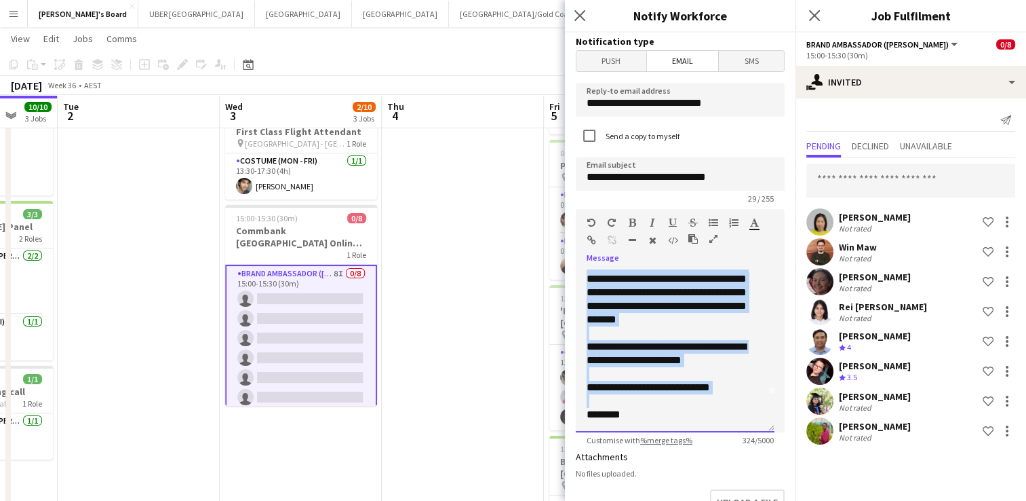
scroll to position [284, 0]
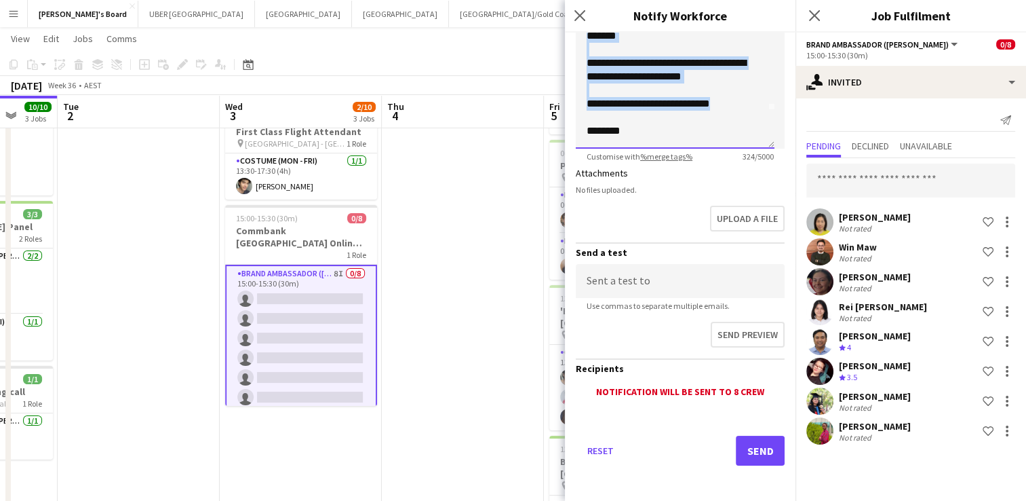
drag, startPoint x: 585, startPoint y: 276, endPoint x: 747, endPoint y: 104, distance: 236.1
click at [747, 104] on div "**********" at bounding box center [675, 67] width 199 height 163
click at [747, 101] on div "**********" at bounding box center [670, 104] width 167 height 14
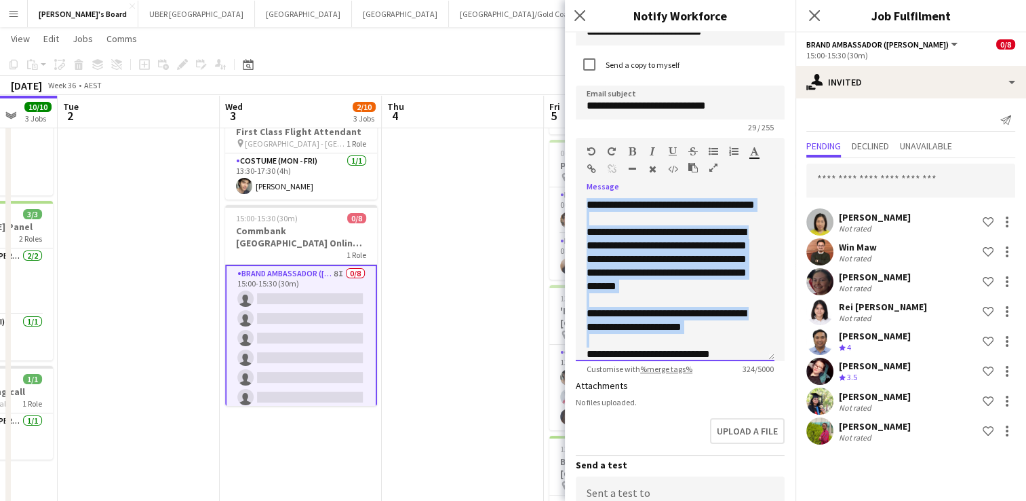
scroll to position [0, 0]
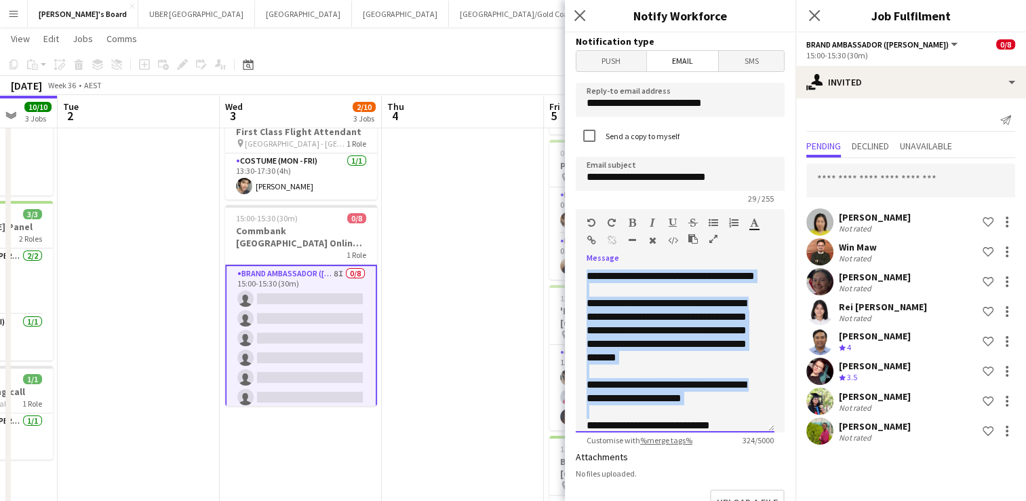
drag, startPoint x: 722, startPoint y: 138, endPoint x: 572, endPoint y: 271, distance: 199.9
click at [572, 271] on form "**********" at bounding box center [680, 410] width 231 height 754
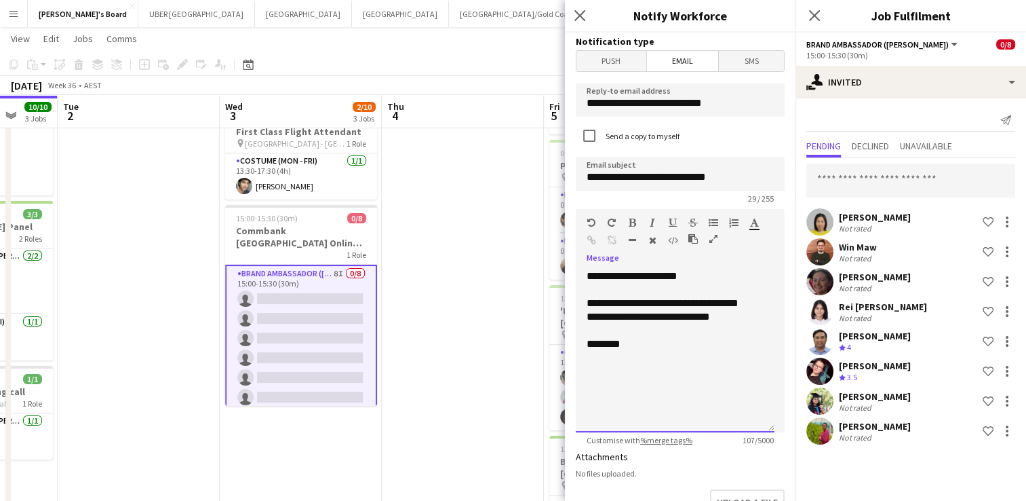
click at [711, 308] on div "**********" at bounding box center [675, 303] width 177 height 14
click at [634, 317] on div "**********" at bounding box center [675, 309] width 177 height 27
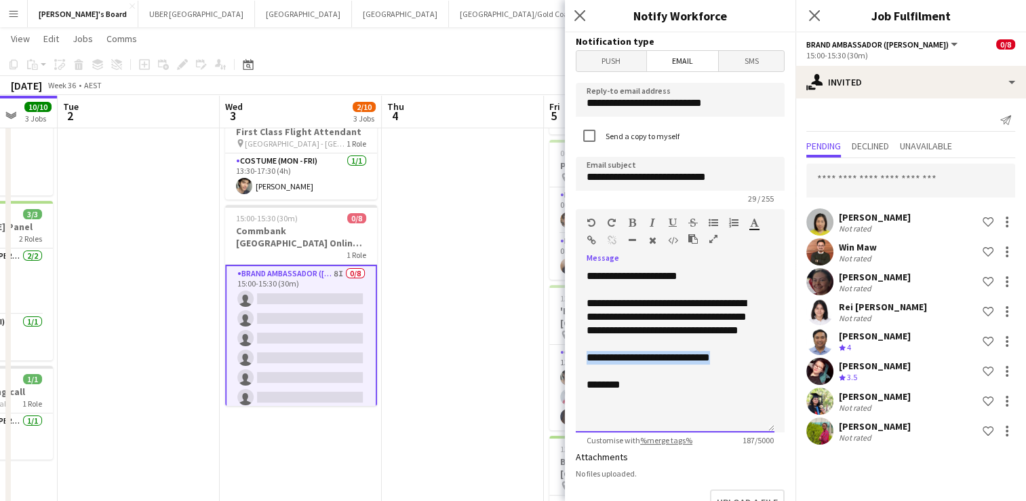
drag, startPoint x: 726, startPoint y: 358, endPoint x: 575, endPoint y: 357, distance: 150.6
click at [575, 357] on form "**********" at bounding box center [680, 410] width 231 height 754
click at [592, 362] on div at bounding box center [675, 358] width 177 height 14
click at [684, 338] on div "**********" at bounding box center [675, 323] width 177 height 54
drag, startPoint x: 765, startPoint y: 315, endPoint x: 741, endPoint y: 317, distance: 24.6
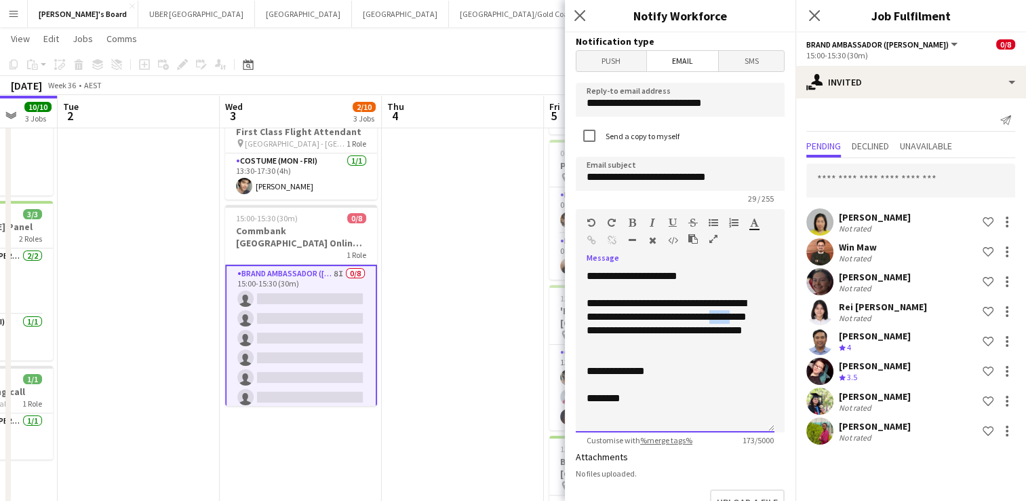
click at [741, 317] on div "**********" at bounding box center [675, 350] width 199 height 163
click at [699, 318] on div "**********" at bounding box center [675, 316] width 177 height 41
drag, startPoint x: 654, startPoint y: 315, endPoint x: 642, endPoint y: 315, distance: 11.5
click at [642, 315] on div "**********" at bounding box center [675, 316] width 177 height 41
click at [716, 343] on div at bounding box center [675, 344] width 177 height 14
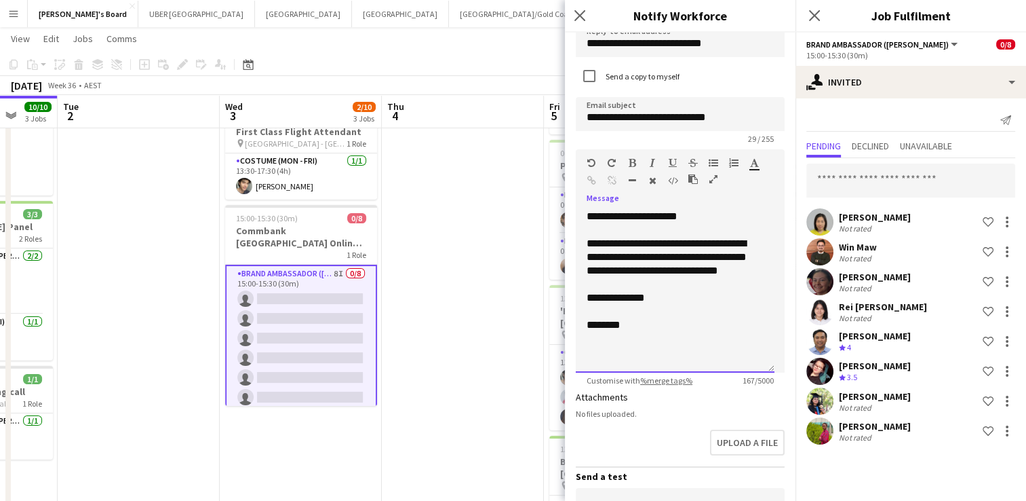
scroll to position [284, 0]
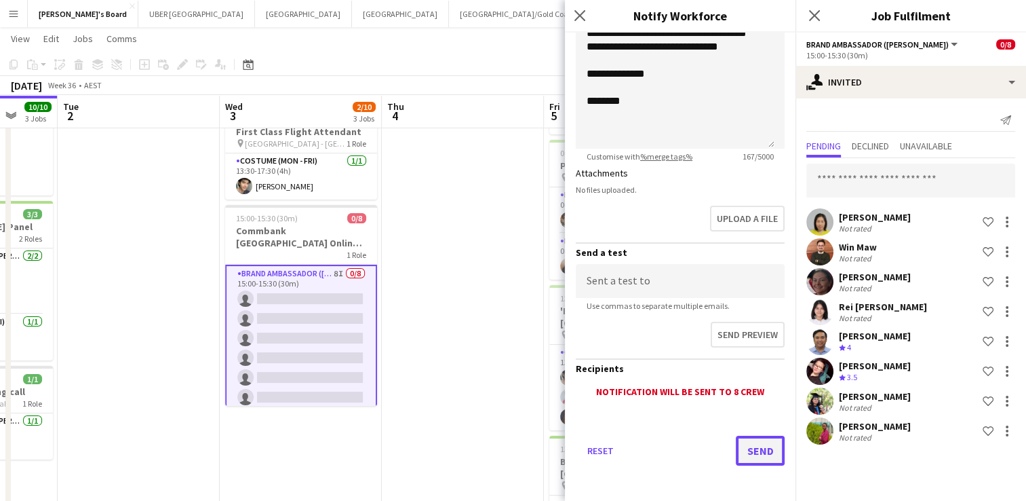
click at [746, 448] on button "Send" at bounding box center [760, 450] width 49 height 30
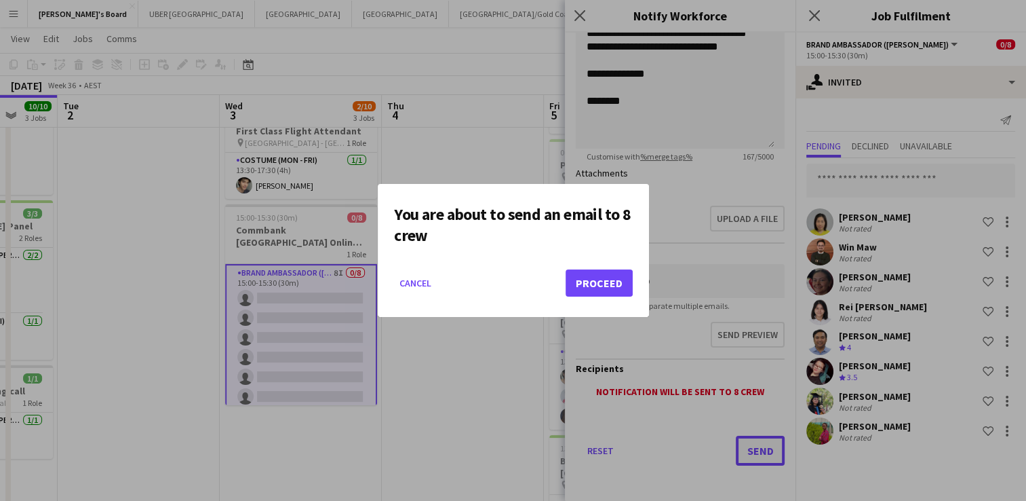
scroll to position [0, 0]
click at [410, 283] on button "Cancel" at bounding box center [415, 283] width 43 height 22
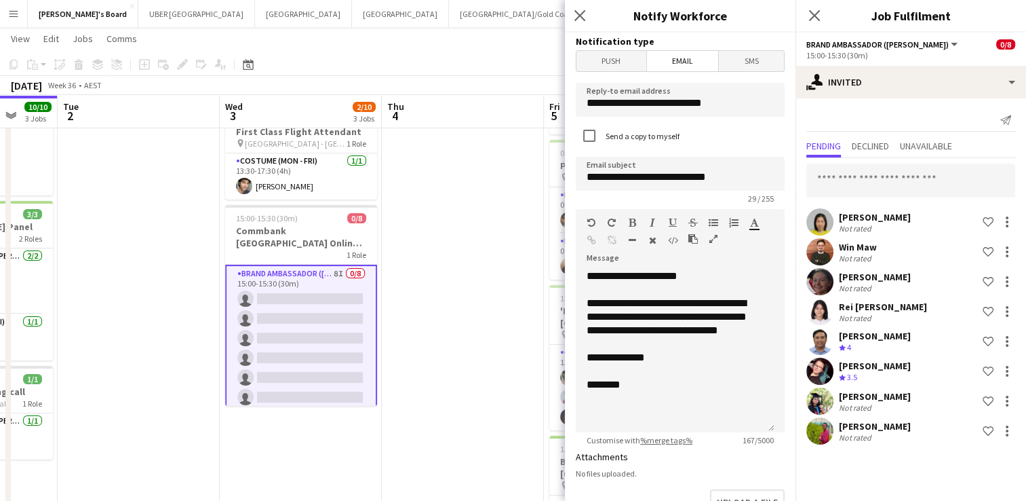
scroll to position [284, 0]
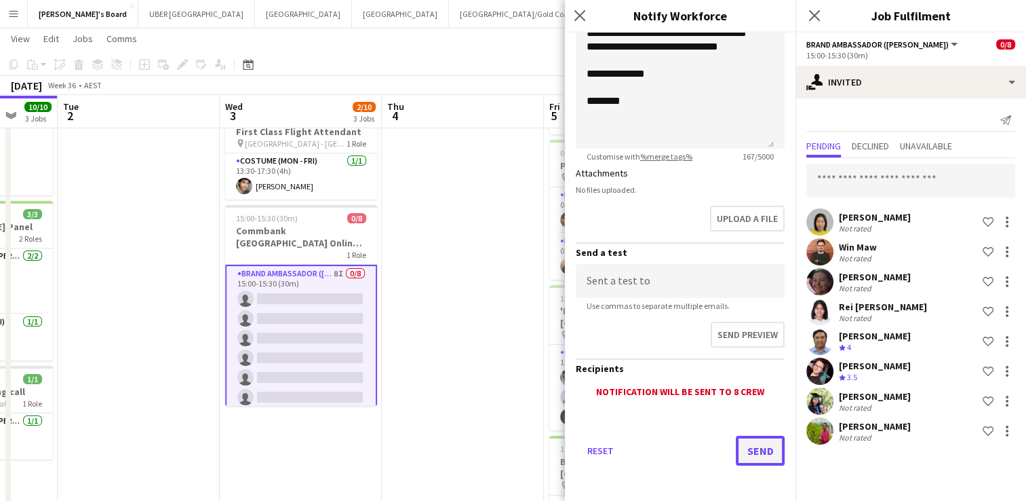
click at [758, 449] on button "Send" at bounding box center [760, 450] width 49 height 30
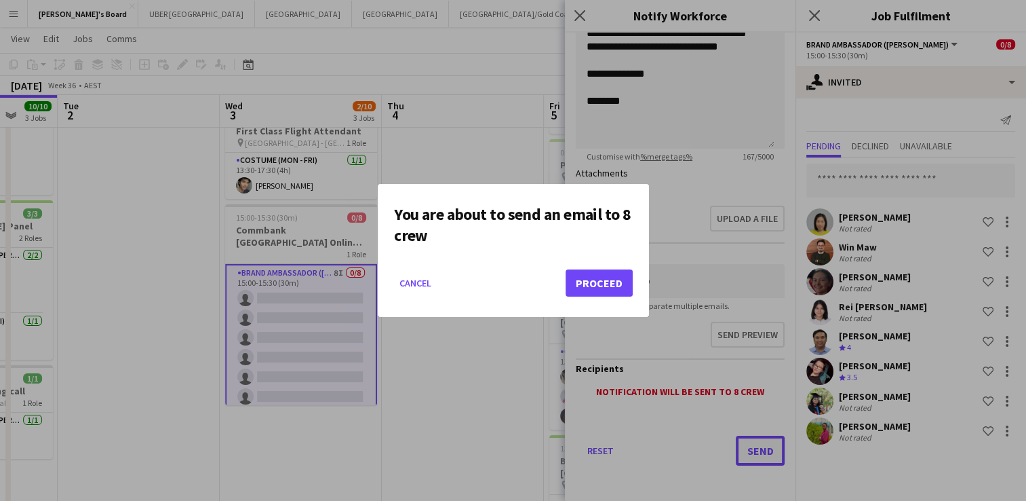
scroll to position [0, 0]
click at [608, 281] on button "Proceed" at bounding box center [599, 282] width 67 height 27
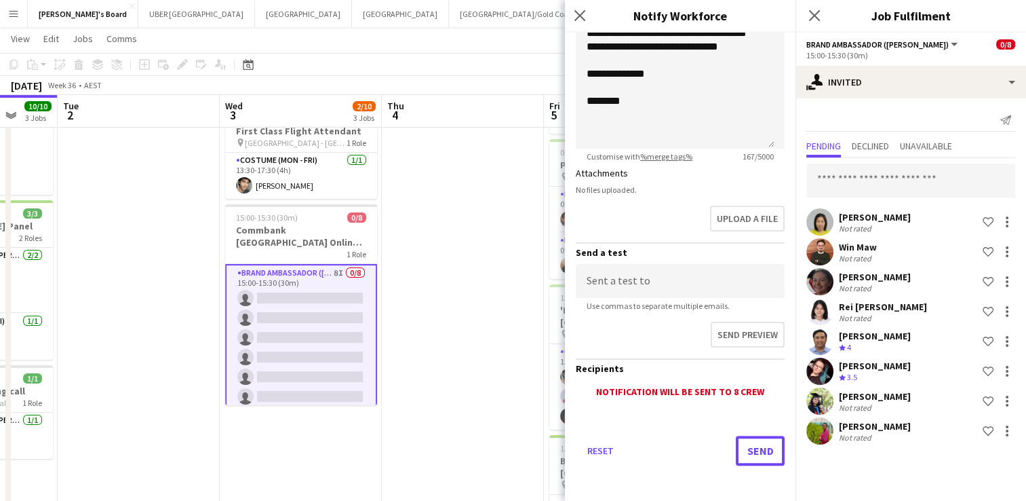
scroll to position [163, 0]
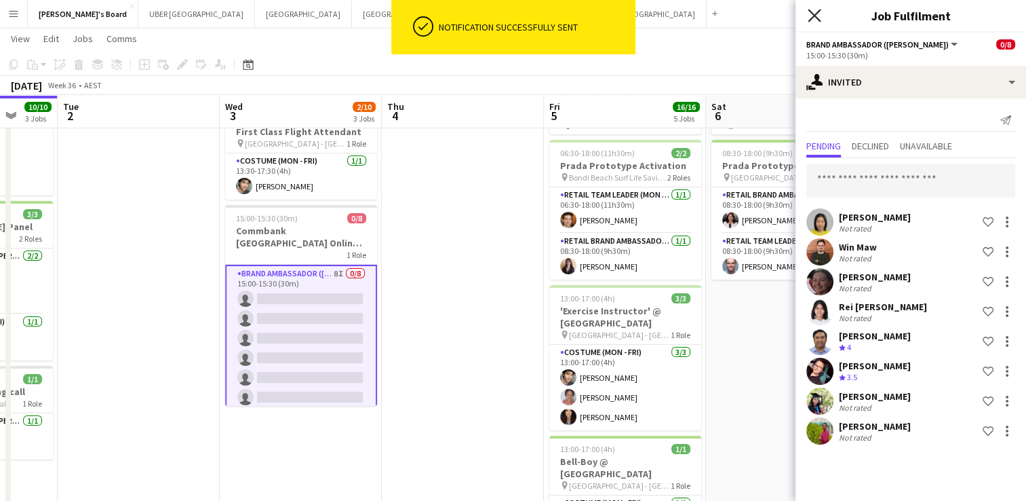
click at [815, 14] on icon "Close pop-in" at bounding box center [814, 15] width 13 height 13
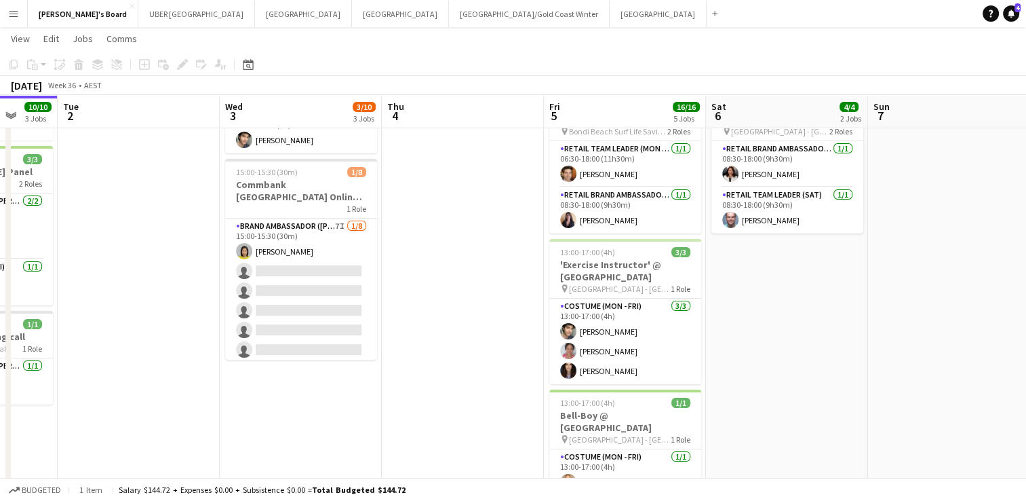
scroll to position [209, 0]
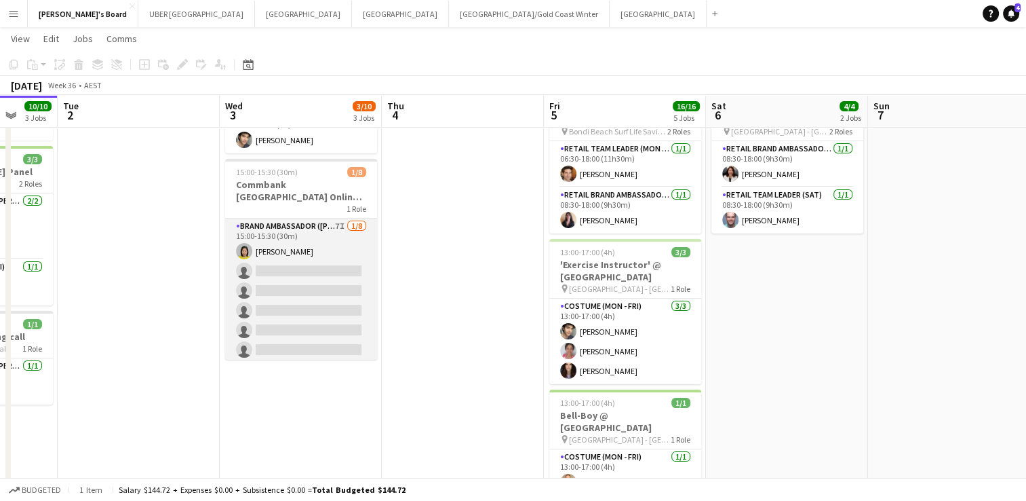
click at [307, 256] on app-card-role "Brand Ambassador (Mon - Fri) 7I 1/8 15:00-15:30 (30m) Yadana Ni Ni single-neutr…" at bounding box center [301, 310] width 152 height 184
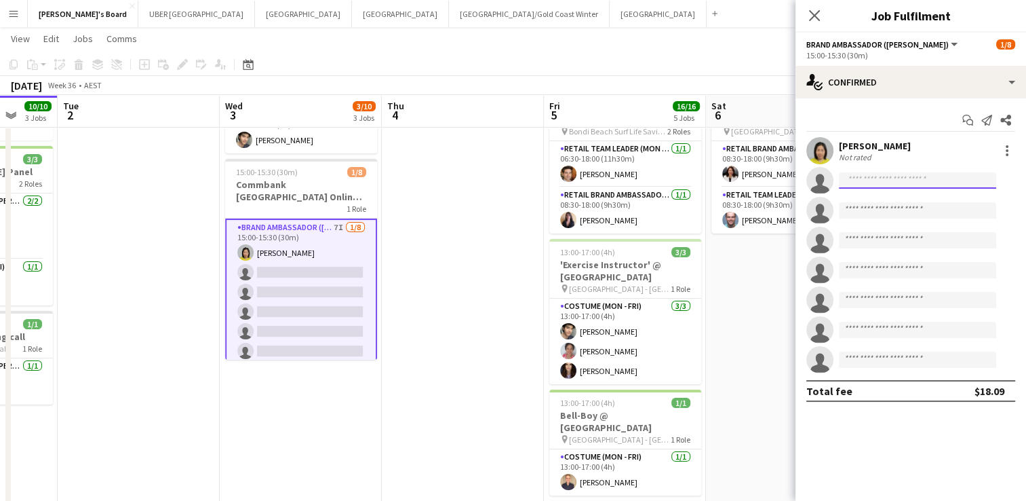
click at [878, 176] on input at bounding box center [917, 180] width 157 height 16
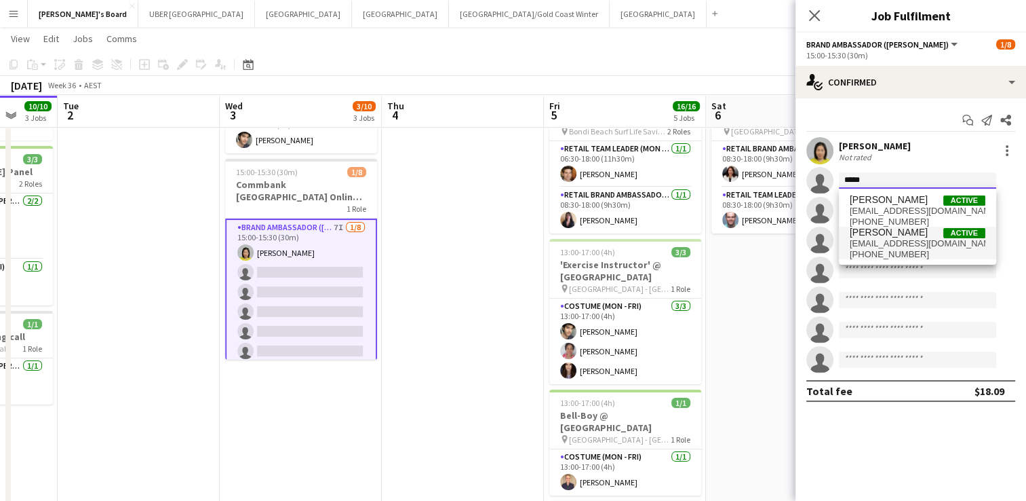
type input "*****"
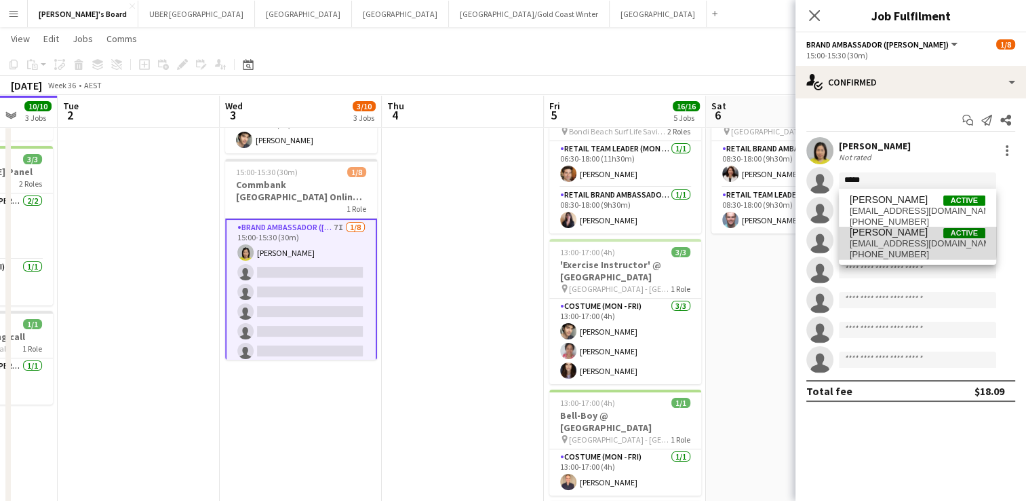
click at [863, 232] on span "[PERSON_NAME]" at bounding box center [889, 233] width 78 height 12
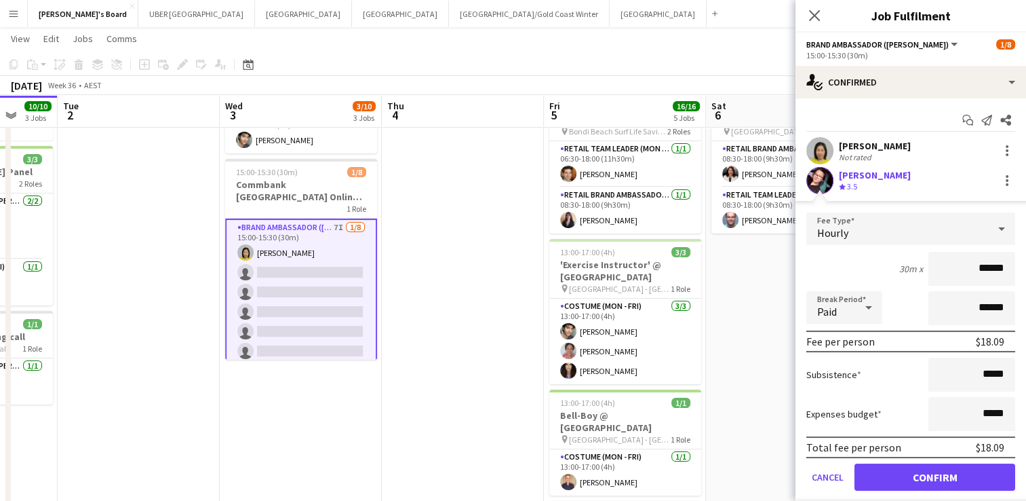
scroll to position [77, 0]
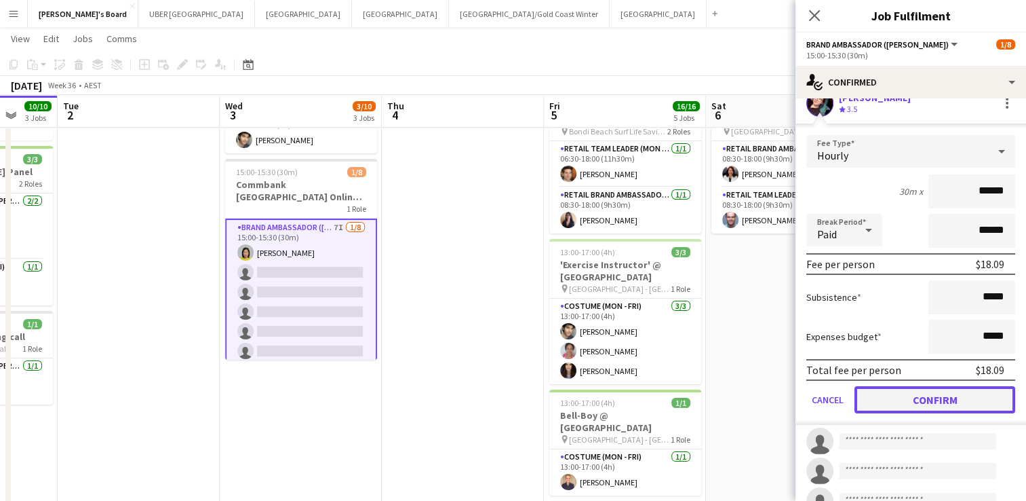
click at [890, 402] on button "Confirm" at bounding box center [935, 399] width 161 height 27
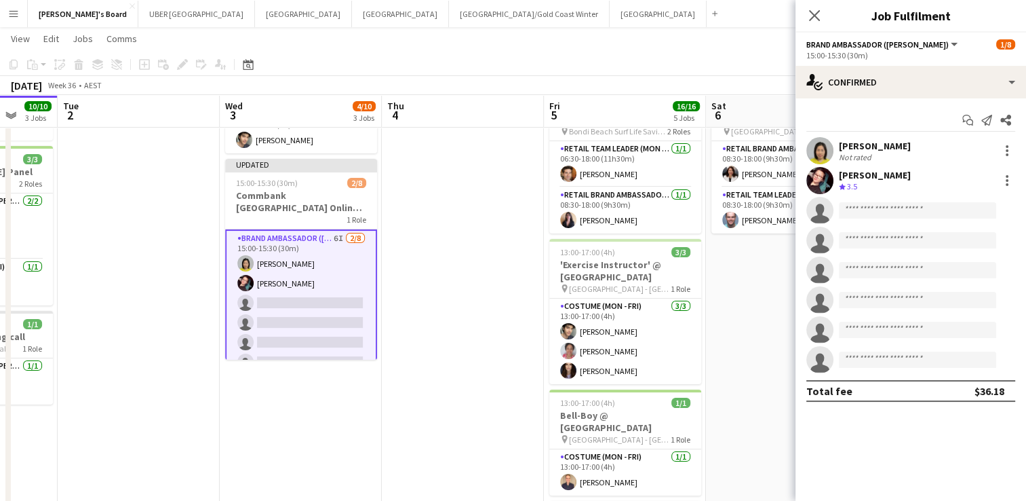
scroll to position [0, 0]
click at [818, 14] on icon "Close pop-in" at bounding box center [814, 15] width 13 height 13
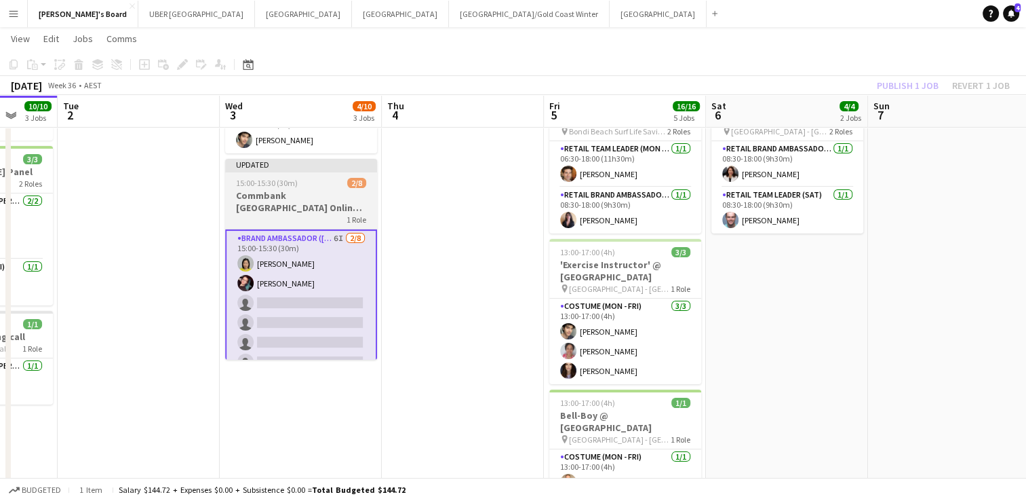
click at [326, 178] on div "15:00-15:30 (30m) 2/8" at bounding box center [301, 183] width 152 height 10
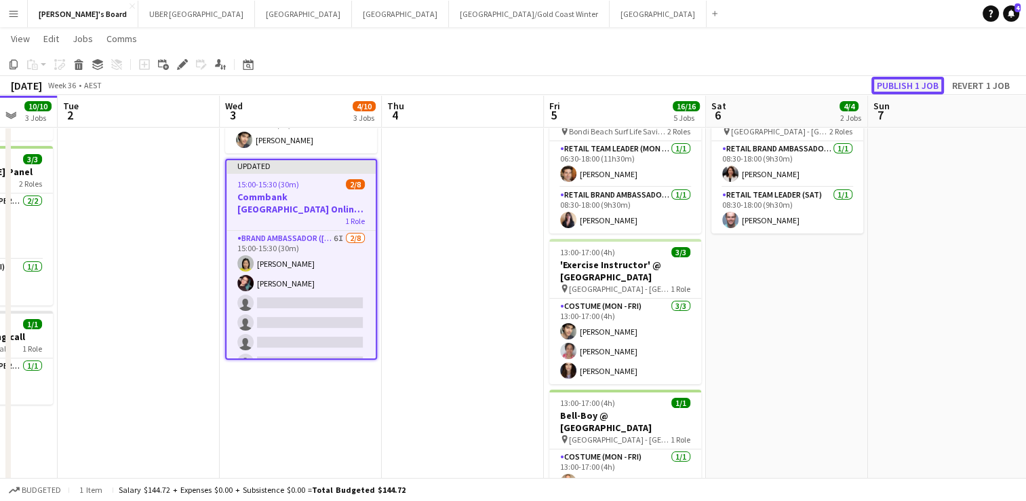
click at [901, 81] on button "Publish 1 job" at bounding box center [908, 86] width 73 height 18
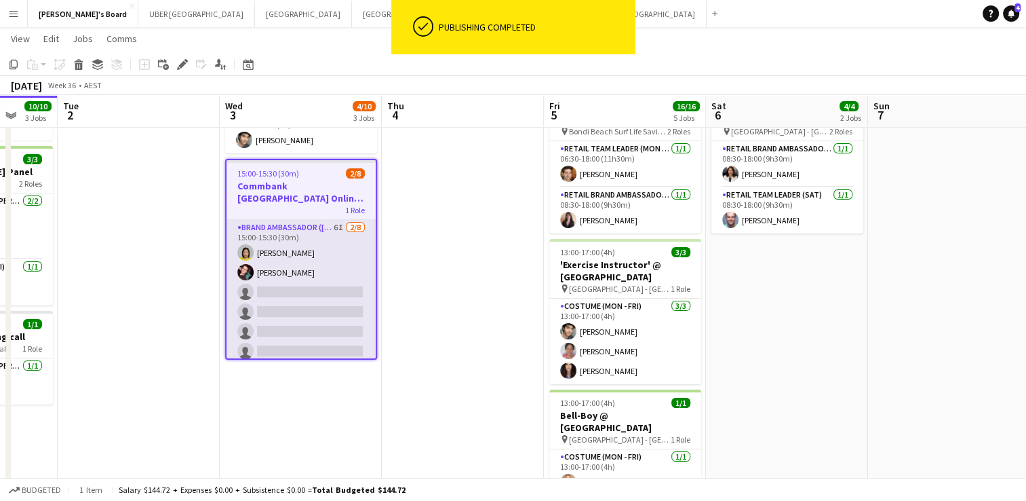
click at [298, 275] on app-card-role "Brand Ambassador (Mon - Fri) 6I 2/8 15:00-15:30 (30m) Yadana Ni Ni Kathy Huynh …" at bounding box center [301, 312] width 149 height 184
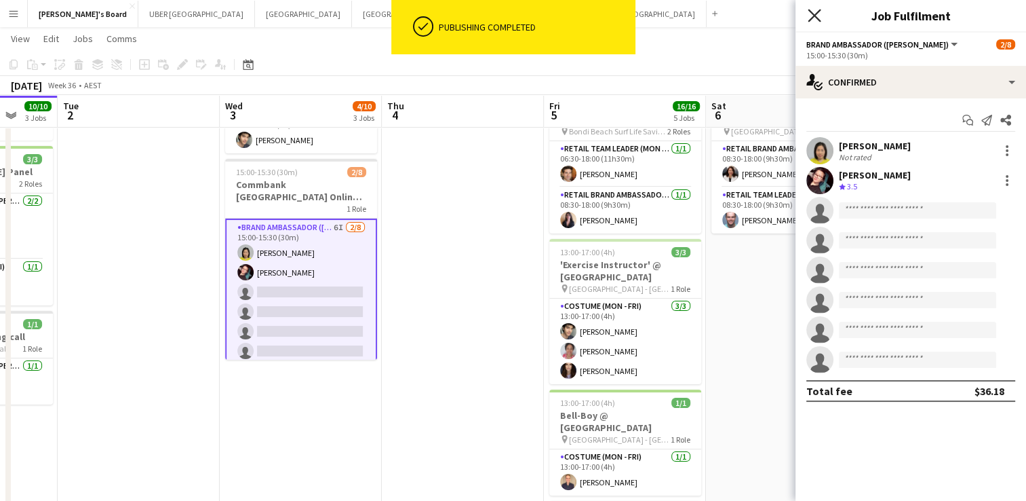
click at [813, 11] on icon "Close pop-in" at bounding box center [814, 15] width 13 height 13
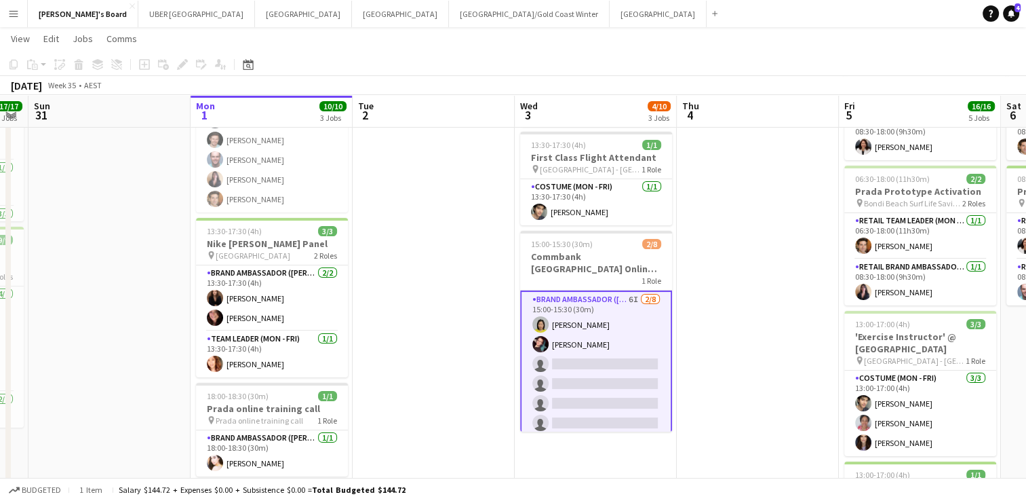
scroll to position [136, 0]
click at [577, 351] on app-card-role "Brand Ambassador (Mon - Fri) 6I 2/8 15:00-15:30 (30m) Yadana Ni Ni Kathy Huynh …" at bounding box center [596, 385] width 152 height 187
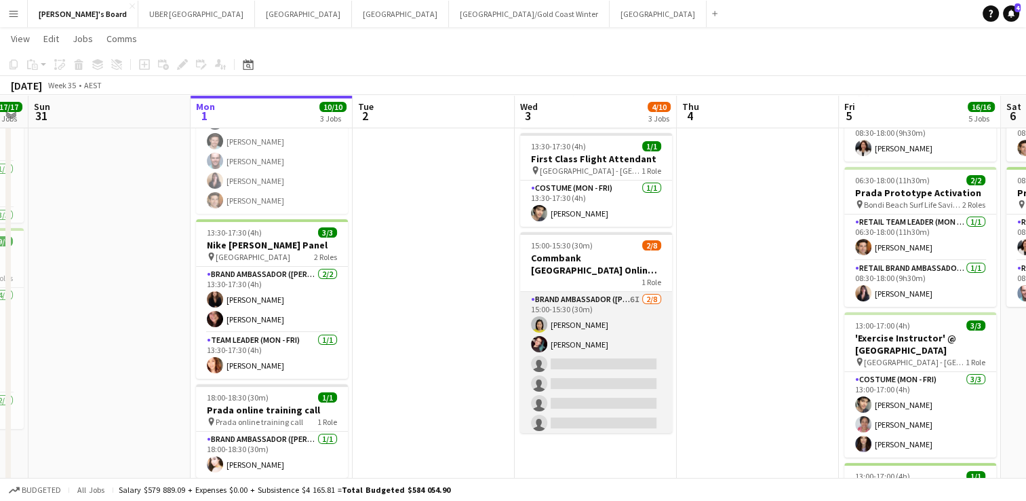
click at [585, 348] on app-card-role "Brand Ambassador (Mon - Fri) 6I 2/8 15:00-15:30 (30m) Yadana Ni Ni Kathy Huynh …" at bounding box center [596, 384] width 152 height 184
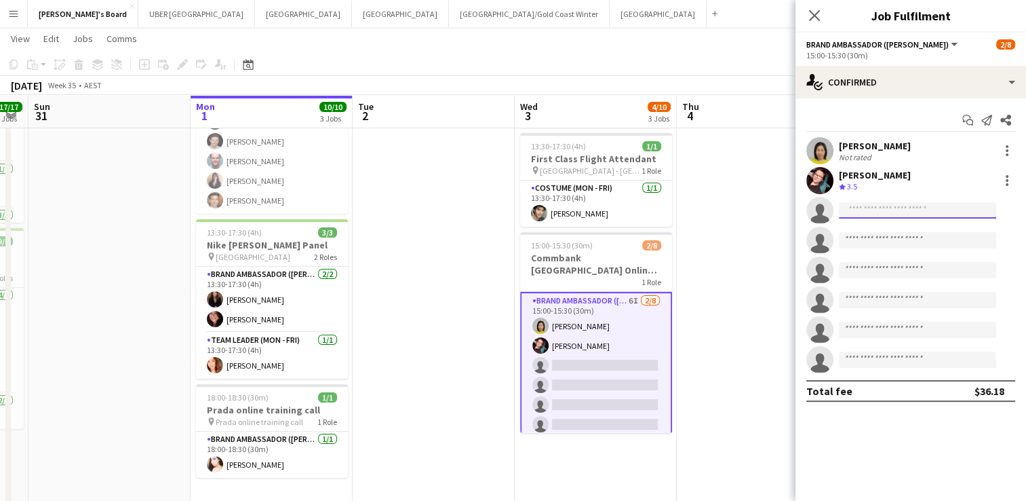
click at [887, 214] on input at bounding box center [917, 210] width 157 height 16
type input "*"
type input "******"
drag, startPoint x: 884, startPoint y: 213, endPoint x: 838, endPoint y: 205, distance: 46.8
click at [838, 205] on form "******" at bounding box center [925, 210] width 182 height 17
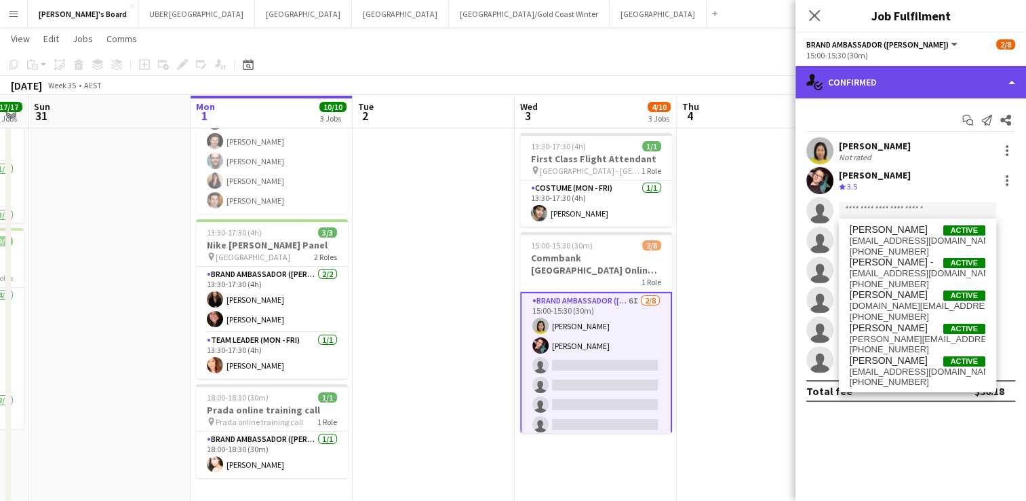
click at [876, 82] on div "single-neutral-actions-check-2 Confirmed" at bounding box center [911, 82] width 231 height 33
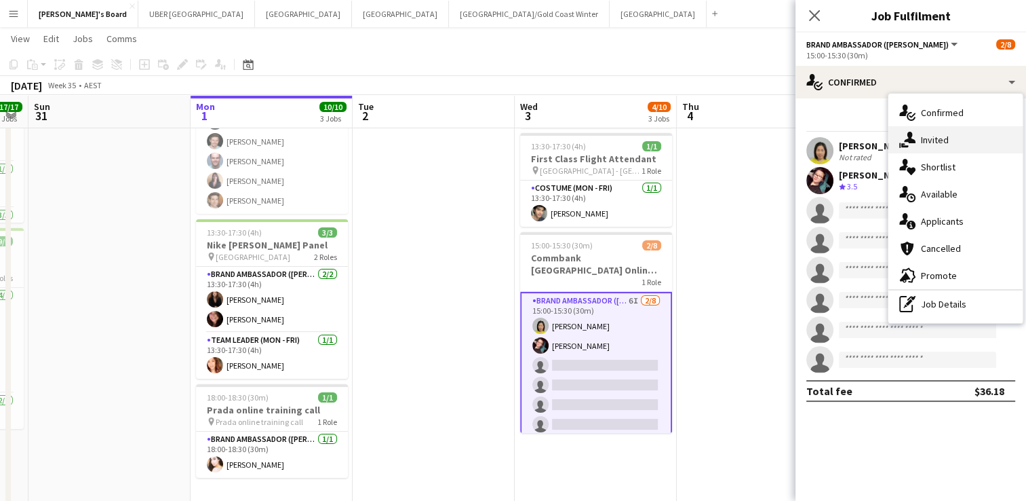
click at [922, 140] on div "single-neutral-actions-share-1 Invited" at bounding box center [956, 139] width 134 height 27
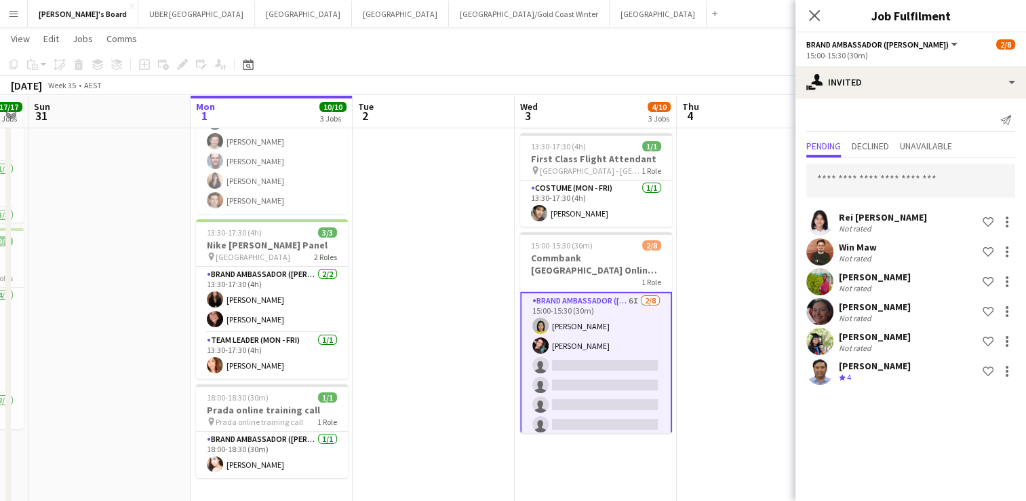
click at [583, 351] on app-card-role "Brand Ambassador (Mon - Fri) 6I 2/8 15:00-15:30 (30m) Yadana Ni Ni Kathy Huynh …" at bounding box center [596, 385] width 152 height 187
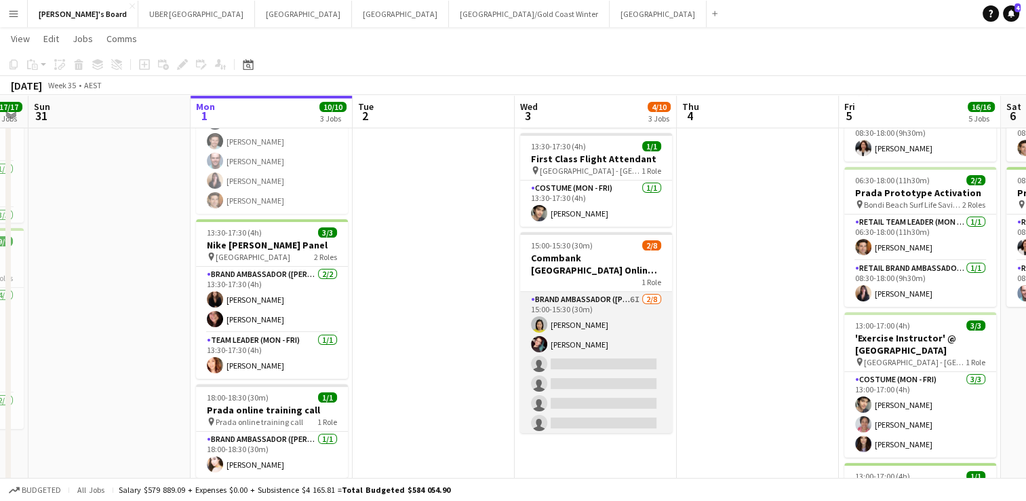
click at [583, 351] on app-card-role "Brand Ambassador (Mon - Fri) 6I 2/8 15:00-15:30 (30m) Yadana Ni Ni Kathy Huynh …" at bounding box center [596, 384] width 152 height 184
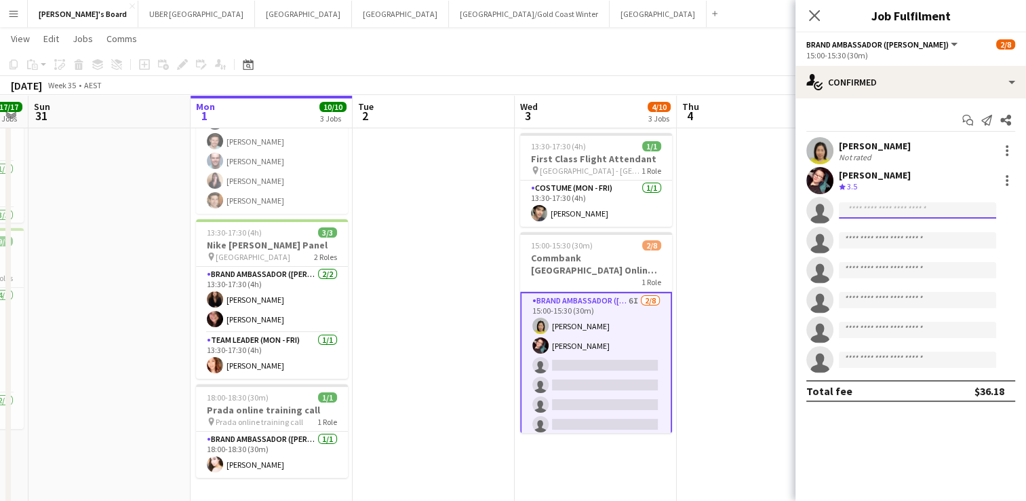
click at [887, 210] on input at bounding box center [917, 210] width 157 height 16
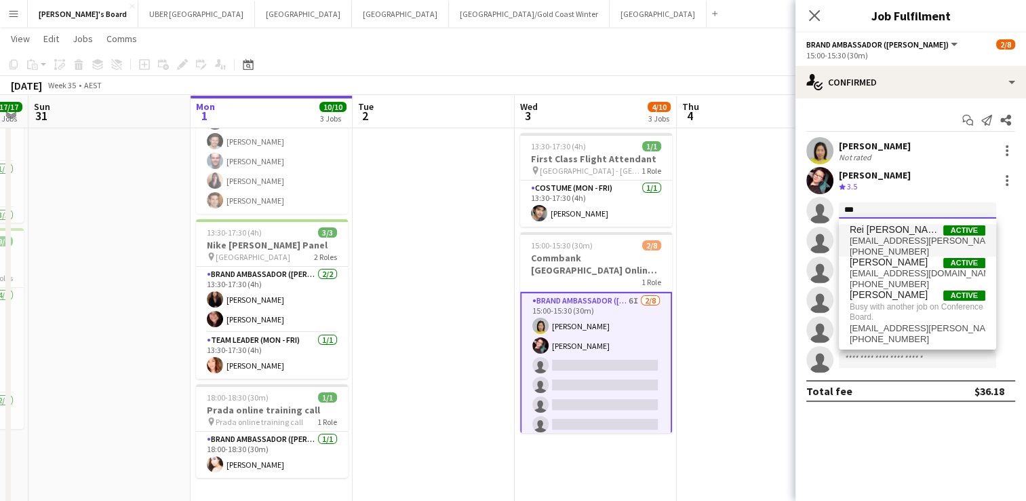
type input "***"
click at [877, 237] on span "rei.quijano@anu.edu.au" at bounding box center [918, 240] width 136 height 11
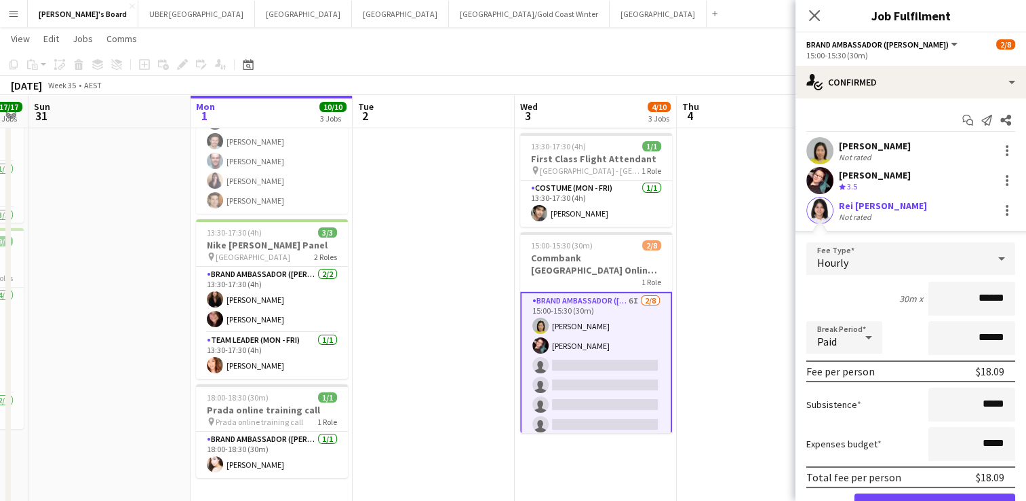
scroll to position [168, 0]
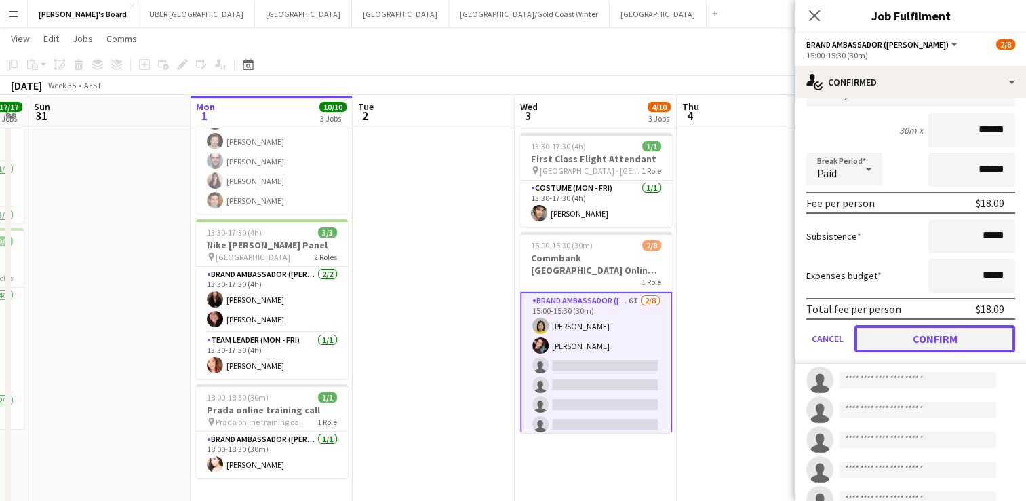
click at [912, 344] on button "Confirm" at bounding box center [935, 338] width 161 height 27
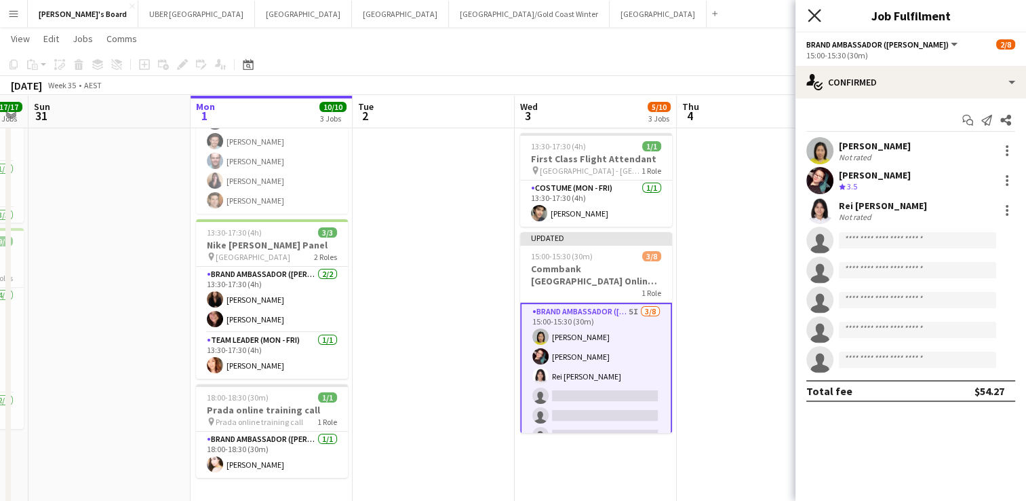
click at [809, 15] on icon "Close pop-in" at bounding box center [814, 15] width 13 height 13
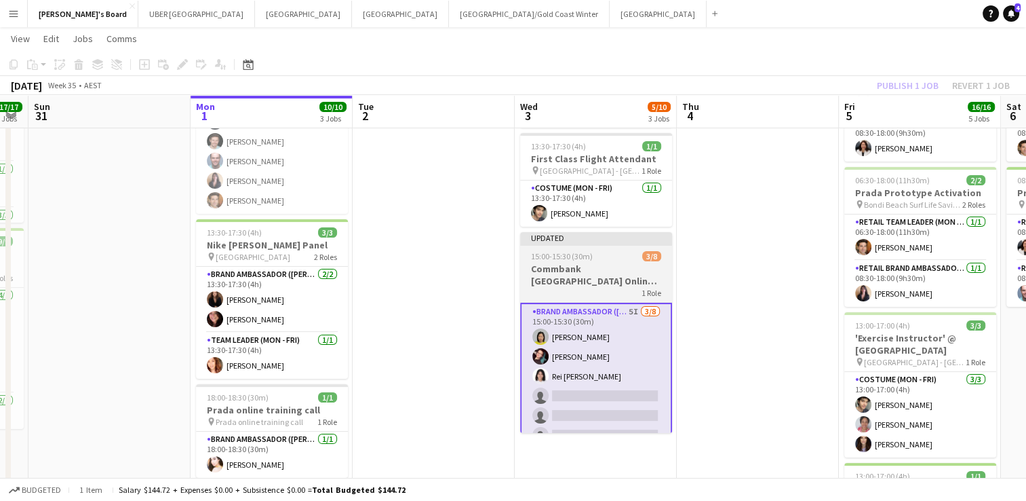
click at [627, 243] on div at bounding box center [596, 244] width 152 height 3
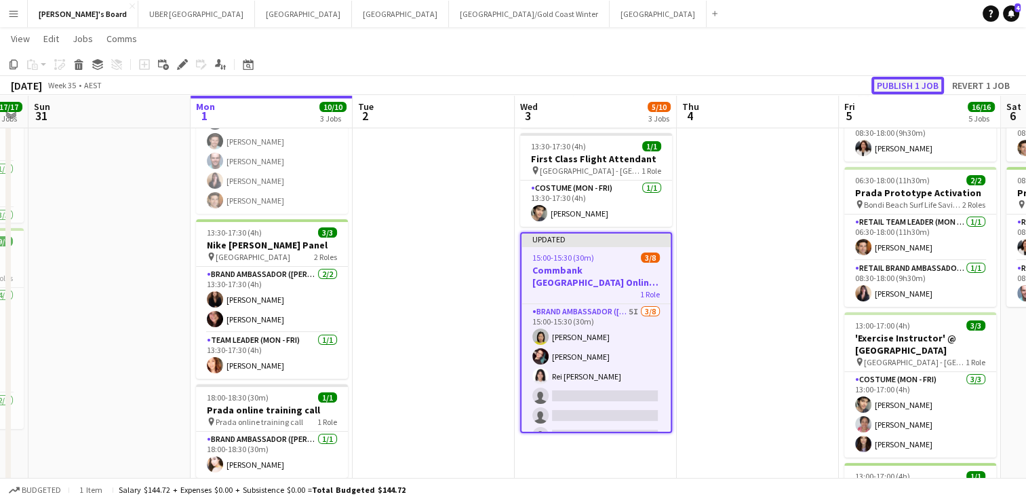
click at [898, 80] on button "Publish 1 job" at bounding box center [908, 86] width 73 height 18
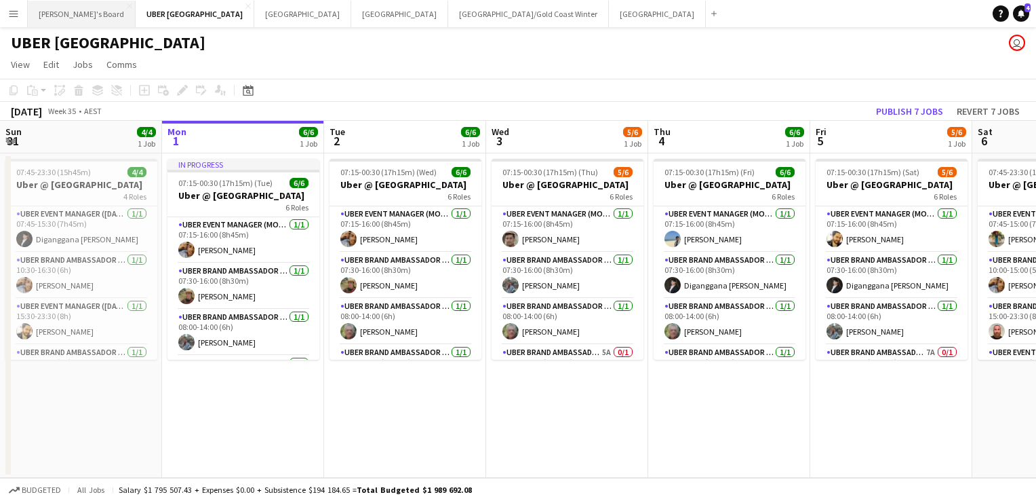
click at [52, 9] on button "Tennille's Board Close" at bounding box center [82, 14] width 108 height 26
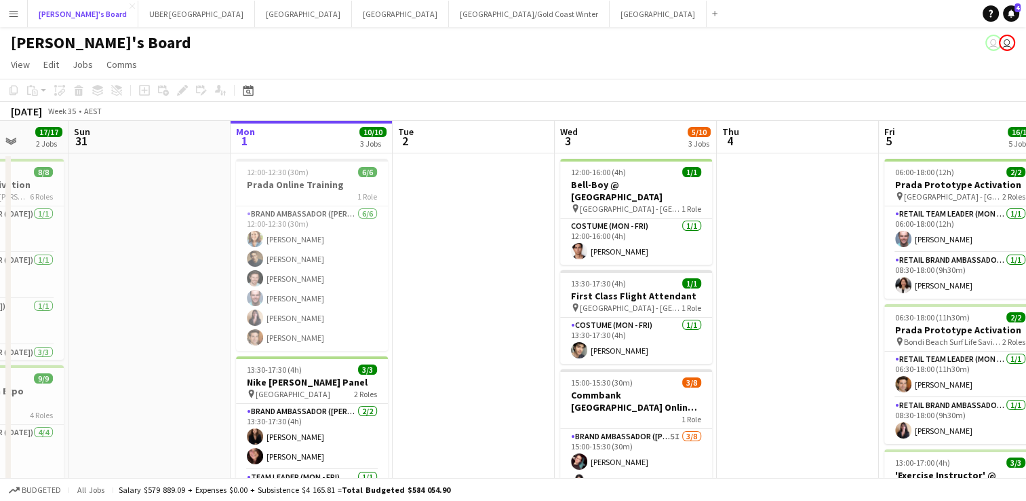
scroll to position [0, 547]
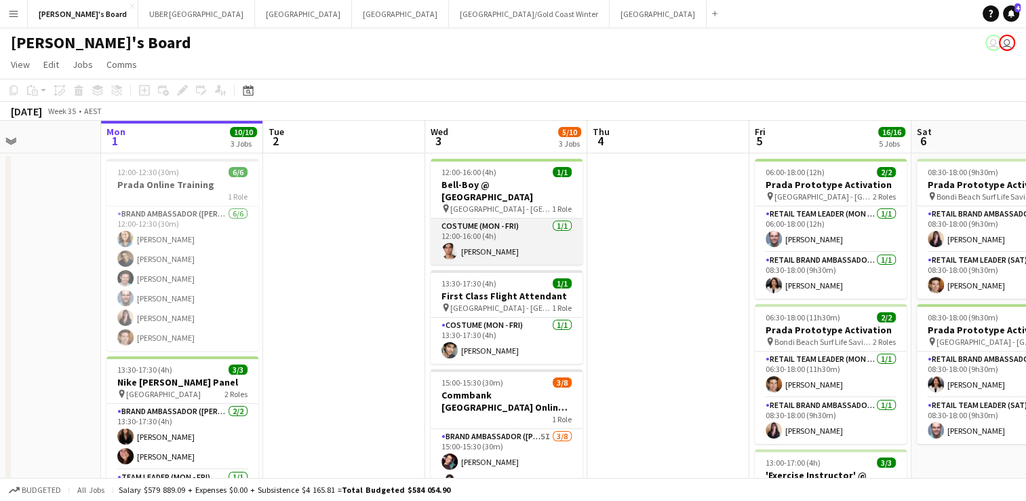
click at [493, 242] on app-card-role "Costume (Mon - Fri) [DATE] 12:00-16:00 (4h) [PERSON_NAME]" at bounding box center [507, 241] width 152 height 46
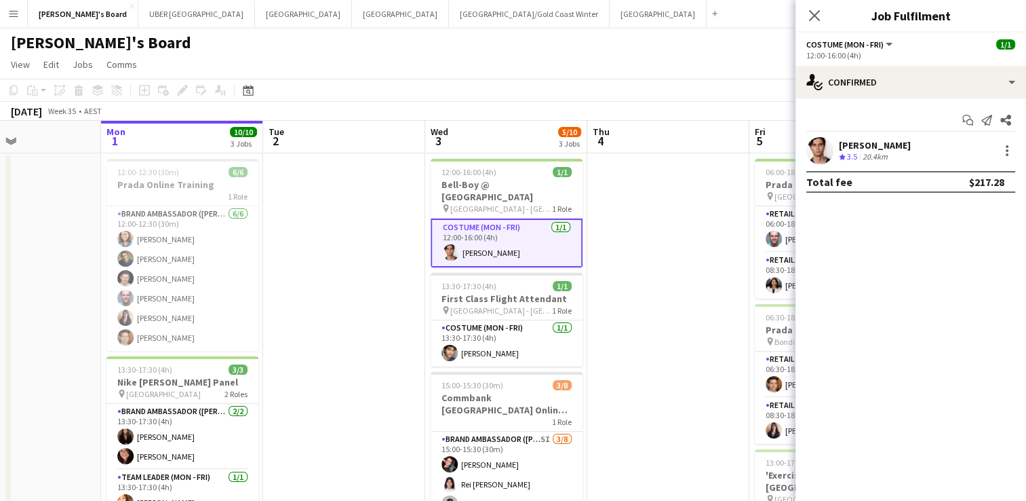
click at [868, 143] on div "[PERSON_NAME]" at bounding box center [875, 145] width 72 height 12
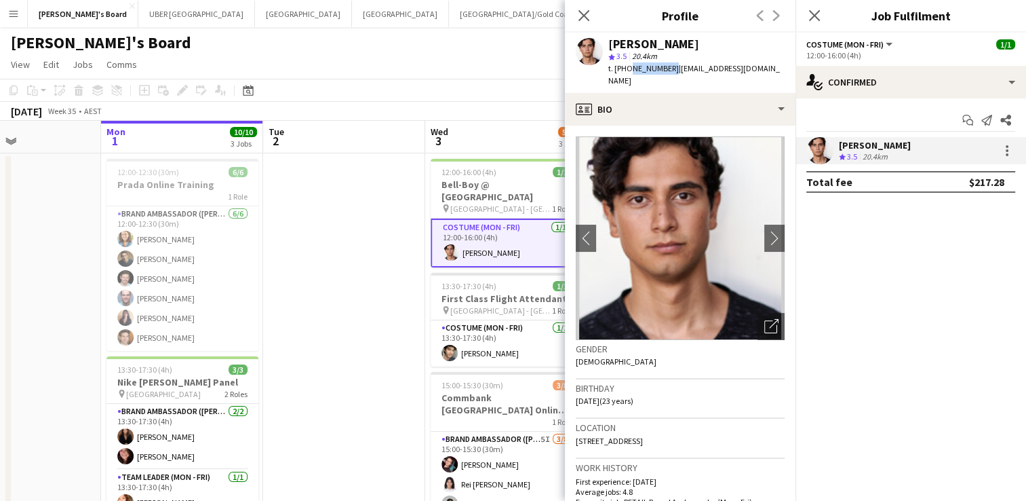
drag, startPoint x: 664, startPoint y: 66, endPoint x: 626, endPoint y: 73, distance: 38.6
click at [626, 73] on span "t. [PHONE_NUMBER]" at bounding box center [643, 68] width 71 height 10
drag, startPoint x: 626, startPoint y: 73, endPoint x: 796, endPoint y: 44, distance: 171.9
drag, startPoint x: 796, startPoint y: 44, endPoint x: 780, endPoint y: 69, distance: 29.6
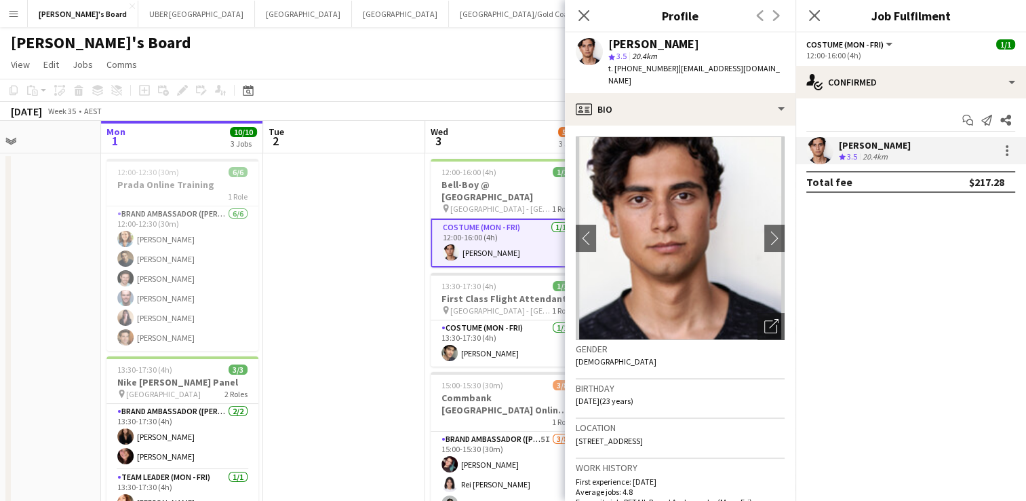
click at [780, 69] on div "[PERSON_NAME] star 3.5 20.4km t. [PHONE_NUMBER] | [EMAIL_ADDRESS][DOMAIN_NAME]" at bounding box center [680, 63] width 231 height 60
drag, startPoint x: 779, startPoint y: 69, endPoint x: 677, endPoint y: 72, distance: 101.8
click at [677, 72] on div "[PERSON_NAME] star 3.5 20.4km t. [PHONE_NUMBER] | [EMAIL_ADDRESS][DOMAIN_NAME]" at bounding box center [680, 63] width 231 height 60
copy app-crew-profile "[EMAIL_ADDRESS][DOMAIN_NAME] profile"
click at [813, 16] on icon at bounding box center [814, 15] width 13 height 13
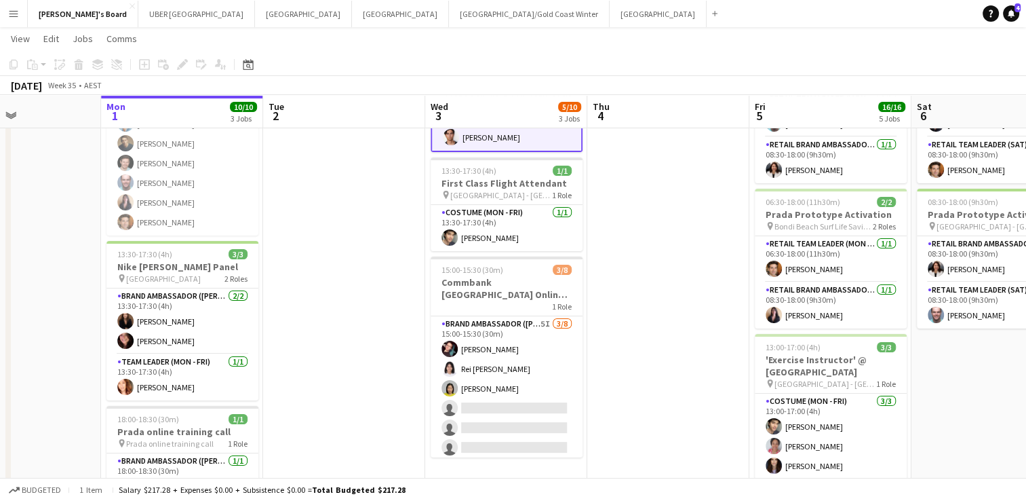
scroll to position [114, 0]
